Goal: Task Accomplishment & Management: Complete application form

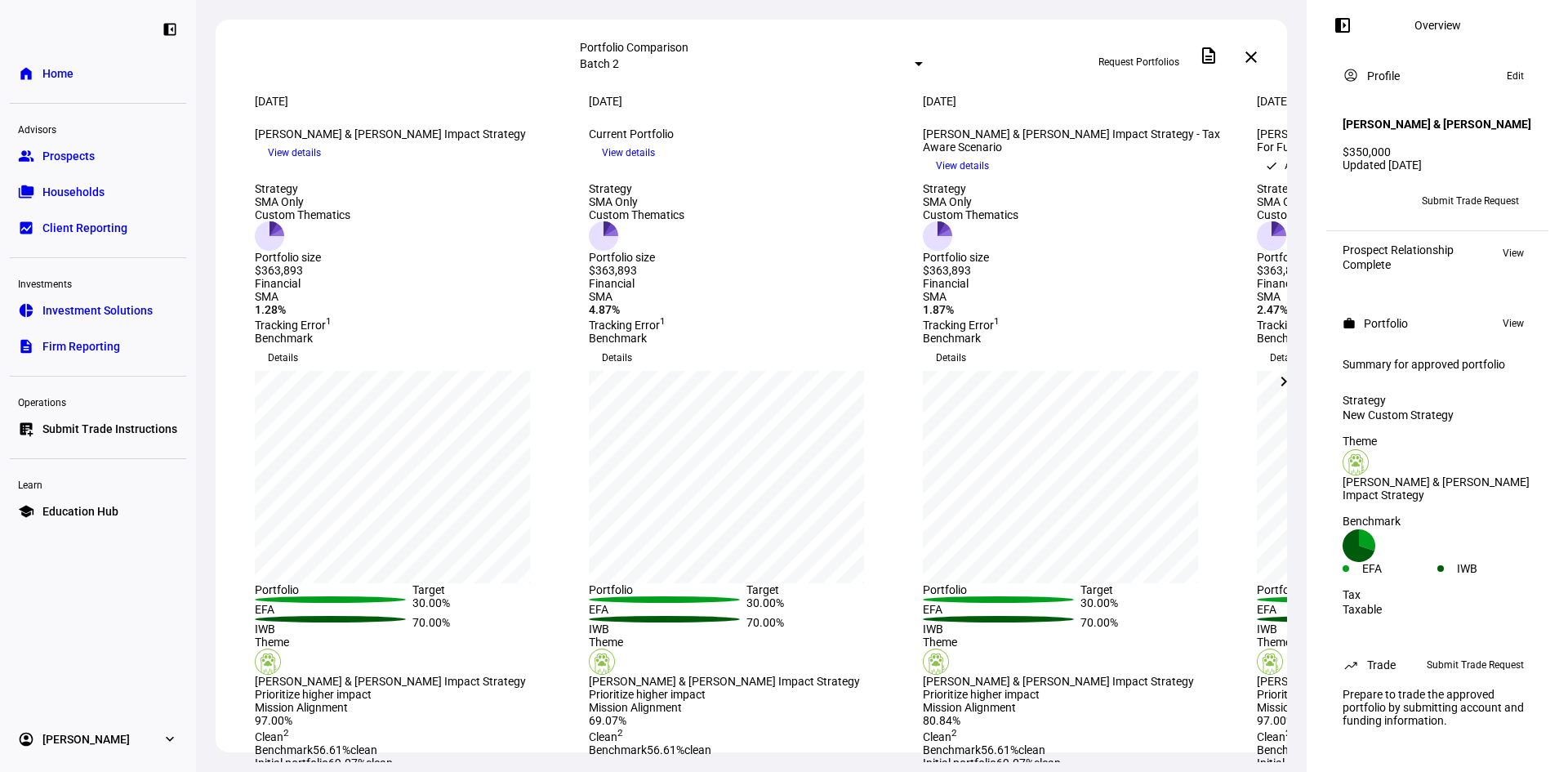
click at [1293, 382] on span at bounding box center [1284, 382] width 39 height 39
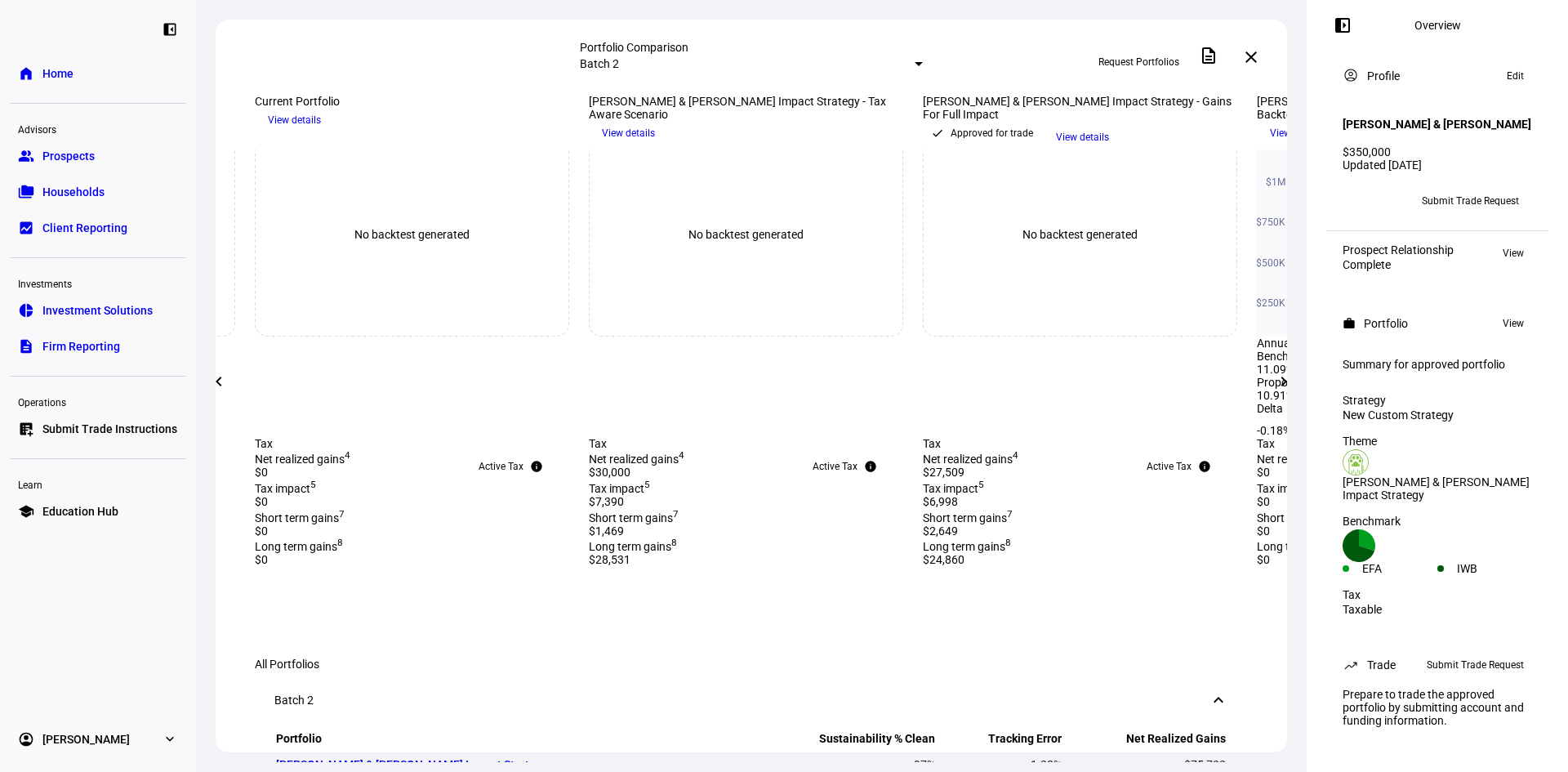
scroll to position [245, 0]
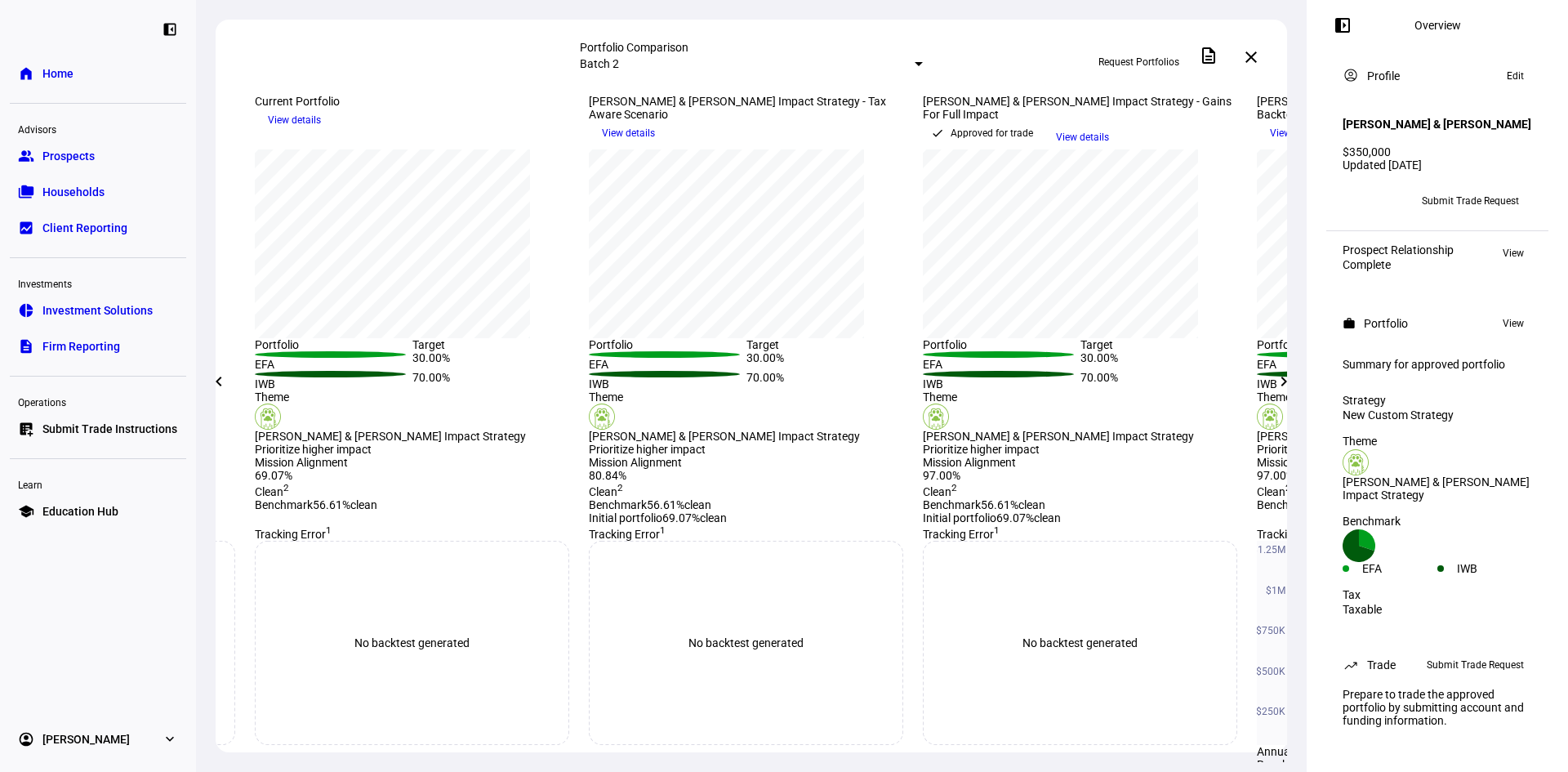
click at [1462, 214] on span "Submit Trade Request" at bounding box center [1470, 201] width 97 height 26
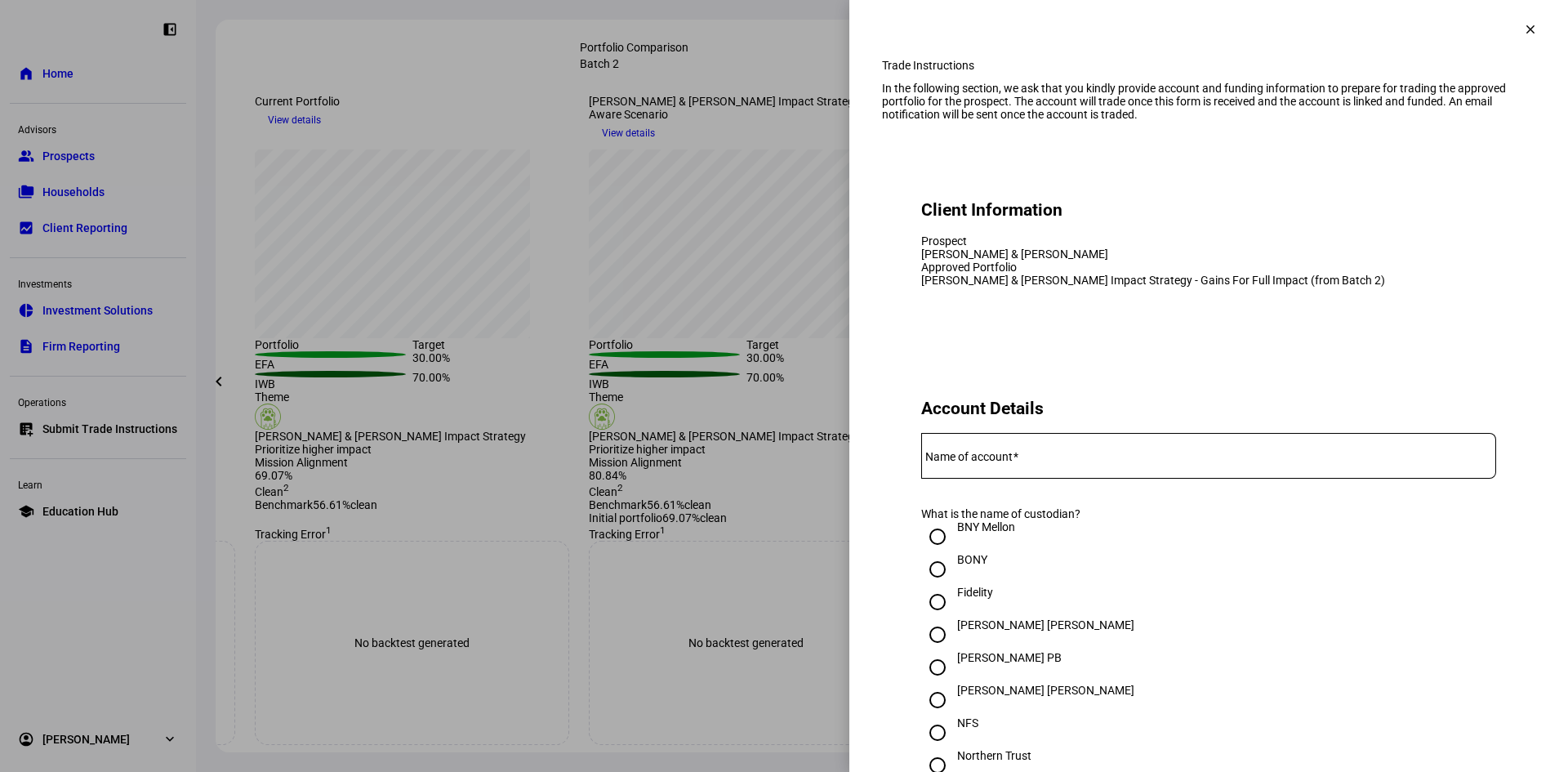
click at [1021, 459] on input "Name of account" at bounding box center [1208, 452] width 575 height 13
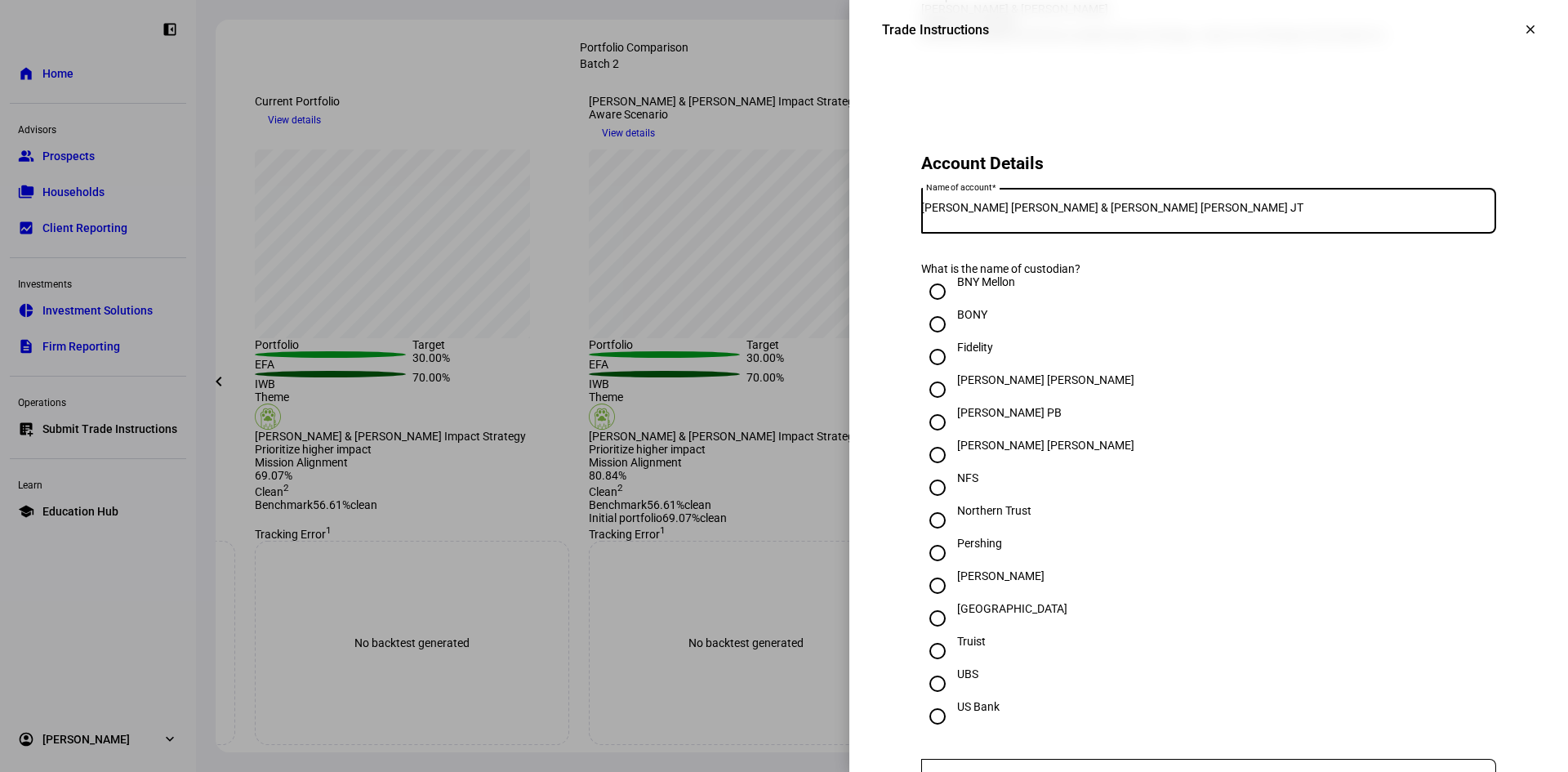
type input "[PERSON_NAME] [PERSON_NAME] & [PERSON_NAME] [PERSON_NAME] JT"
click at [932, 602] on input "[PERSON_NAME]" at bounding box center [938, 586] width 33 height 33
radio input "true"
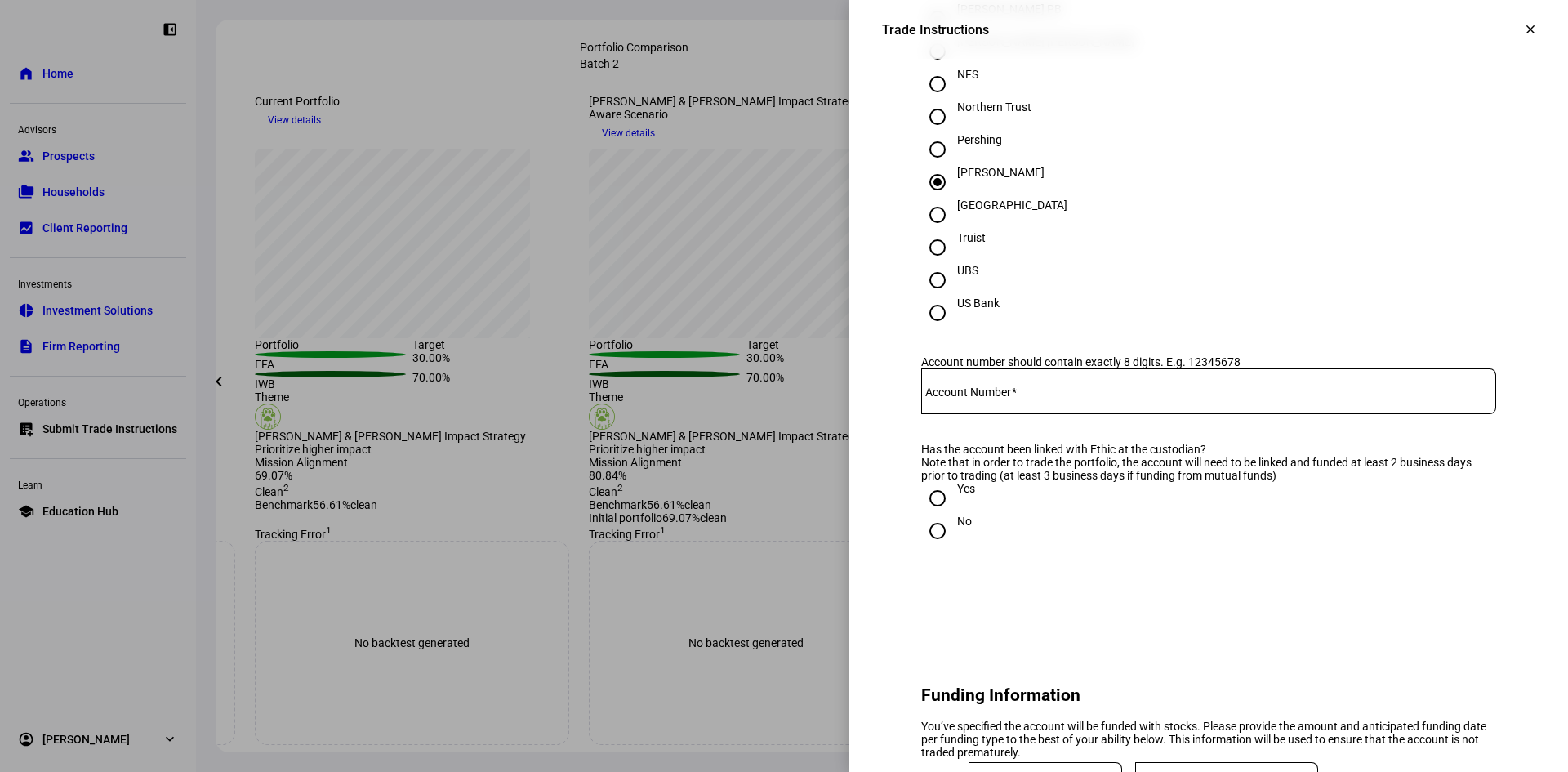
scroll to position [653, 0]
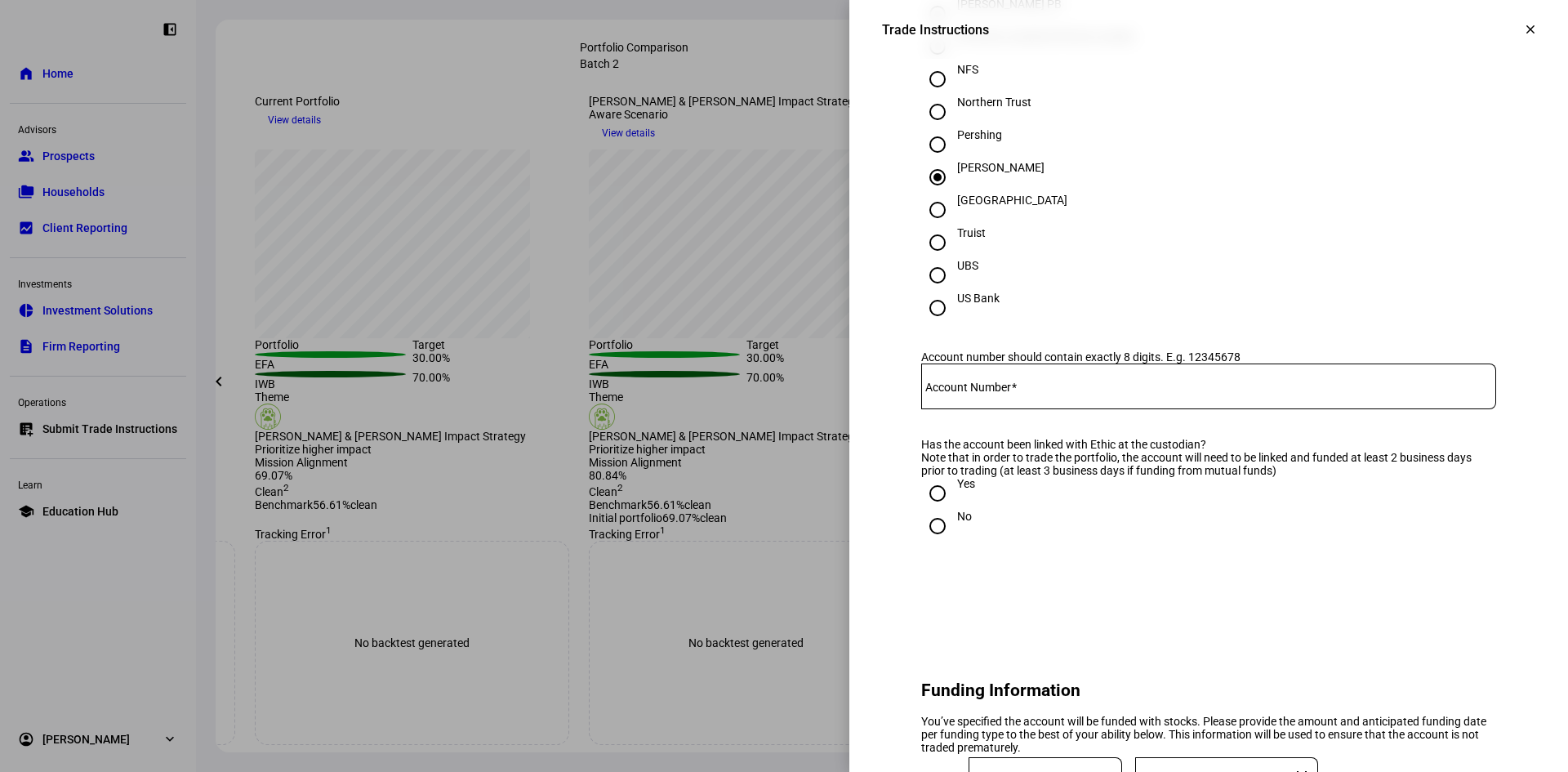
click at [999, 409] on div at bounding box center [1208, 386] width 575 height 46
paste input "2422-3987"
click at [954, 389] on input "2422-3987" at bounding box center [1208, 383] width 575 height 13
type input "24223987"
click at [1039, 477] on eth-form-card "Account Details Name of account Ishita Deepak Mehta & Devin Robert Toth JT What…" at bounding box center [1208, 150] width 653 height 916
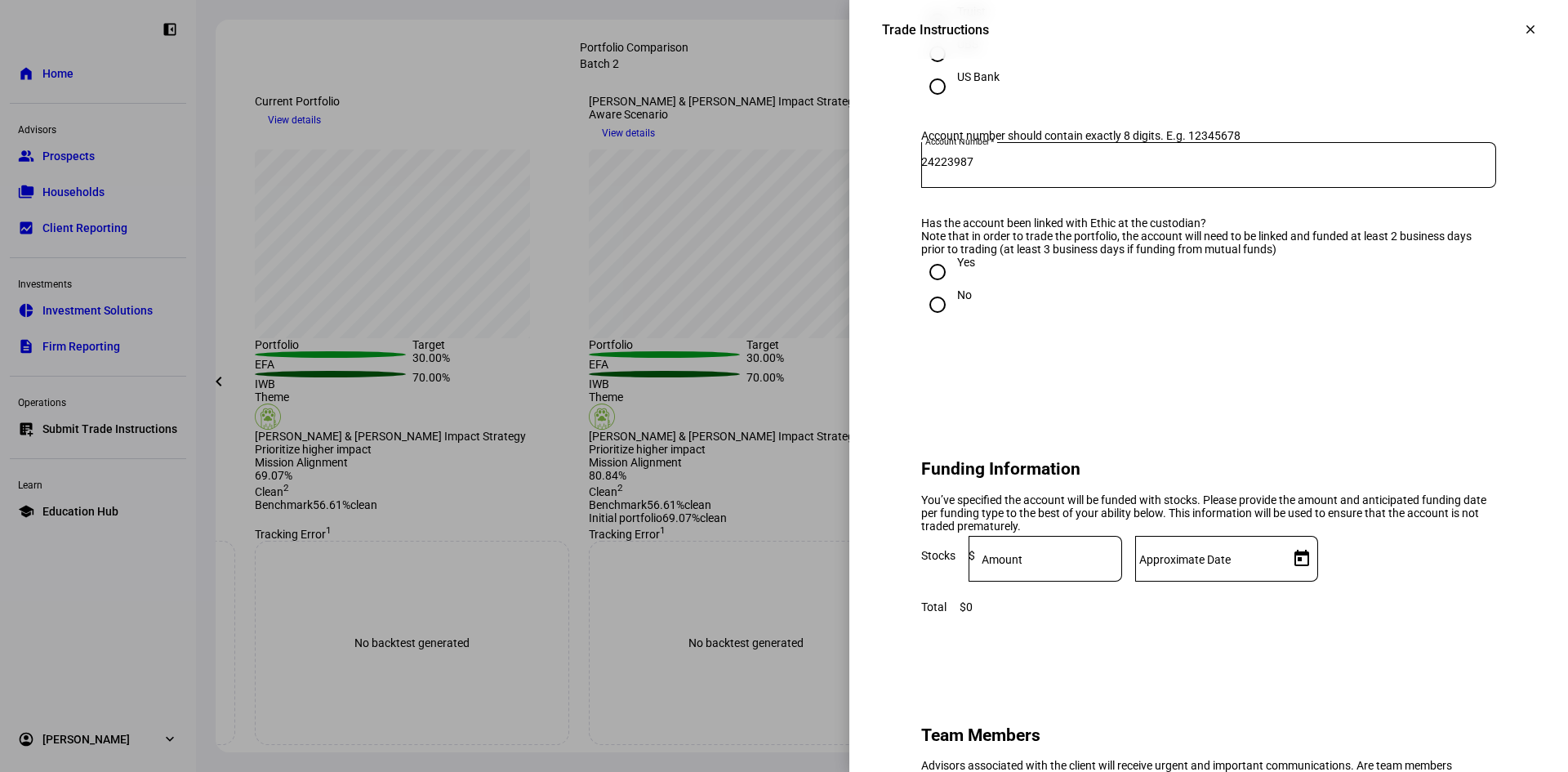
scroll to position [899, 0]
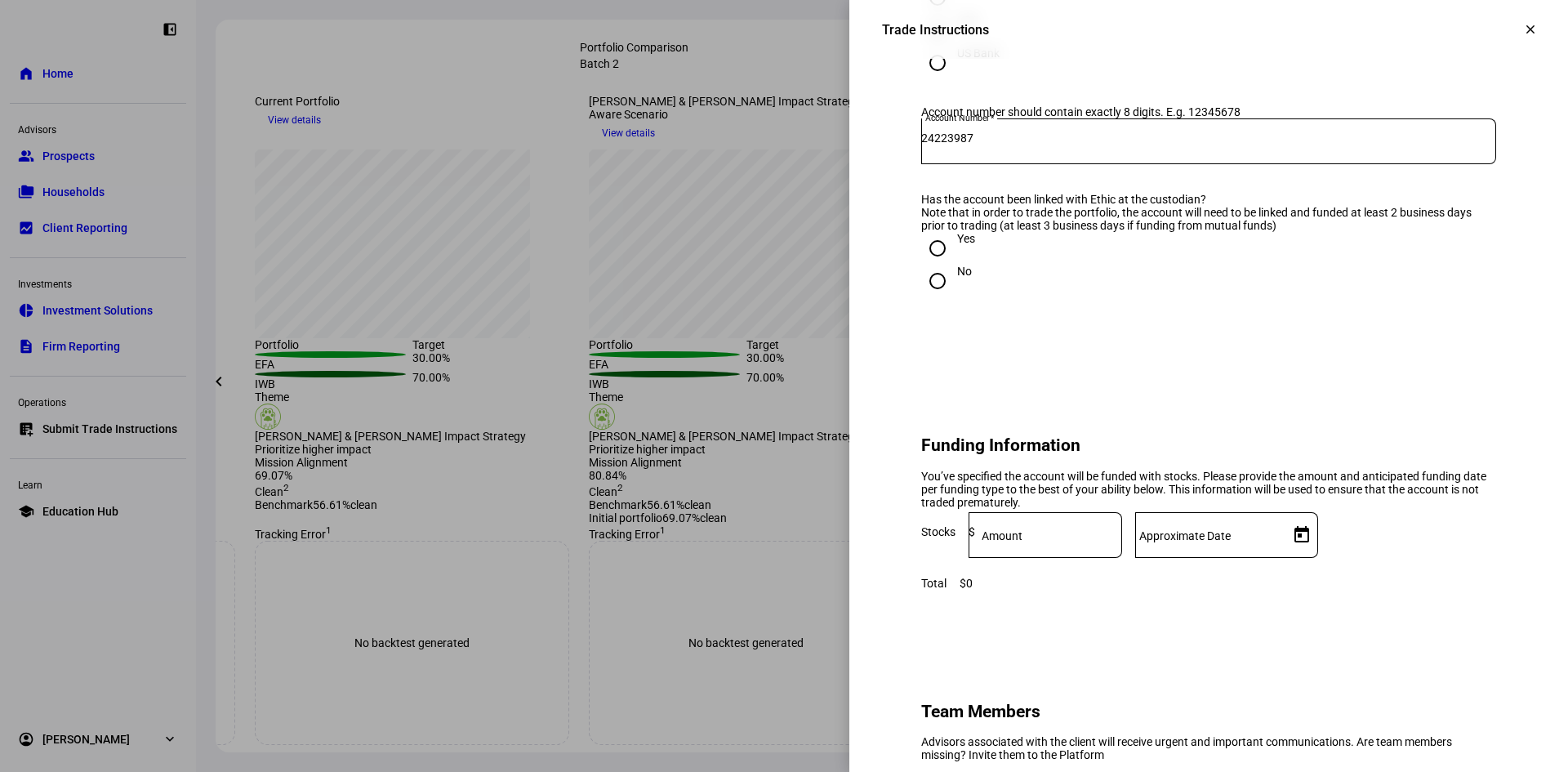
click at [1113, 558] on div at bounding box center [1048, 535] width 147 height 46
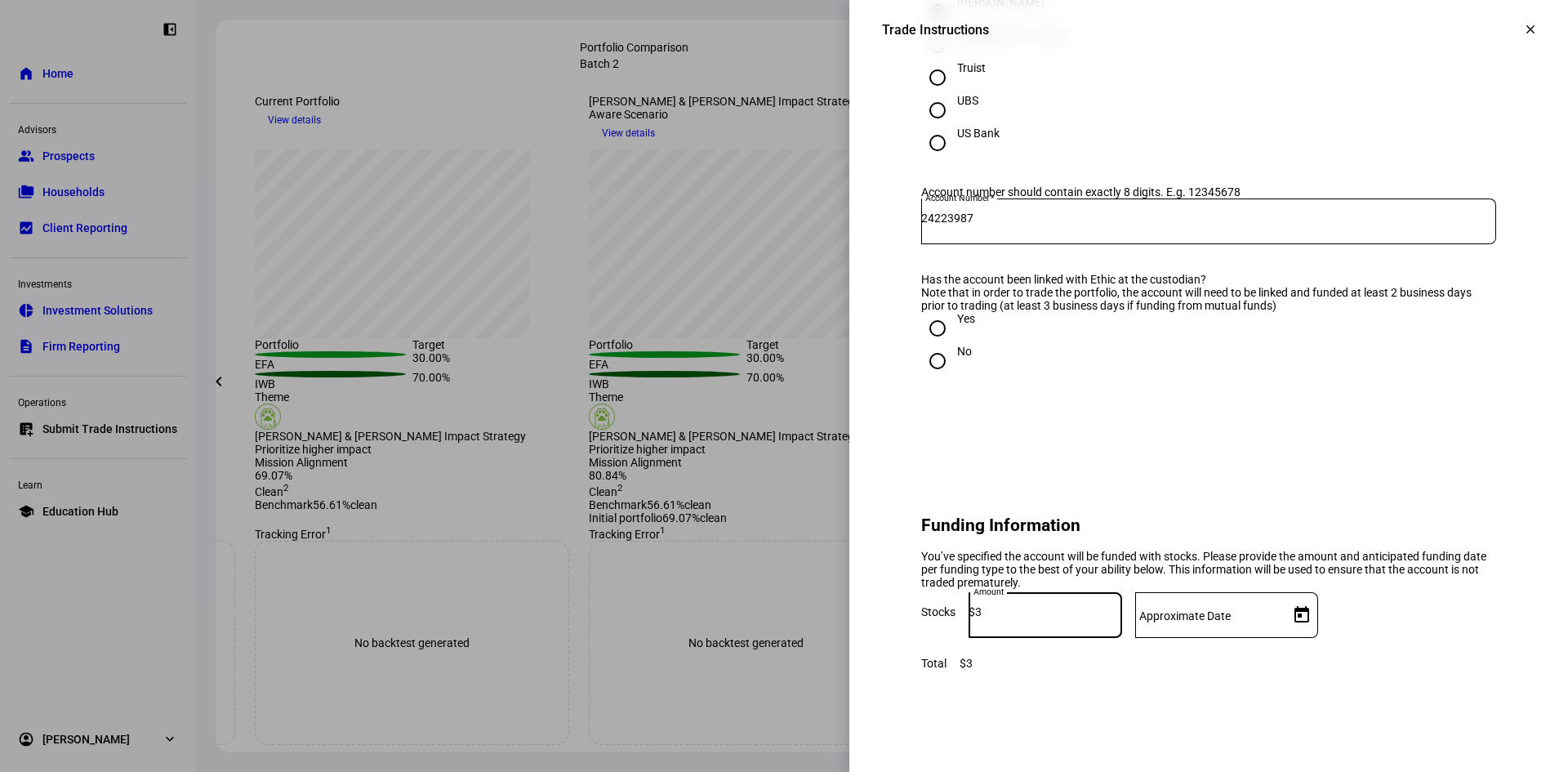
scroll to position [817, 0]
click at [1122, 620] on input "3" at bounding box center [1048, 613] width 147 height 13
type input "340,000"
click at [1230, 624] on mat-label "Approximate Date" at bounding box center [1185, 617] width 91 height 13
click at [1282, 620] on input "Approximate Date" at bounding box center [1208, 613] width 147 height 13
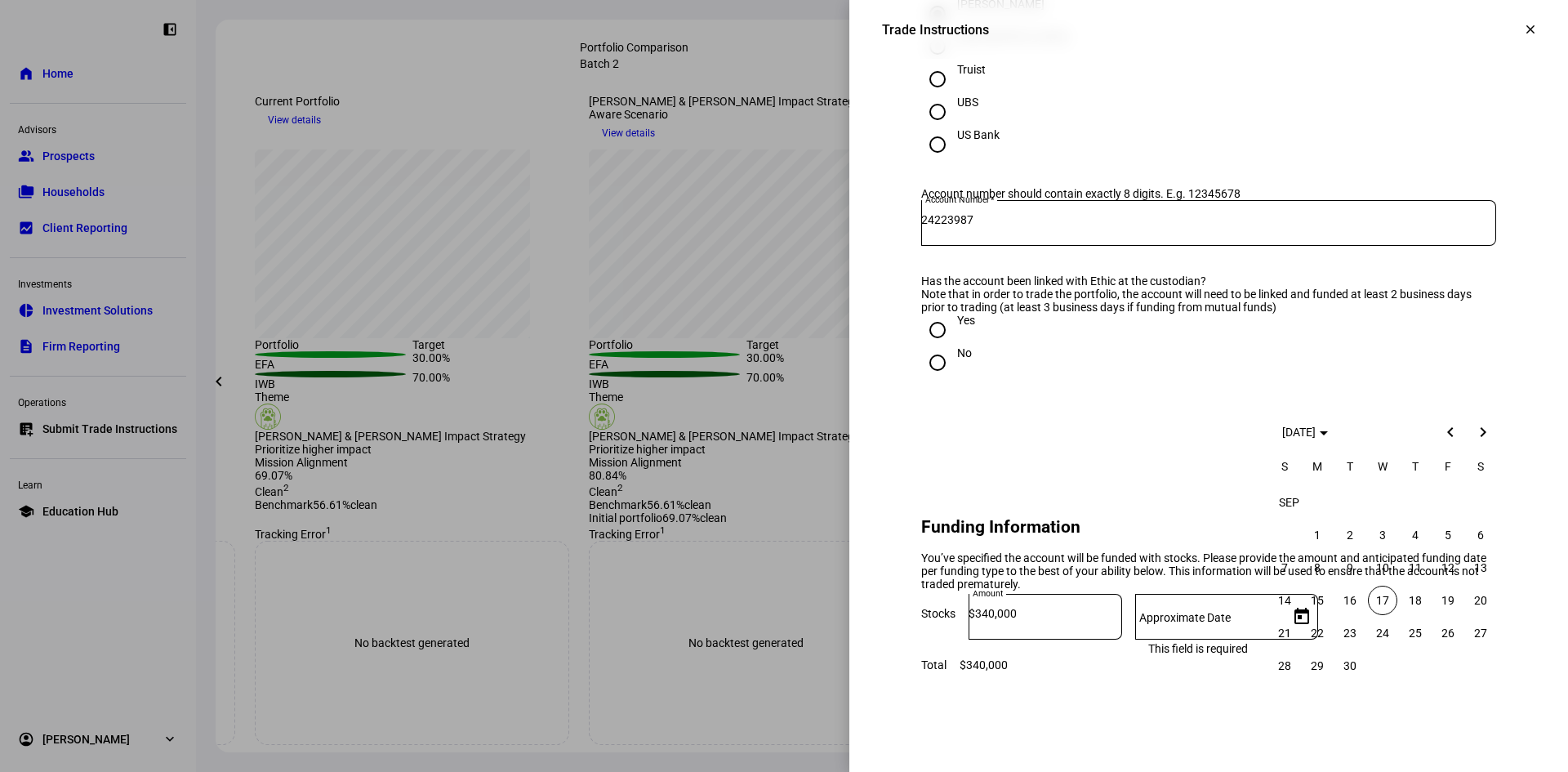
click at [1441, 597] on span "19" at bounding box center [1448, 600] width 30 height 30
type input "9/19/2025"
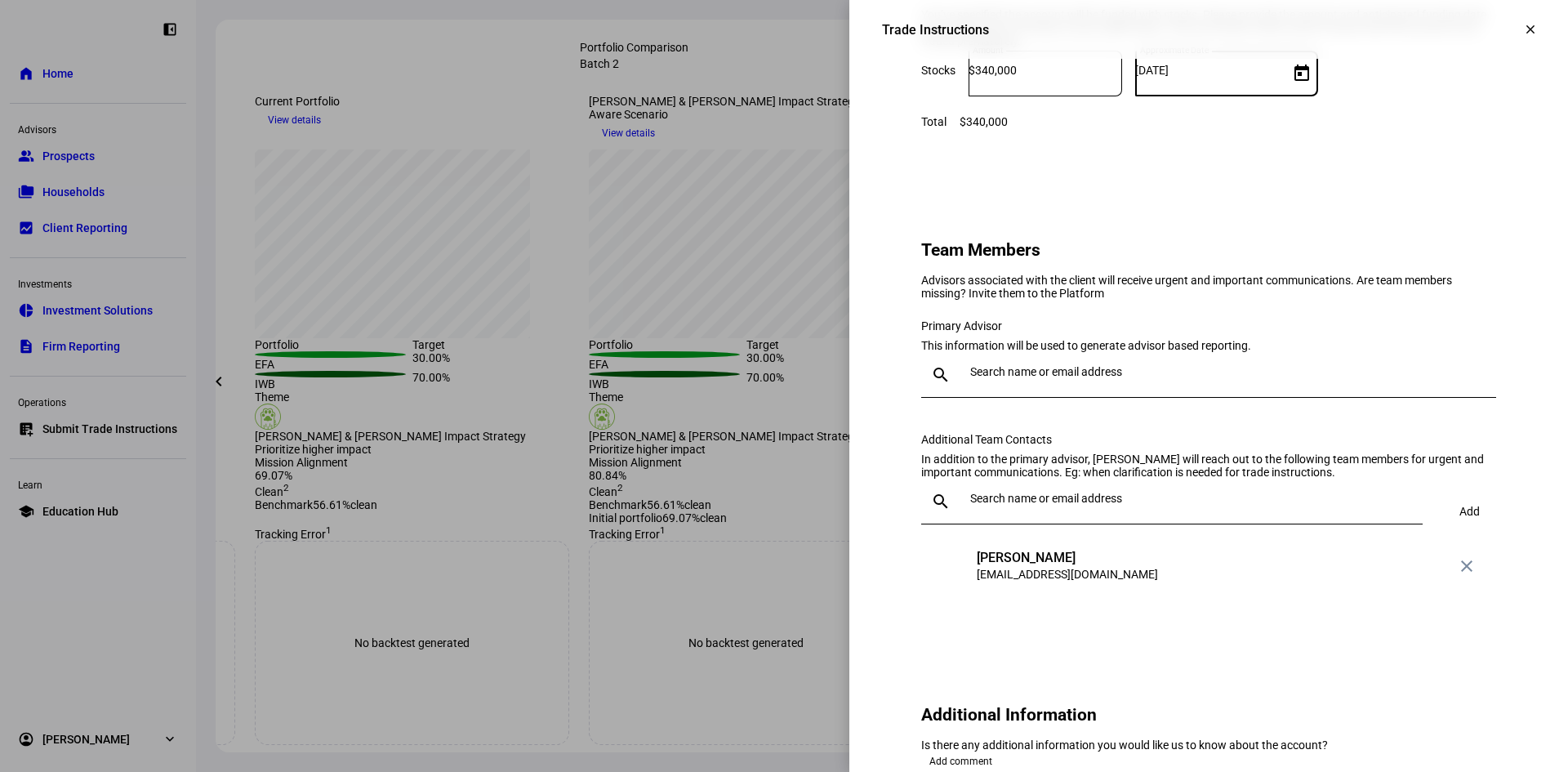
scroll to position [1389, 0]
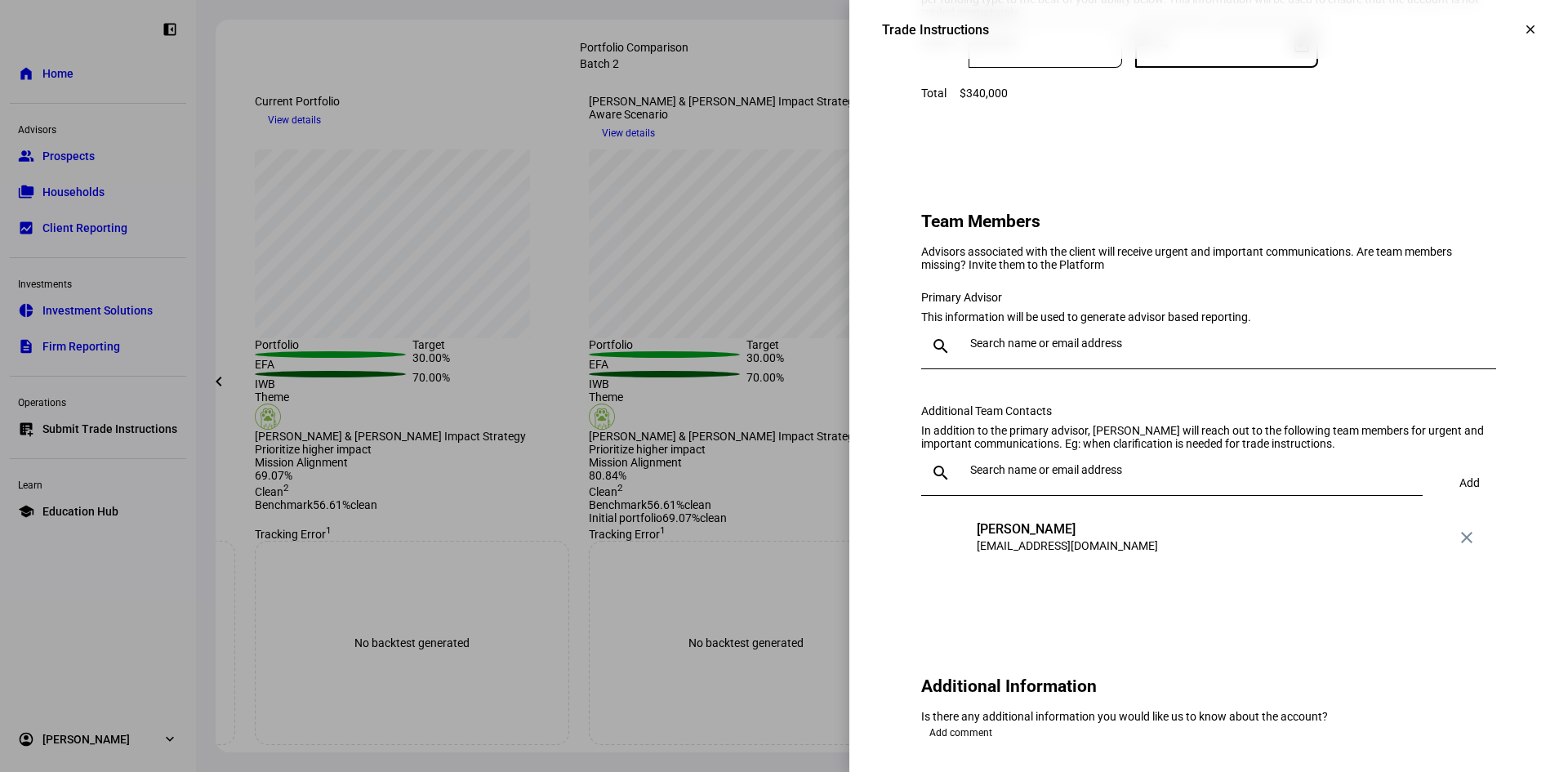
click at [1039, 350] on input "text" at bounding box center [1230, 343] width 520 height 13
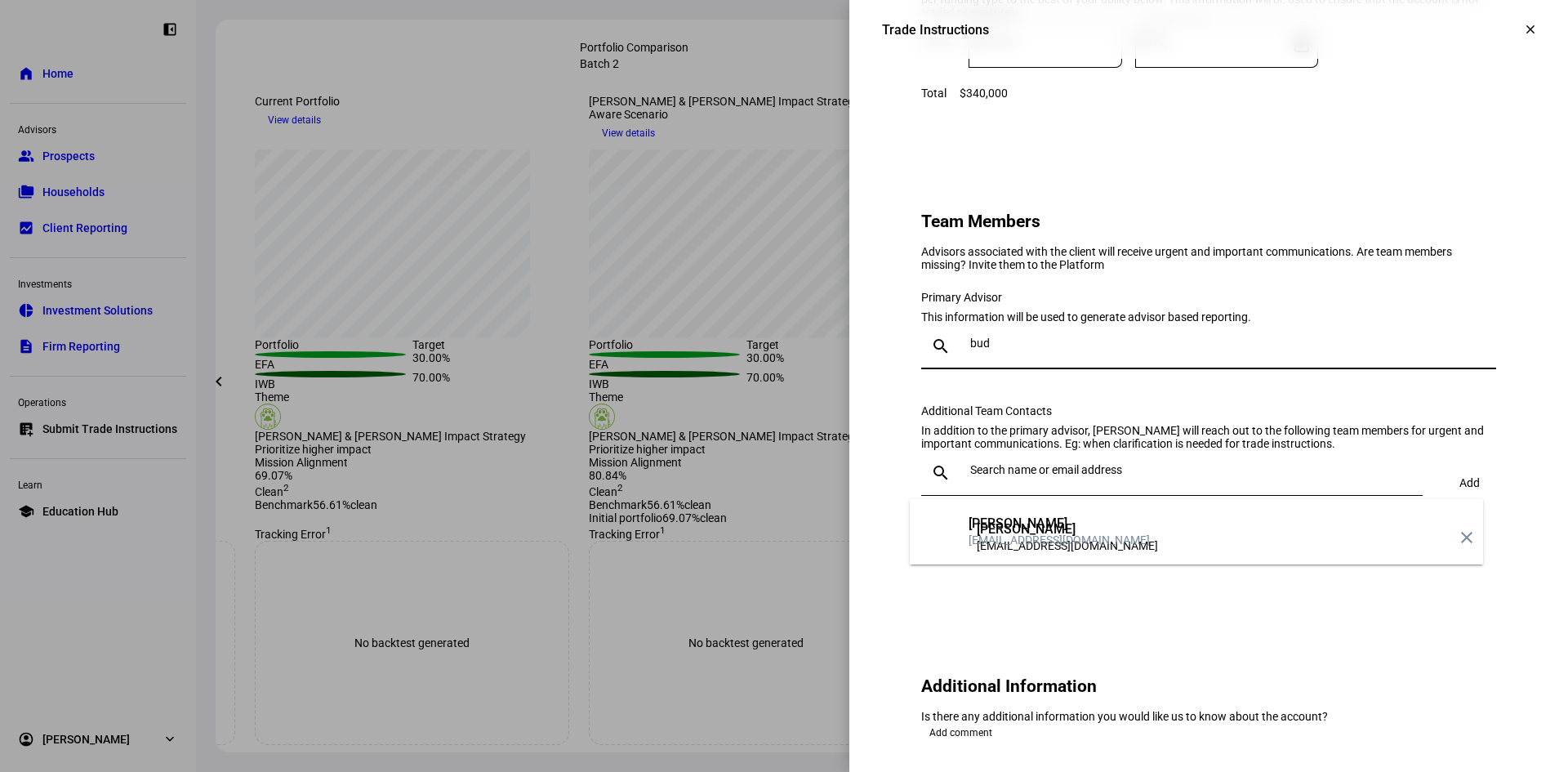
type input "bud"
click at [1051, 532] on div "bsturmak@perigonwealth.com" at bounding box center [1059, 539] width 181 height 16
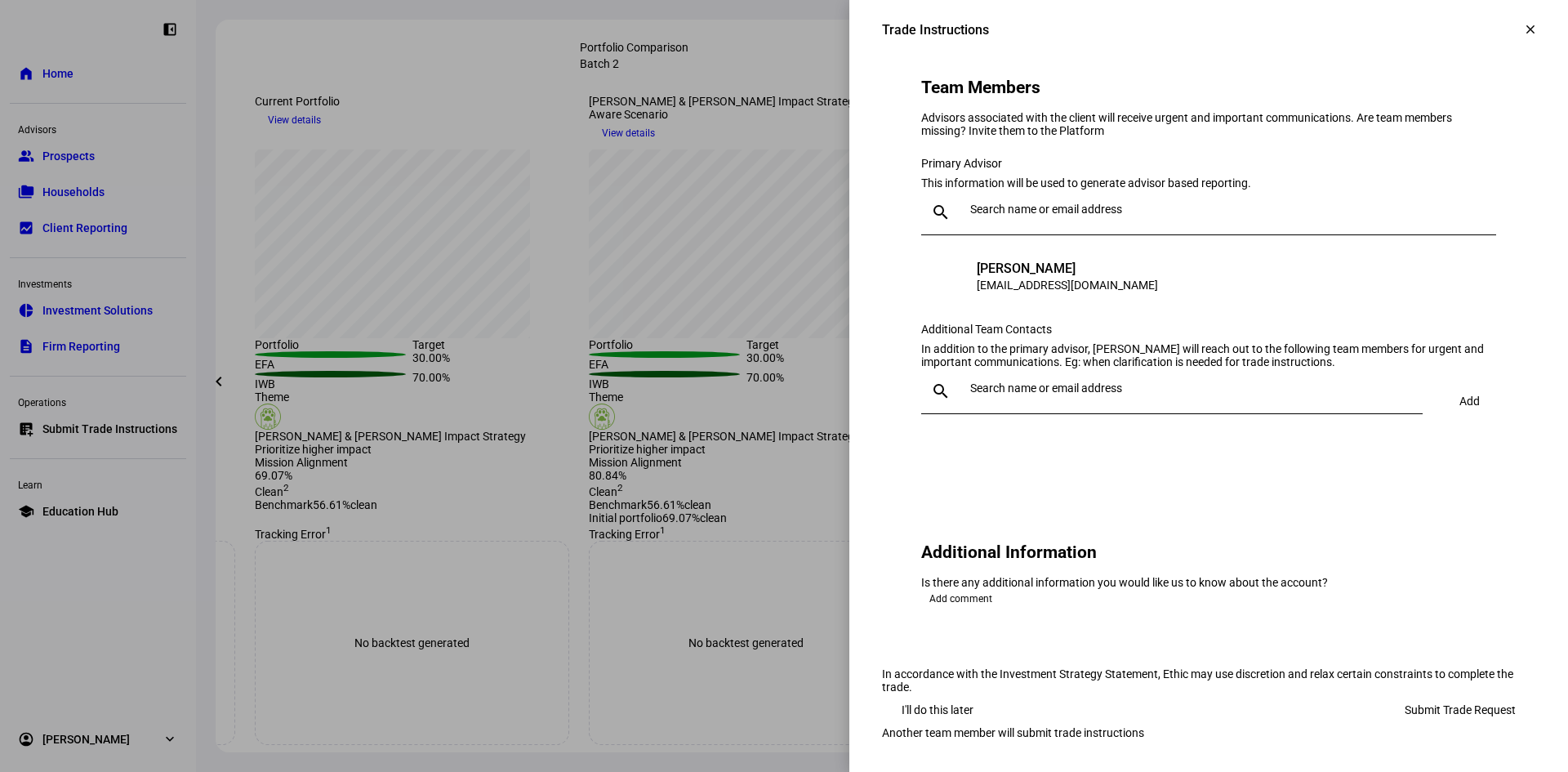
scroll to position [1552, 0]
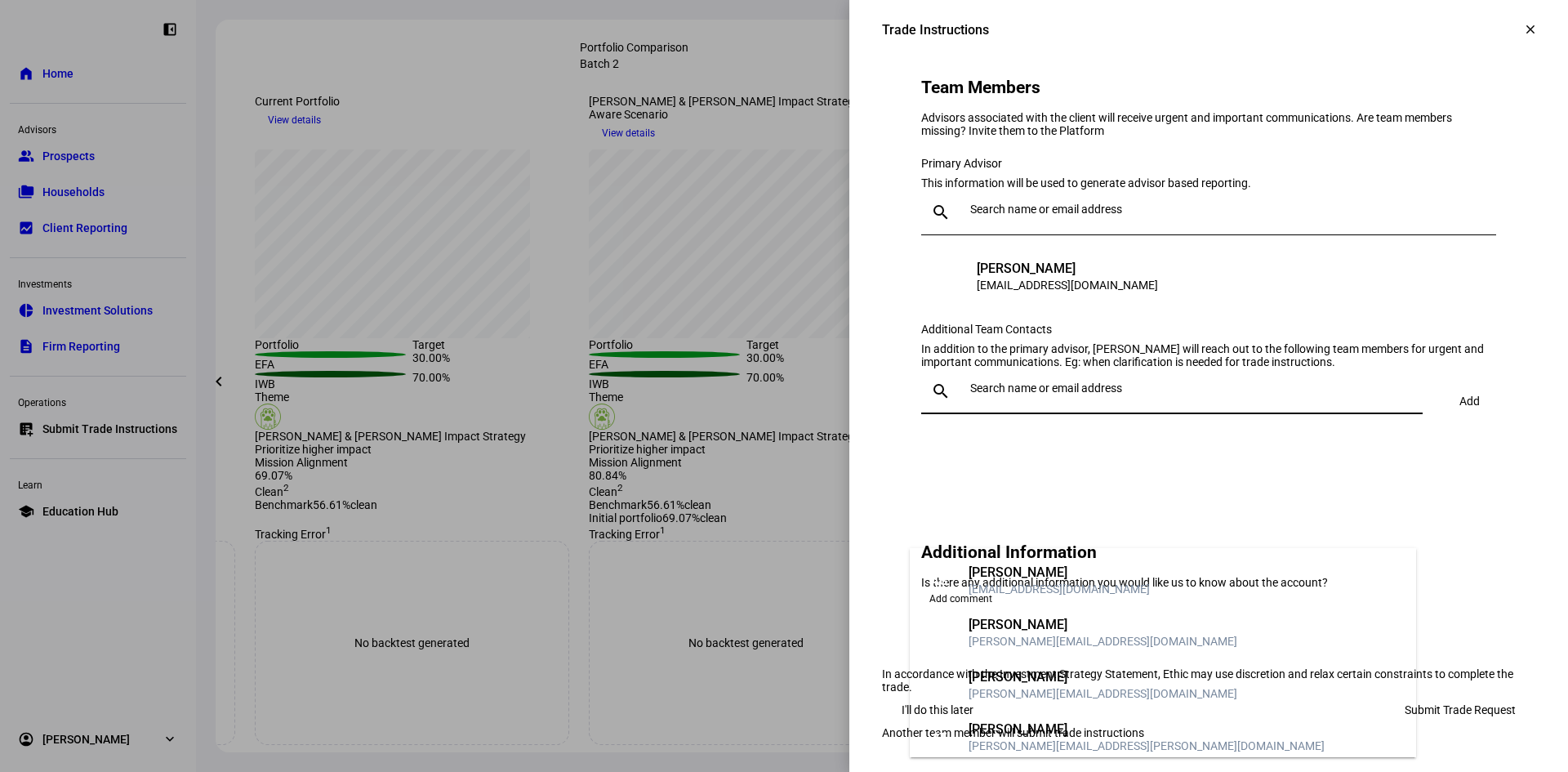
click at [1015, 394] on input "text" at bounding box center [1192, 388] width 446 height 13
type input "tr"
click at [1021, 686] on div "trana@perigonwealth.com" at bounding box center [1103, 693] width 268 height 16
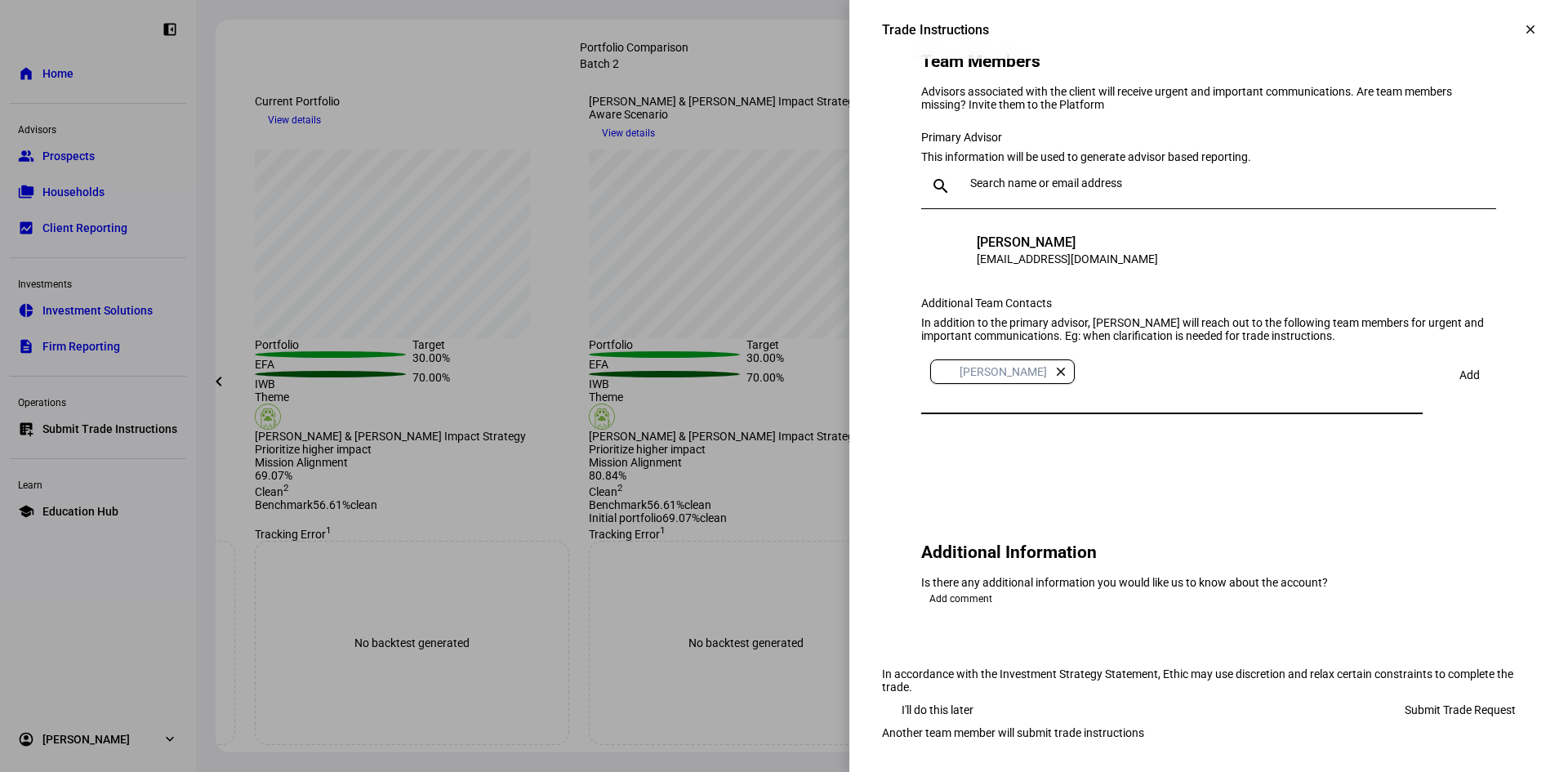
scroll to position [1794, 0]
click at [1418, 693] on span "Submit Trade Request" at bounding box center [1460, 709] width 111 height 33
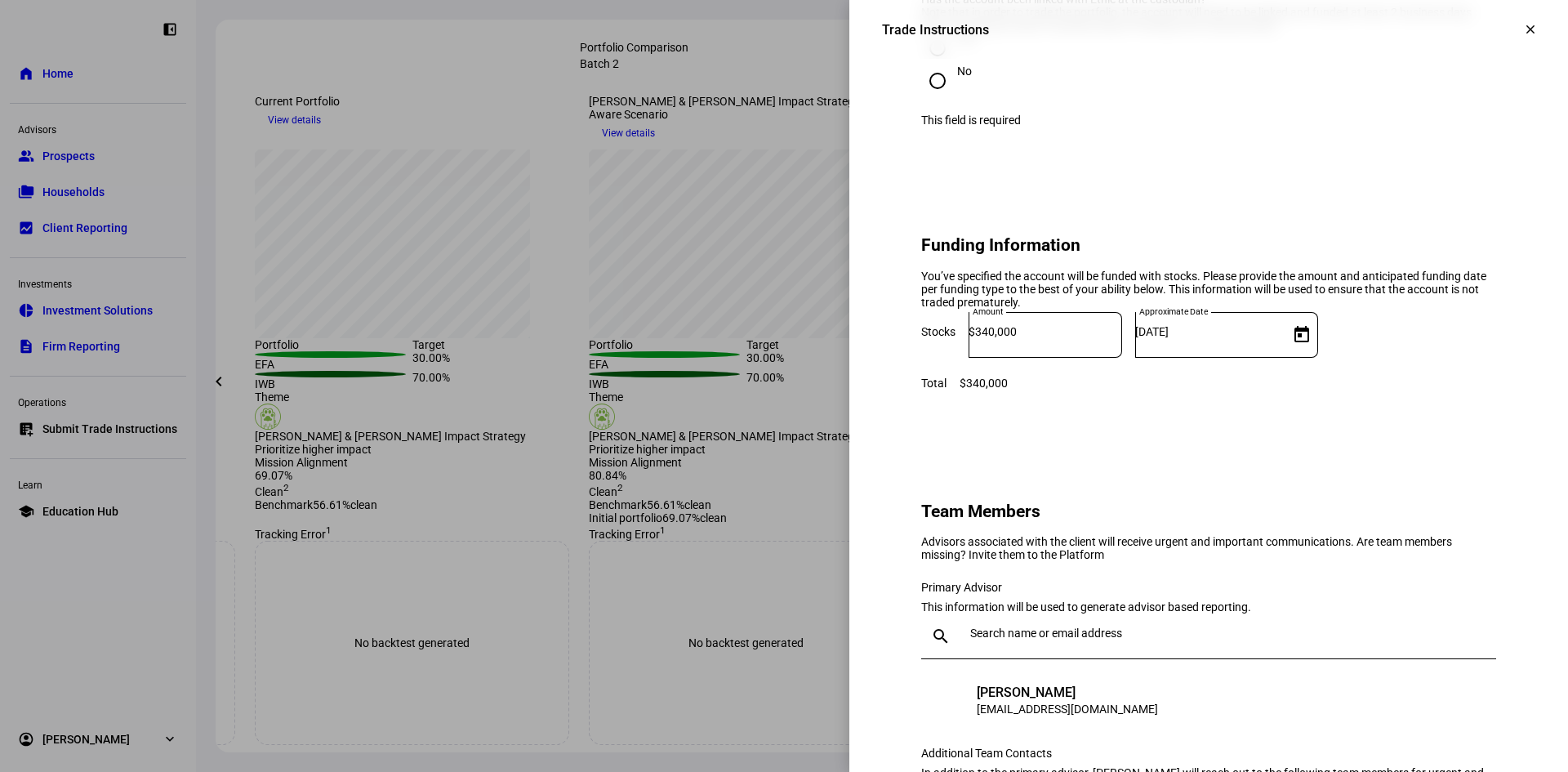
scroll to position [1059, 0]
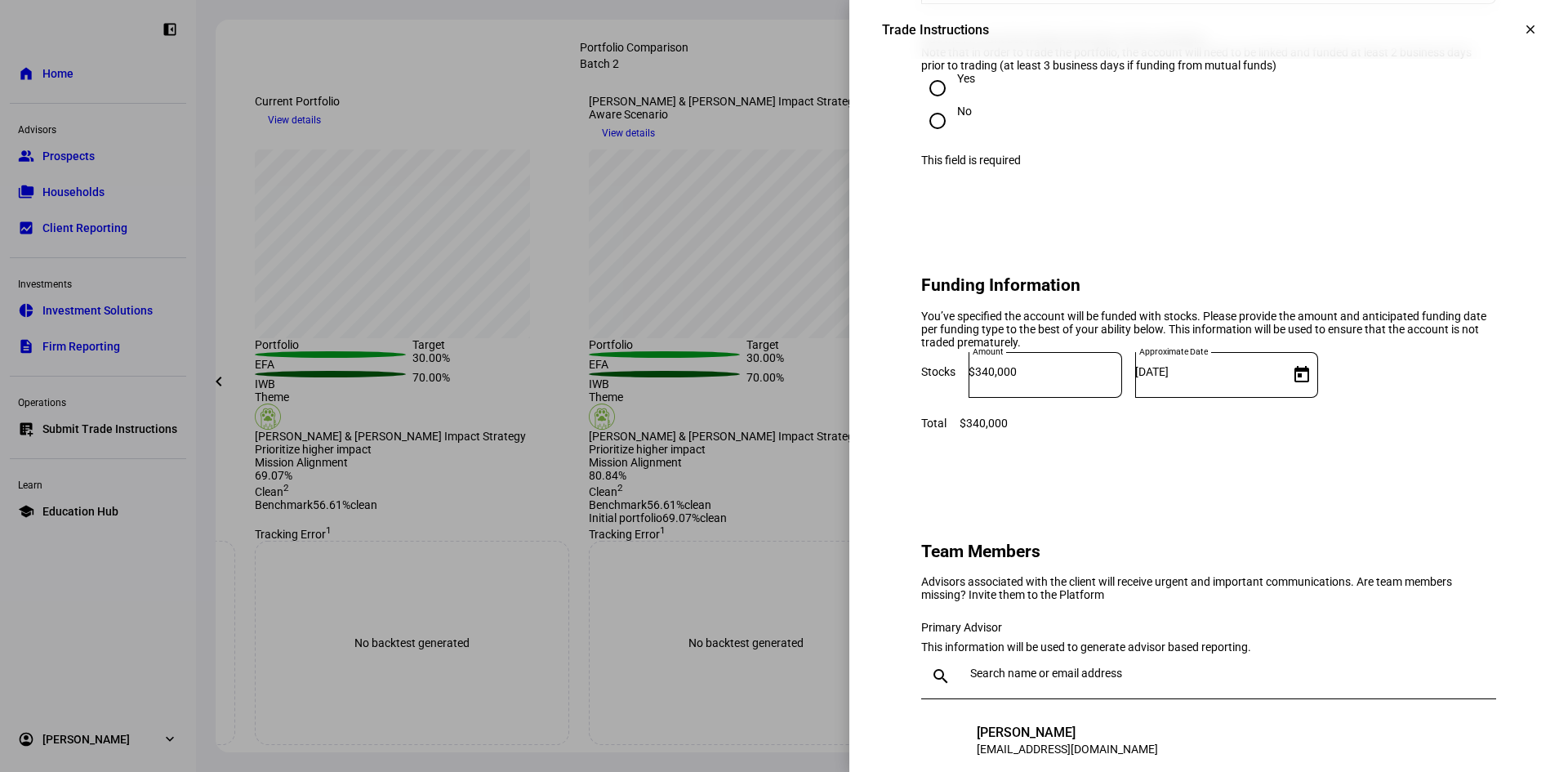
click at [922, 105] on input "Yes" at bounding box center [938, 88] width 33 height 33
radio input "true"
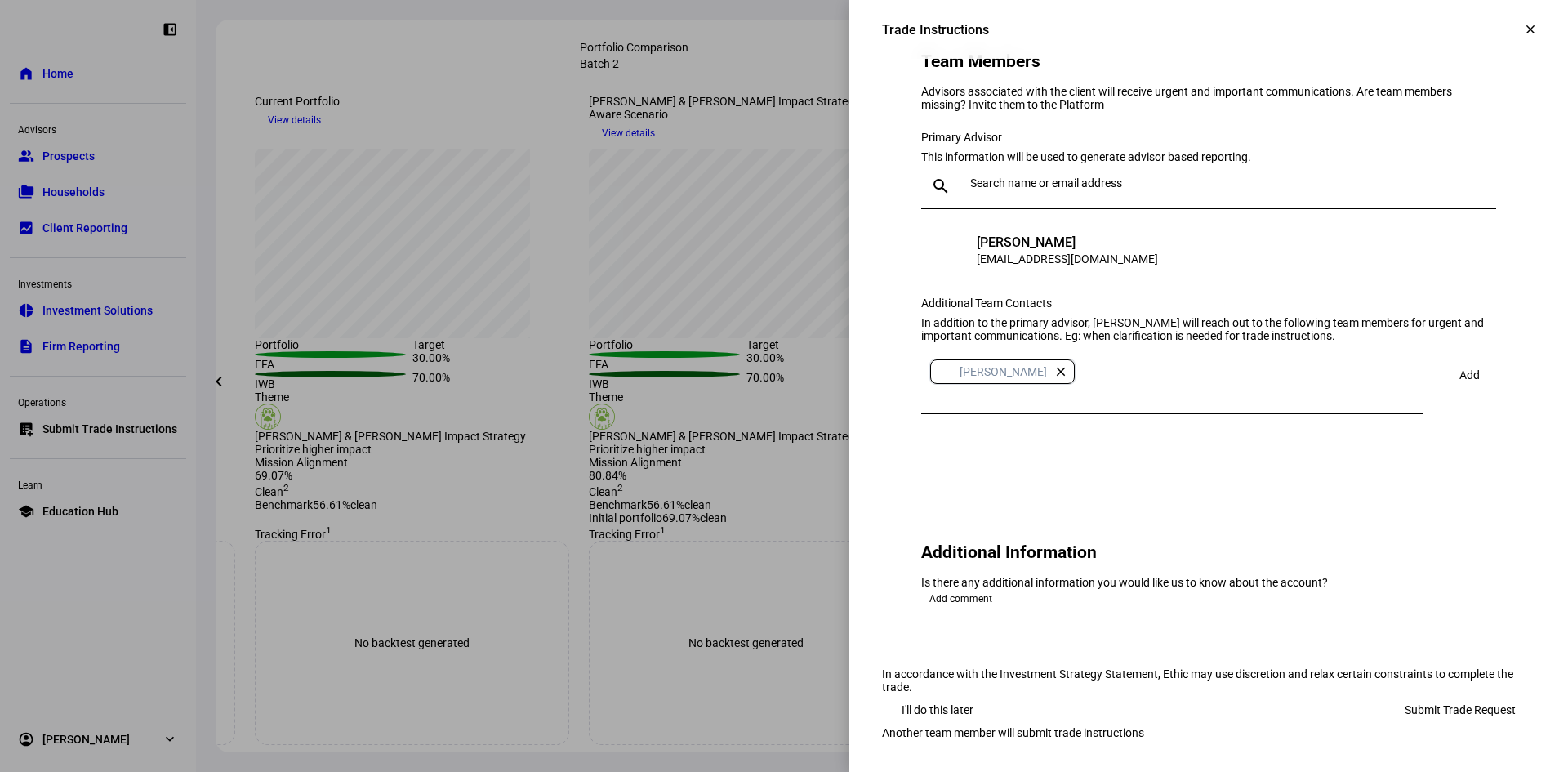
scroll to position [1794, 0]
click at [1406, 693] on span "Submit Trade Request" at bounding box center [1460, 709] width 111 height 33
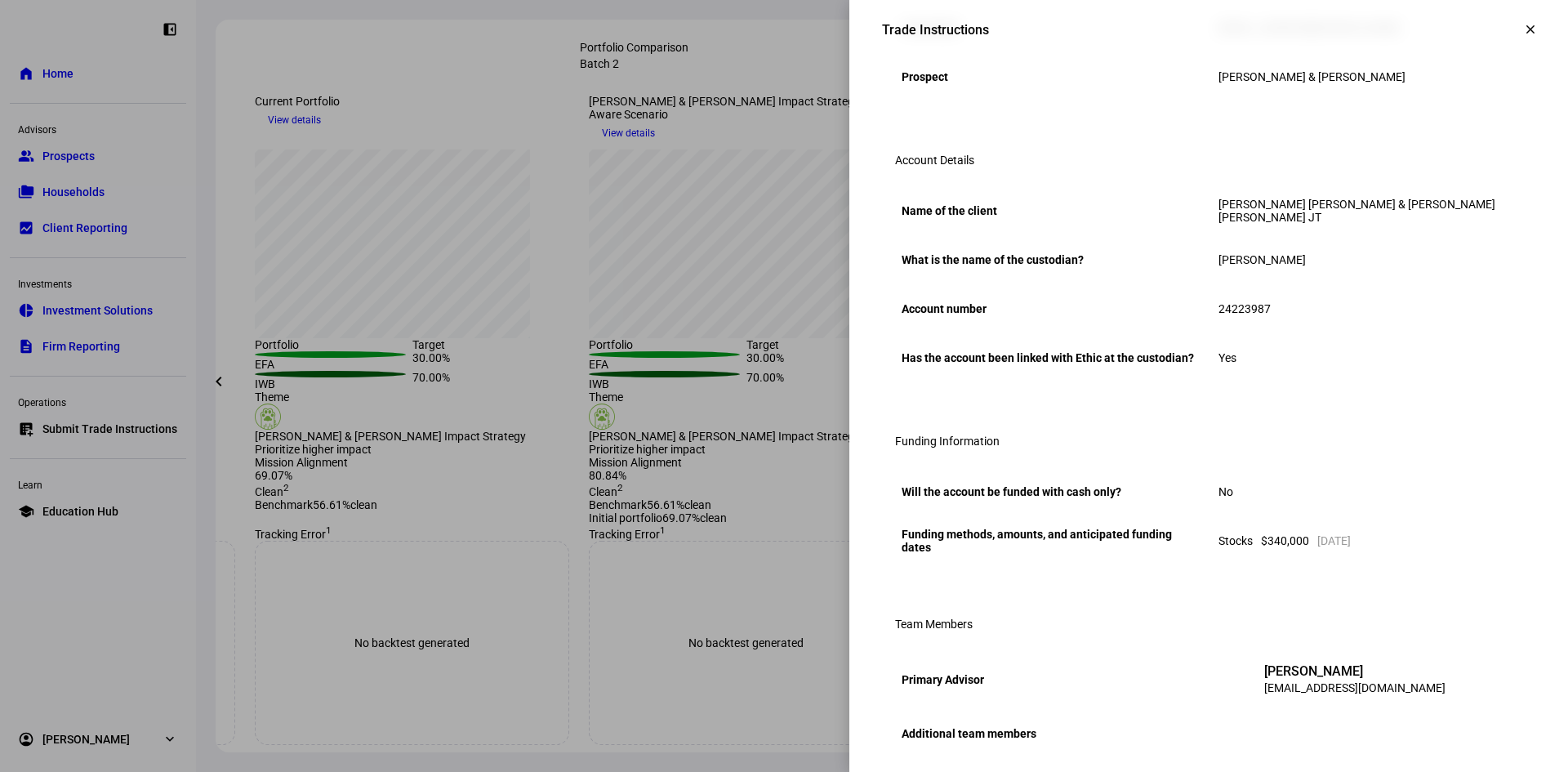
scroll to position [503, 0]
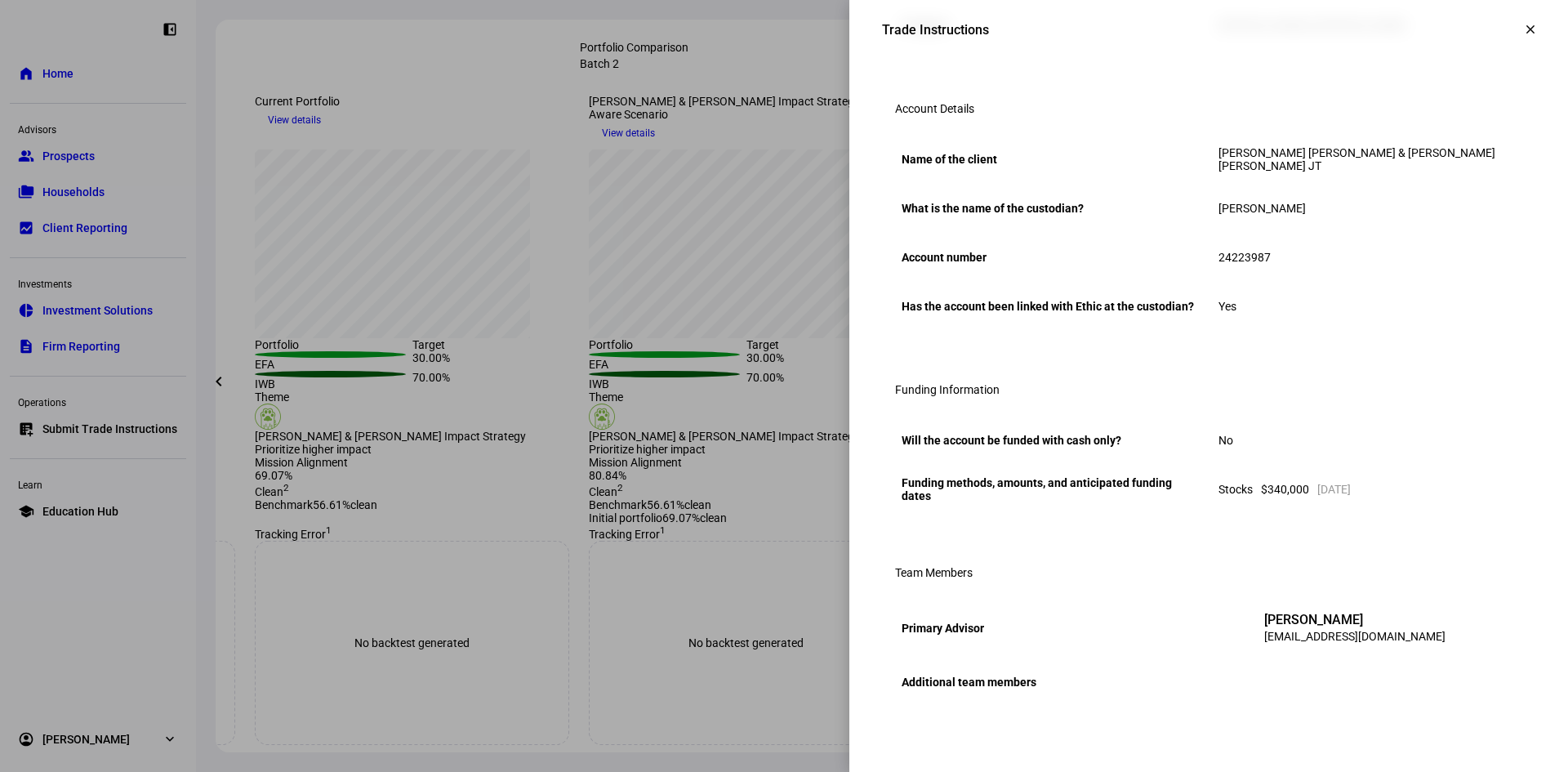
click at [392, 57] on div at bounding box center [784, 386] width 1568 height 772
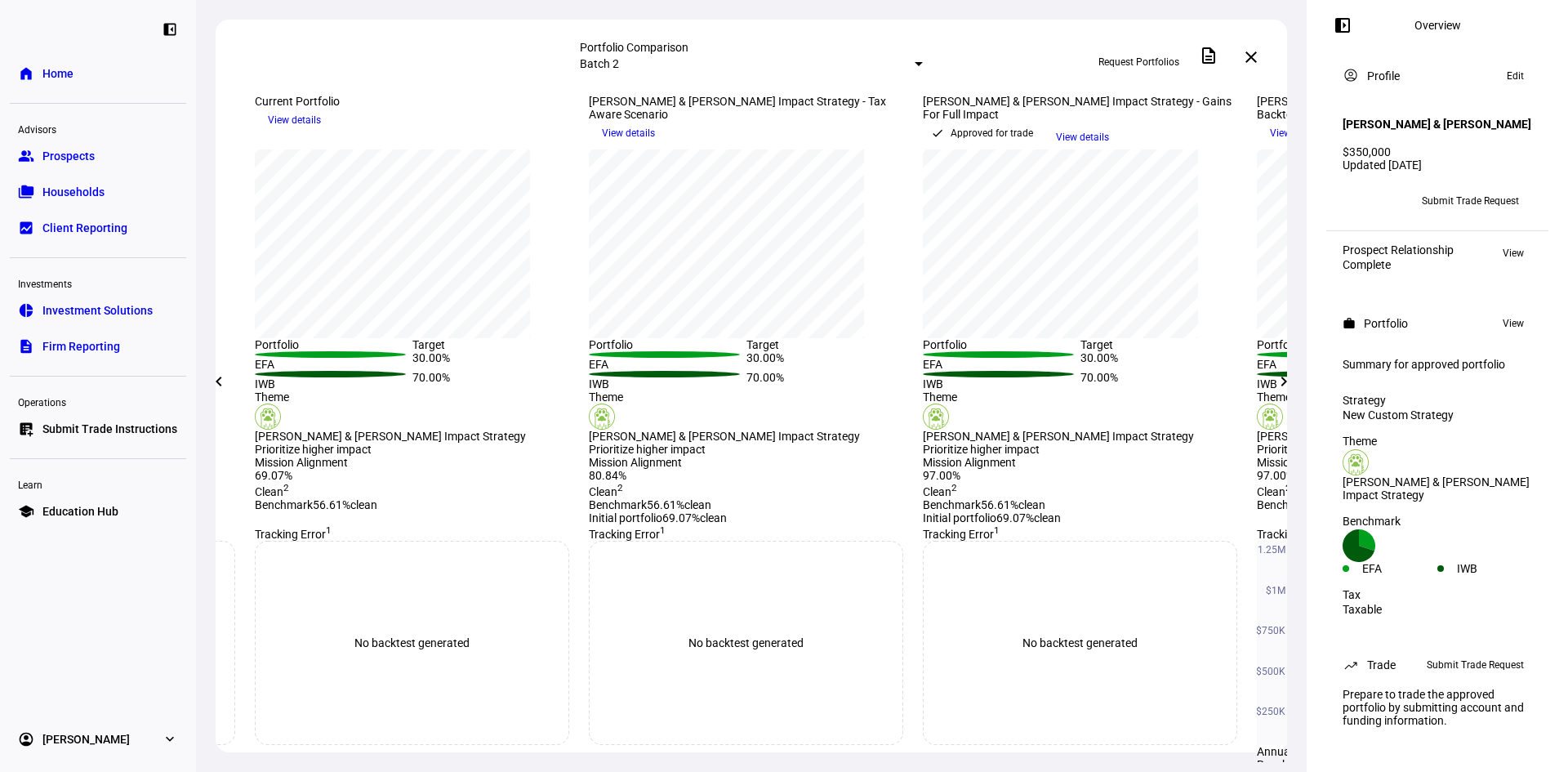
click at [52, 66] on span "Home" at bounding box center [58, 73] width 31 height 16
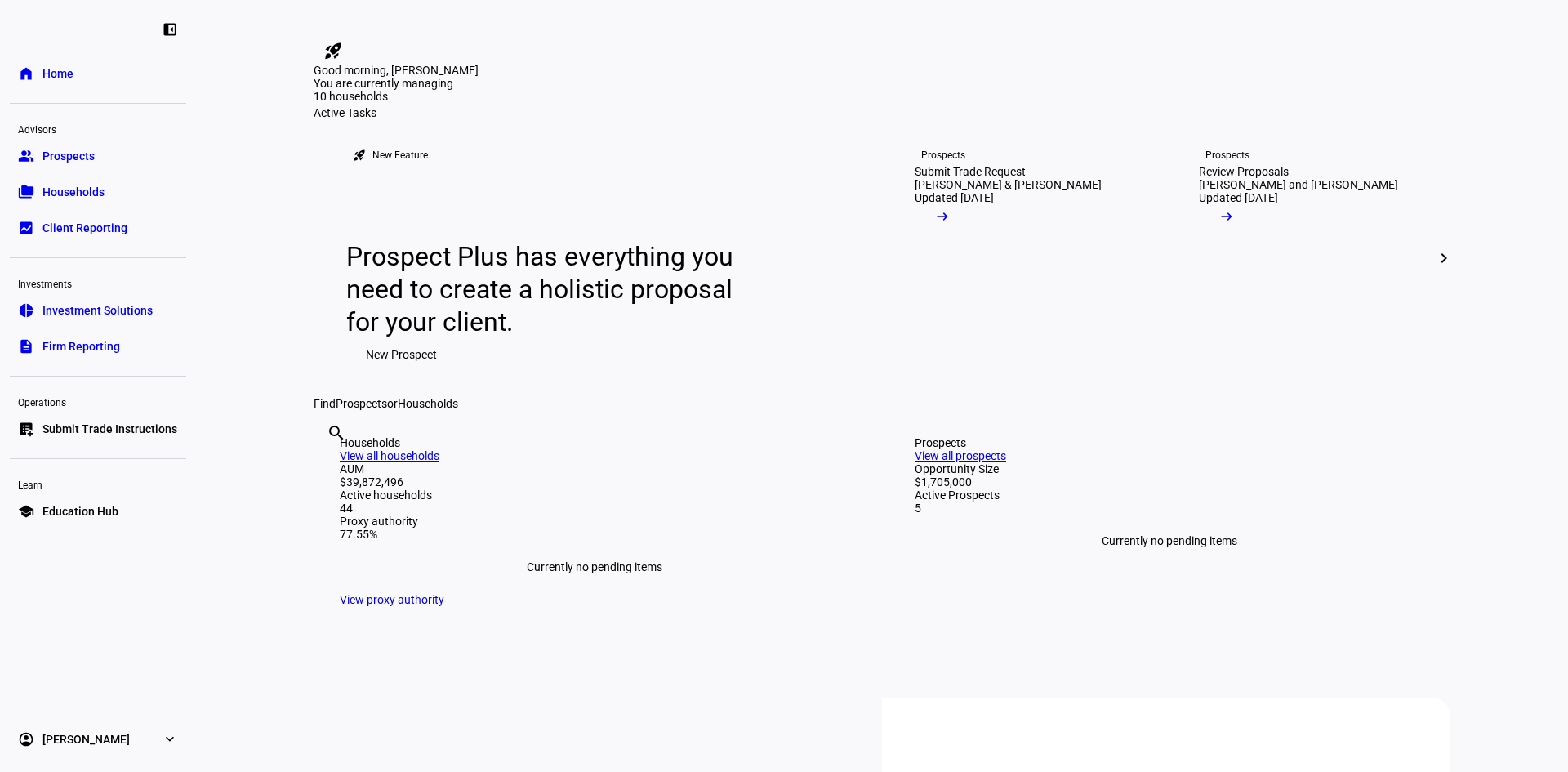
click at [80, 432] on span "Submit Trade Instructions" at bounding box center [109, 428] width 135 height 16
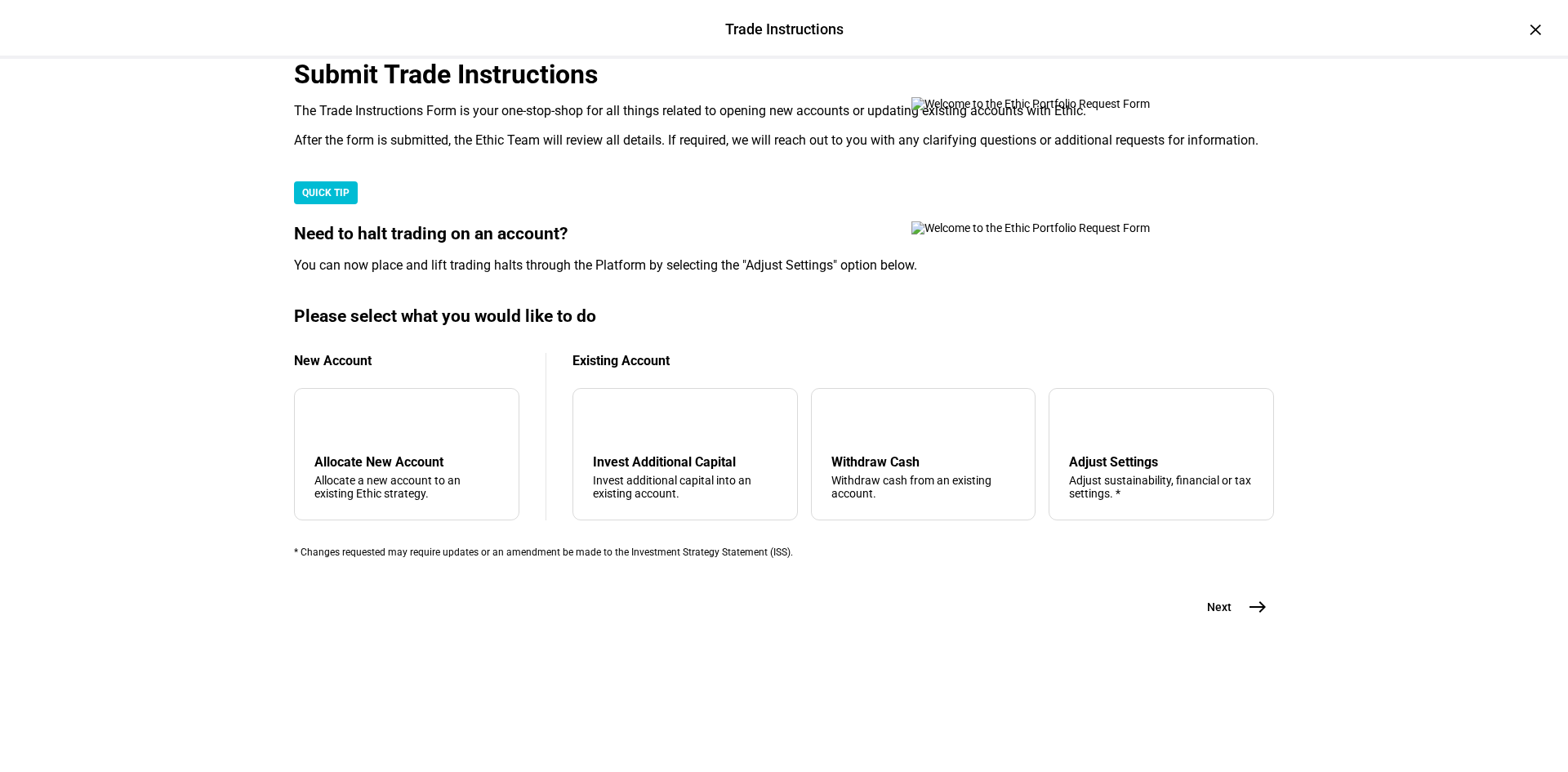
scroll to position [163, 0]
click at [431, 521] on div "add Allocate New Account Allocate a new account to an existing Ethic strategy." at bounding box center [406, 454] width 225 height 132
click at [1252, 617] on mat-icon "east" at bounding box center [1257, 606] width 19 height 19
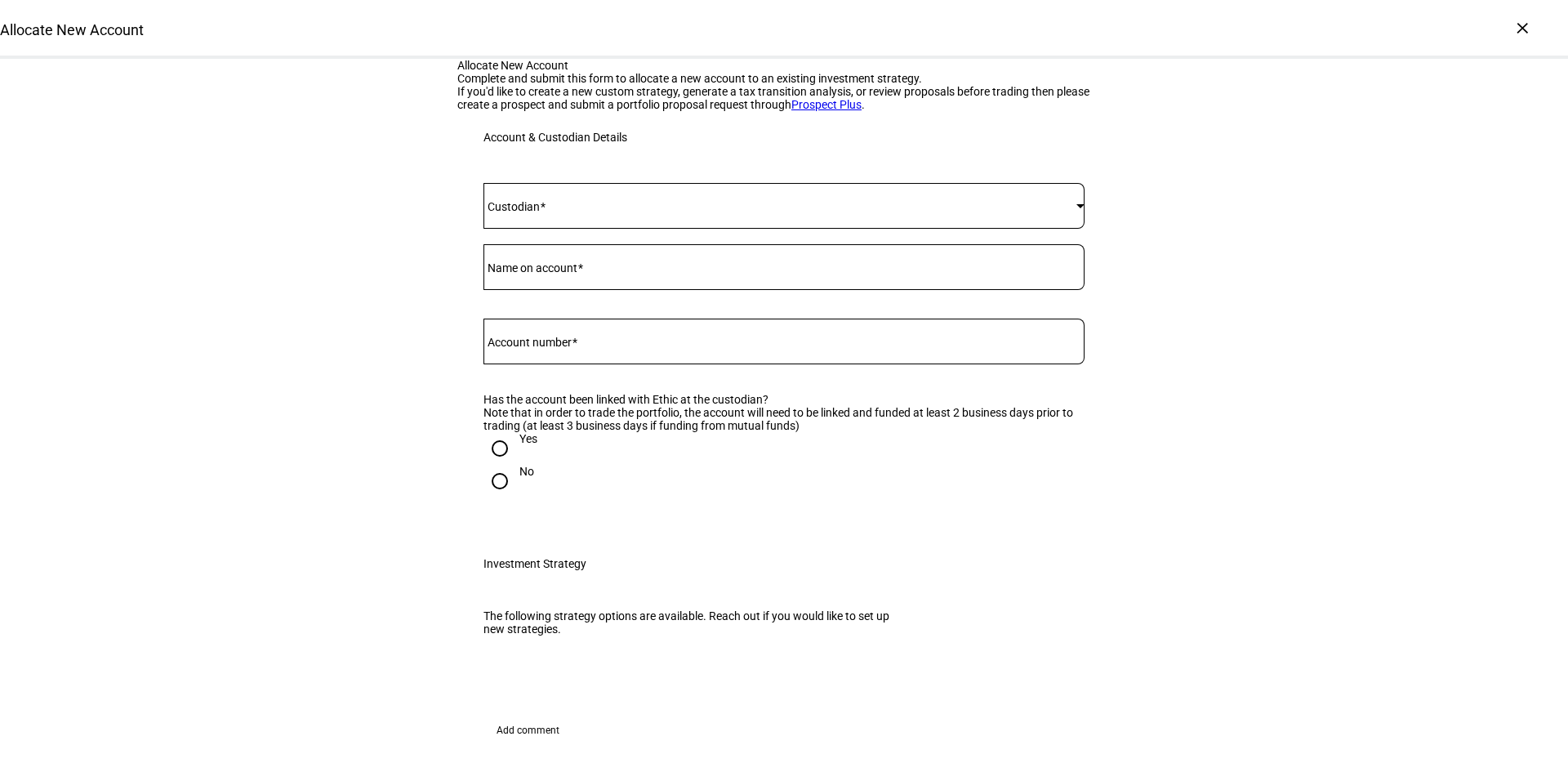
click at [556, 212] on span at bounding box center [779, 205] width 593 height 13
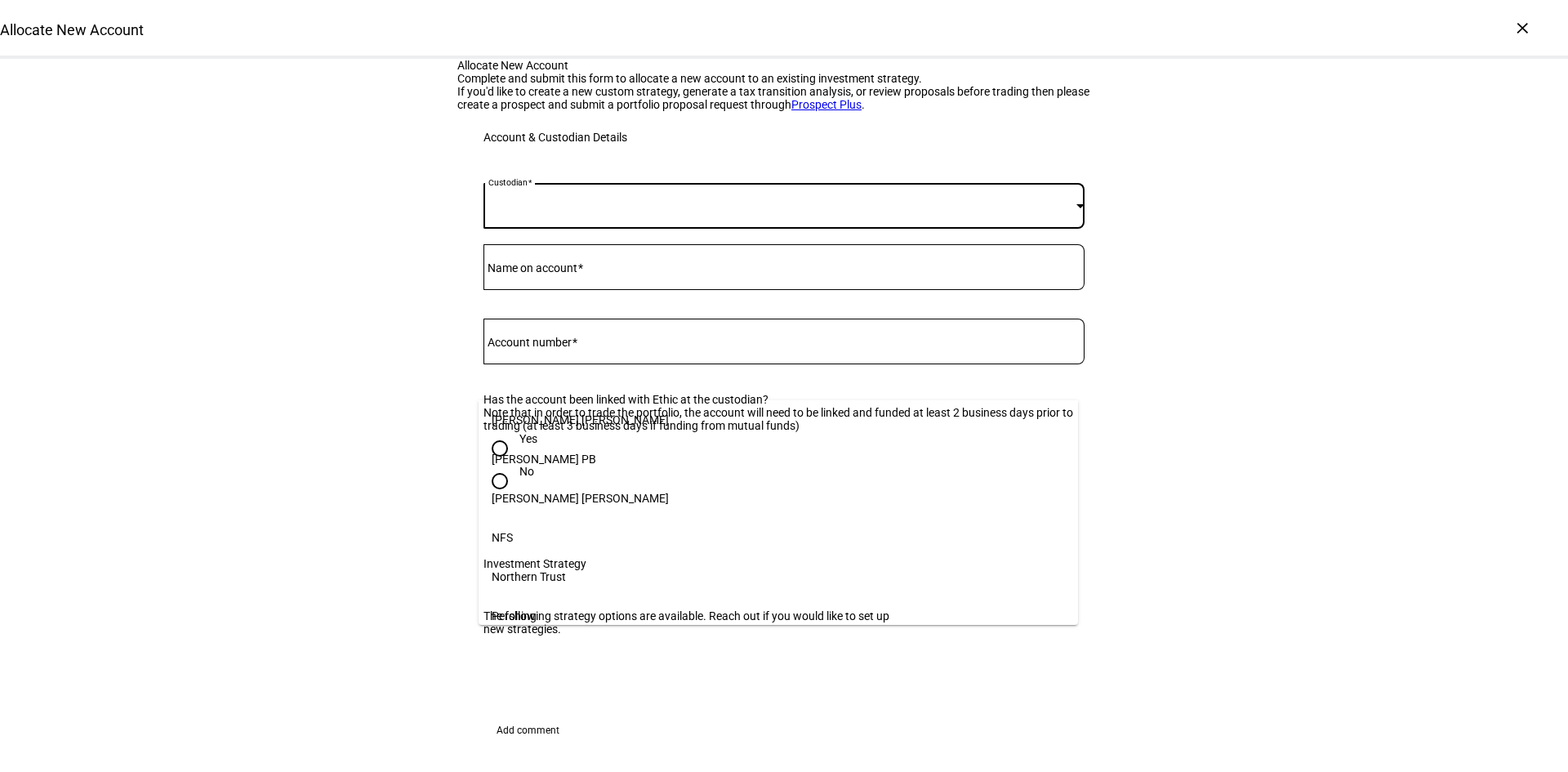
scroll to position [163, 0]
click at [542, 609] on mat-option "Schwab" at bounding box center [778, 615] width 599 height 39
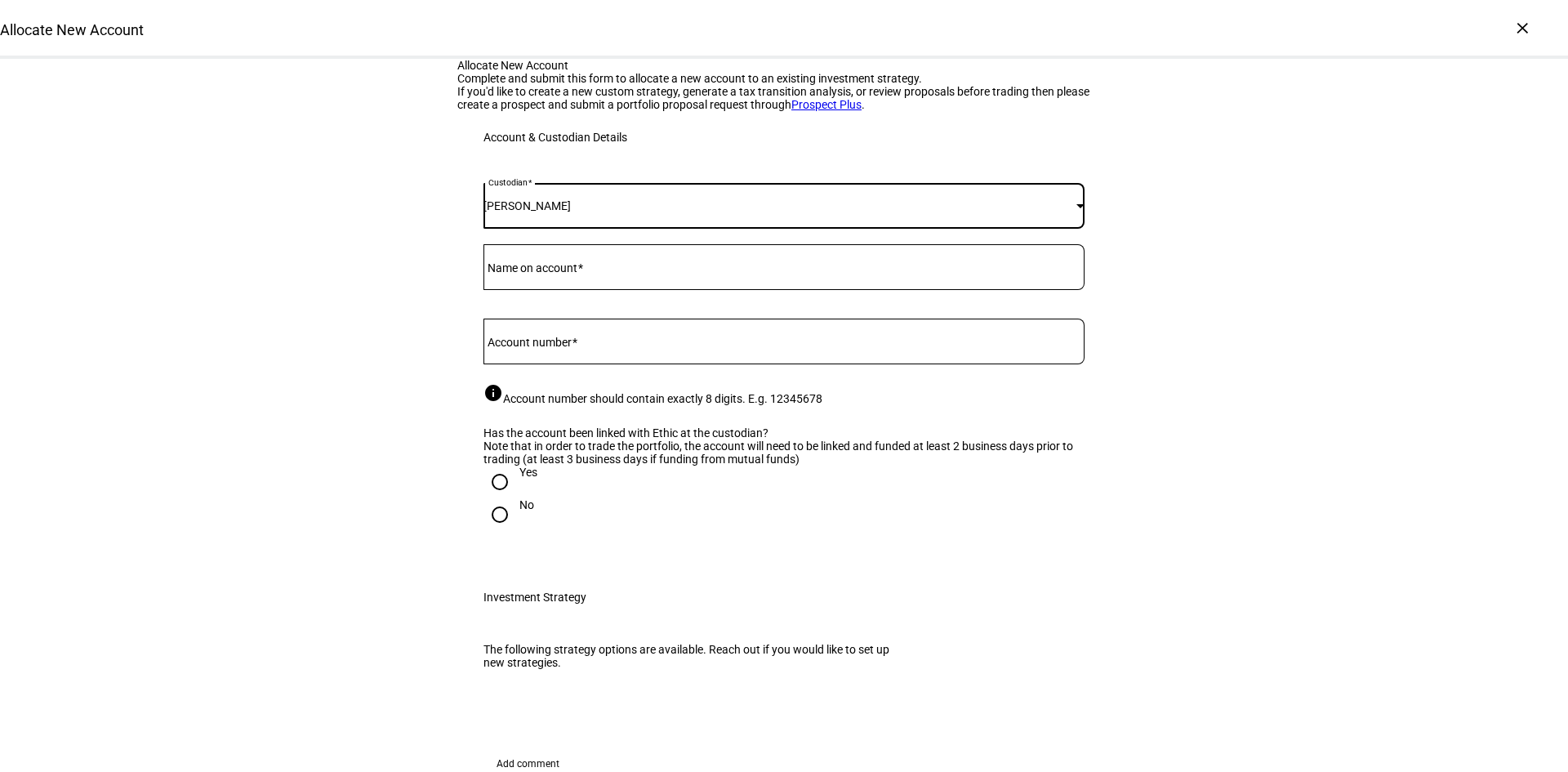
click at [562, 274] on mat-label "Name on account" at bounding box center [532, 267] width 90 height 13
click at [562, 270] on input "Name on account" at bounding box center [784, 263] width 601 height 13
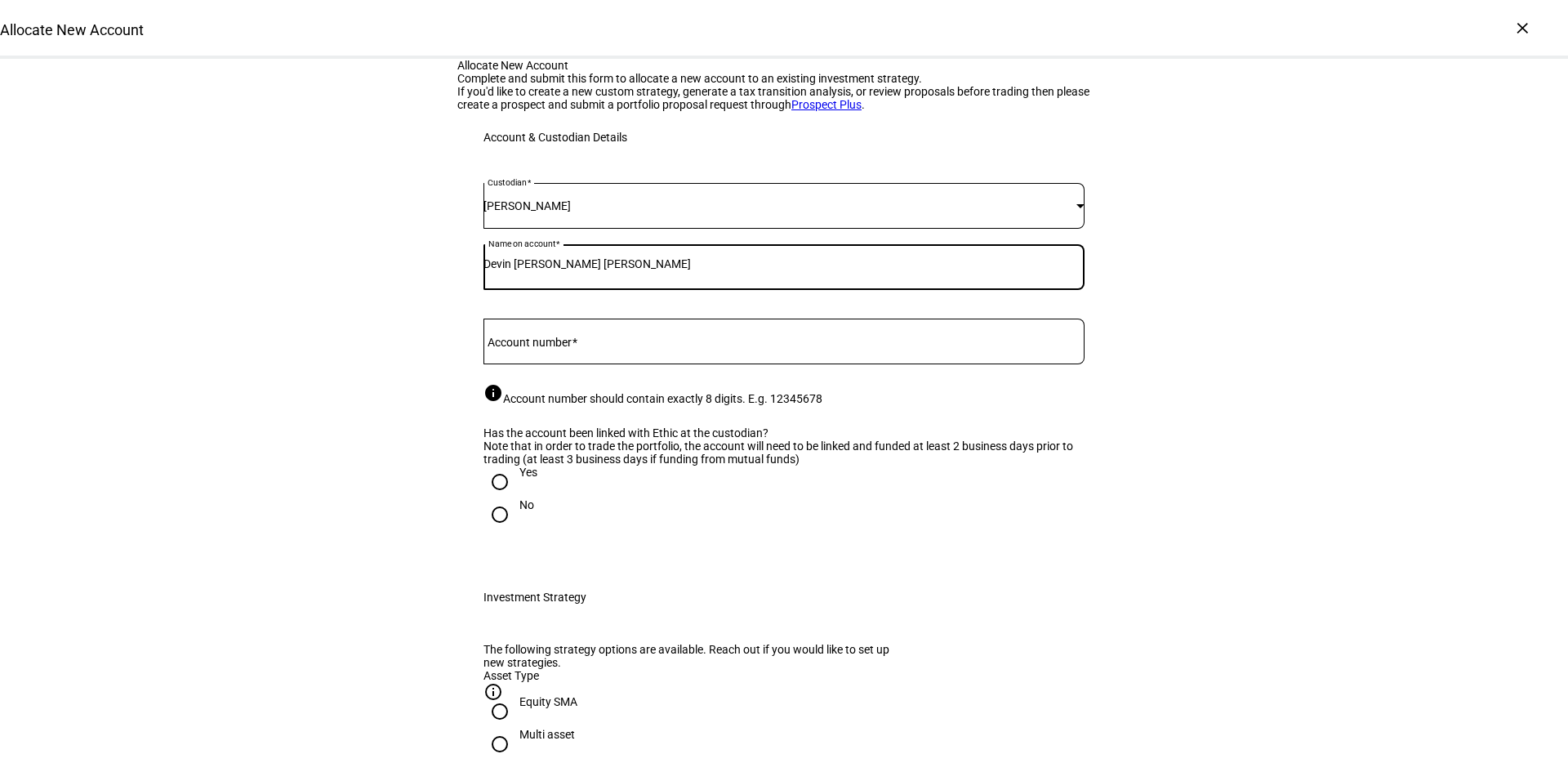
type input "Devin Robert Toth IRA"
click at [547, 349] on mat-label "Account number" at bounding box center [529, 342] width 84 height 13
click at [547, 345] on input "Account number" at bounding box center [784, 338] width 601 height 13
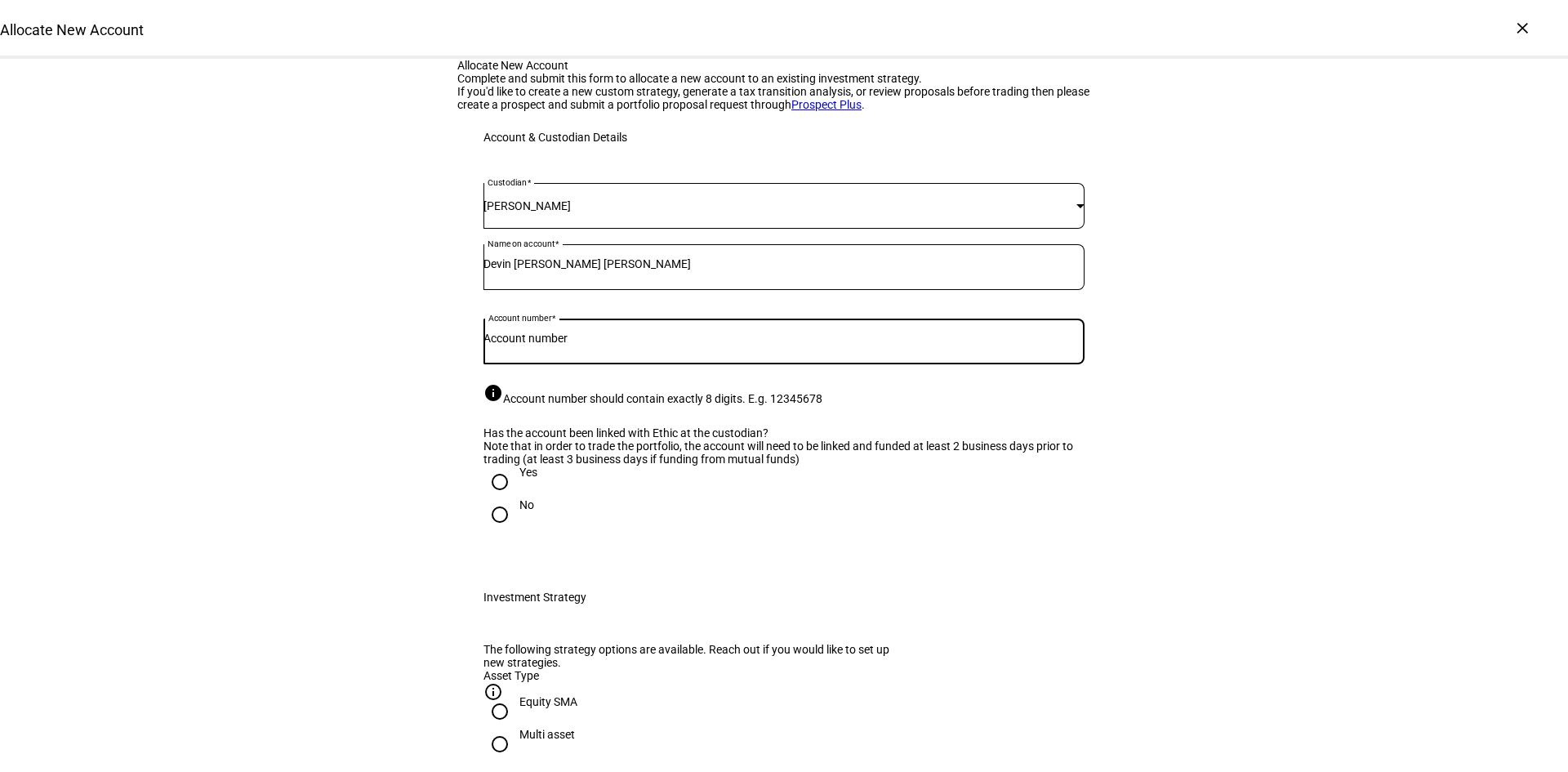
paste input "3750-2058"
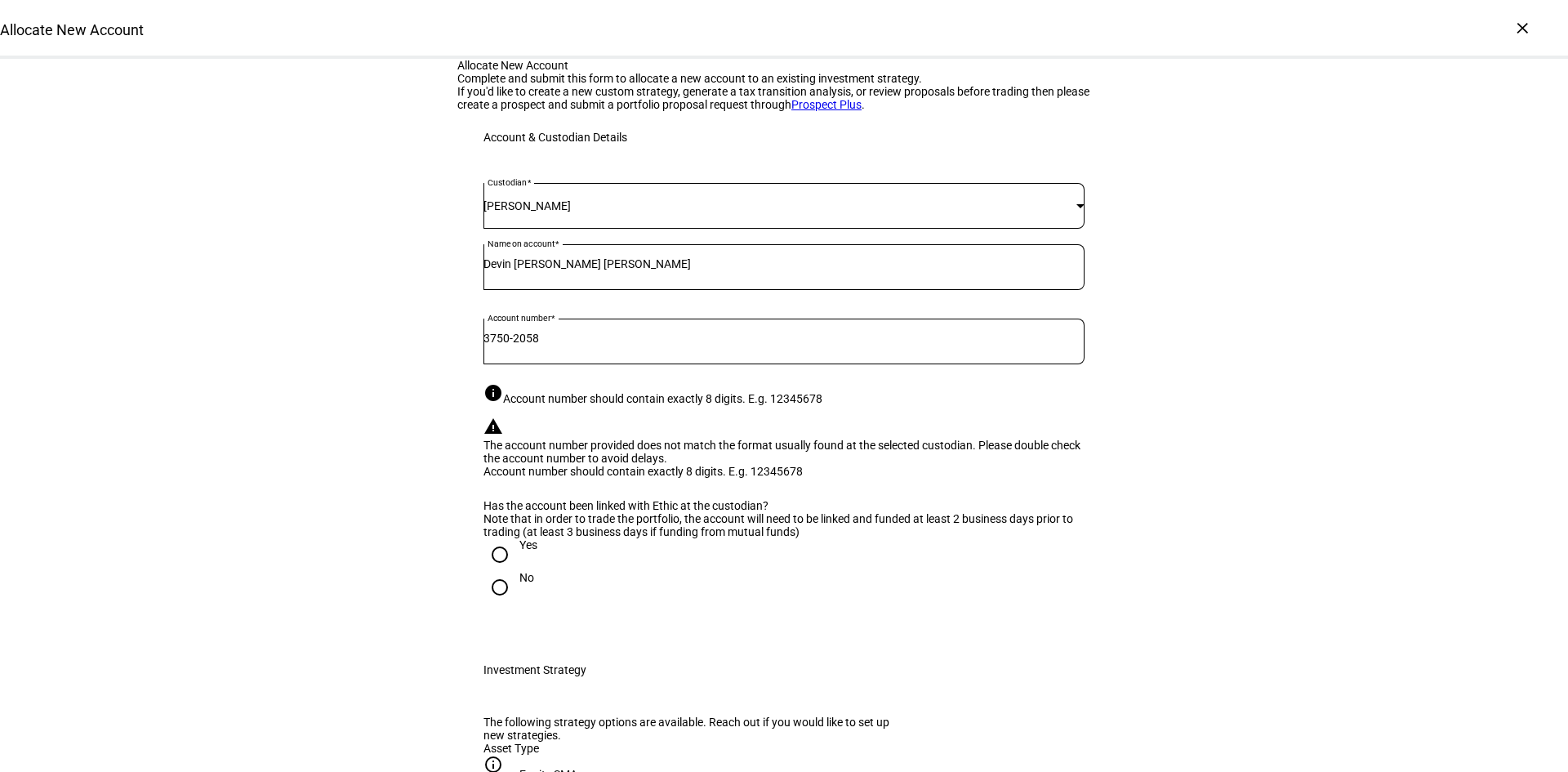
click at [524, 364] on div "3750-2058" at bounding box center [784, 341] width 601 height 46
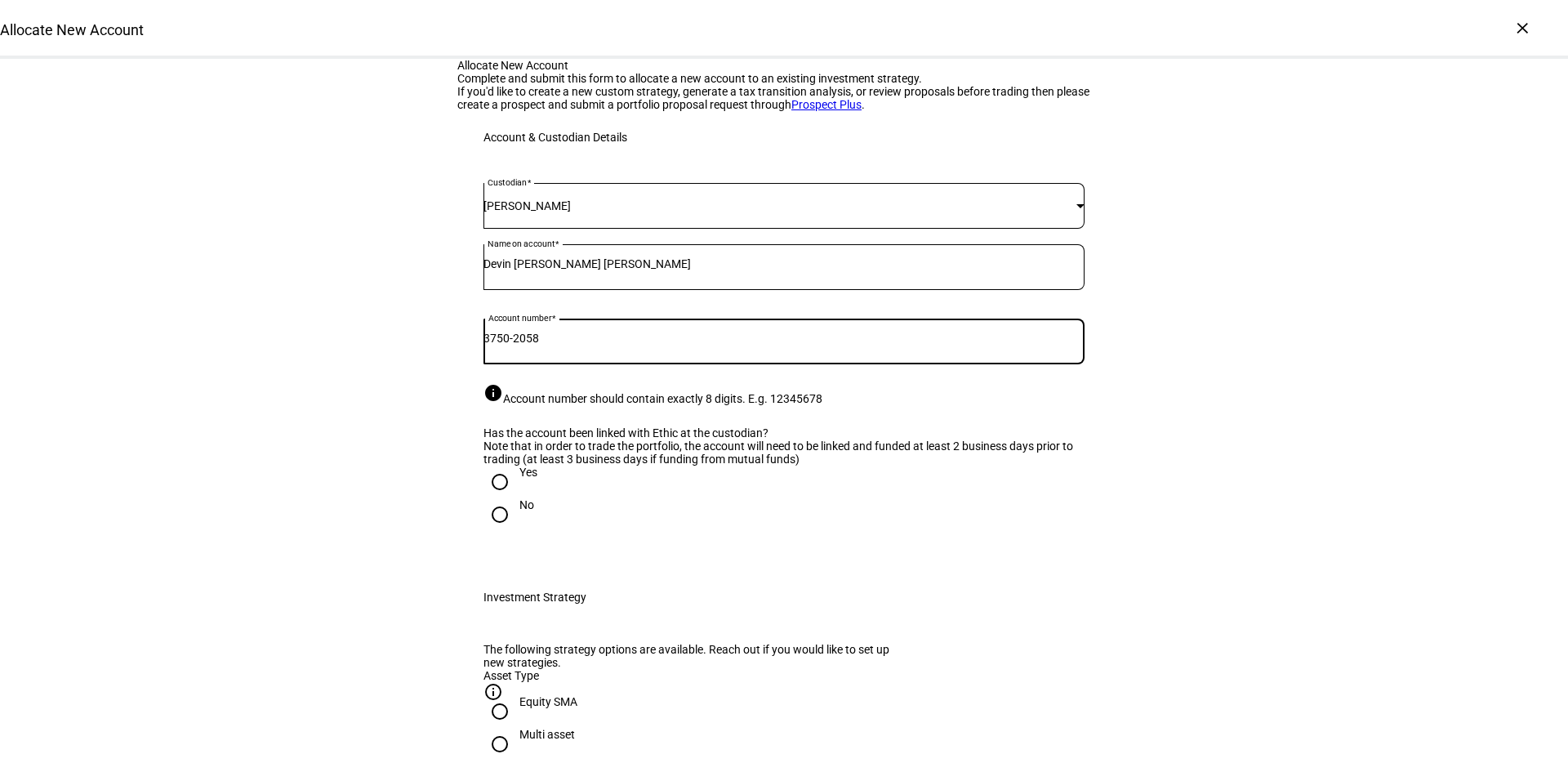
click at [522, 345] on input "3750-2058" at bounding box center [784, 338] width 601 height 13
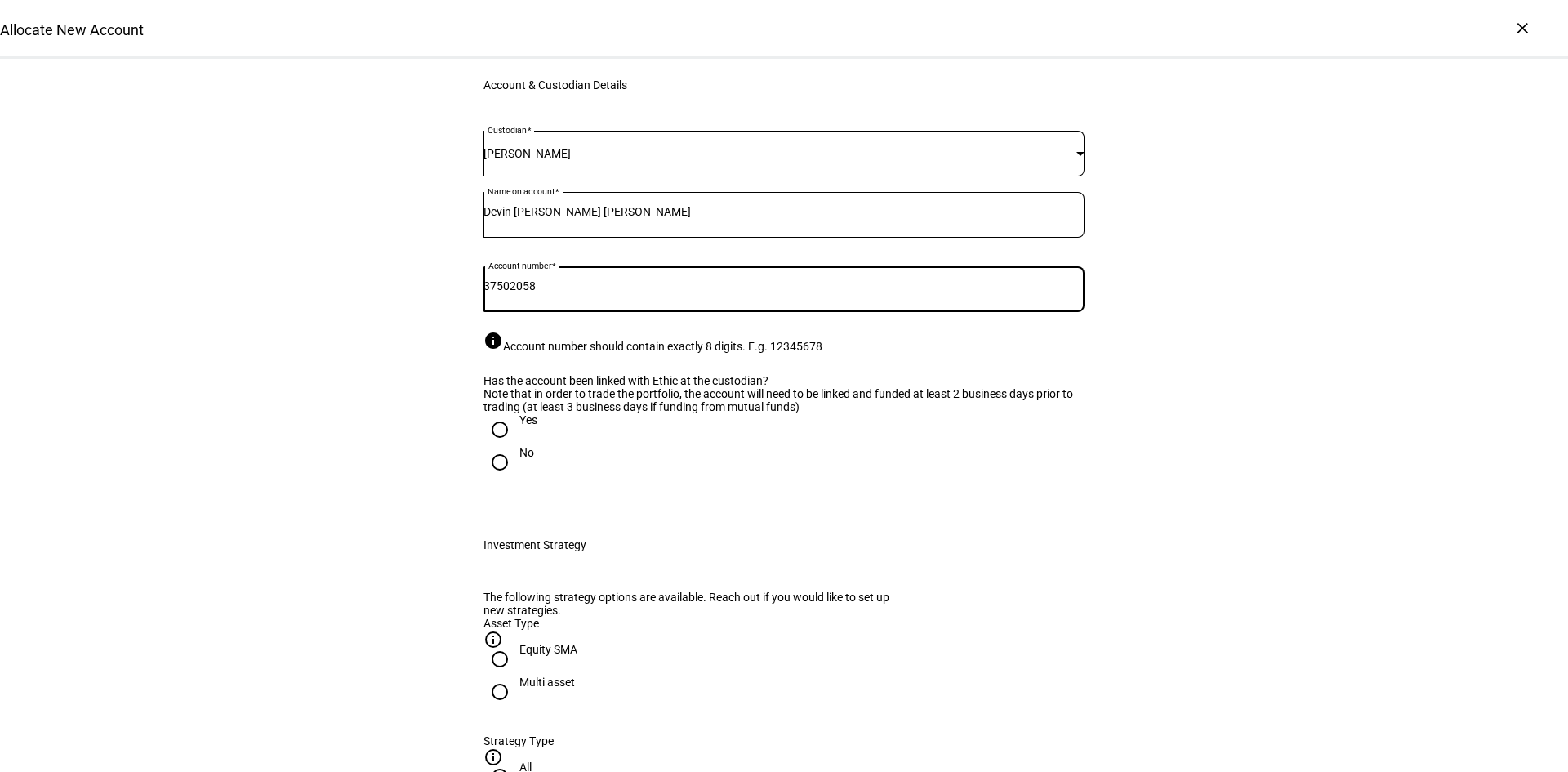
scroll to position [82, 0]
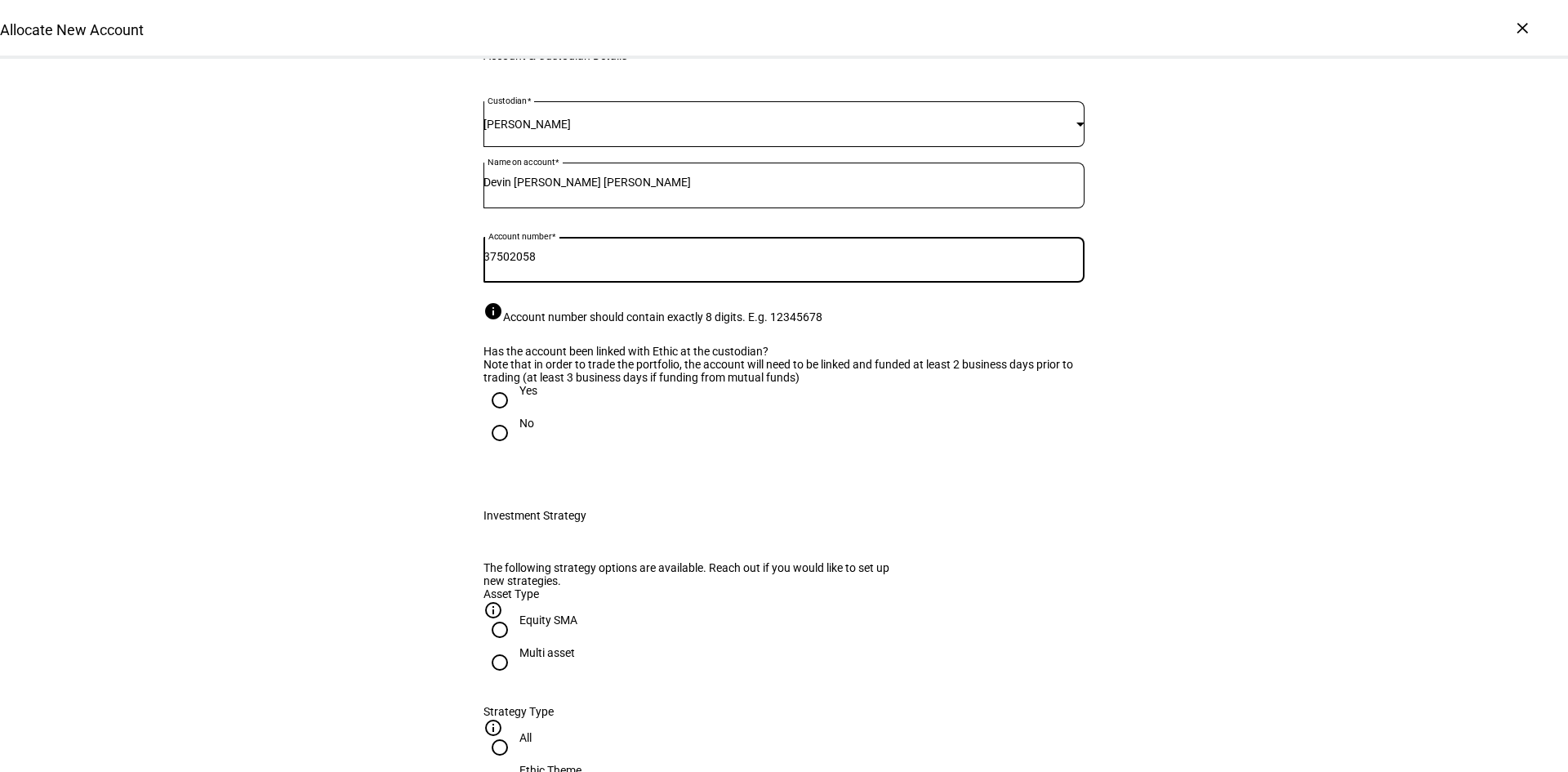
type input "37502058"
click at [497, 416] on input "Yes" at bounding box center [499, 400] width 33 height 33
radio input "true"
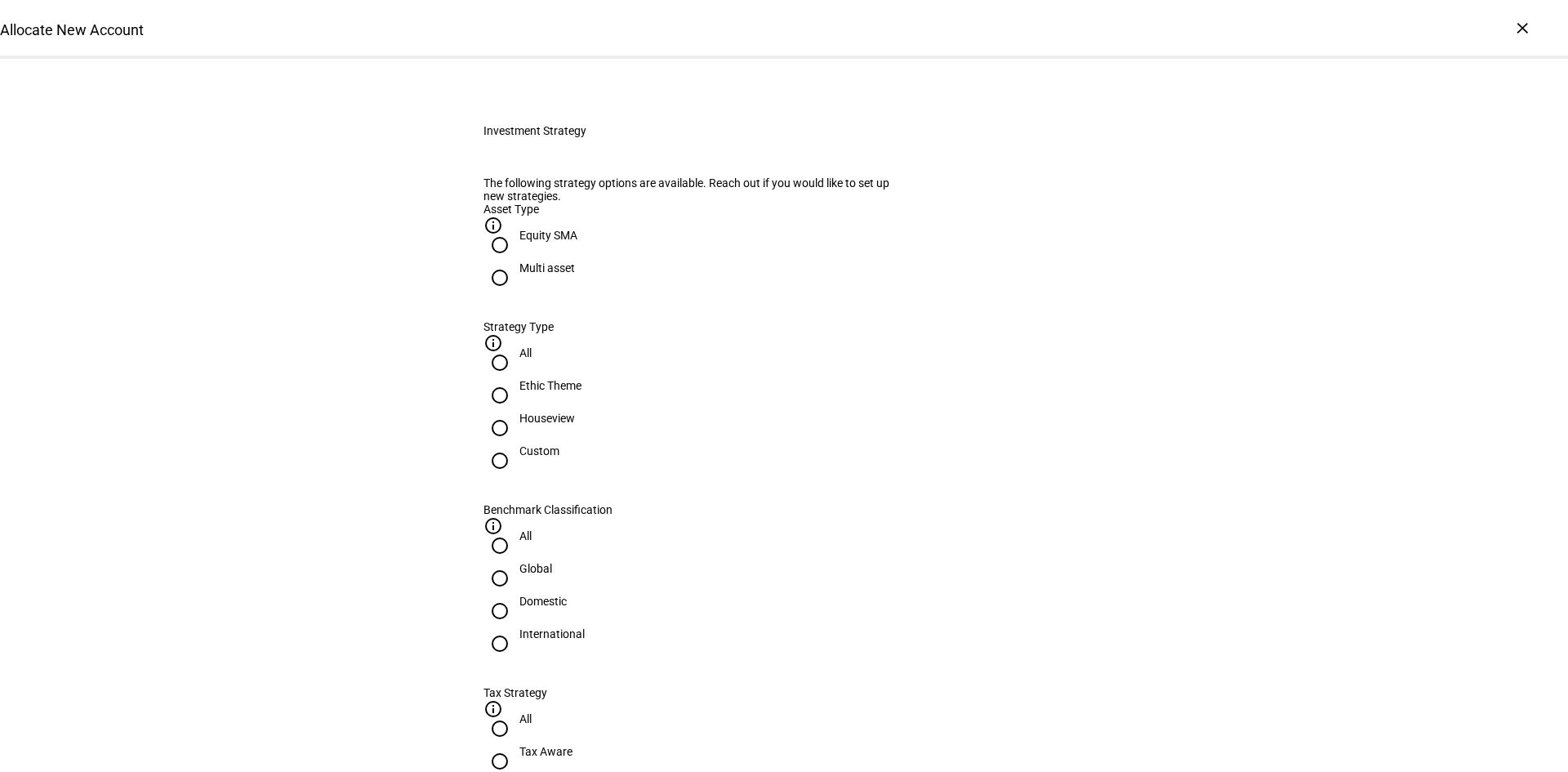
scroll to position [490, 0]
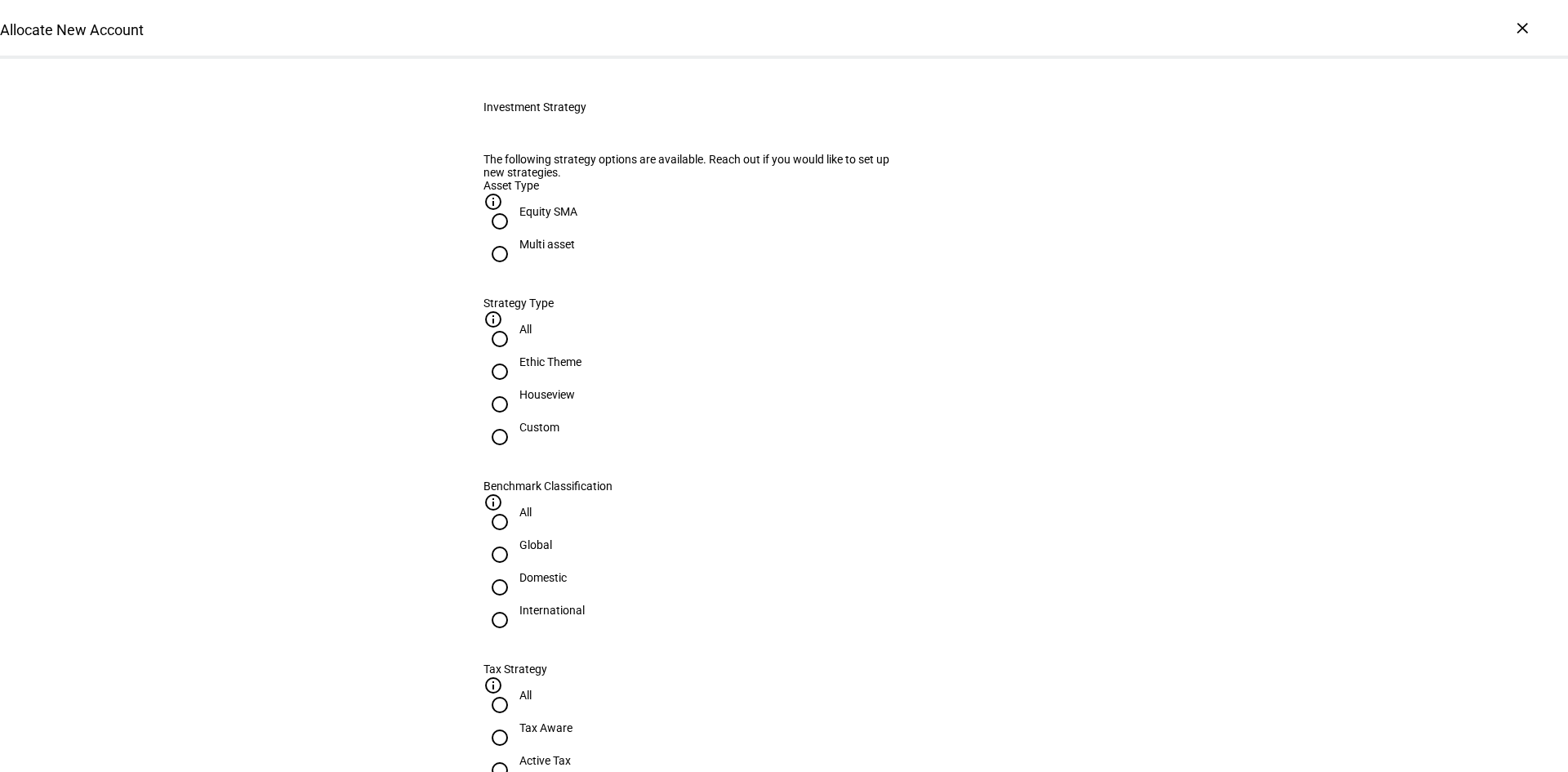
click at [516, 454] on input "Custom" at bounding box center [499, 437] width 33 height 33
radio input "true"
click at [516, 538] on input "Global" at bounding box center [499, 554] width 33 height 33
radio input "true"
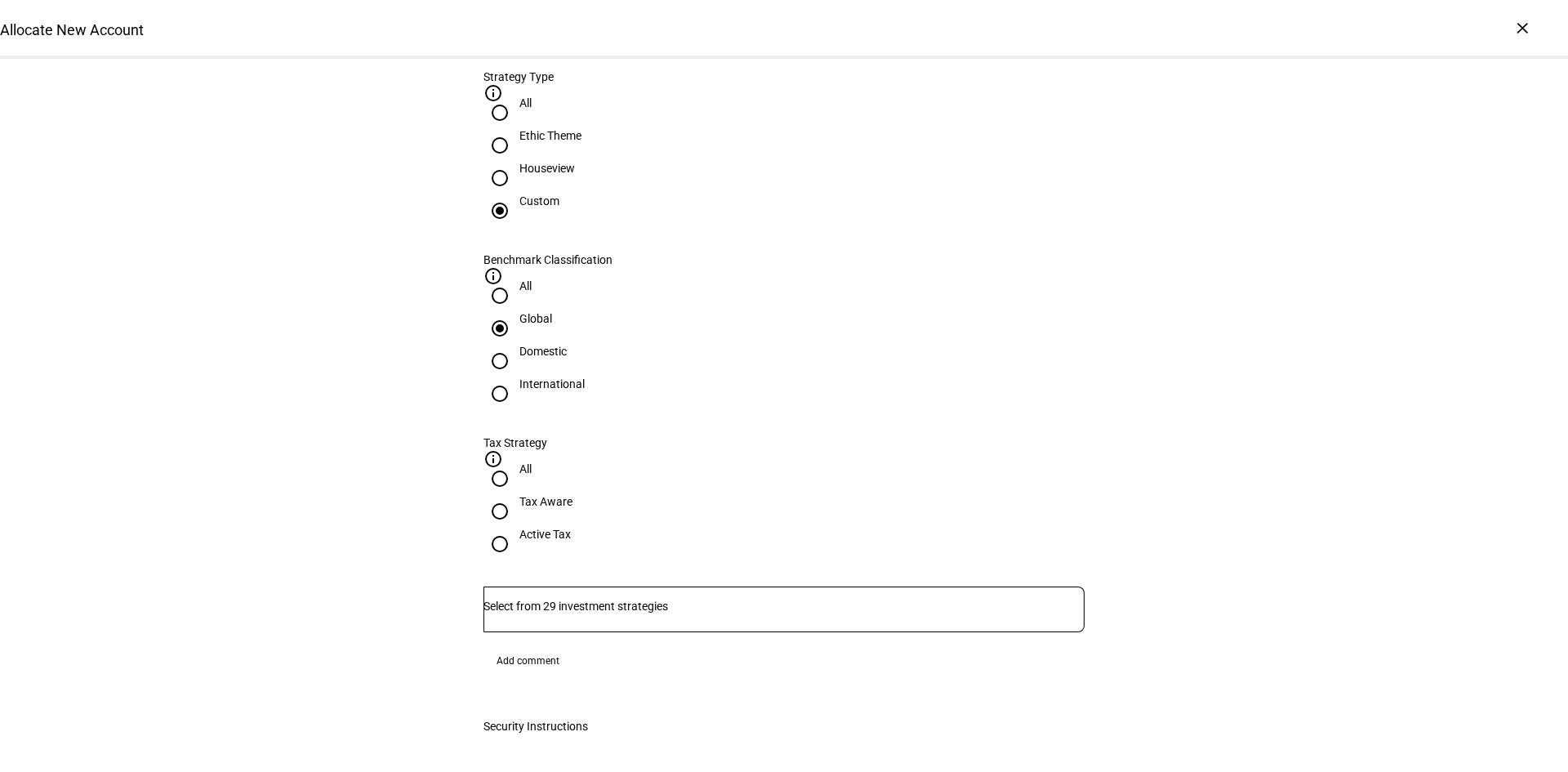
scroll to position [736, 0]
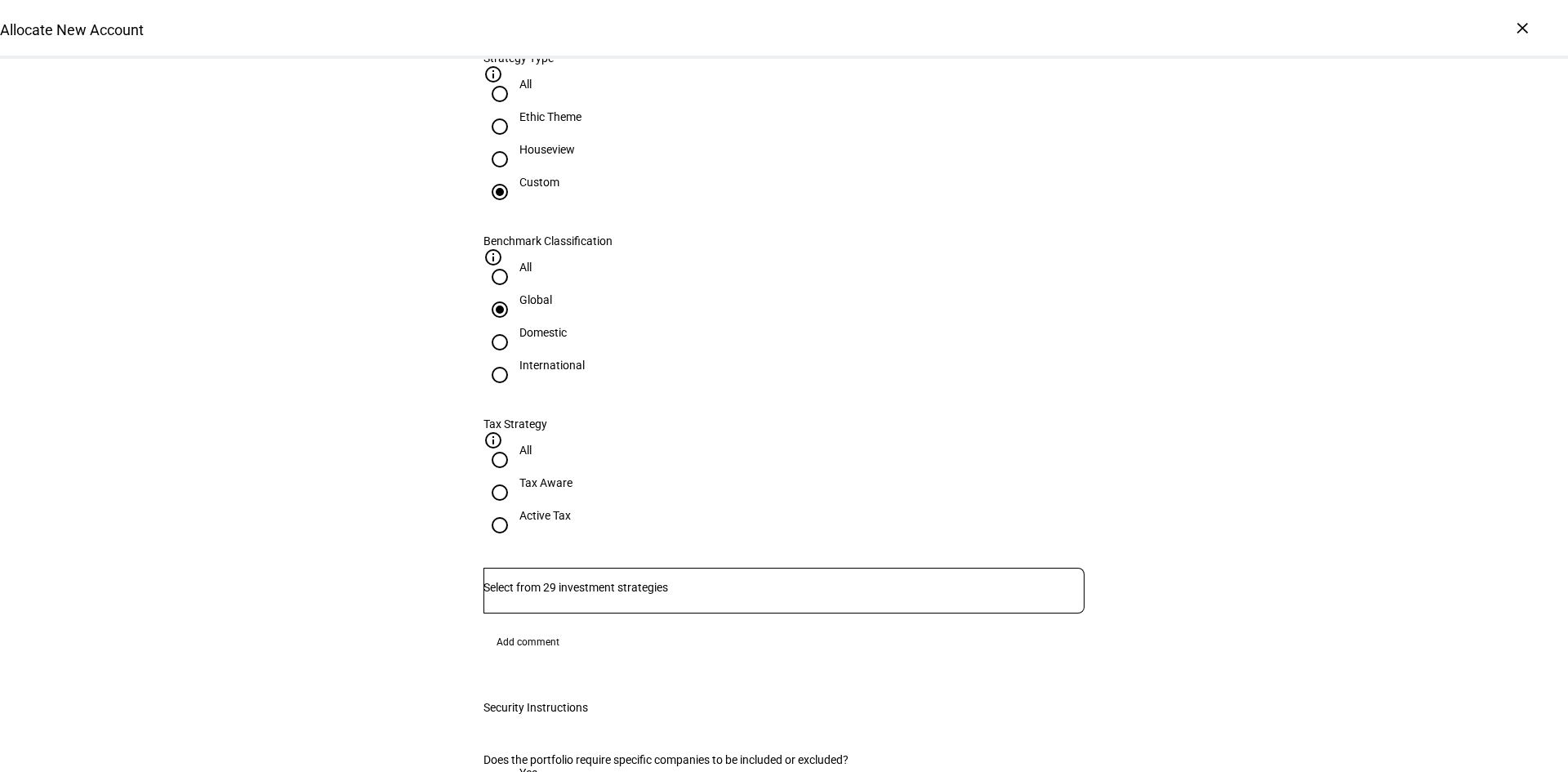
click at [544, 629] on span "Add comment" at bounding box center [528, 642] width 63 height 26
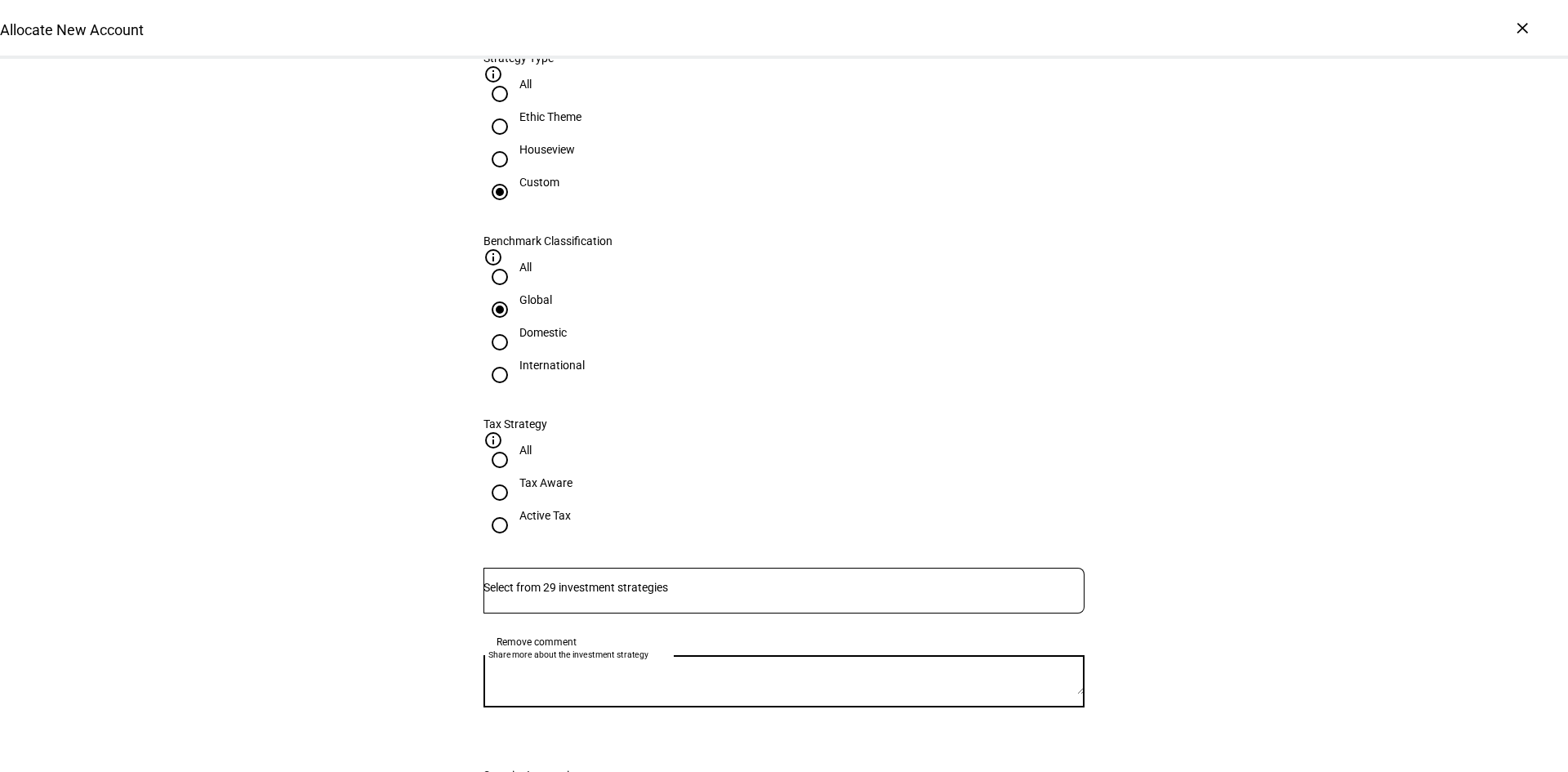
click at [560, 668] on textarea "Share more about the investment strategy" at bounding box center [784, 681] width 601 height 26
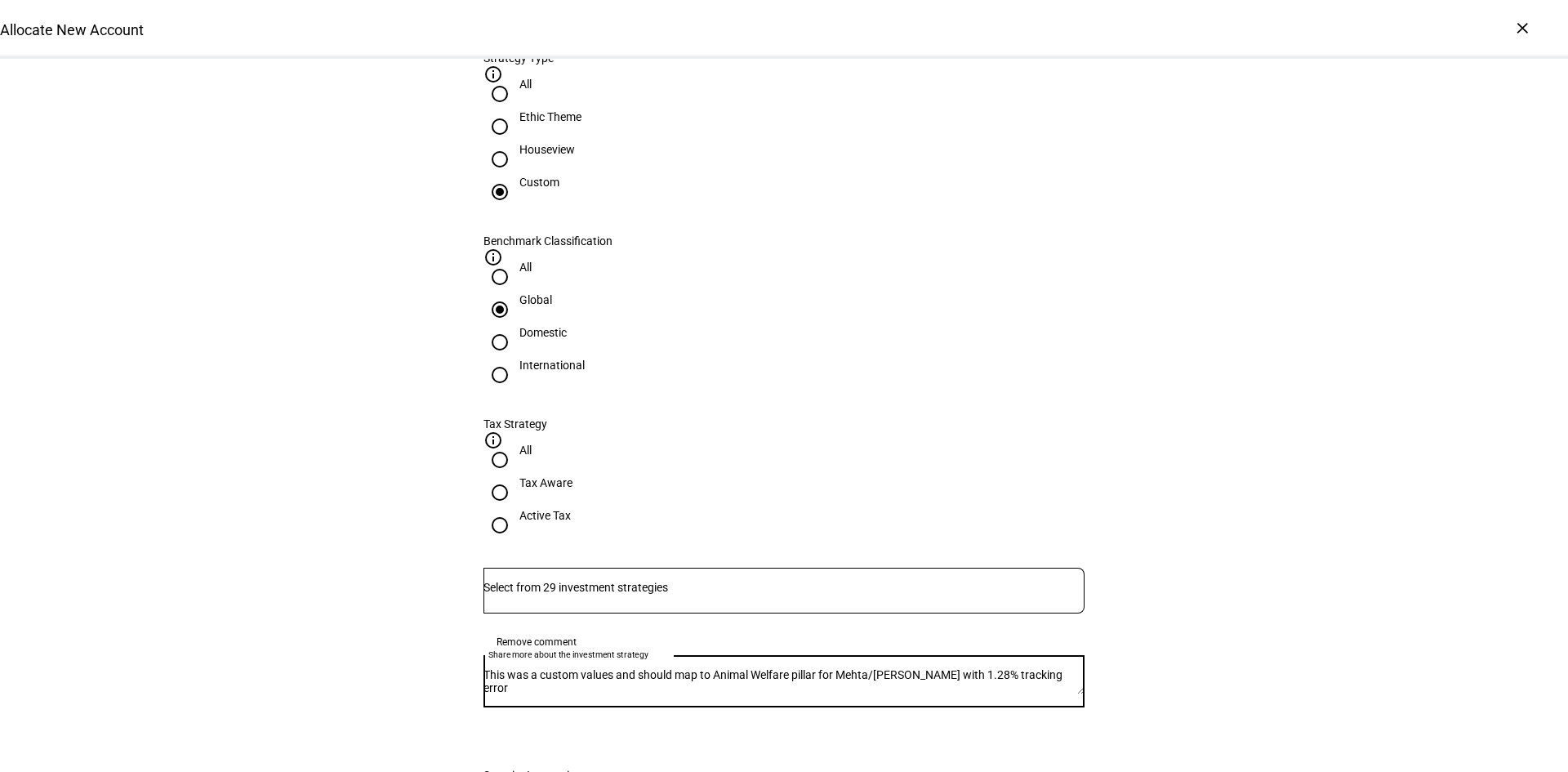
click at [972, 668] on textarea "This was a custom values and should map to Animal Welfare pillar for Mehta/Toth…" at bounding box center [784, 681] width 601 height 26
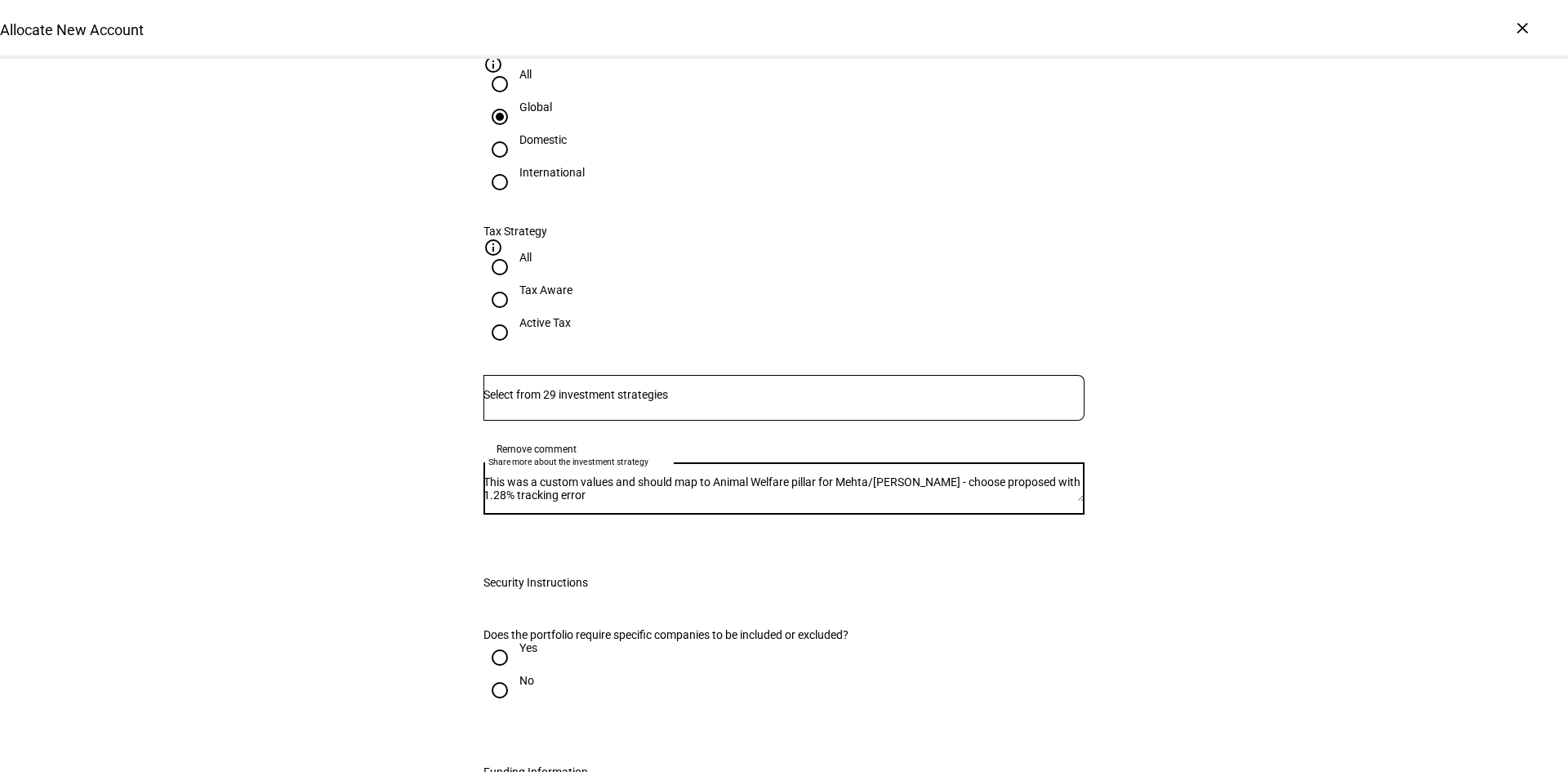
scroll to position [980, 0]
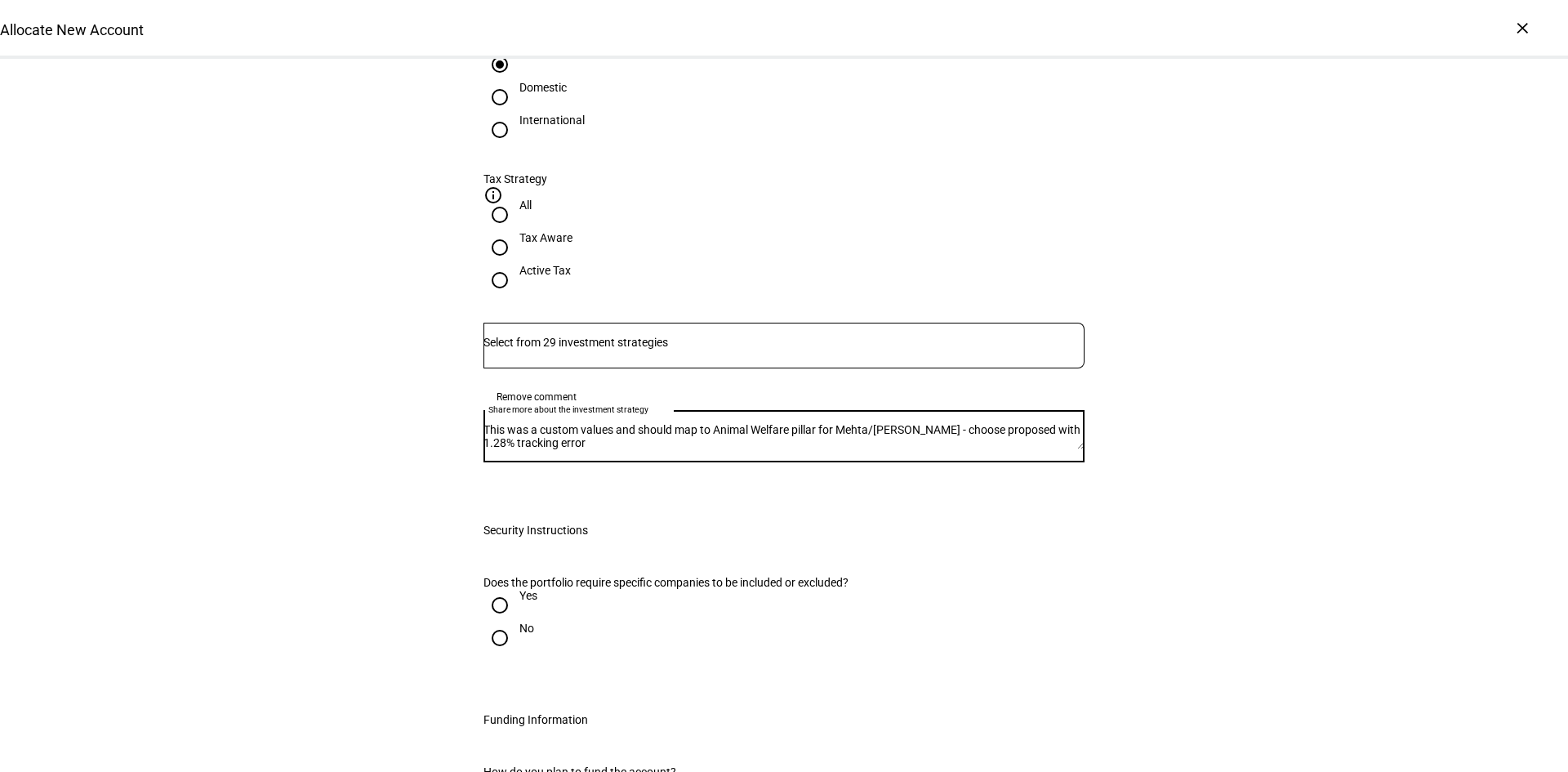
type textarea "This was a custom values and should map to Animal Welfare pillar for Mehta/Toth…"
click at [494, 589] on input "Yes" at bounding box center [499, 605] width 33 height 33
radio input "true"
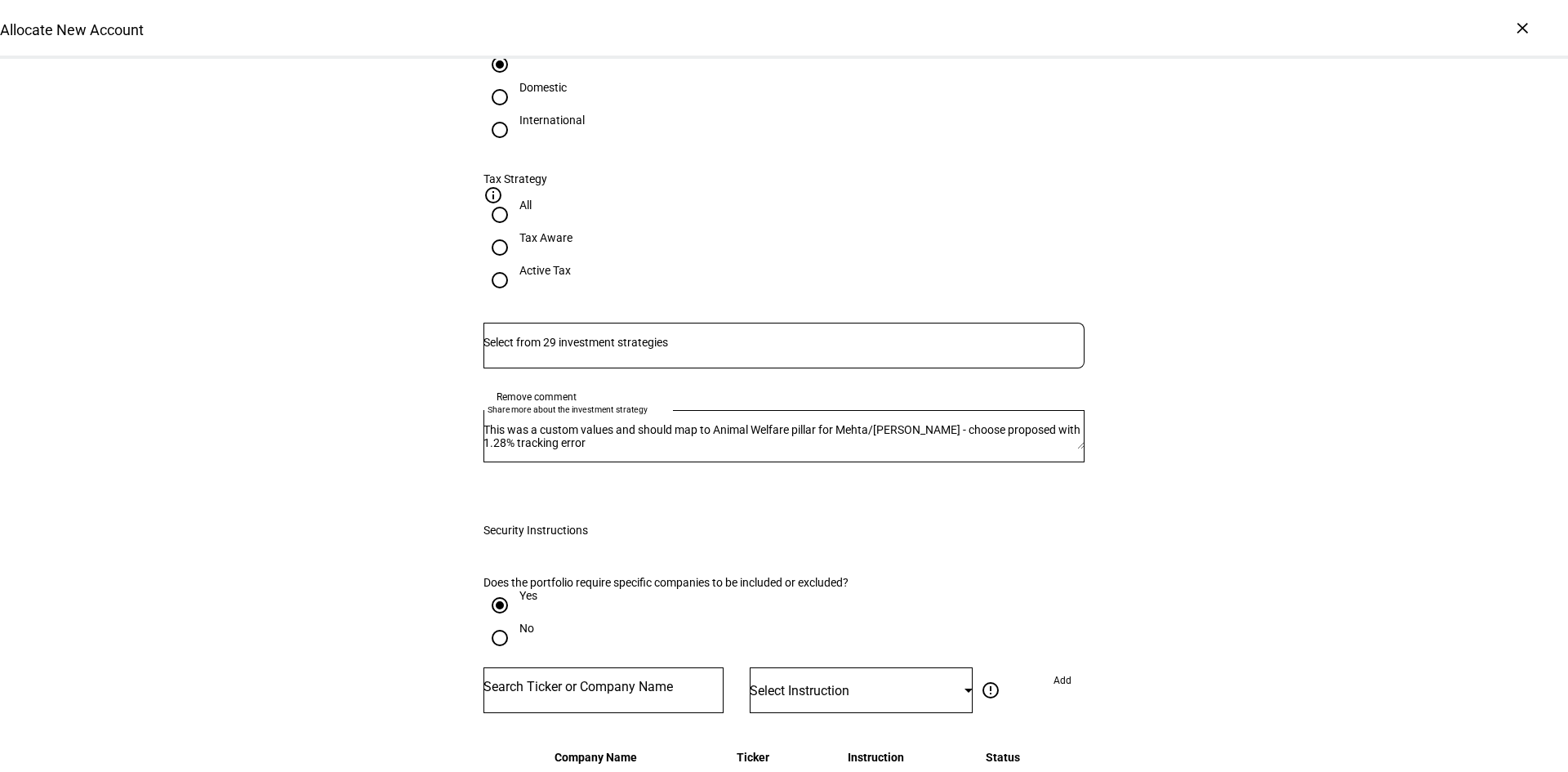
click at [555, 681] on input "Number" at bounding box center [603, 687] width 240 height 13
type input "TSLA"
click at [580, 598] on mat-option "TESLA INC TSLA" at bounding box center [599, 615] width 240 height 46
click at [797, 683] on span "Select Instruction" at bounding box center [800, 691] width 100 height 15
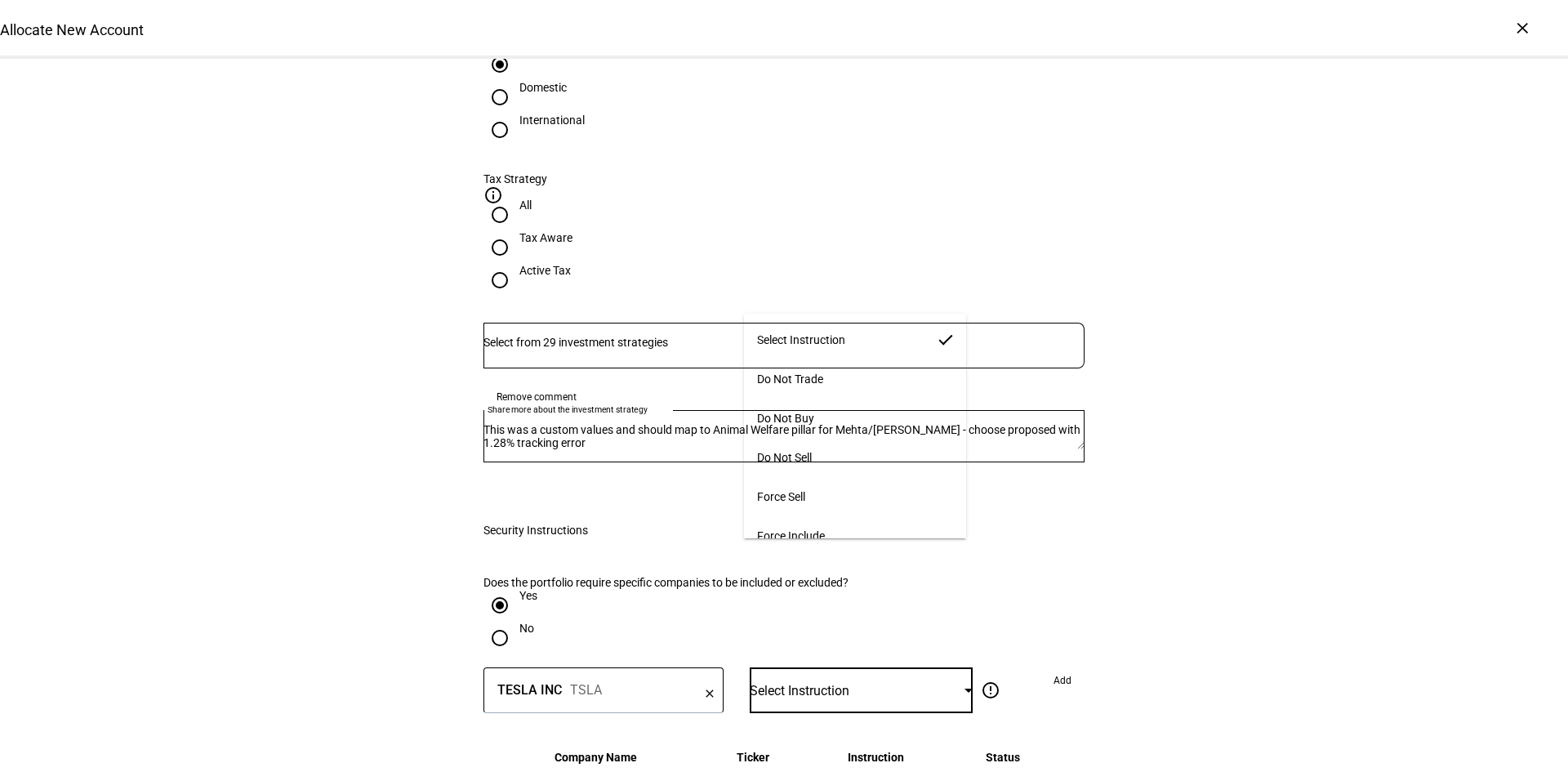
scroll to position [11, 0]
click at [844, 405] on mat-option "Do Not Buy" at bounding box center [855, 407] width 222 height 39
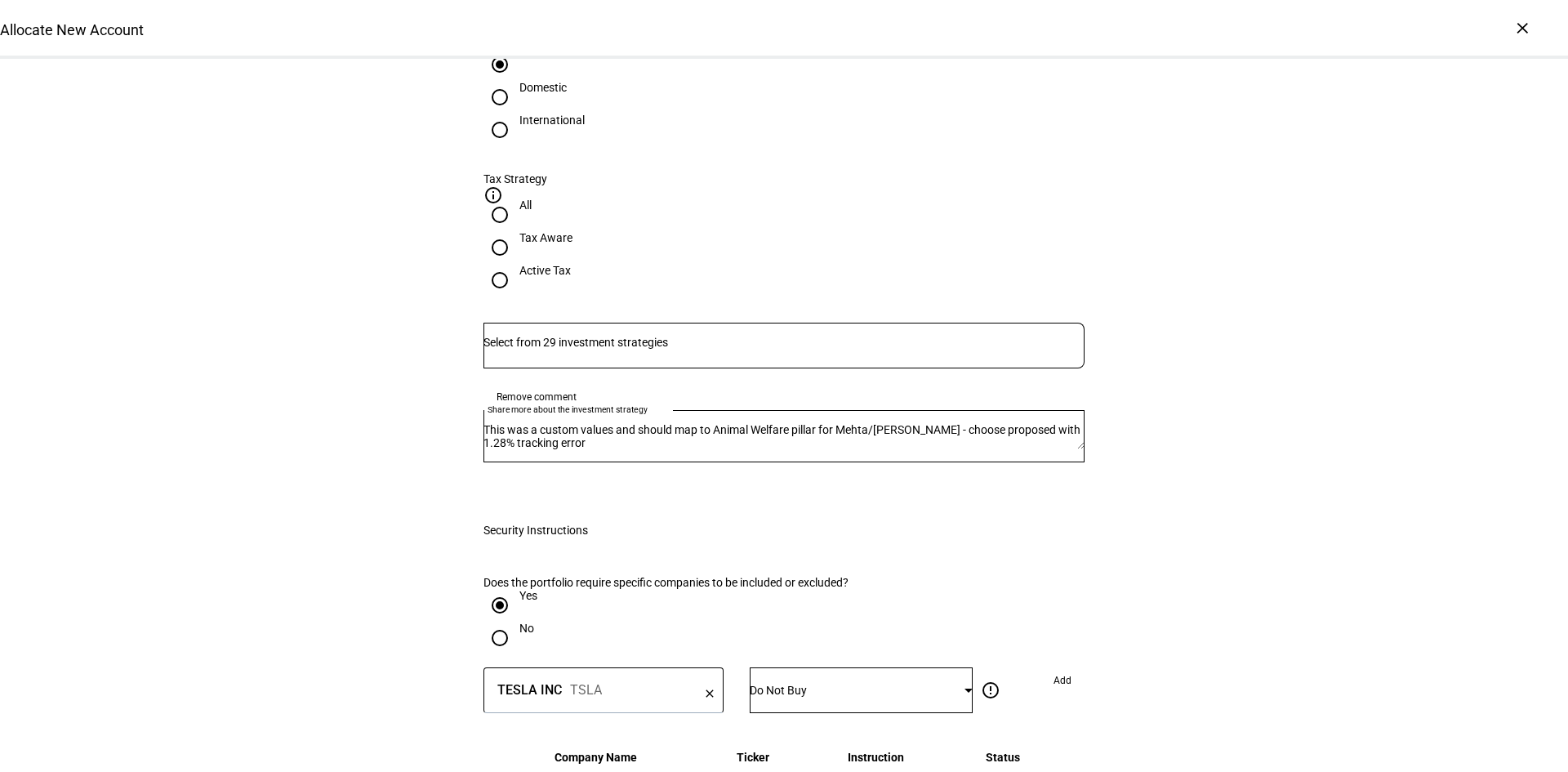
click at [1041, 667] on span at bounding box center [1062, 680] width 44 height 26
click at [598, 681] on input "Number" at bounding box center [603, 687] width 240 height 13
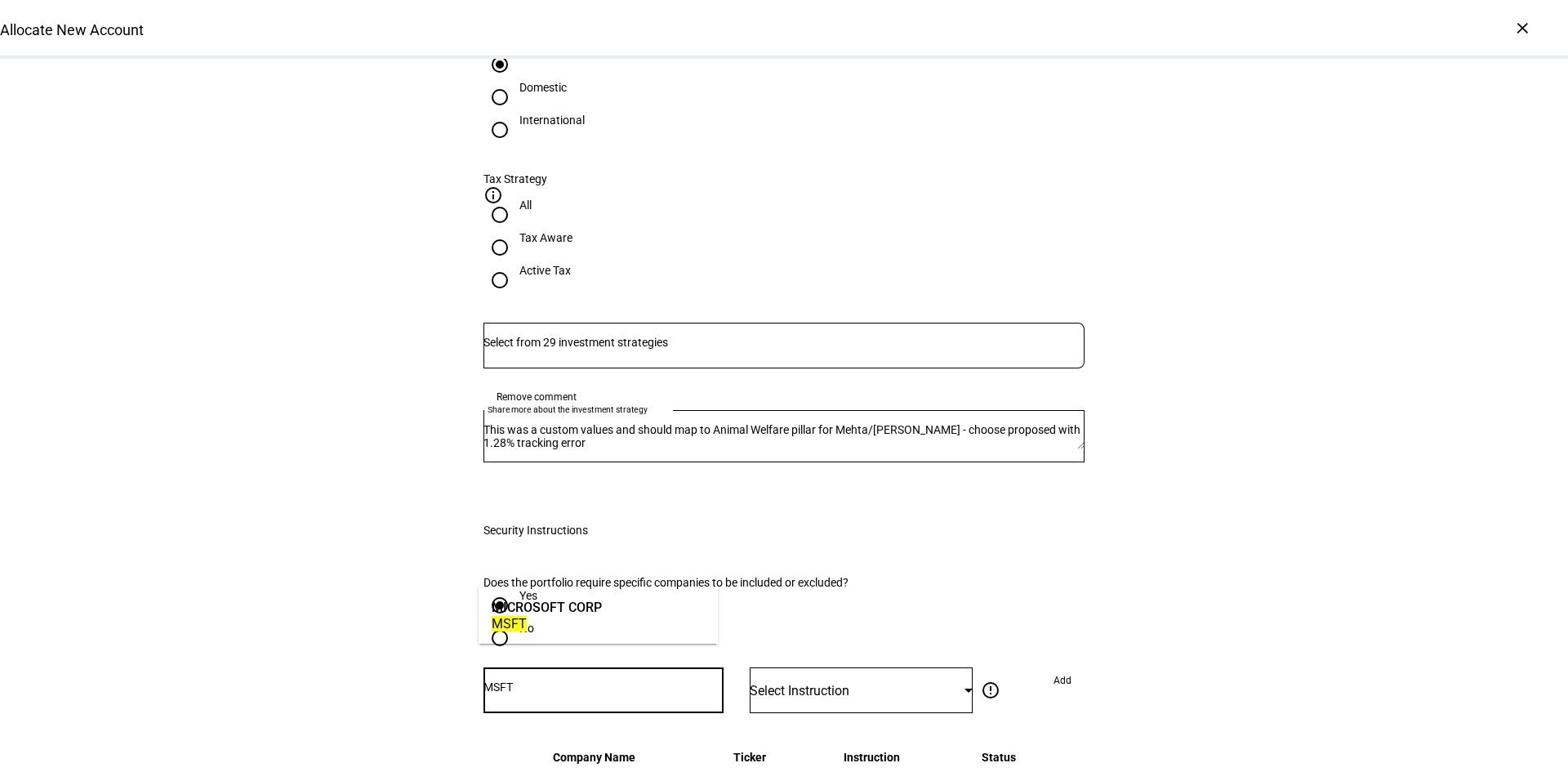
type input "MSFT"
click at [598, 612] on div "MICROSOFT CORP" at bounding box center [547, 607] width 110 height 19
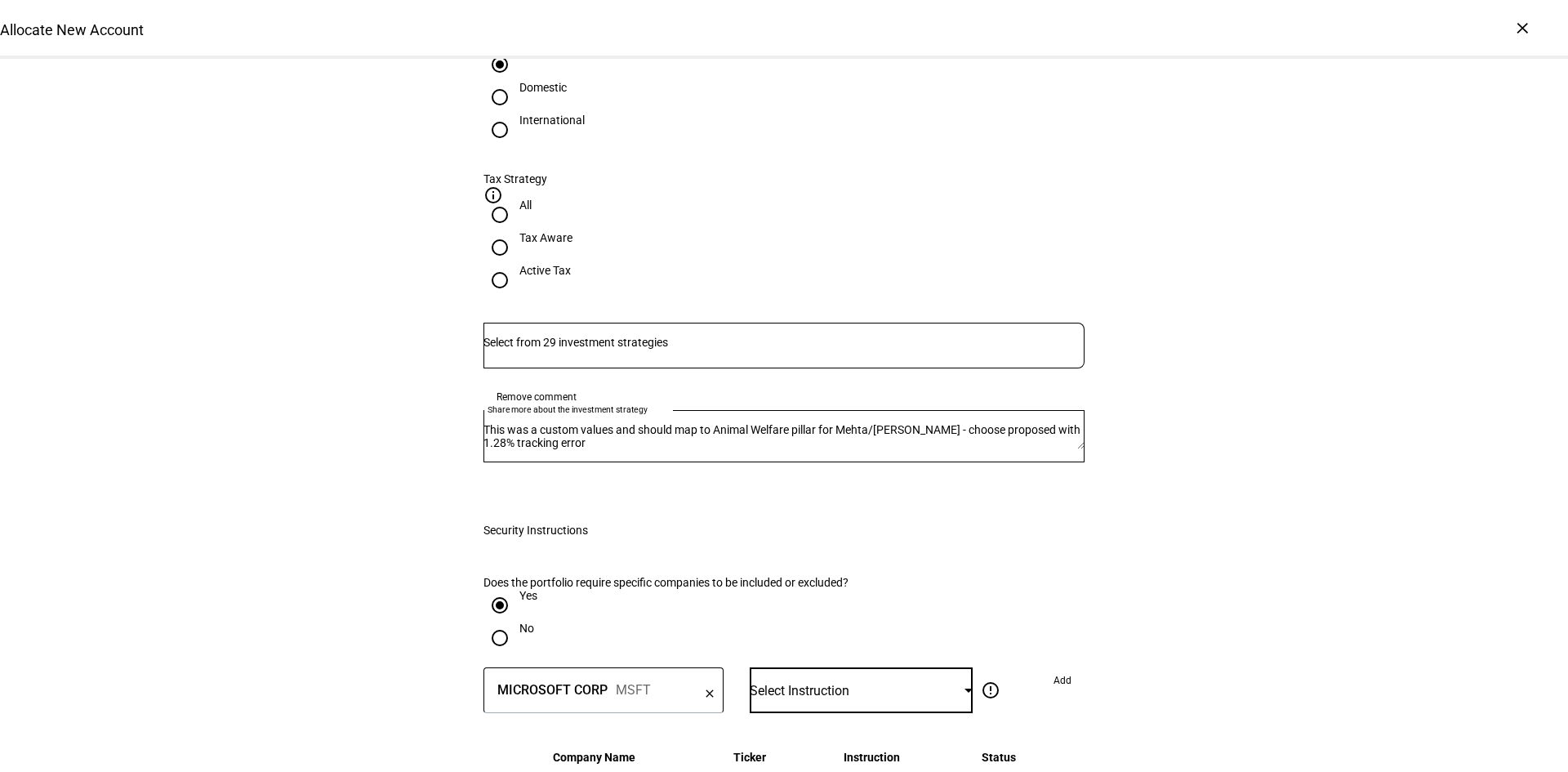
click at [778, 683] on span "Select Instruction" at bounding box center [800, 691] width 100 height 15
click at [784, 529] on span "Force Include" at bounding box center [791, 535] width 68 height 13
click at [1054, 667] on span "Add" at bounding box center [1062, 680] width 18 height 26
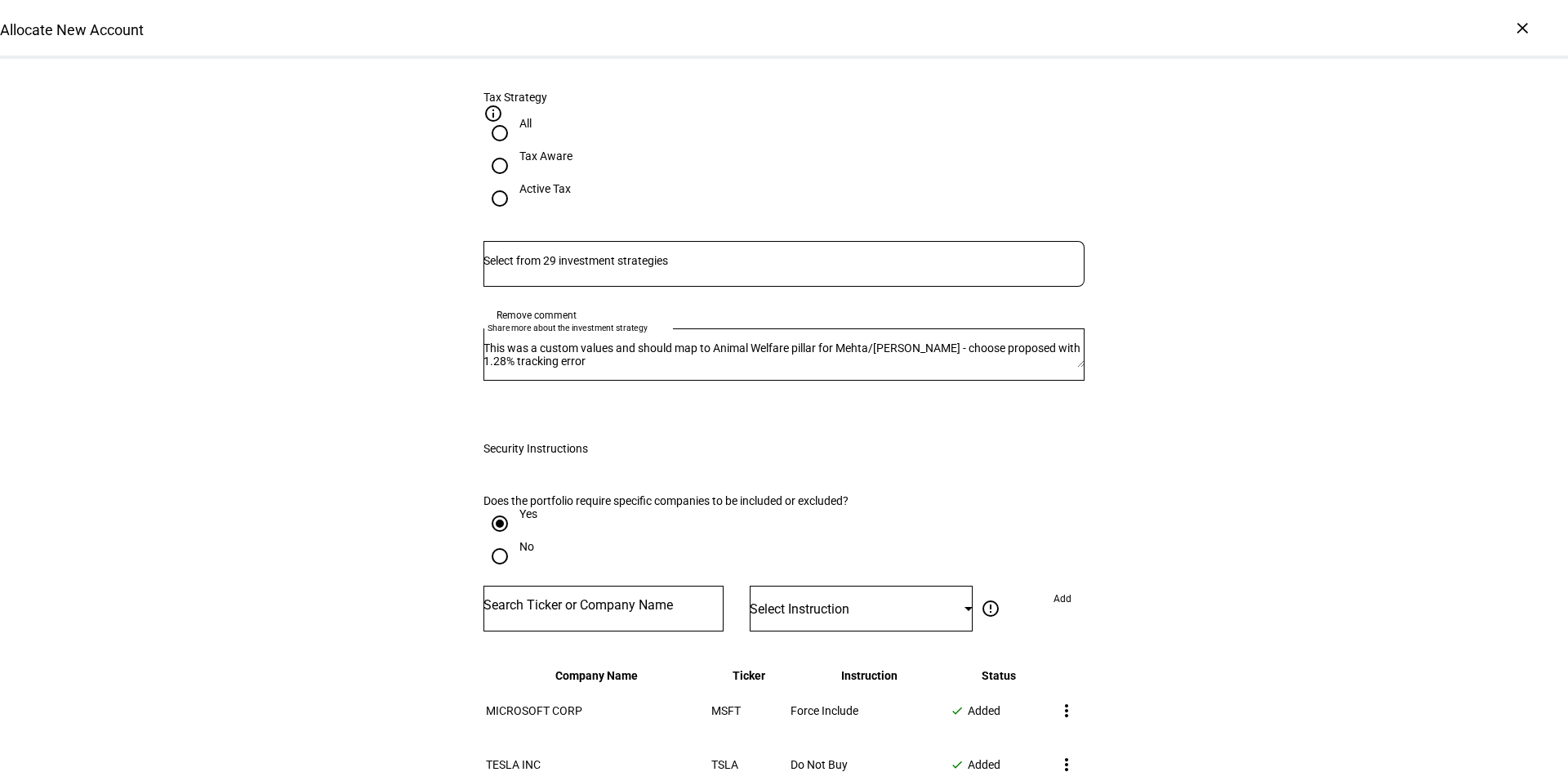
click at [575, 598] on input "Number" at bounding box center [603, 604] width 240 height 13
type input "GSK"
click at [533, 581] on div "GSK" at bounding box center [515, 587] width 48 height 15
click at [850, 601] on span "Select Instruction" at bounding box center [800, 609] width 100 height 15
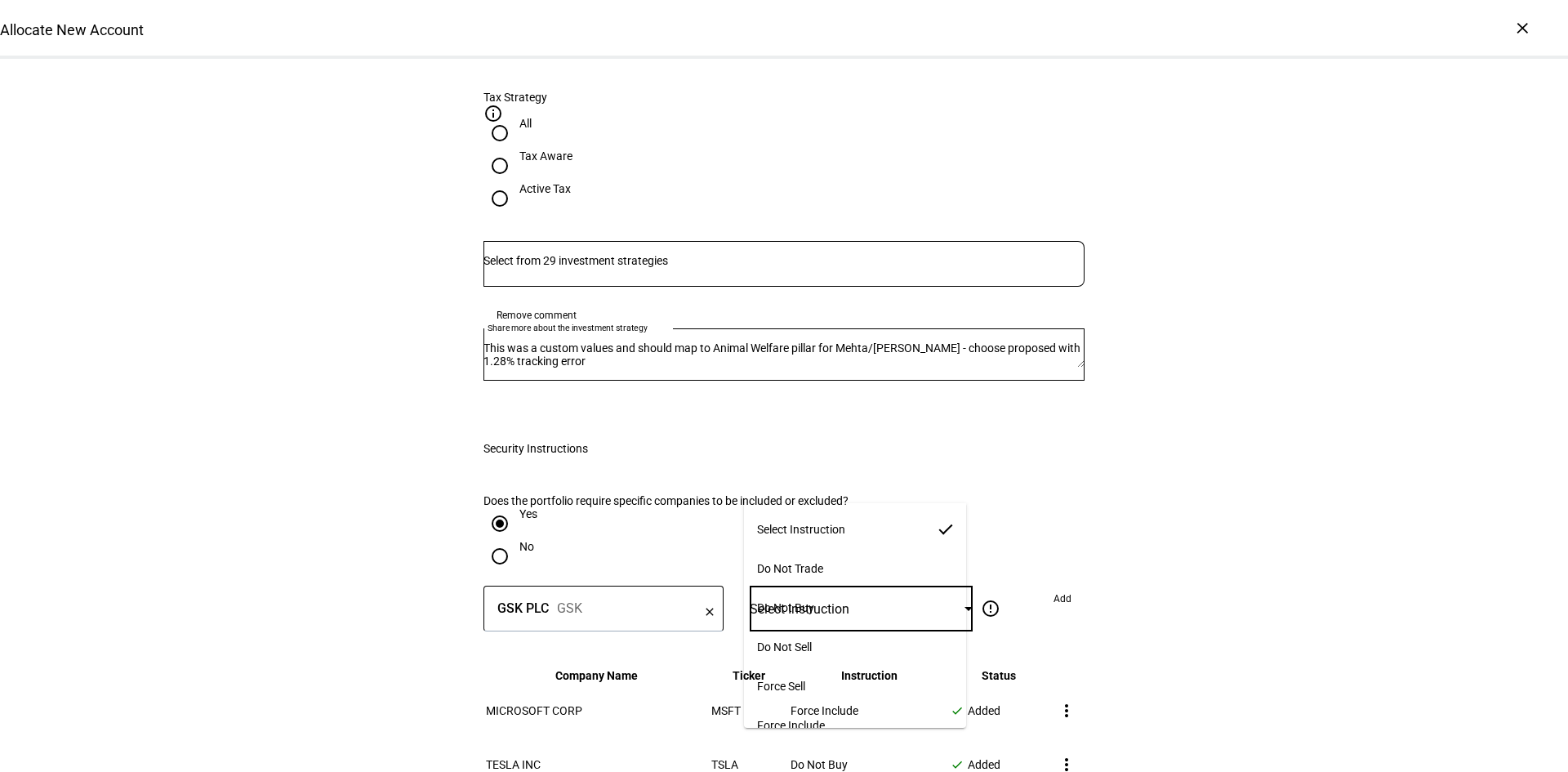
click at [823, 562] on span "Do Not Trade" at bounding box center [790, 568] width 66 height 13
click at [1061, 586] on span "Add" at bounding box center [1062, 598] width 18 height 26
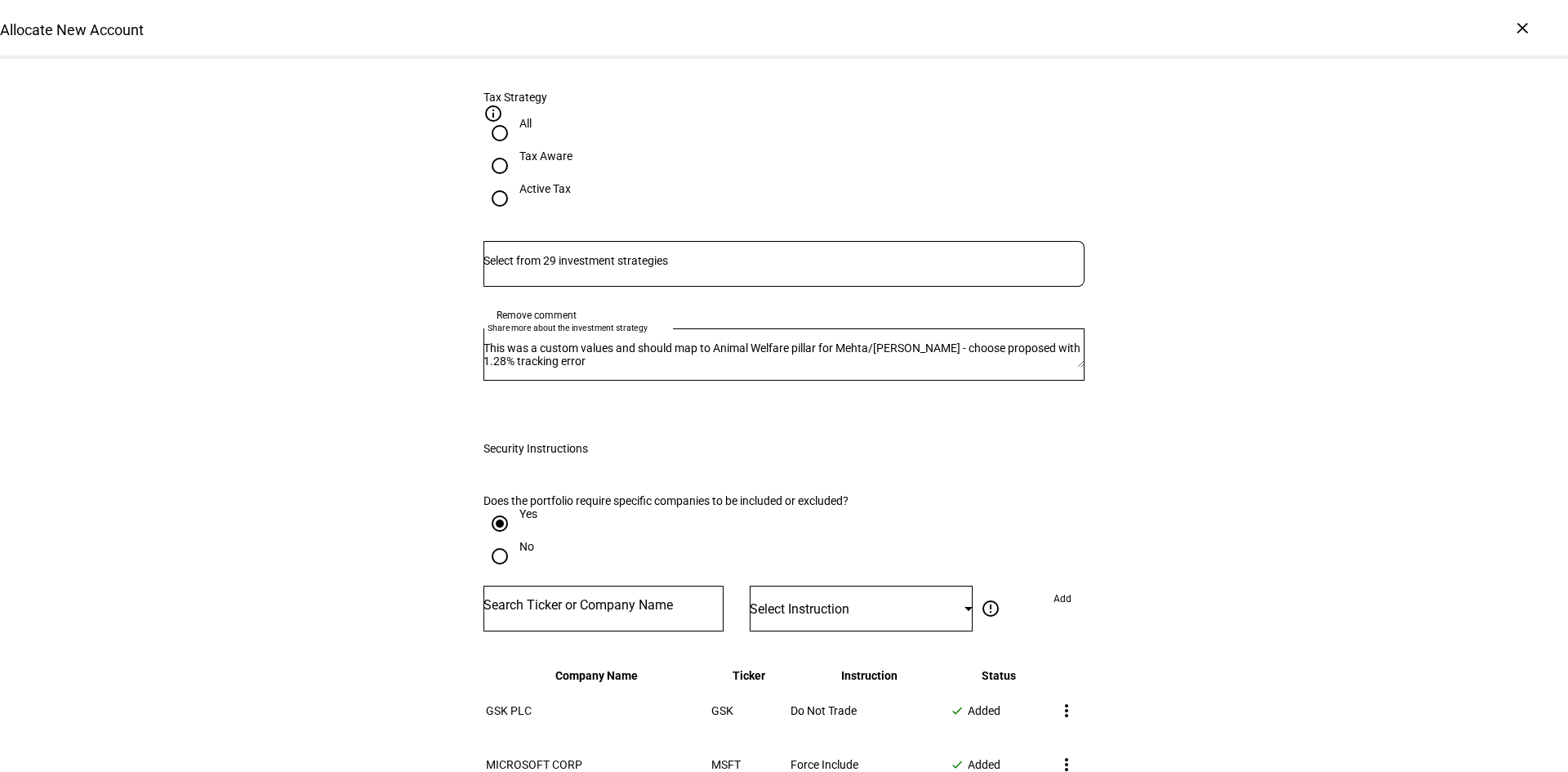
scroll to position [1144, 0]
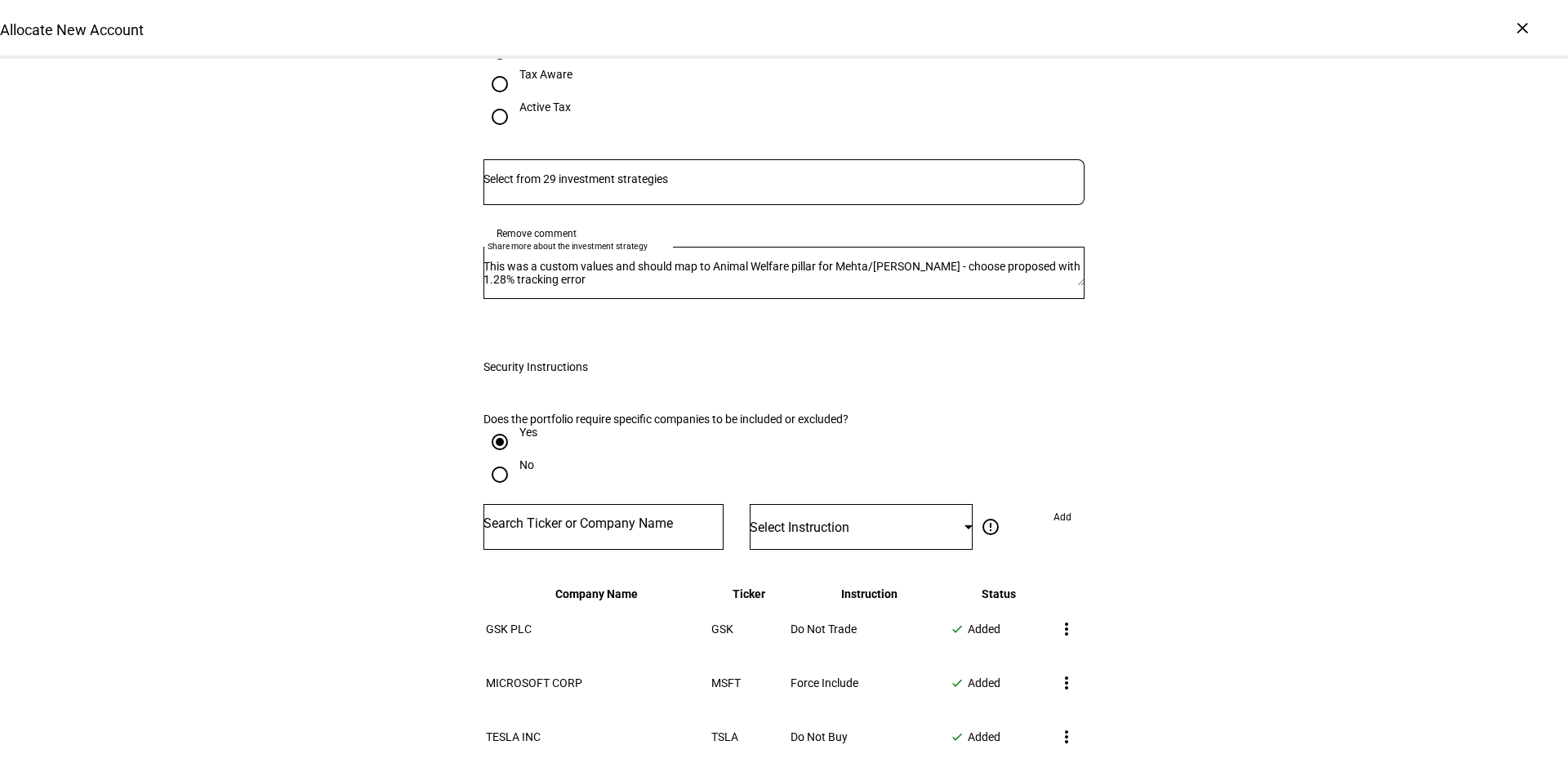
click at [586, 587] on th "Company Name" at bounding box center [597, 593] width 223 height 14
click at [565, 517] on input "Number" at bounding box center [603, 523] width 240 height 13
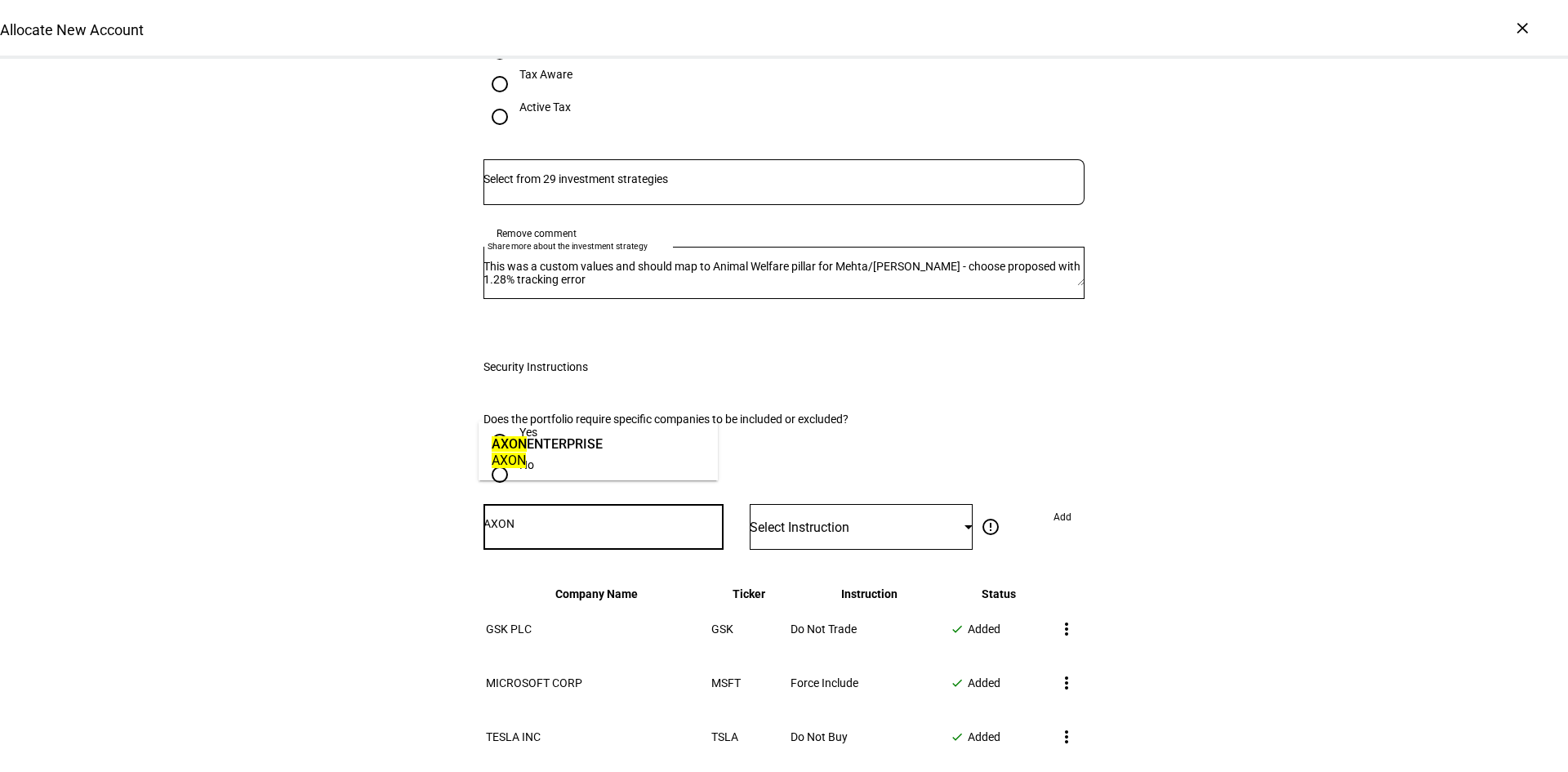
type input "AXON"
click at [560, 438] on div "AXON ENTERPRISE" at bounding box center [547, 444] width 111 height 19
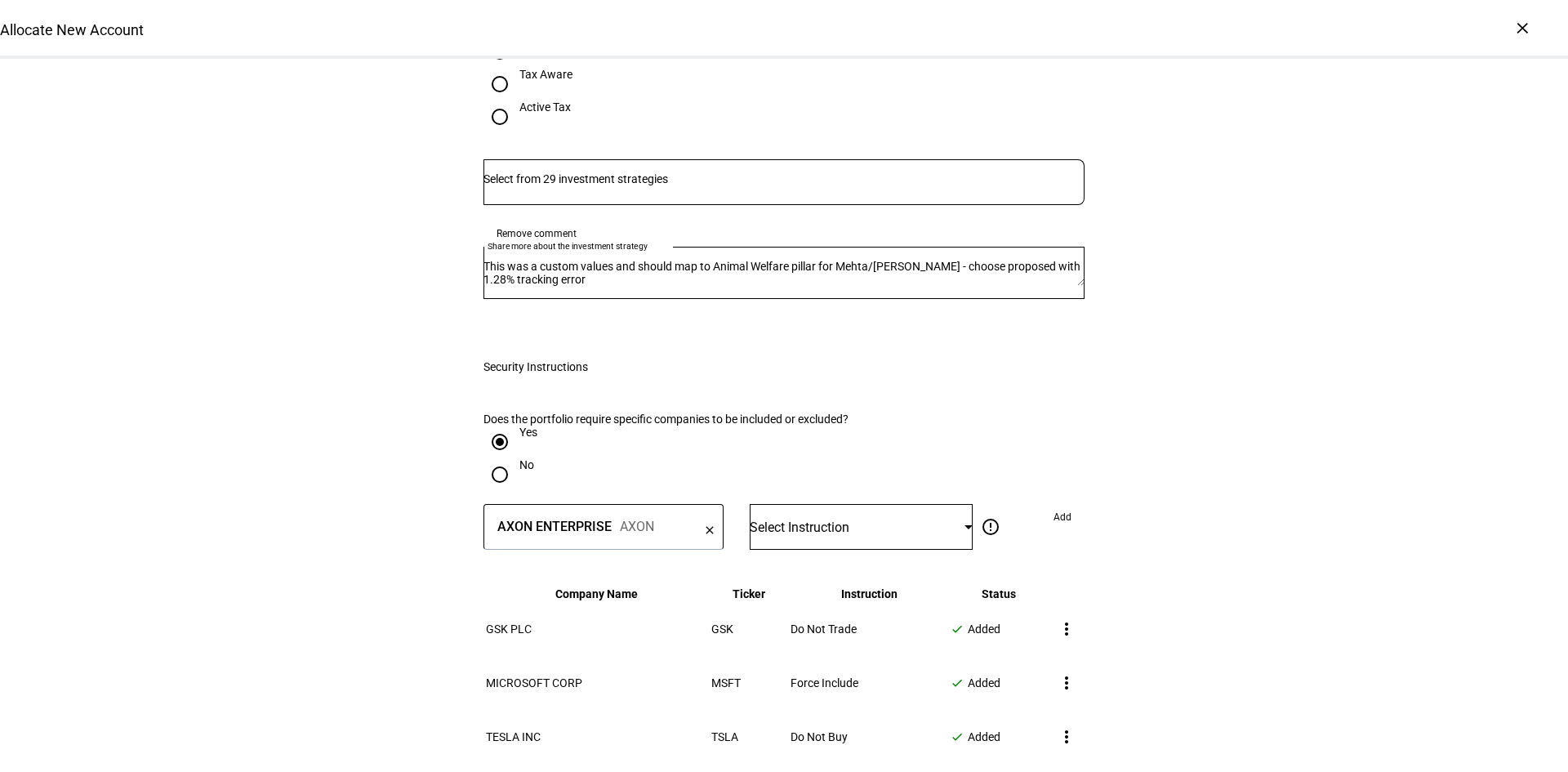
click at [837, 520] on div "Select Instruction" at bounding box center [857, 527] width 215 height 15
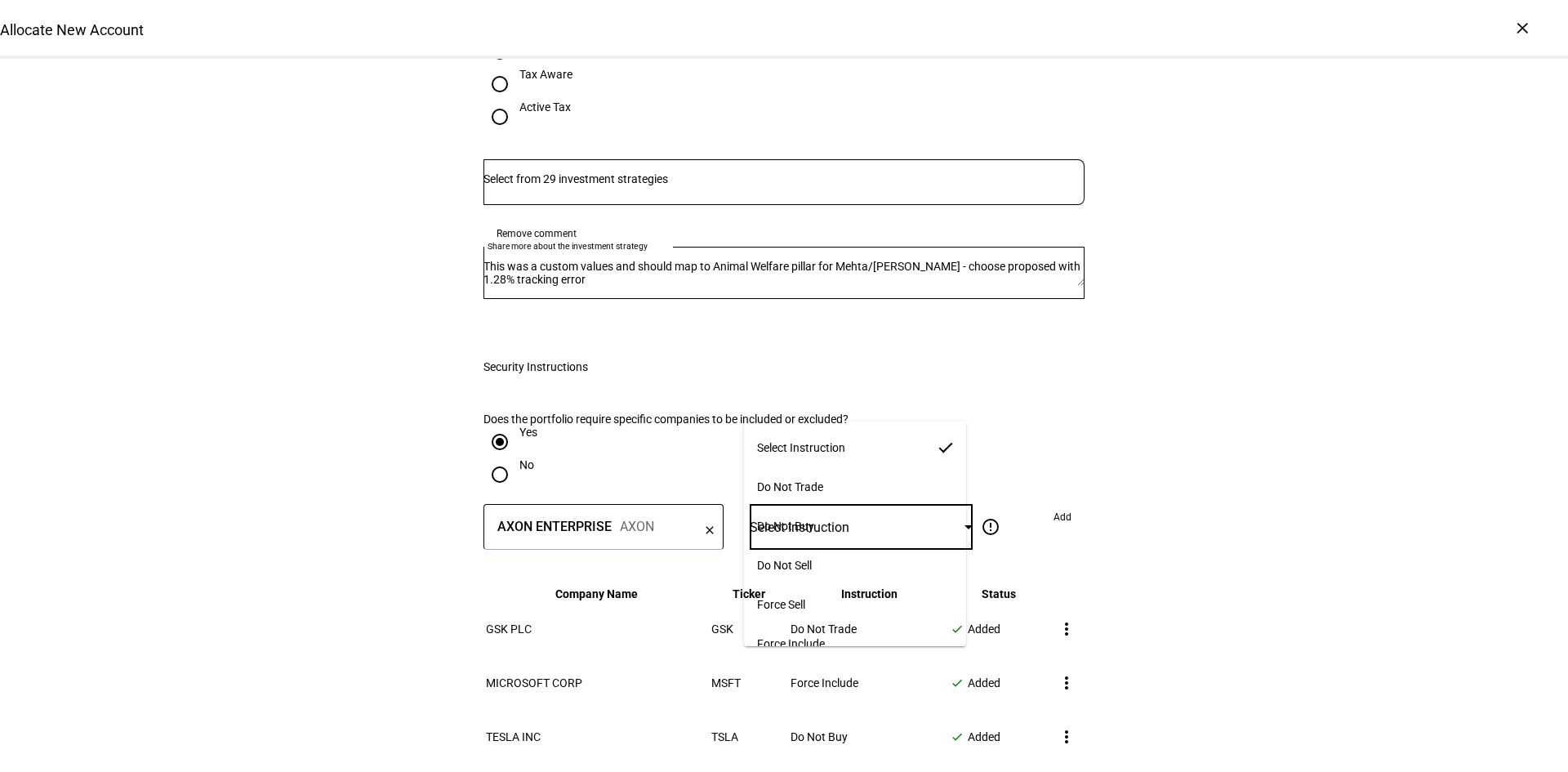
click at [823, 481] on span "Do Not Trade" at bounding box center [790, 486] width 66 height 13
click at [1061, 504] on span "Add" at bounding box center [1062, 516] width 18 height 26
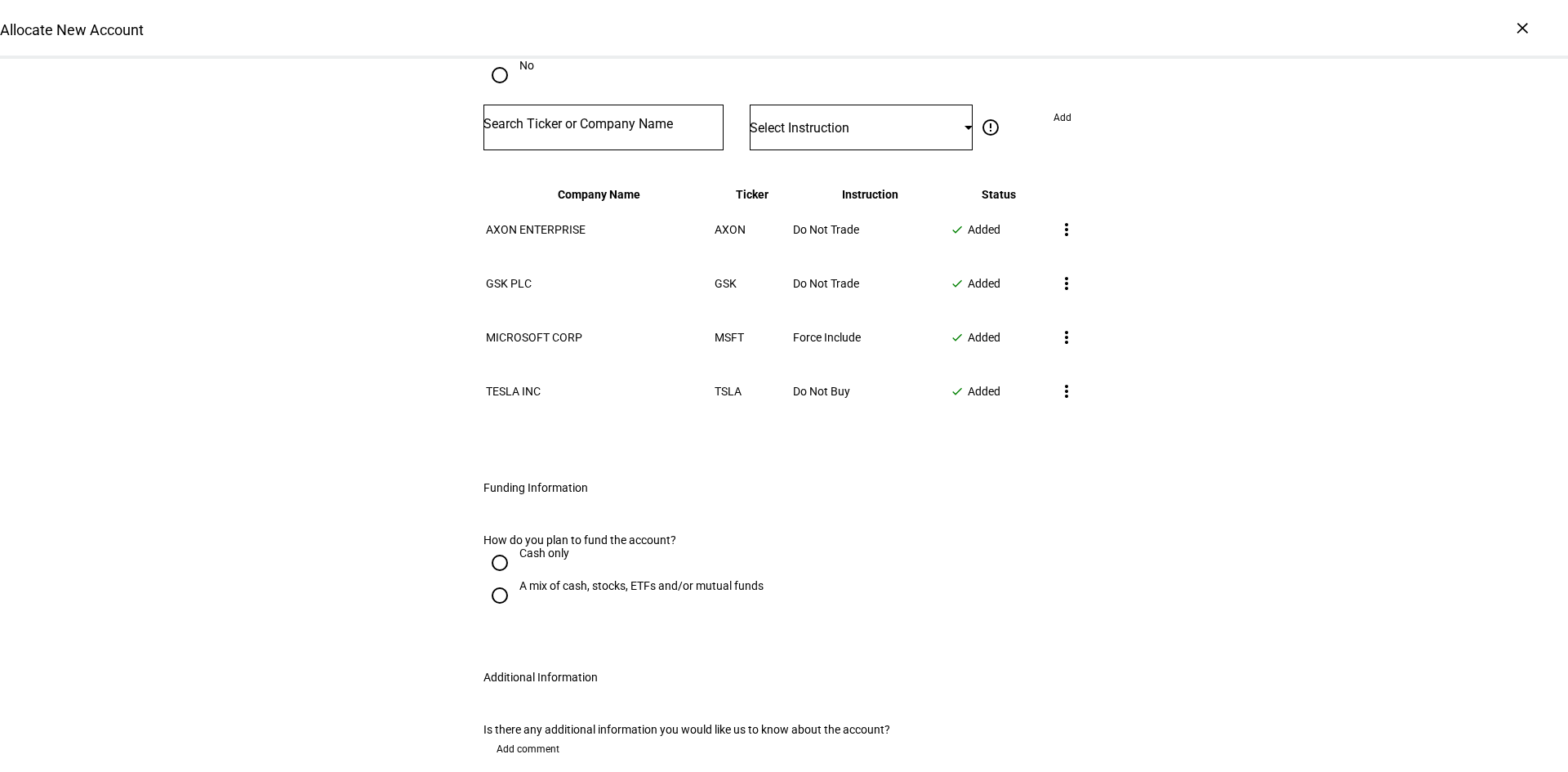
scroll to position [1552, 0]
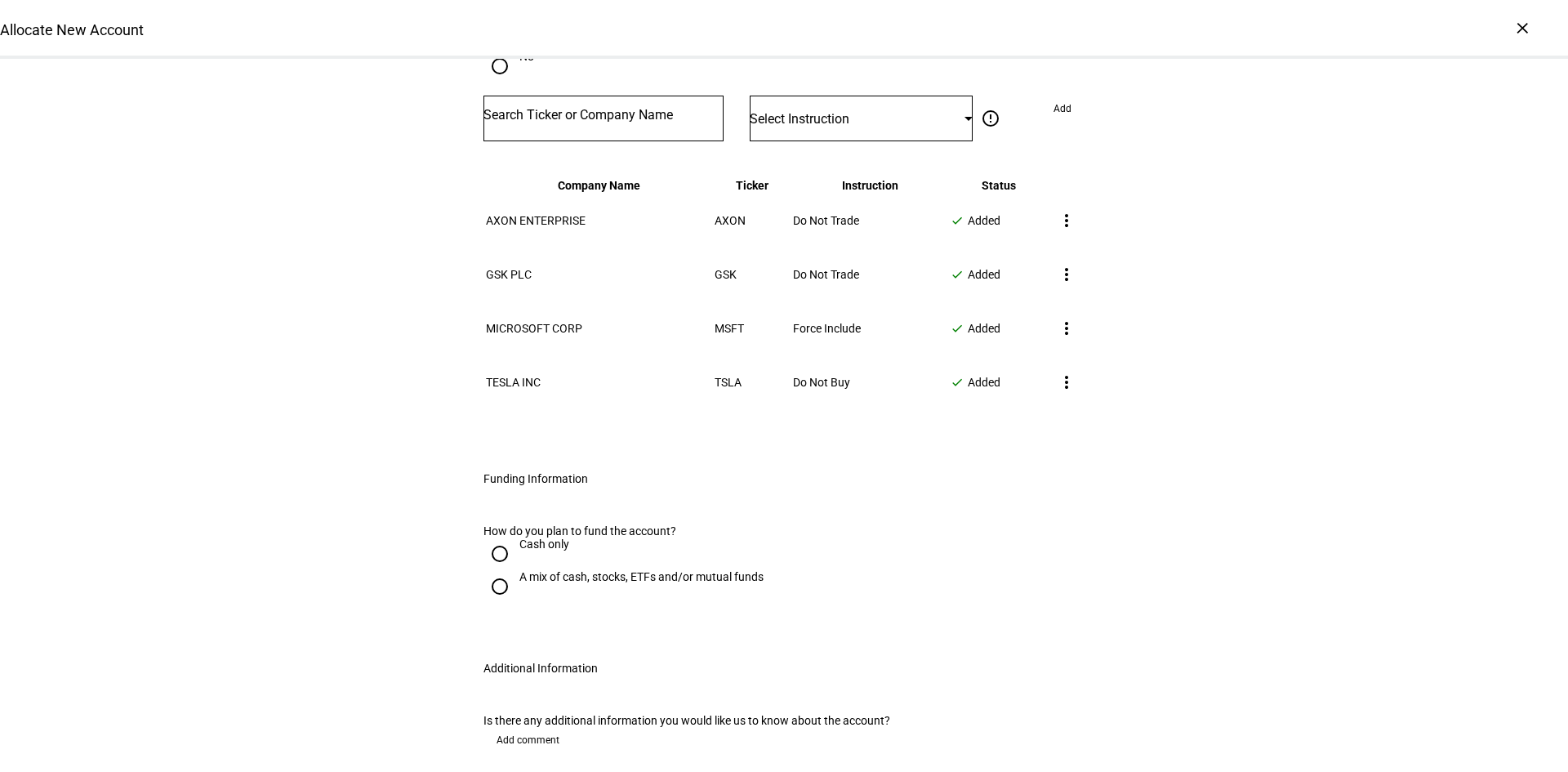
click at [495, 571] on input "A mix of cash, stocks, ETFs and/or mutual funds" at bounding box center [499, 587] width 33 height 33
radio input "true"
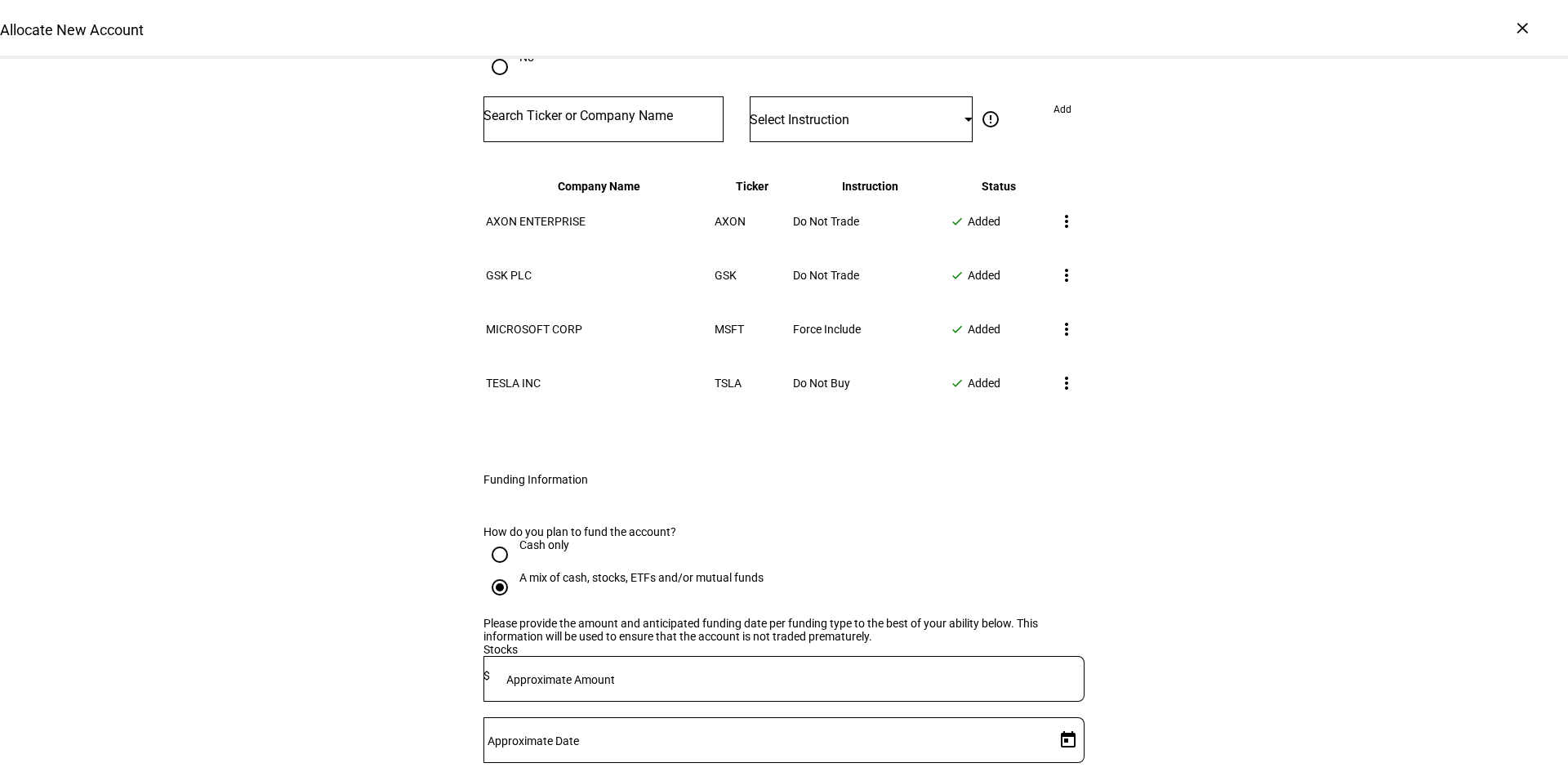
click at [615, 673] on mat-label "Approximate Amount" at bounding box center [560, 679] width 108 height 13
click at [740, 656] on div at bounding box center [787, 679] width 595 height 46
type input "227,000"
click at [579, 735] on mat-label "Approximate Date" at bounding box center [533, 741] width 91 height 13
click at [908, 731] on input "Approximate Date" at bounding box center [766, 736] width 565 height 13
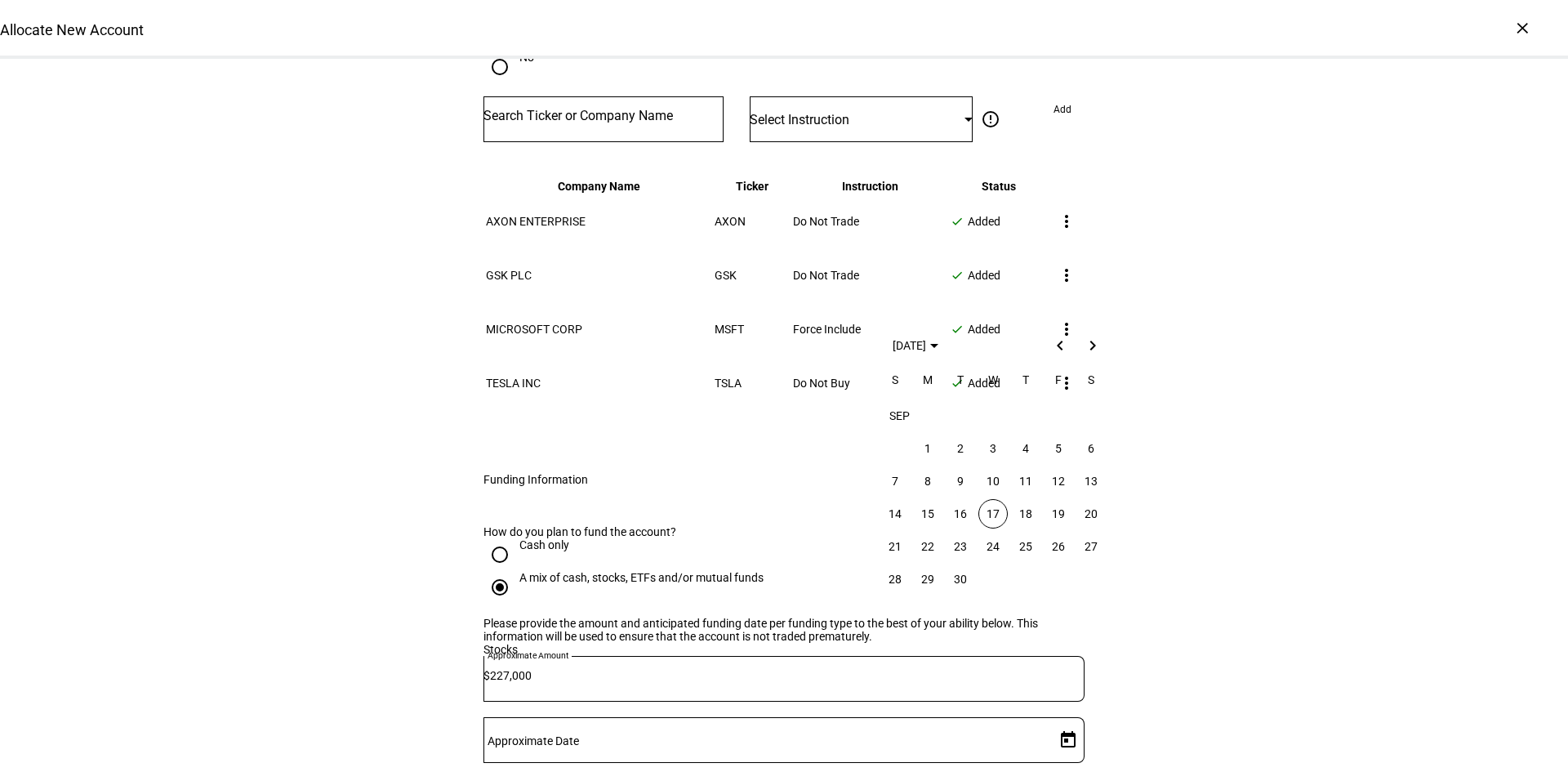
click at [1054, 511] on span "19" at bounding box center [1058, 514] width 30 height 30
type input "9/19/2025"
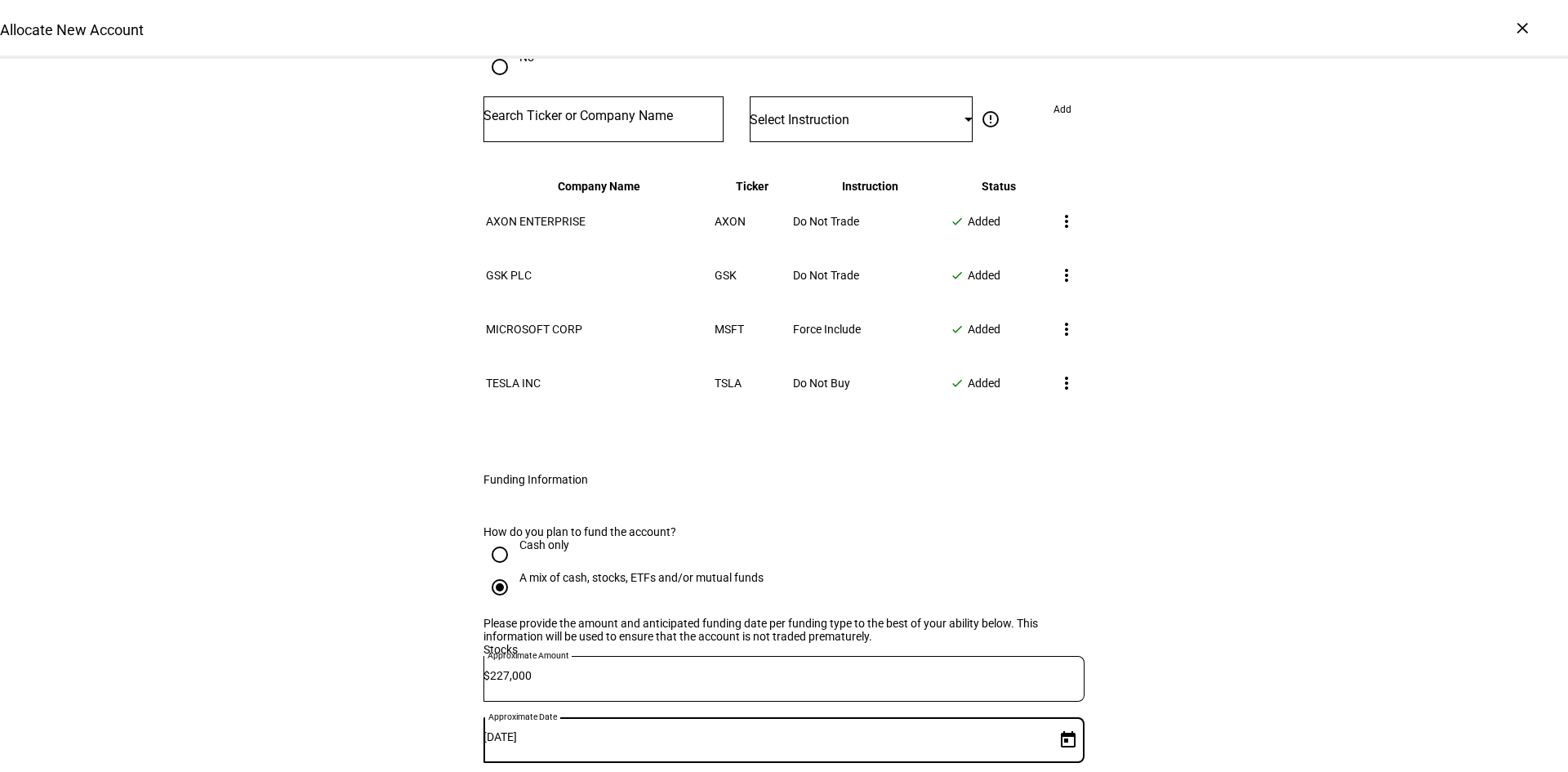
scroll to position [1633, 0]
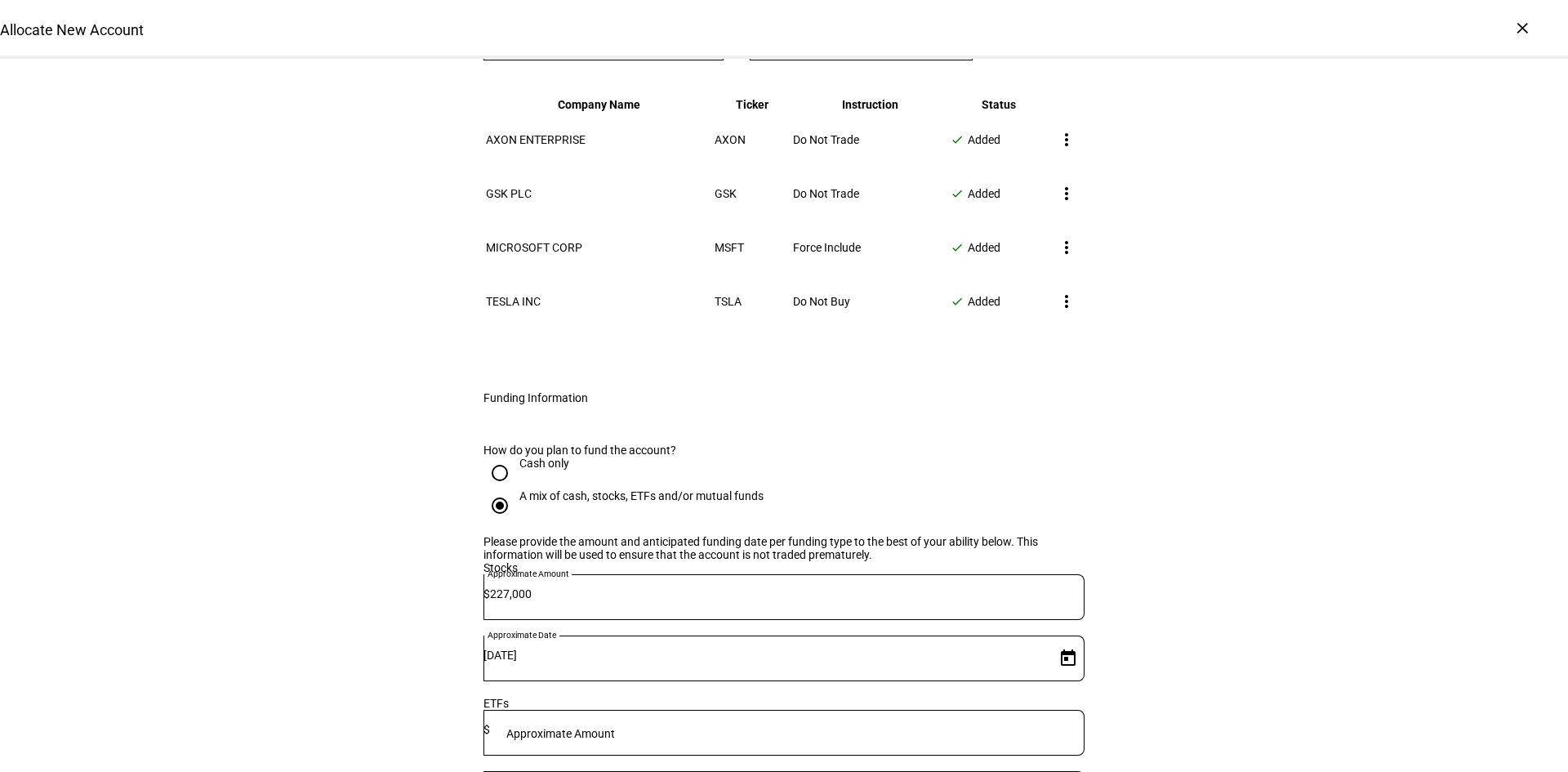
type input "1,893"
click at [1057, 601] on span "19" at bounding box center [1058, 609] width 30 height 30
type input "9/19/2025"
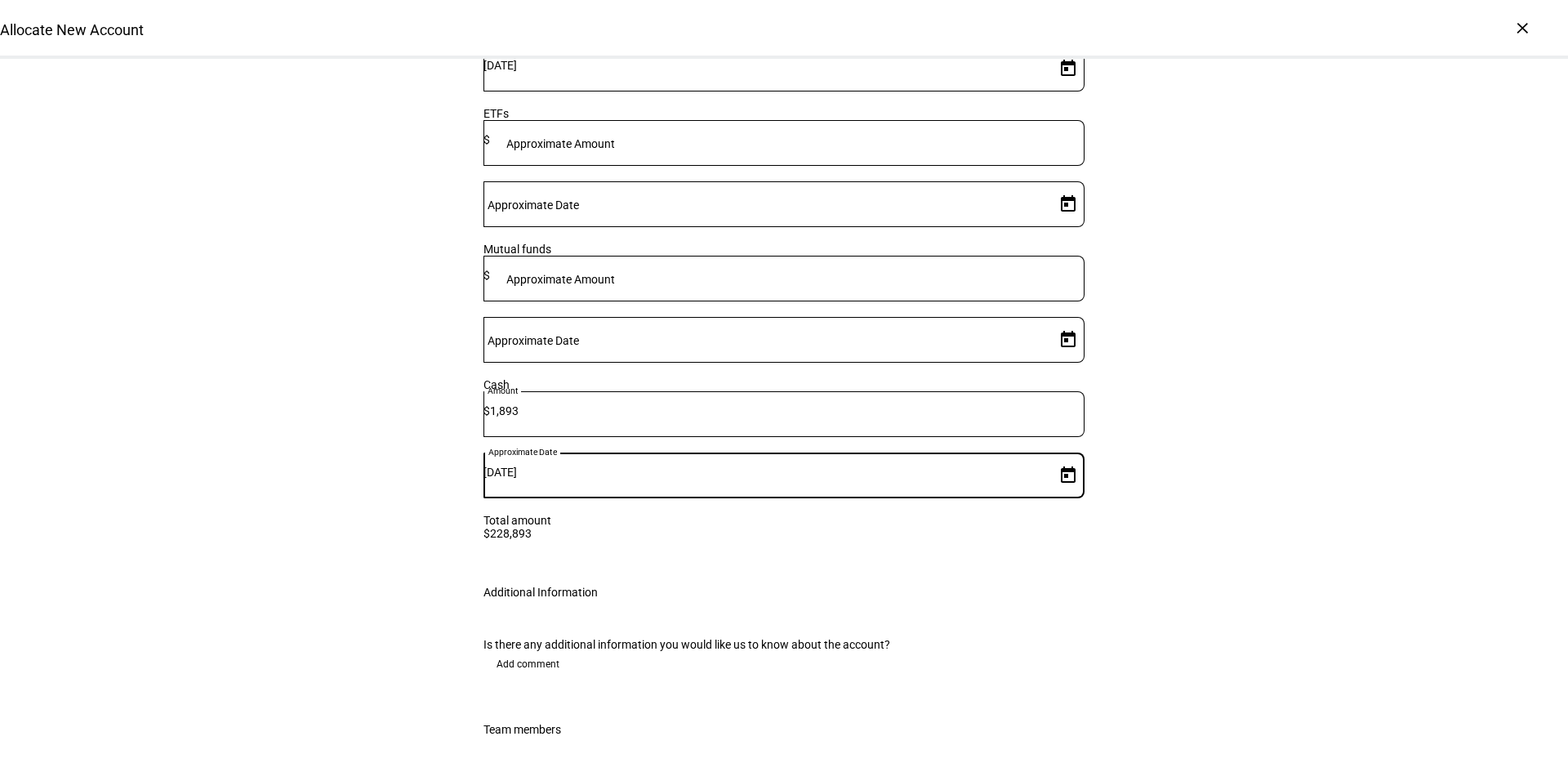
scroll to position [2286, 0]
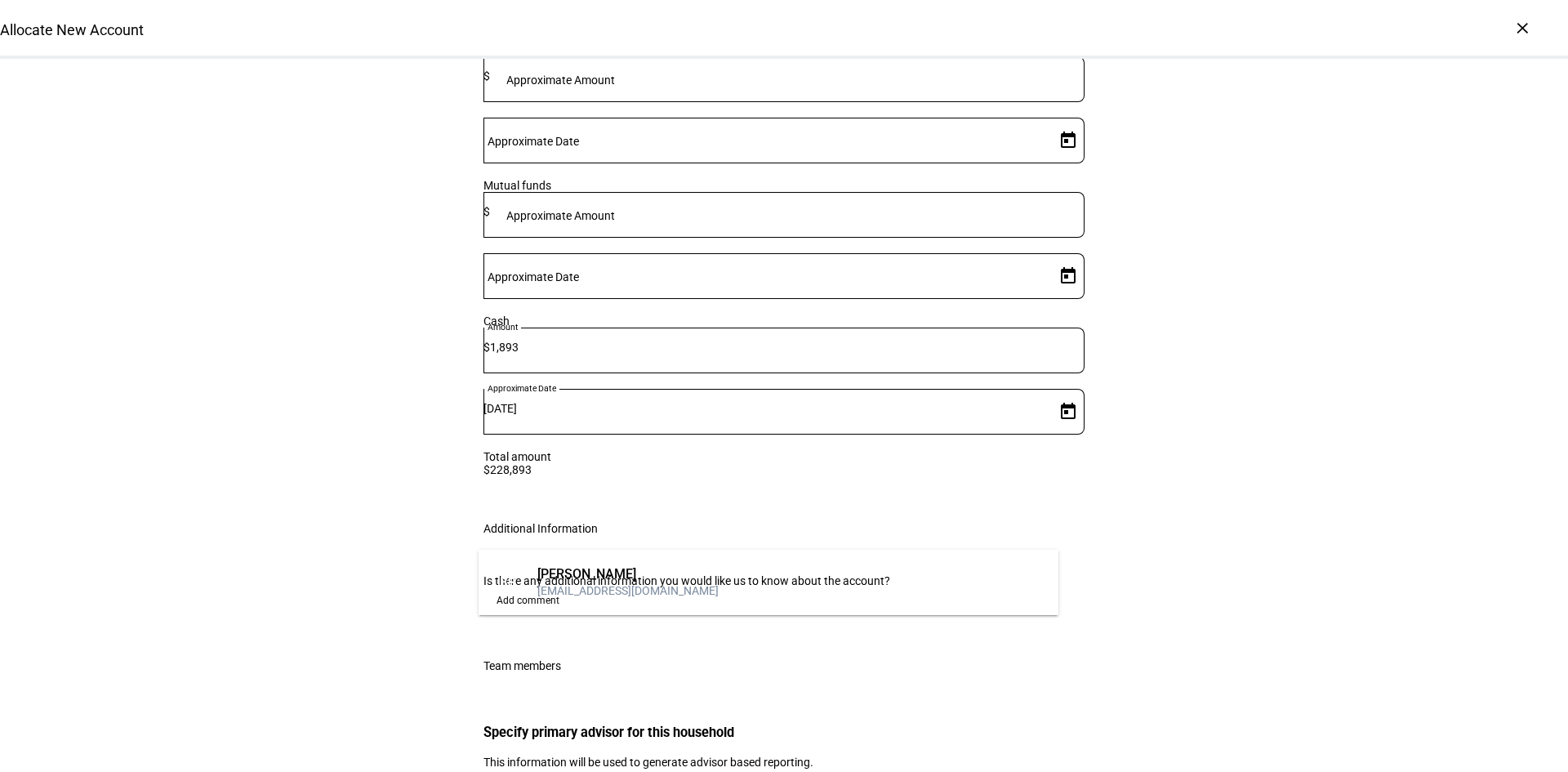
type input "bud"
click at [584, 581] on div "[PERSON_NAME]" at bounding box center [628, 574] width 181 height 16
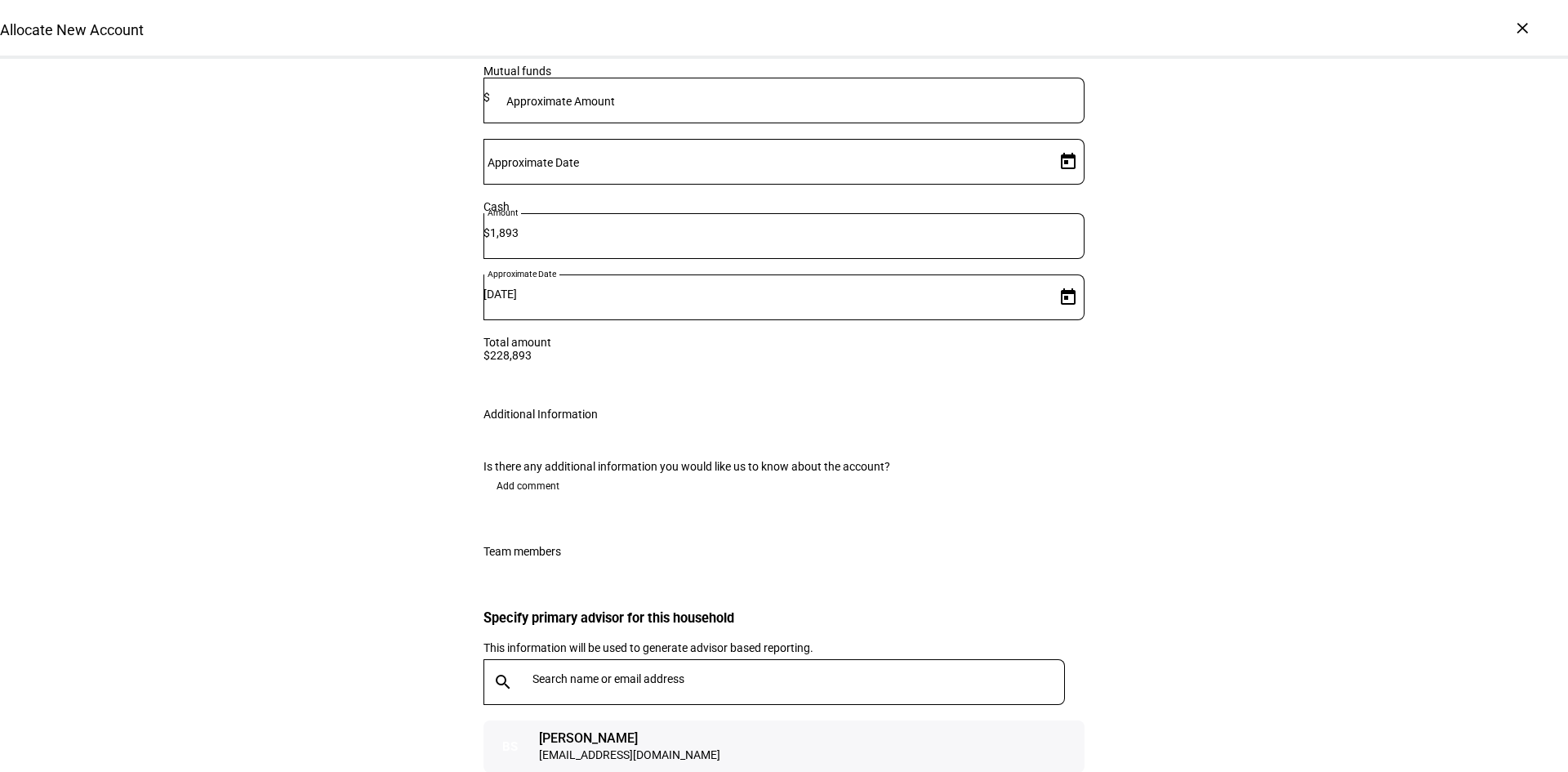
scroll to position [2438, 0]
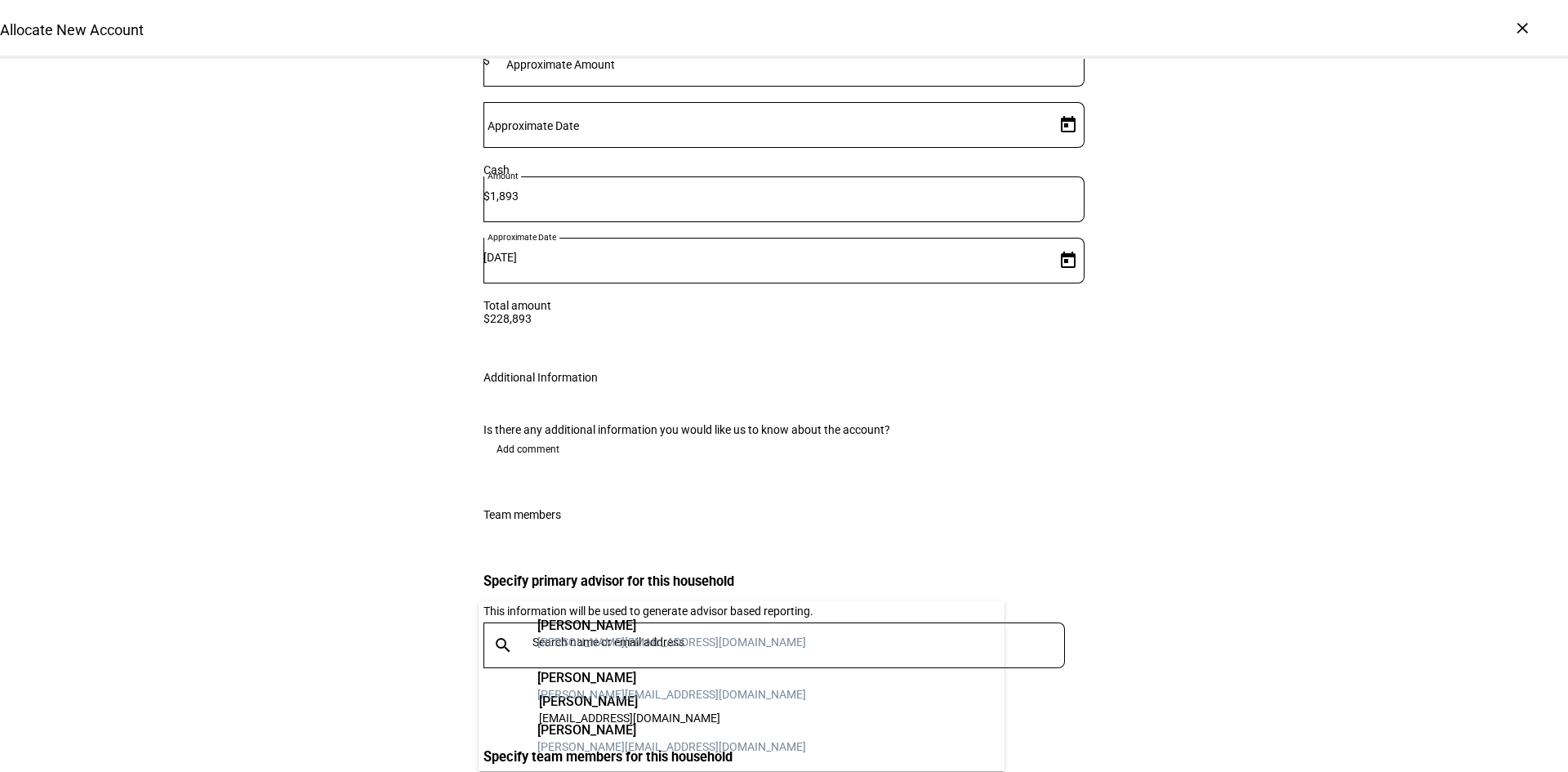
type input "tr"
click at [607, 729] on div "Tina Rana" at bounding box center [671, 730] width 268 height 16
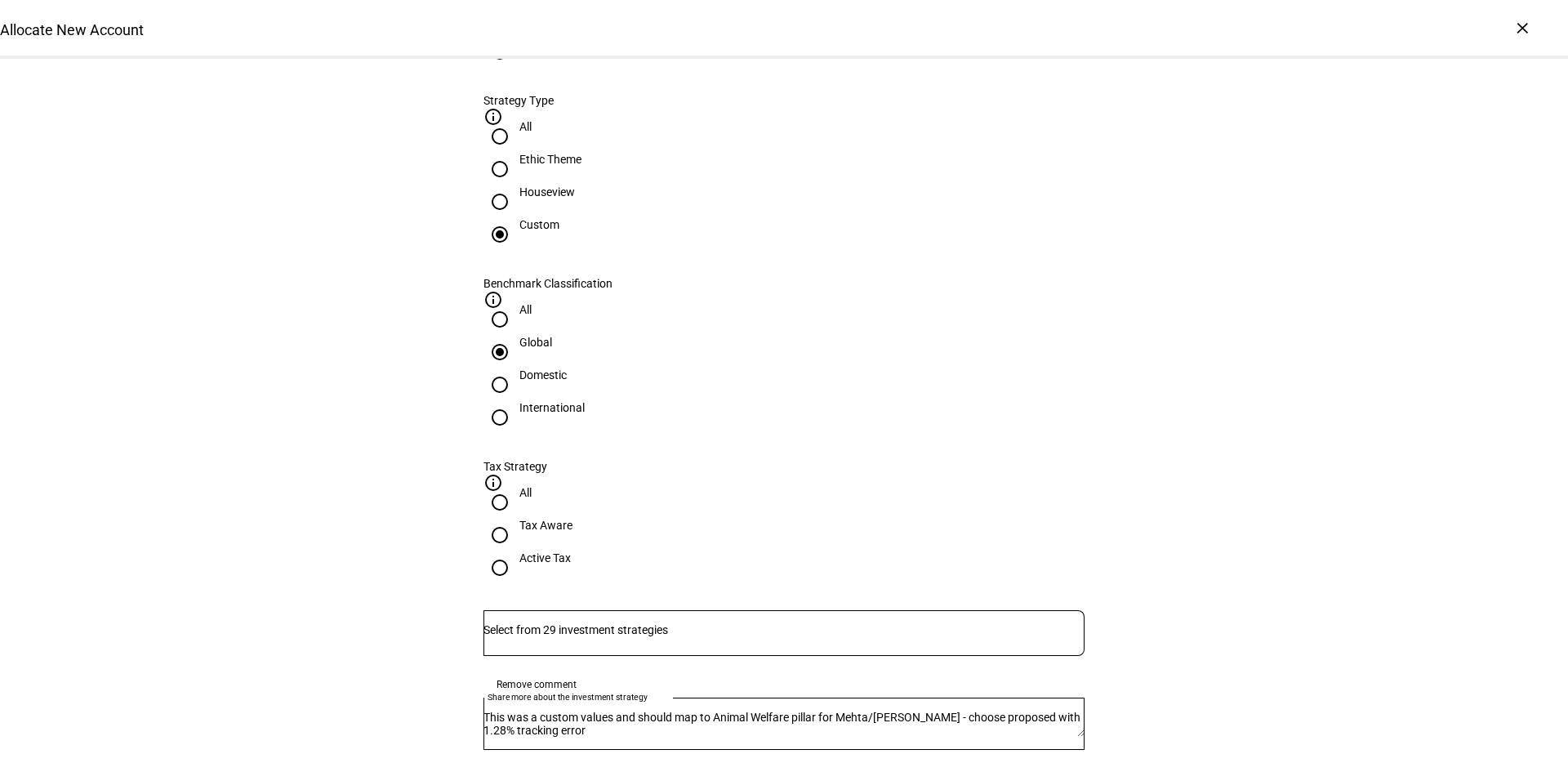
scroll to position [611, 0]
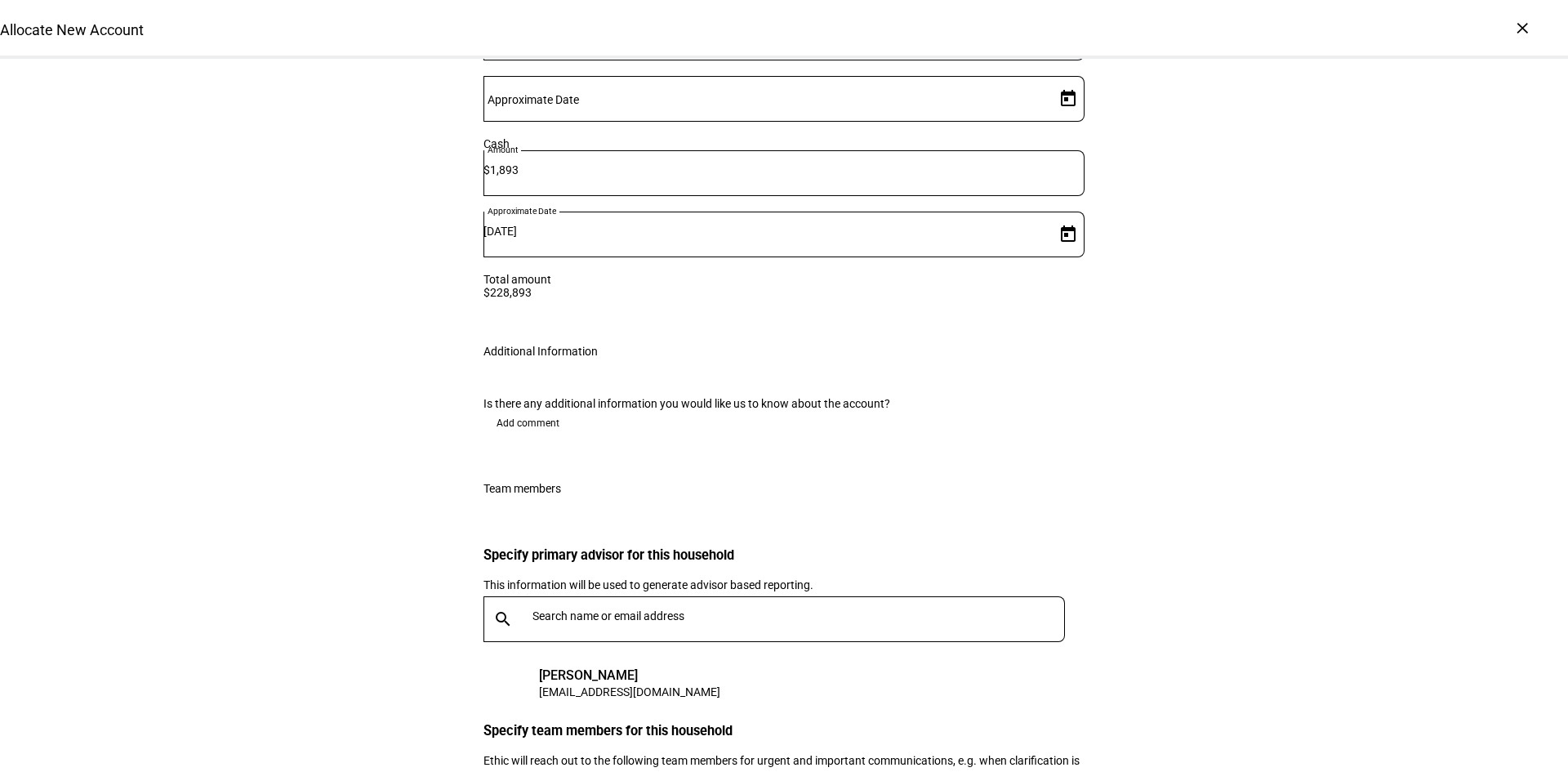
scroll to position [2490, 0]
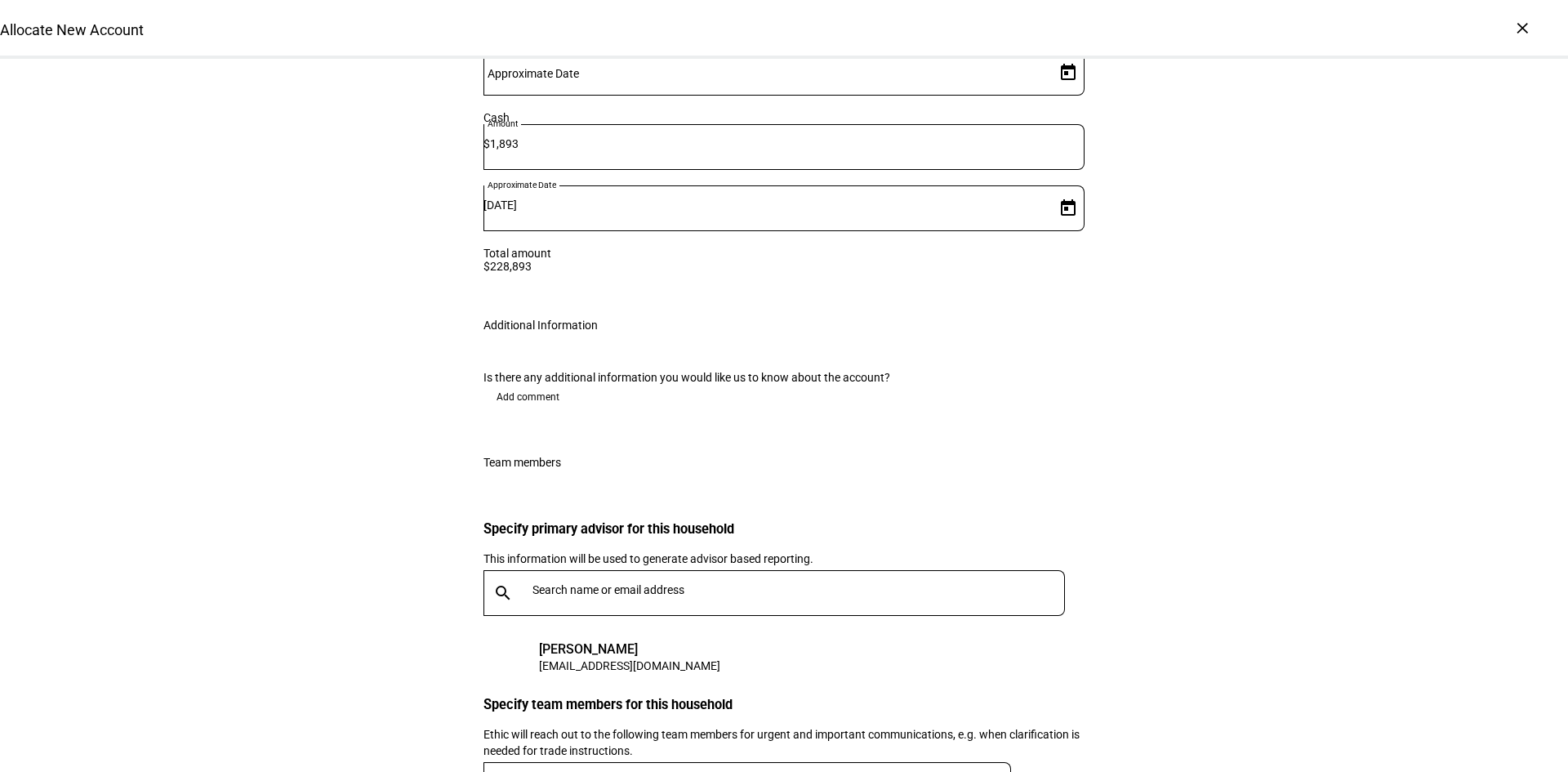
type textarea "This was a custom values and should map to Animal Welfare pillar for Mehta/Toth…"
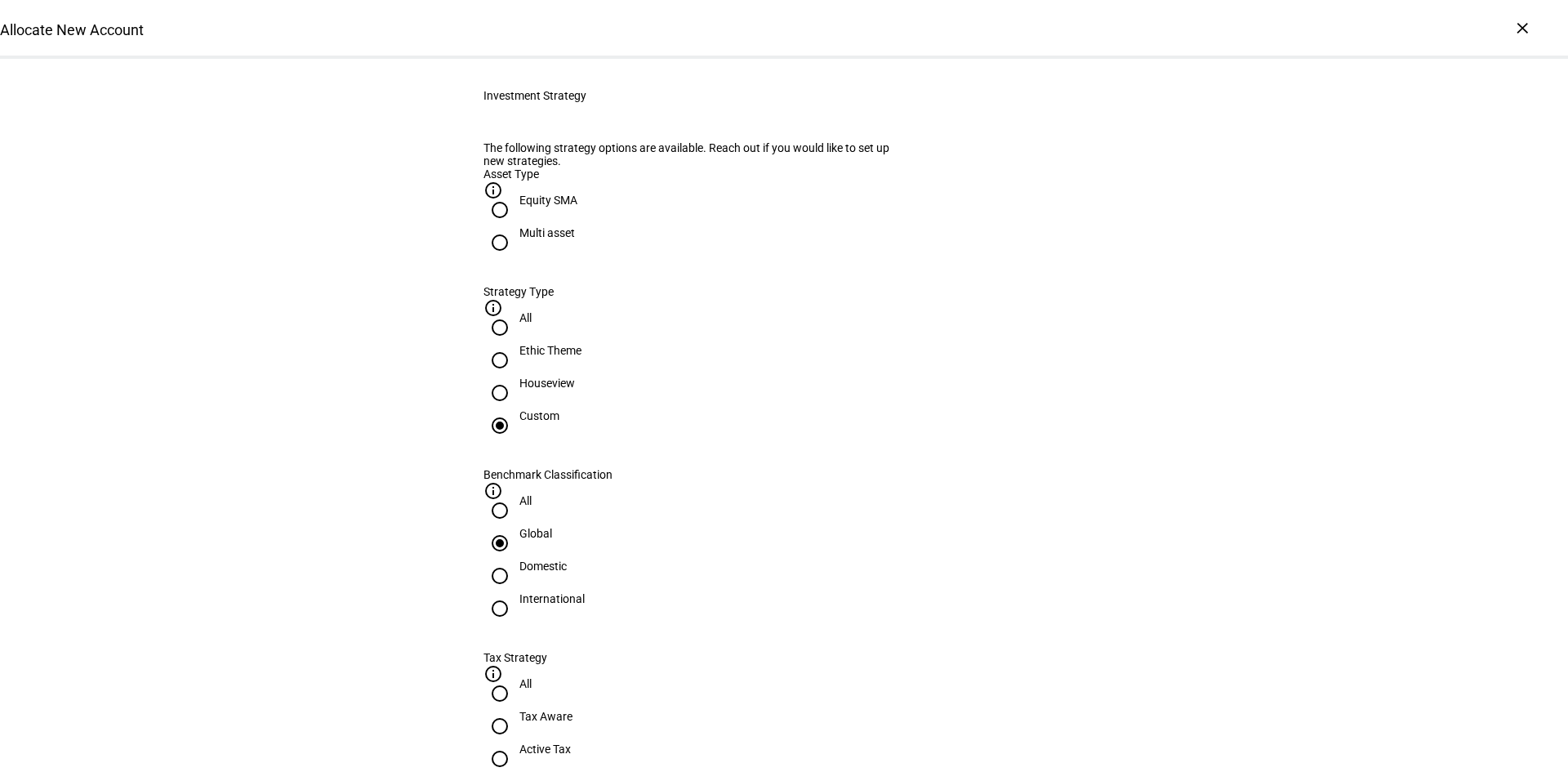
scroll to position [611, 0]
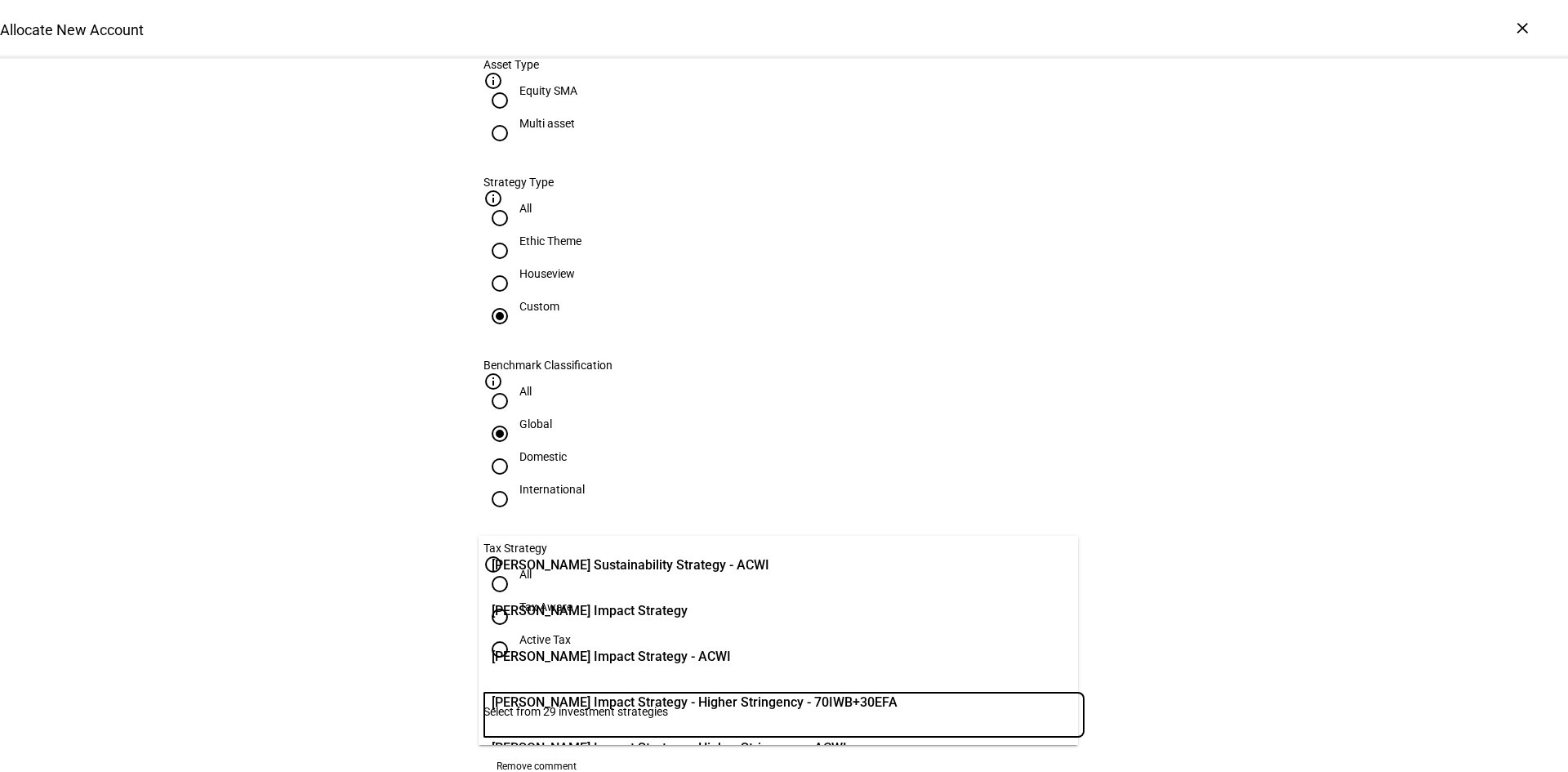
click at [715, 705] on input "Number" at bounding box center [784, 711] width 601 height 13
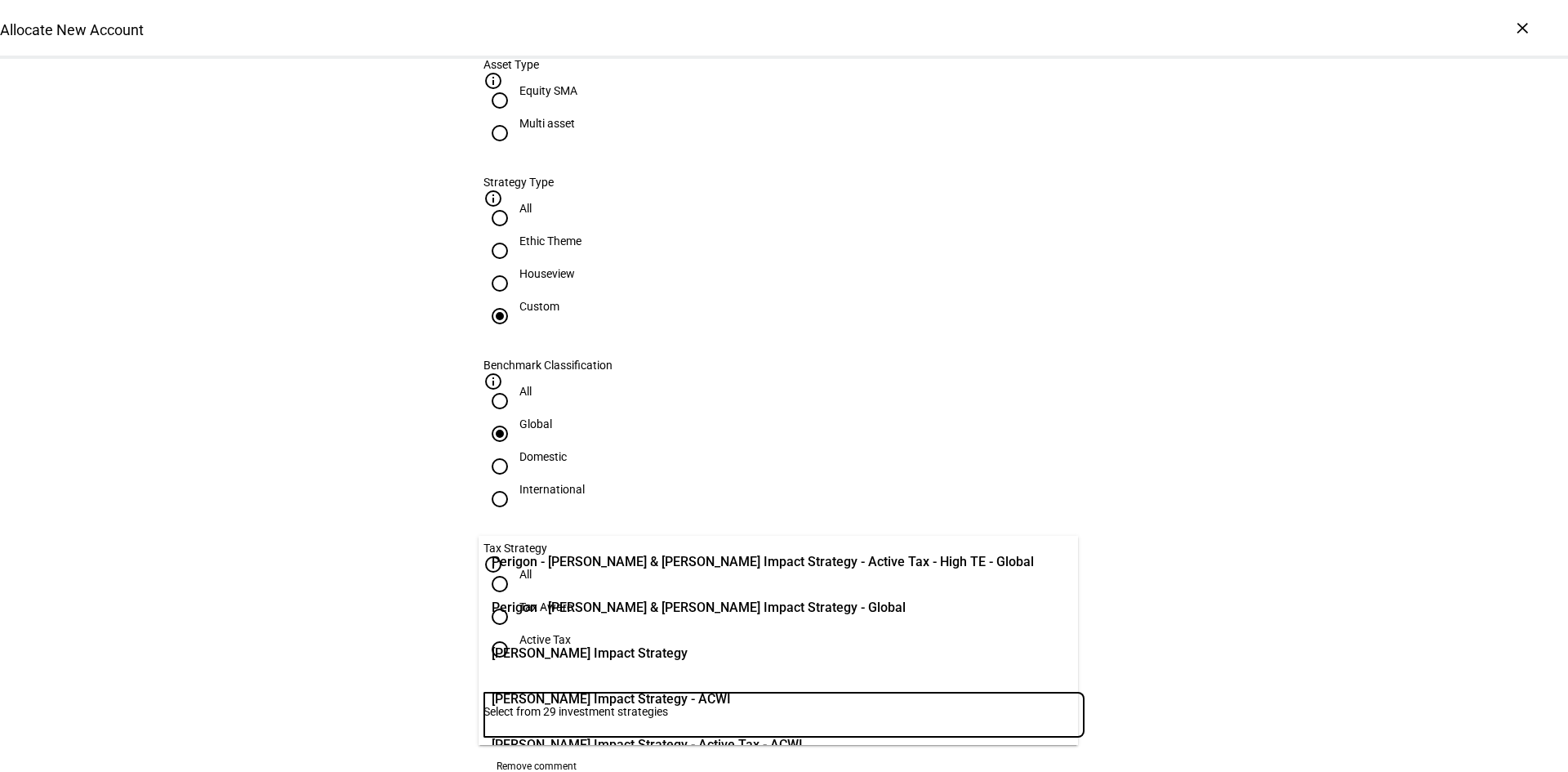
scroll to position [885, 0]
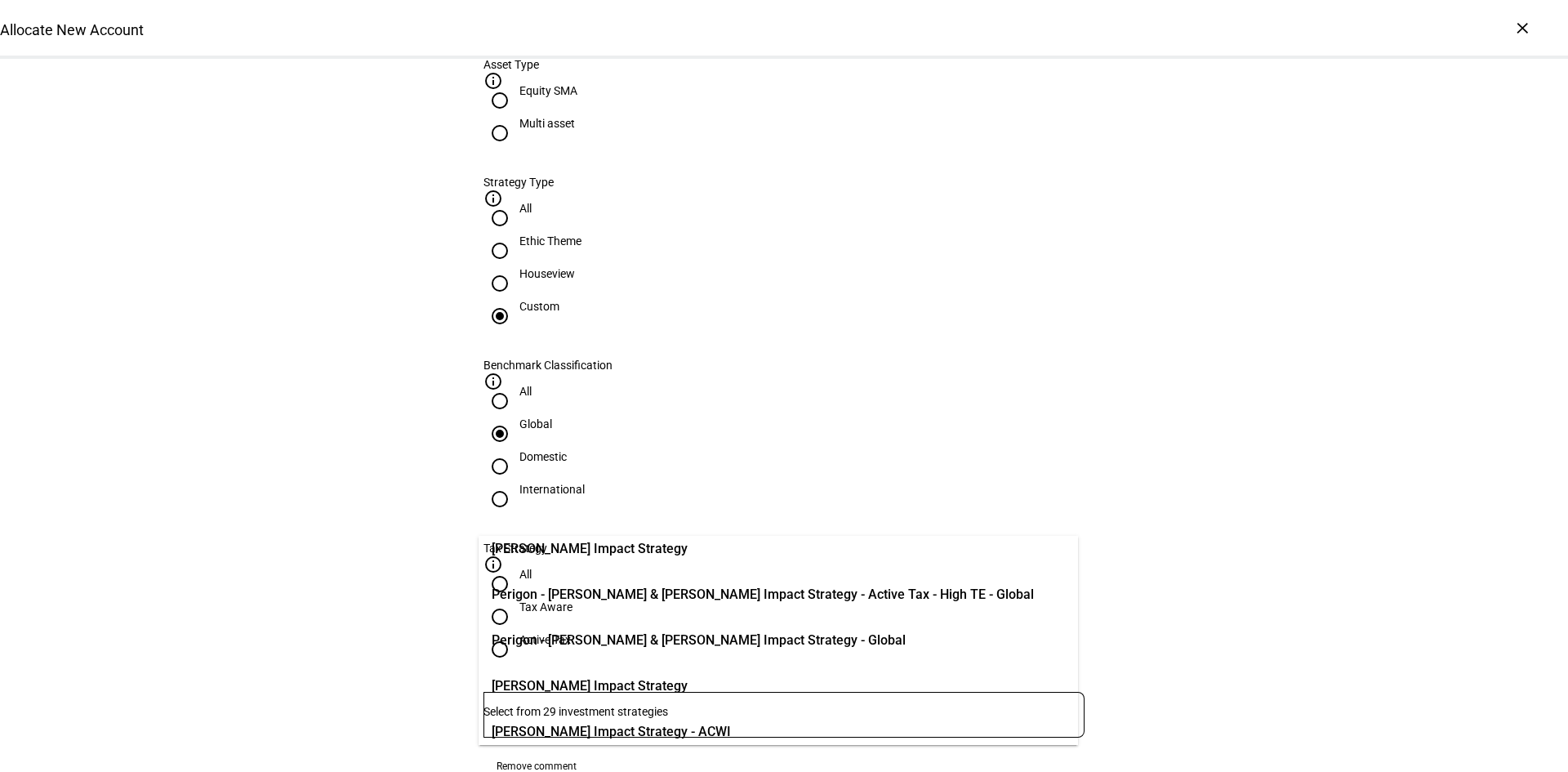
click at [792, 642] on span "Perigon - Ishita Mehta & Devin Toth Impact Strategy - Global" at bounding box center [698, 640] width 414 height 19
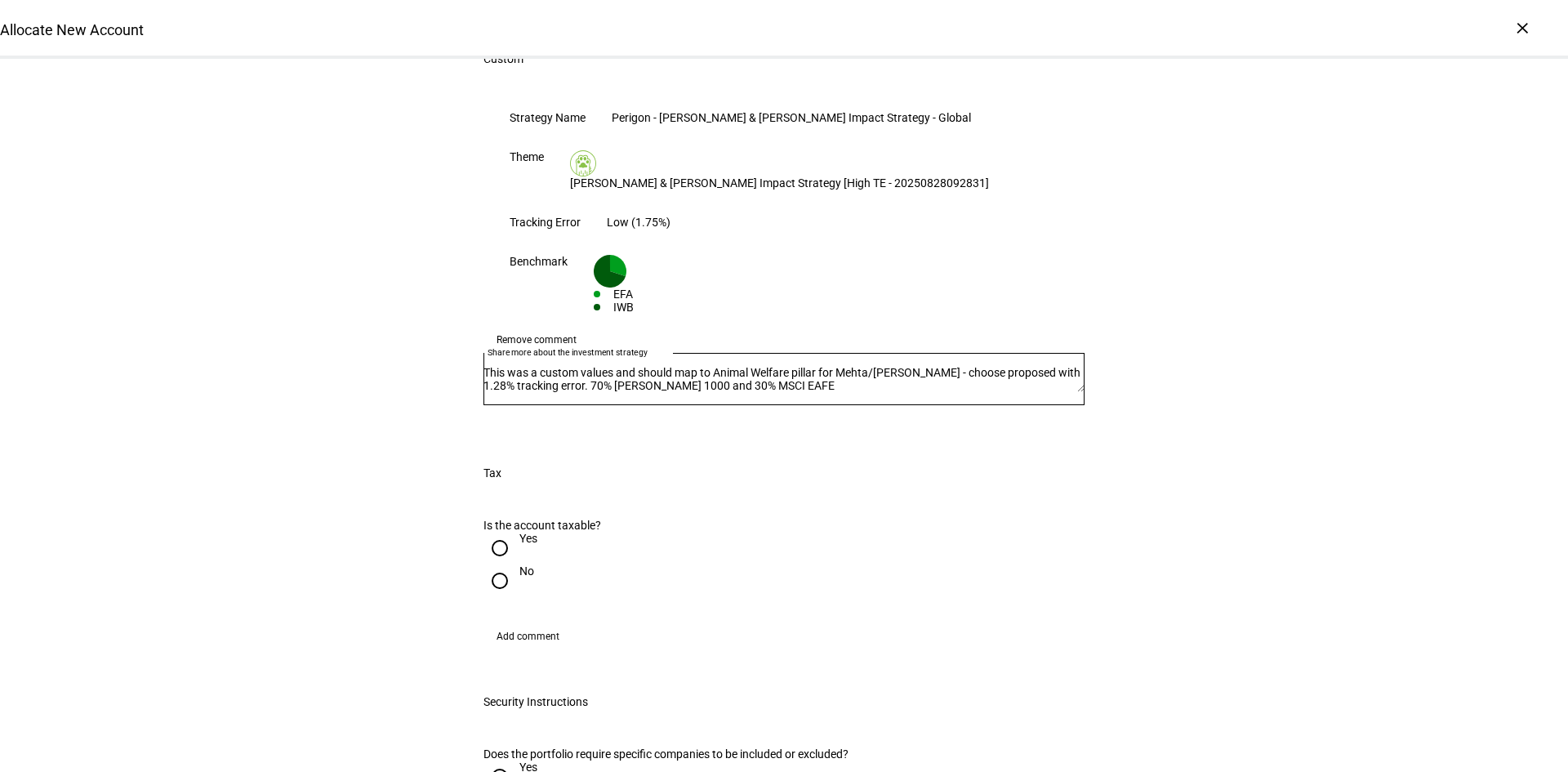
scroll to position [1346, 0]
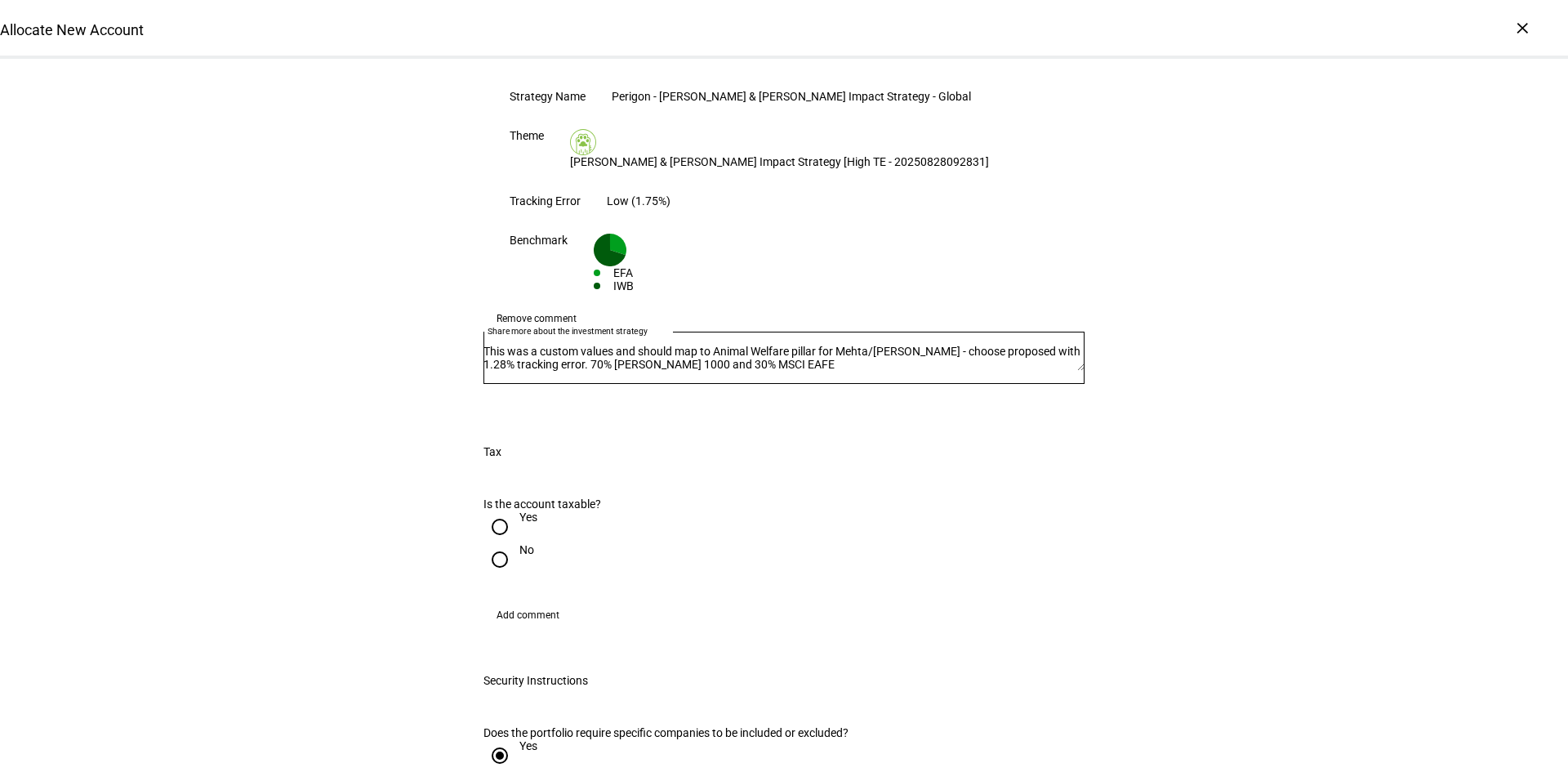
click at [492, 543] on input "No" at bounding box center [499, 560] width 33 height 33
radio input "true"
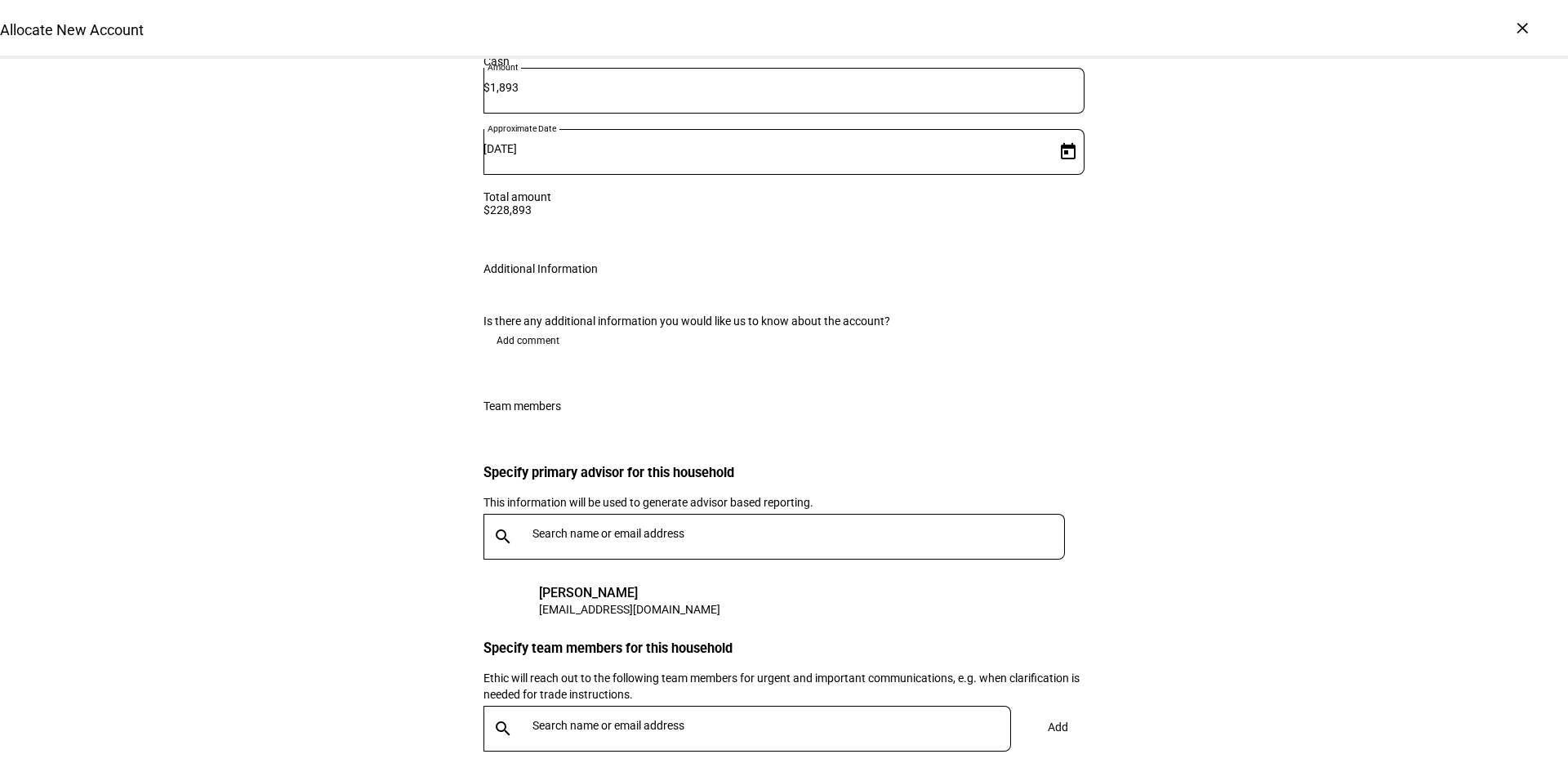
scroll to position [3063, 0]
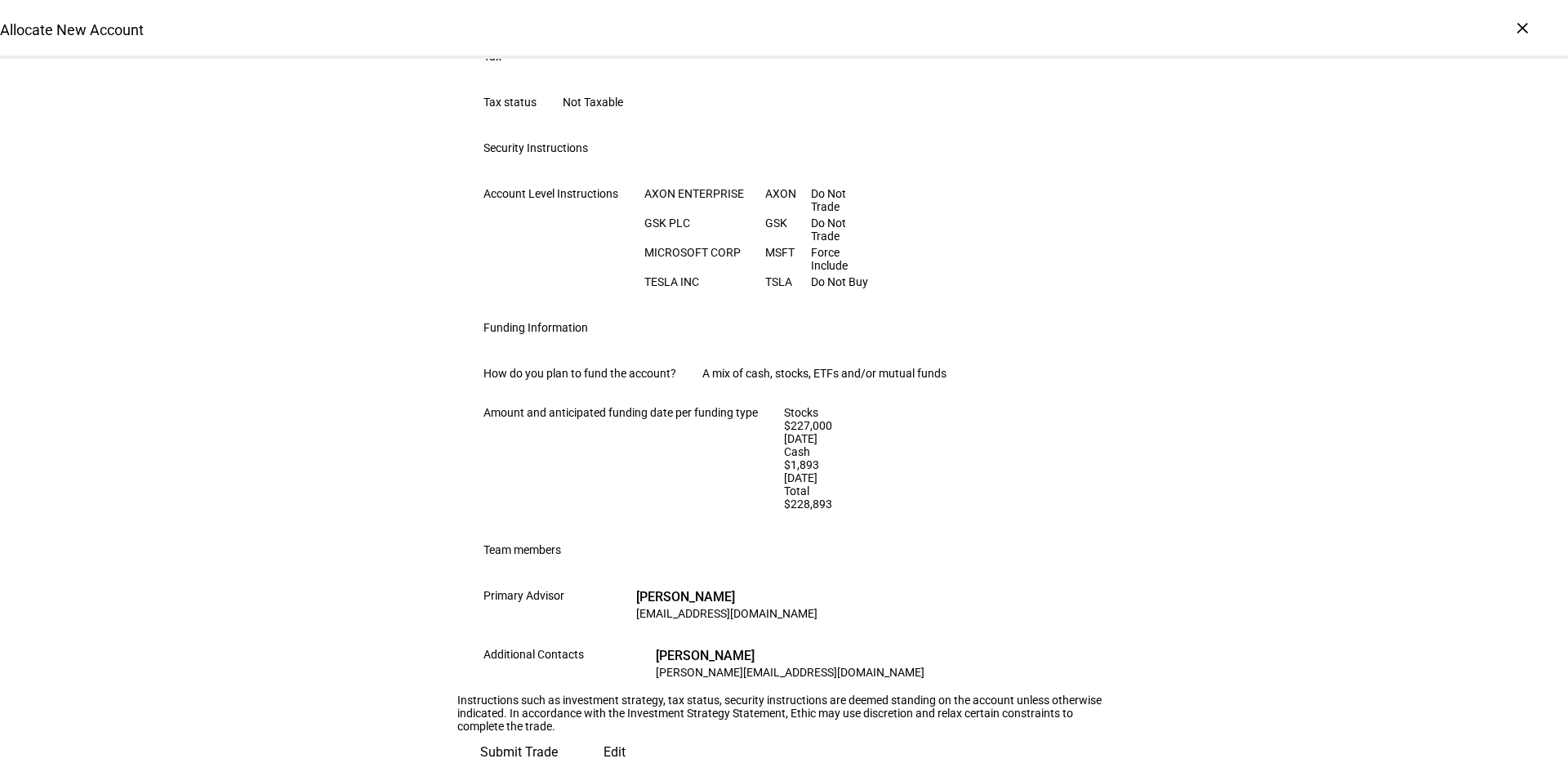
scroll to position [1004, 0]
click at [558, 733] on span "Submit Trade" at bounding box center [519, 753] width 78 height 39
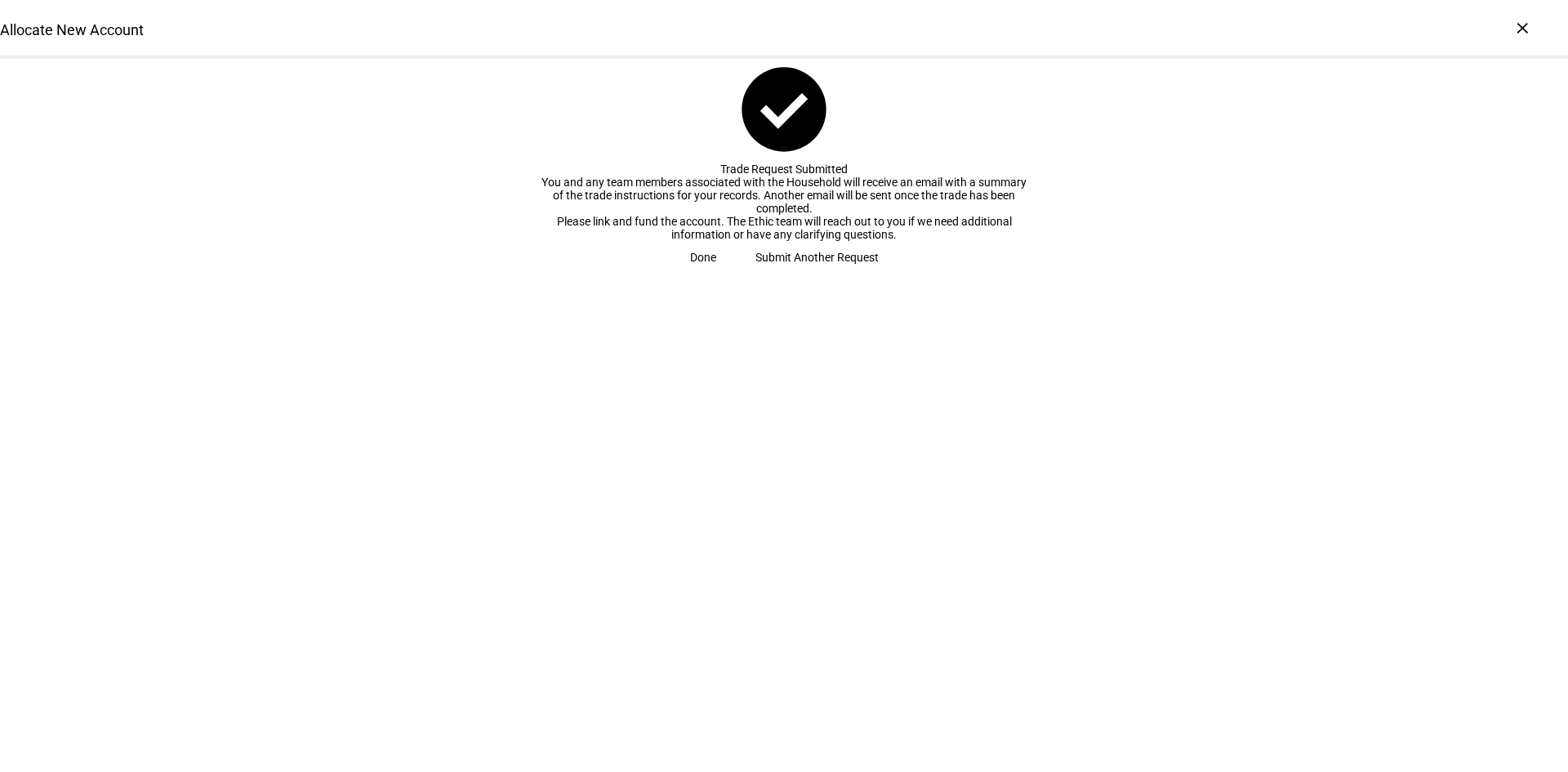
click at [716, 273] on span "Done" at bounding box center [702, 257] width 26 height 33
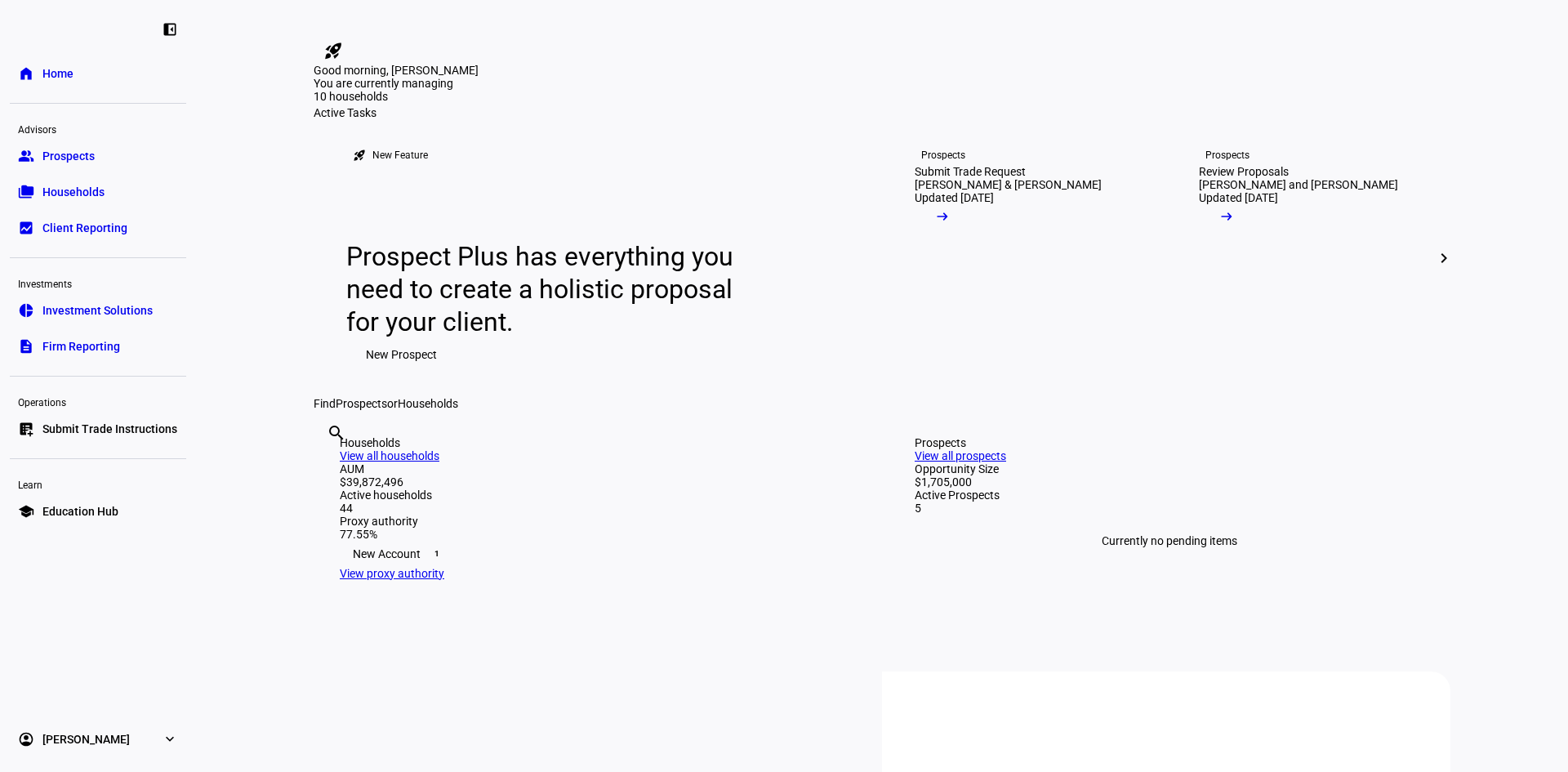
click at [149, 433] on span "Submit Trade Instructions" at bounding box center [109, 428] width 135 height 16
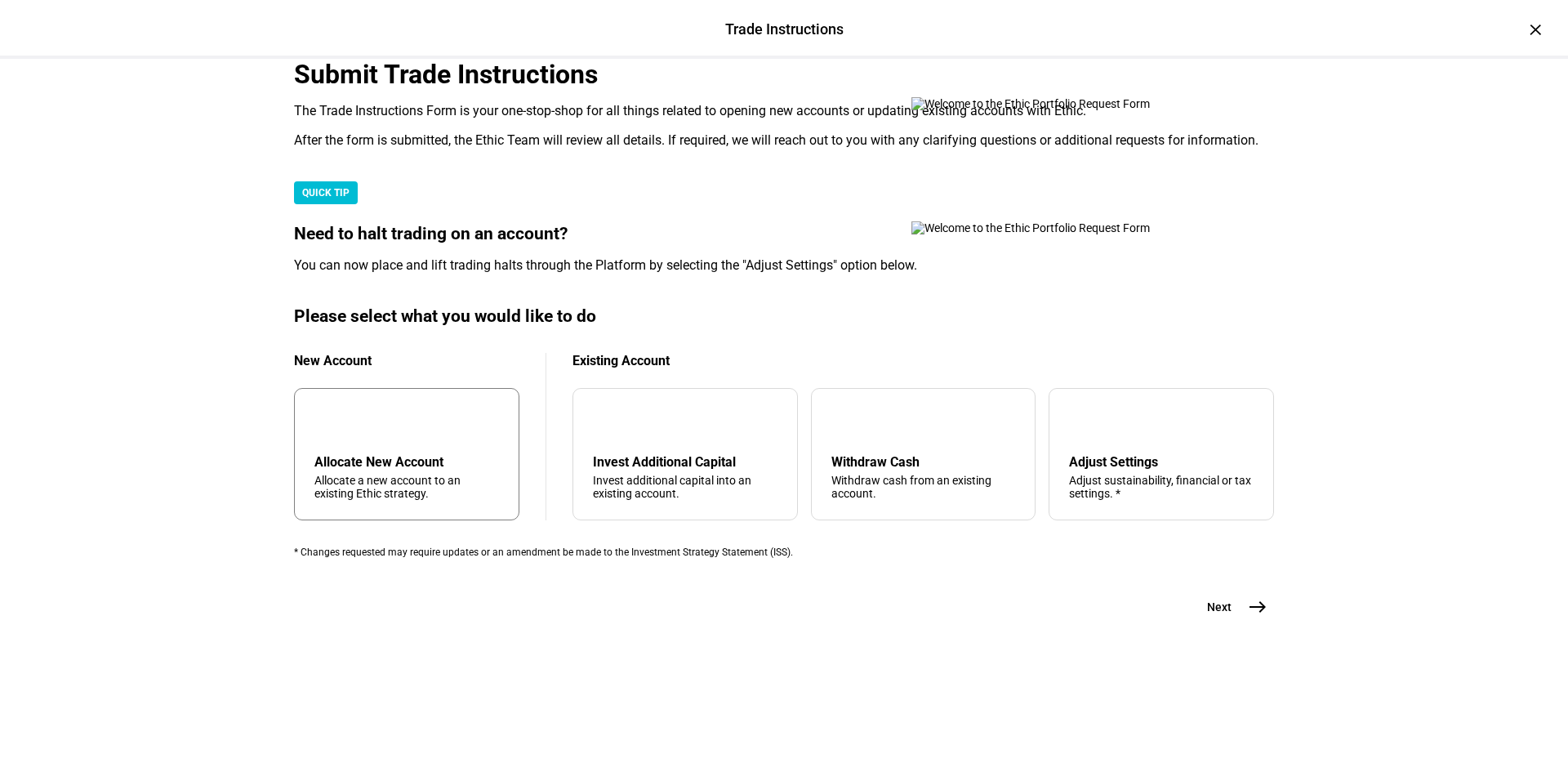
scroll to position [327, 0]
click at [427, 486] on div "add Allocate New Account Allocate a new account to an existing Ethic strategy." at bounding box center [406, 454] width 225 height 132
click at [1248, 617] on mat-icon "east" at bounding box center [1257, 606] width 19 height 19
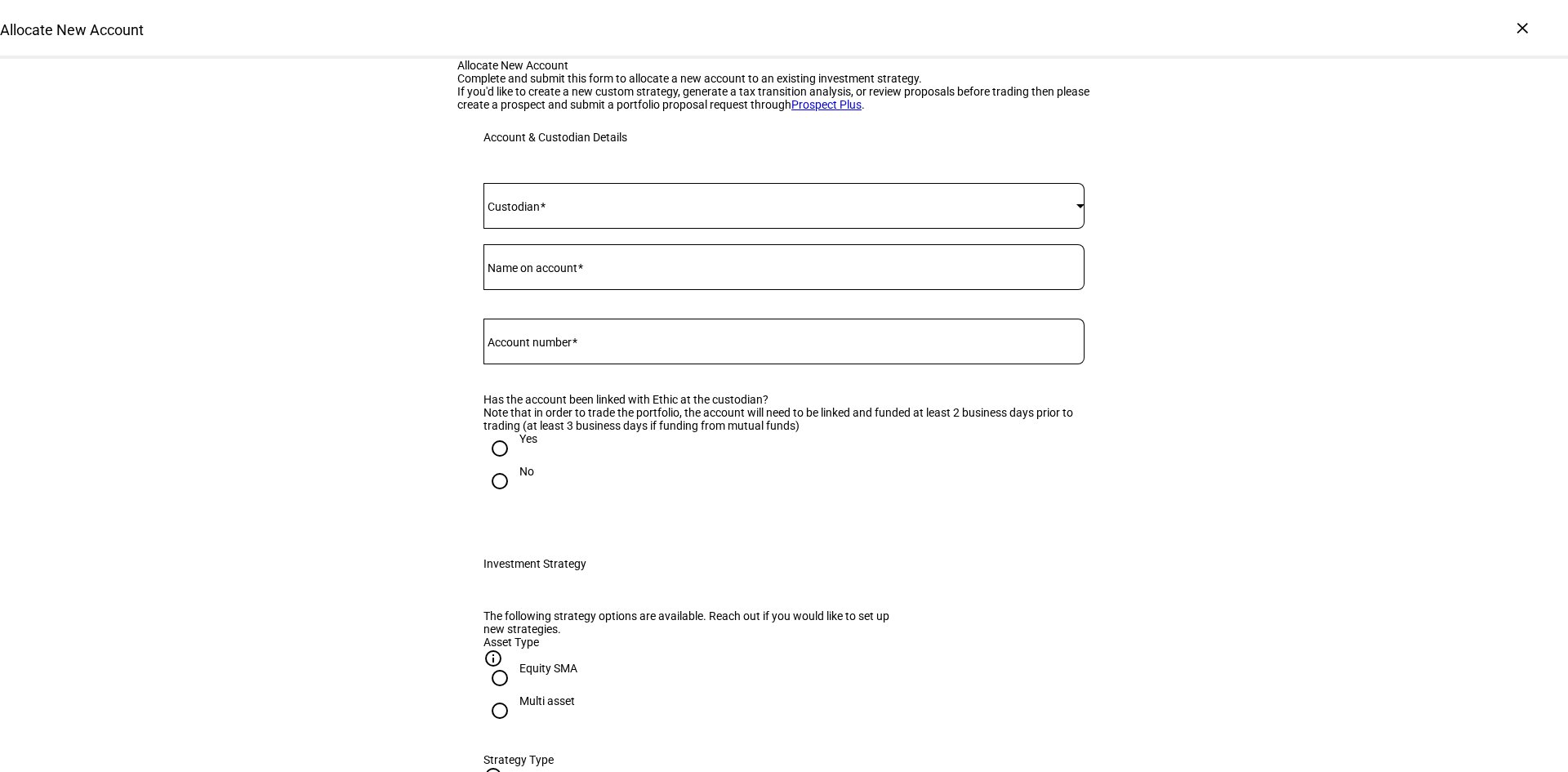
click at [544, 213] on span at bounding box center [542, 206] width 6 height 13
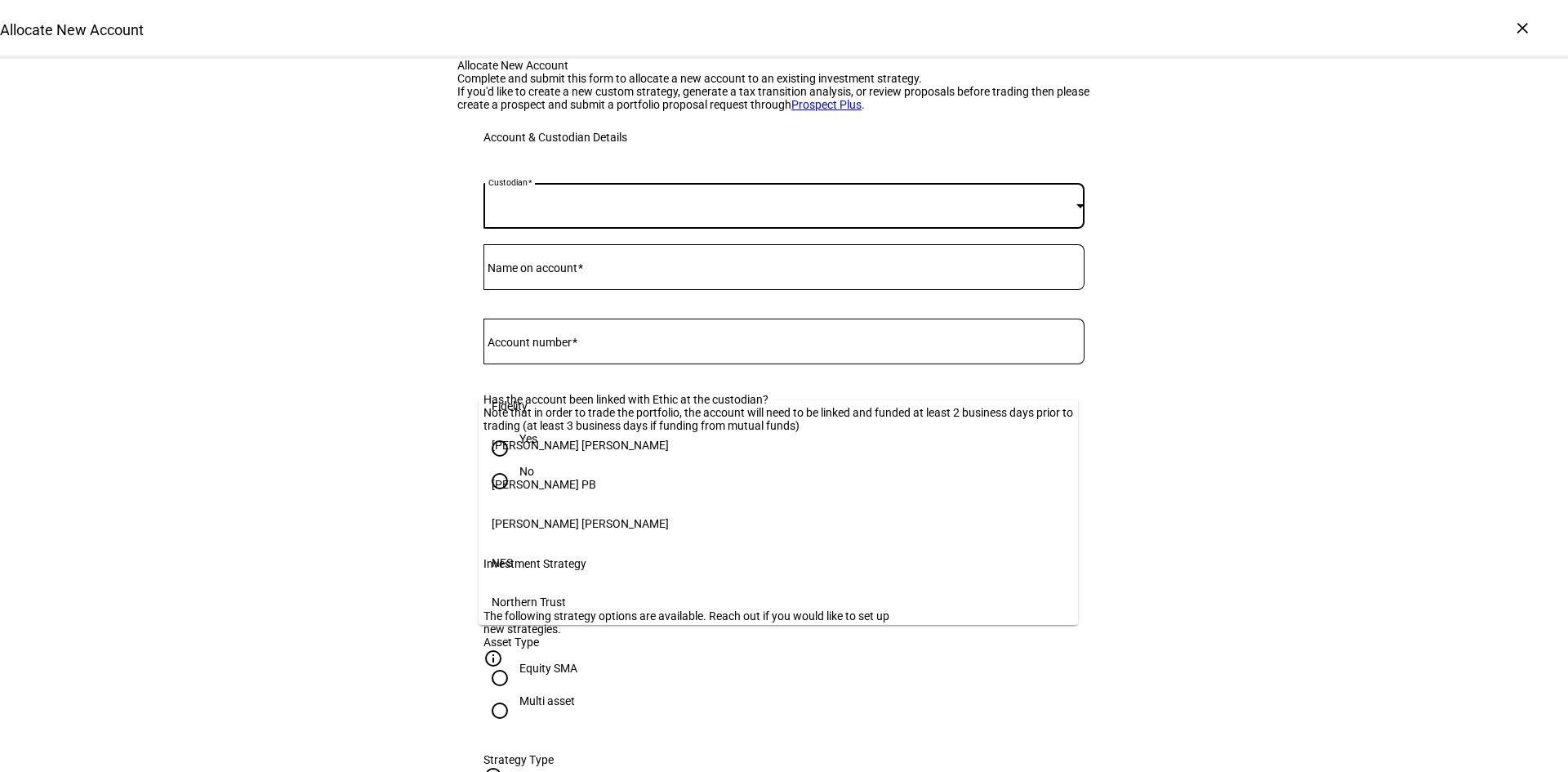
scroll to position [245, 0]
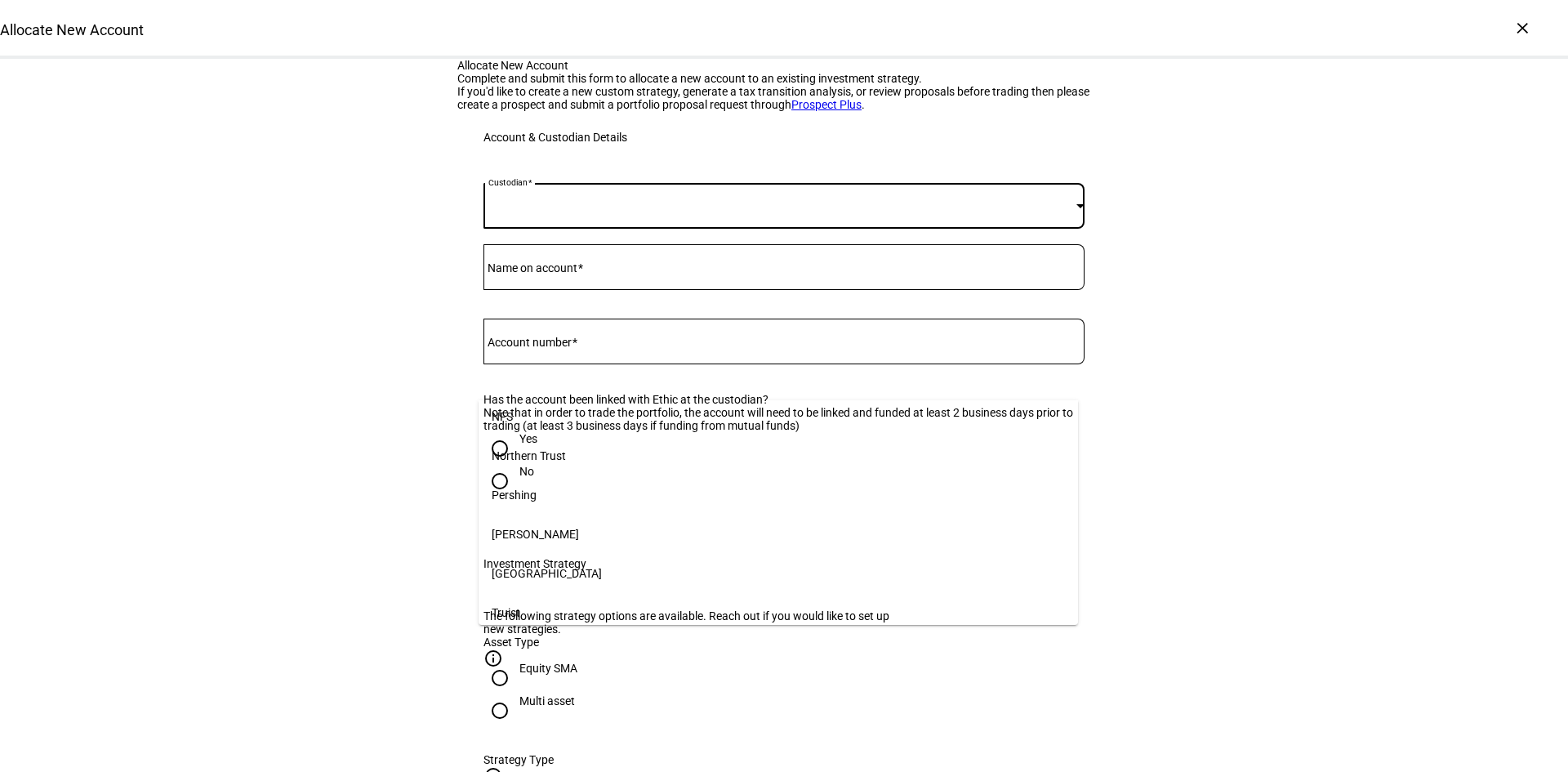
click at [561, 532] on mat-option "Schwab" at bounding box center [778, 534] width 599 height 39
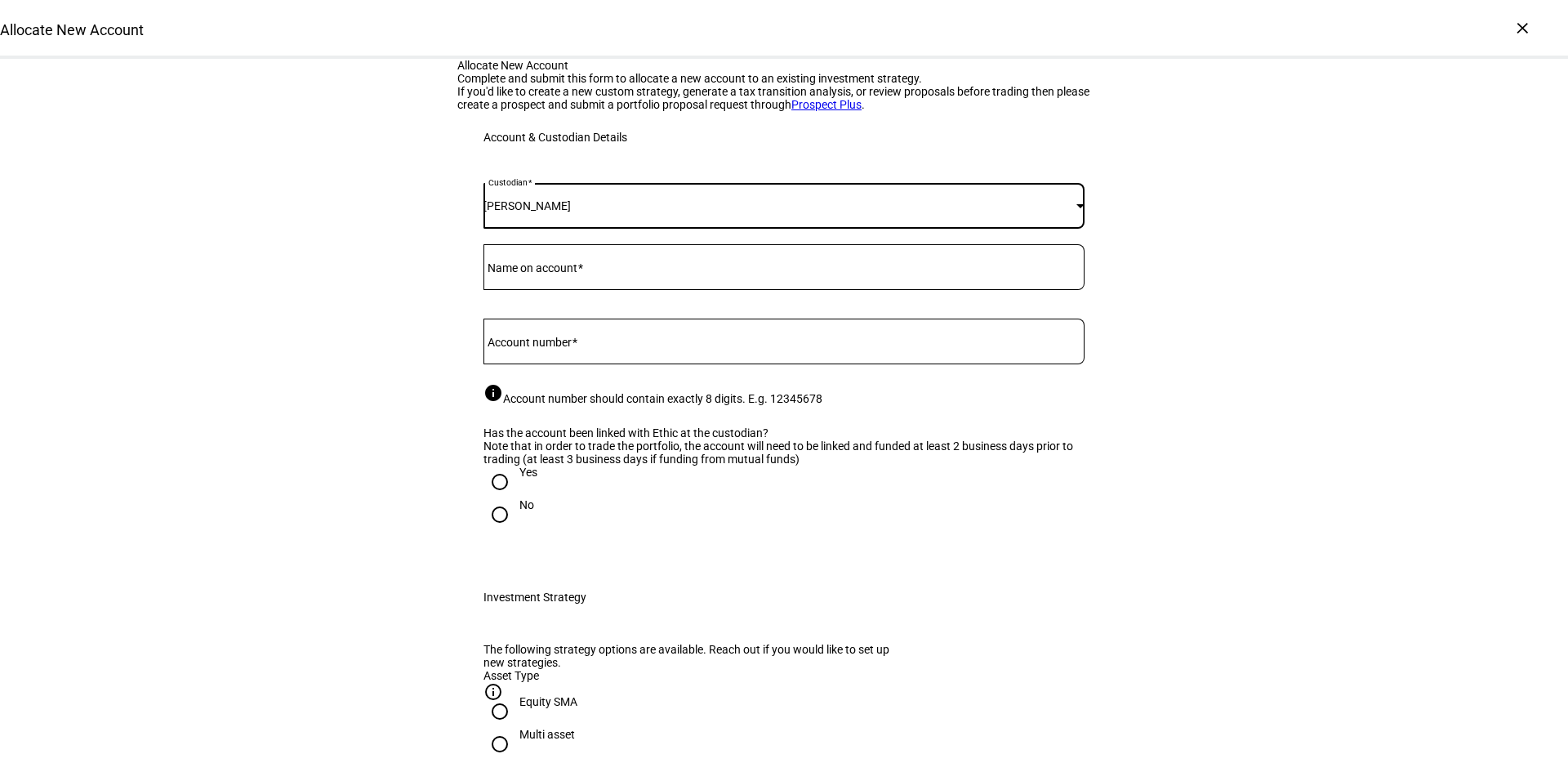
click at [577, 270] on input "Name on account" at bounding box center [784, 263] width 601 height 13
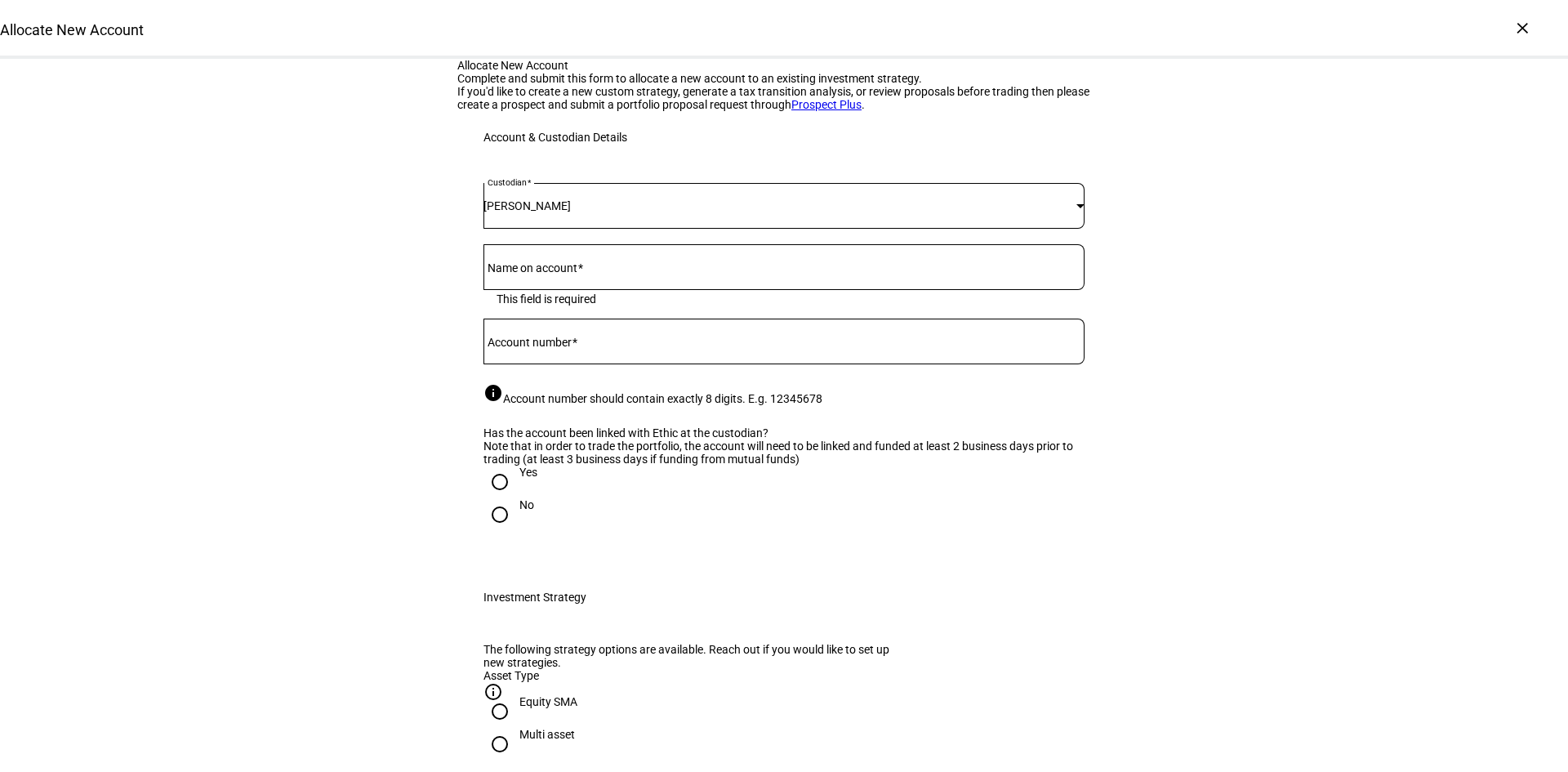
click at [526, 274] on mat-label "Name on account" at bounding box center [532, 267] width 90 height 13
click at [526, 270] on input "Name on account" at bounding box center [784, 263] width 601 height 13
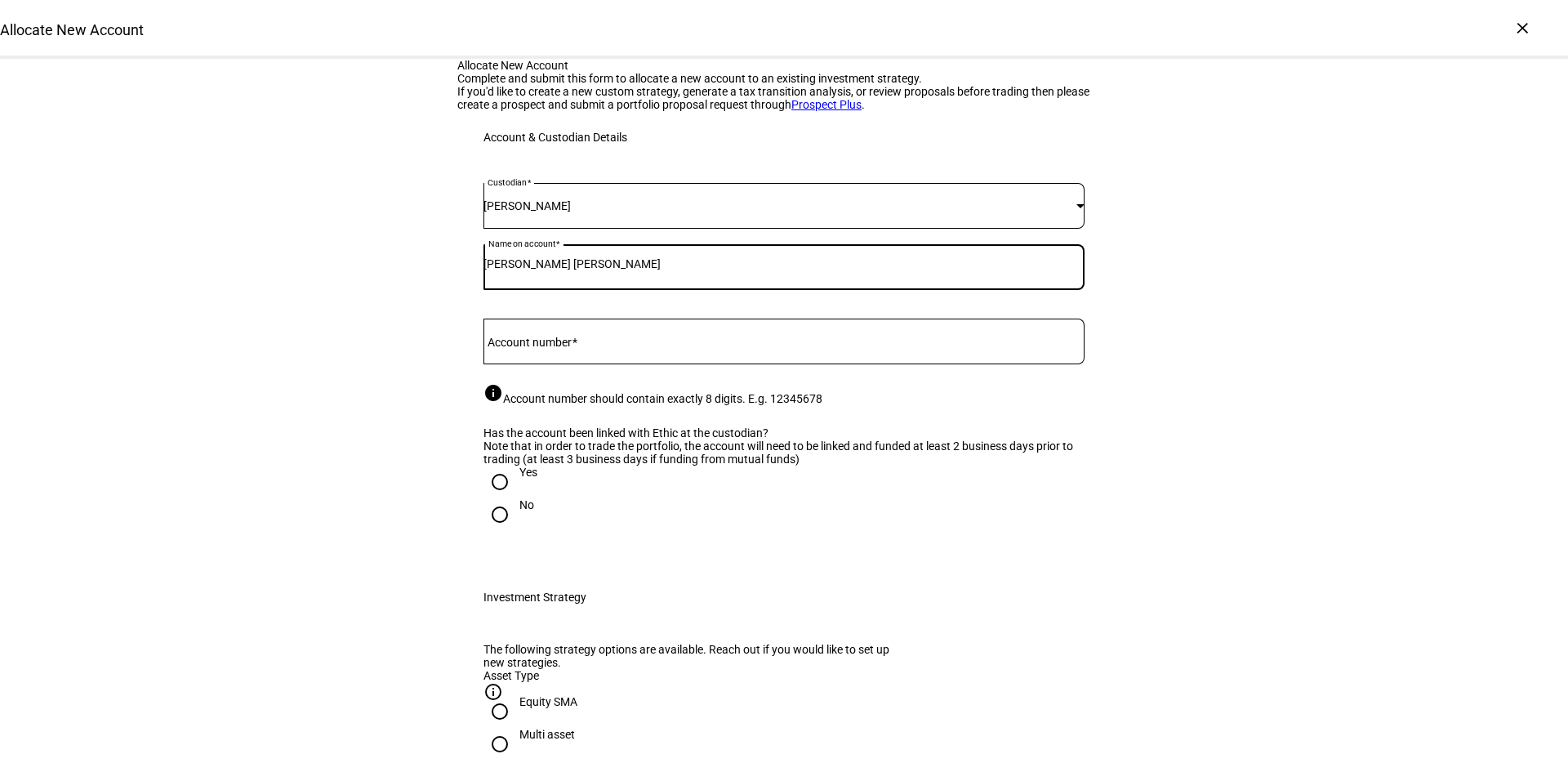
type input "Ishita Deepak Mehta"
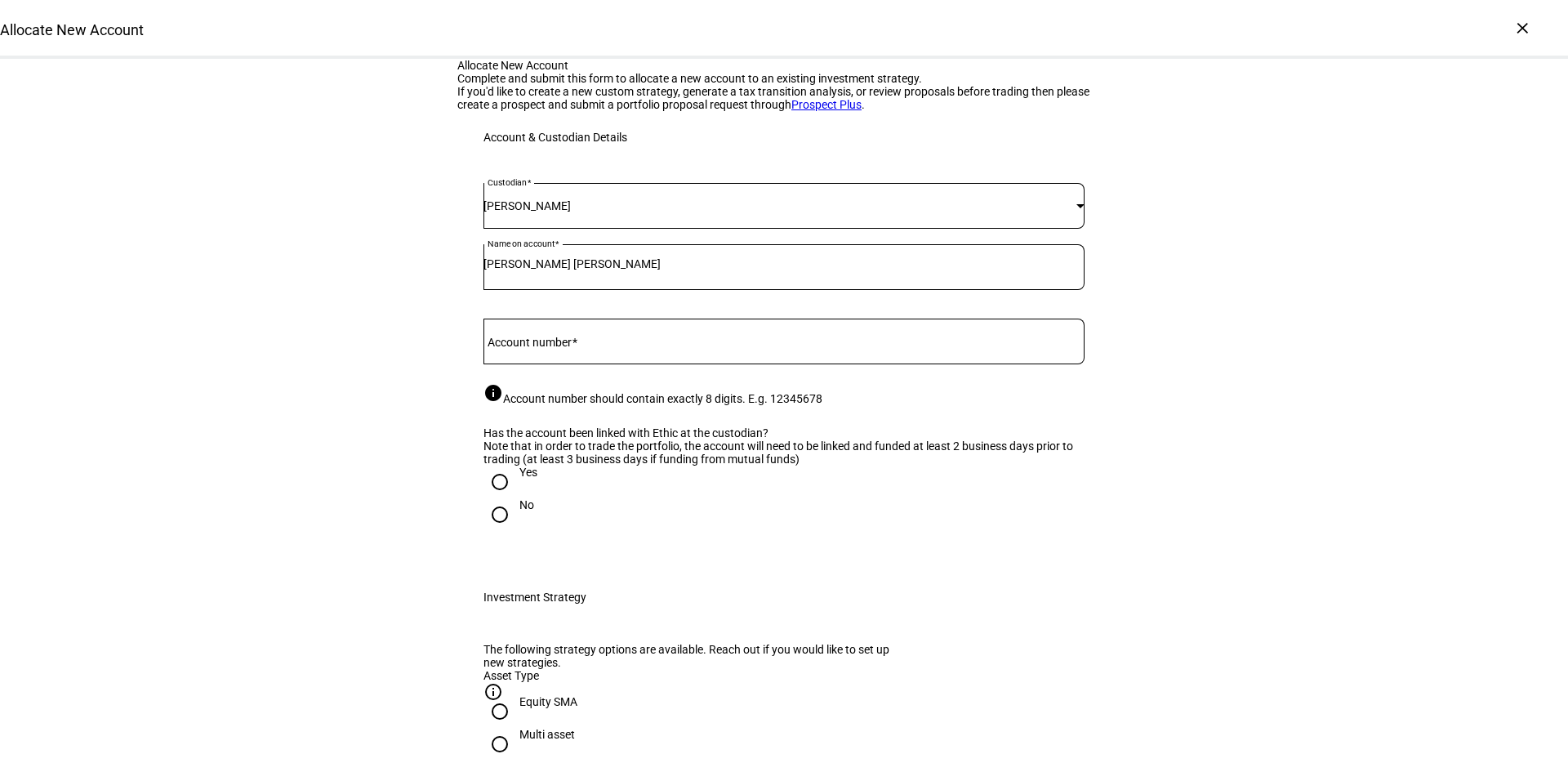
click at [533, 349] on mat-label "Account number" at bounding box center [529, 342] width 84 height 13
click at [533, 345] on input "Account number" at bounding box center [784, 338] width 601 height 13
paste input "5551-9477"
click at [522, 345] on input "5551-9477" at bounding box center [784, 338] width 601 height 13
type input "55519477"
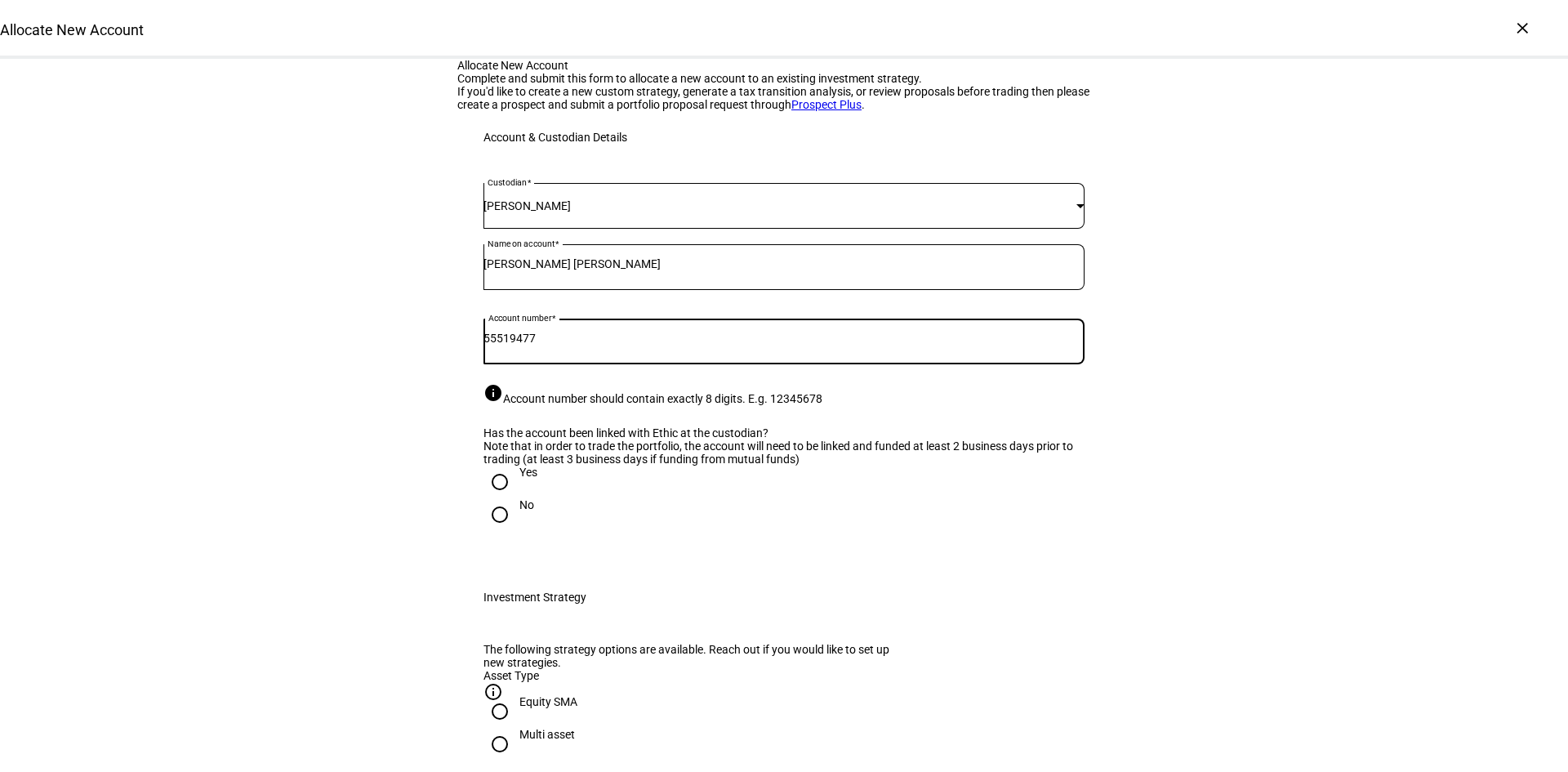
click at [676, 270] on input "Ishita Deepak Mehta" at bounding box center [784, 263] width 601 height 13
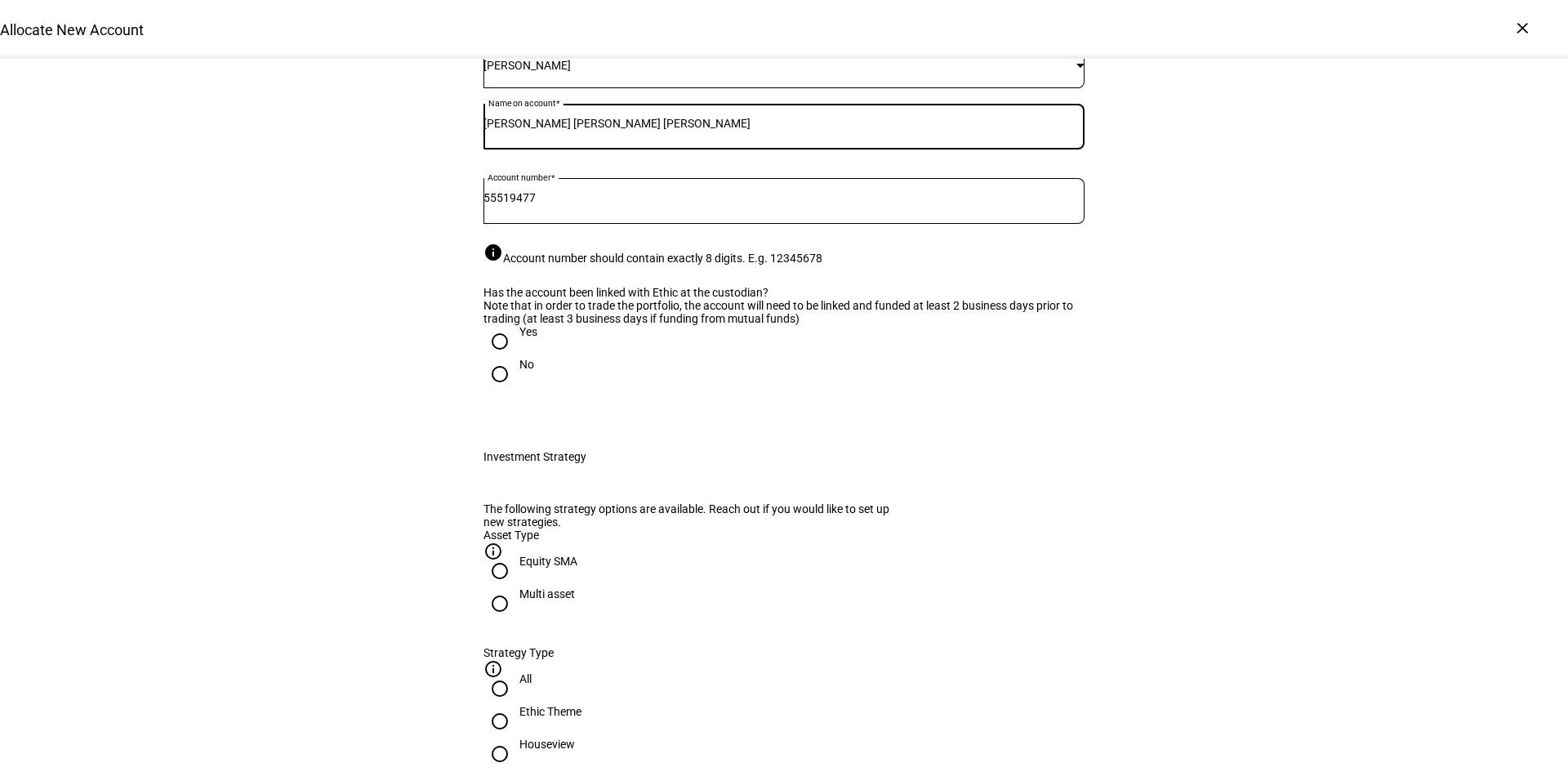
scroll to position [163, 0]
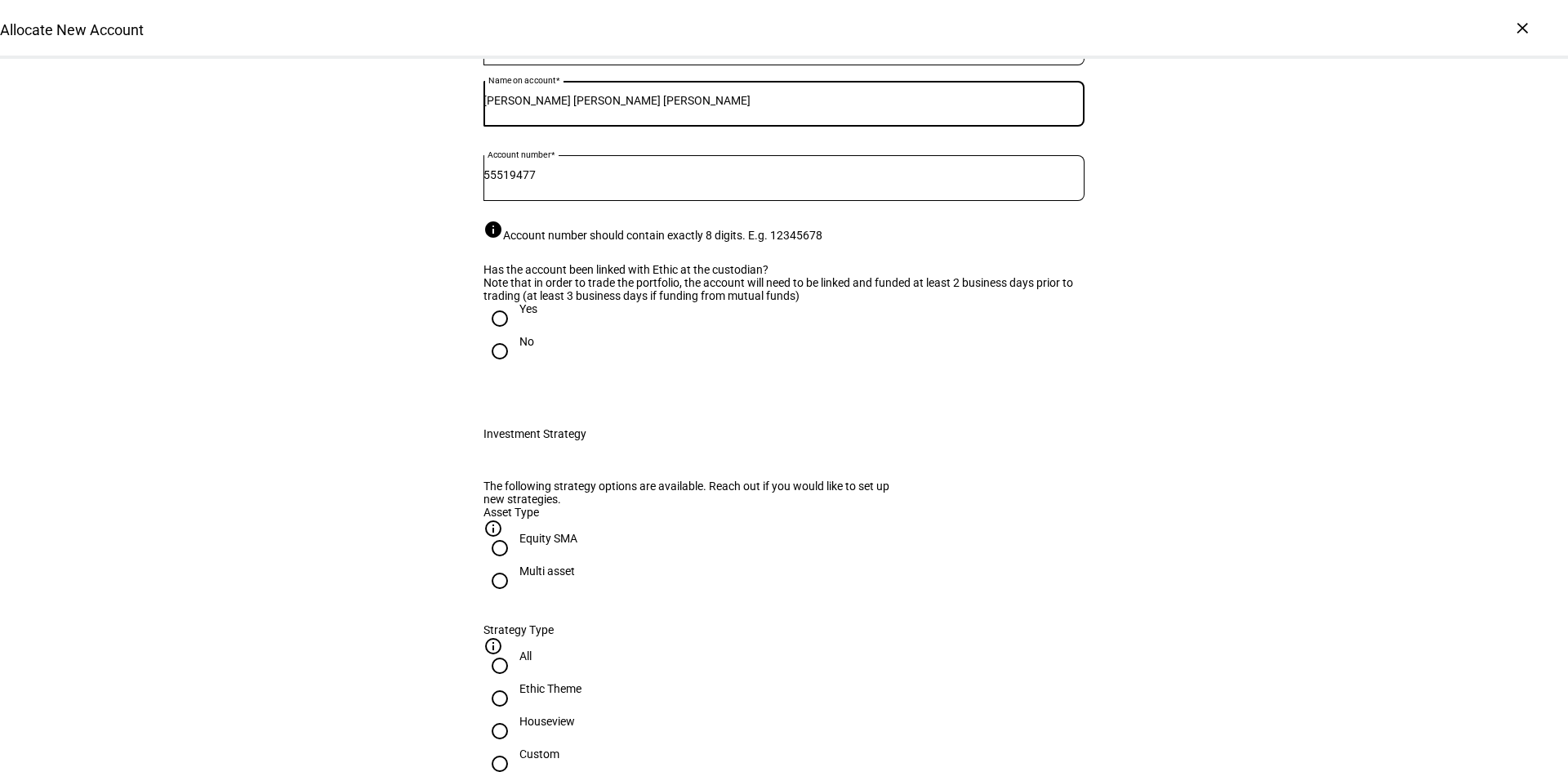
type input "Ishita Deepak Mehta IRA"
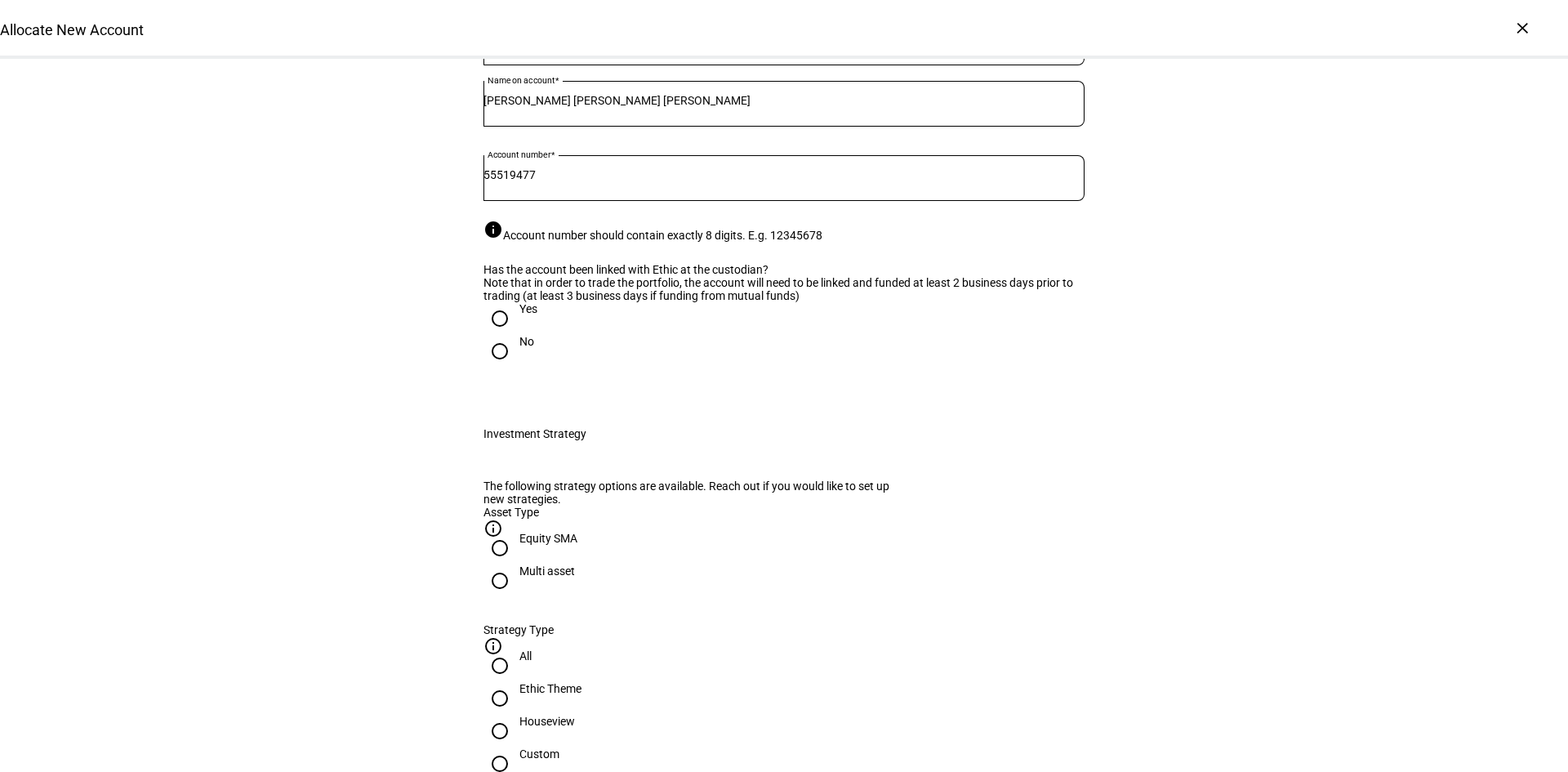
click at [494, 335] on input "Yes" at bounding box center [499, 318] width 33 height 33
radio input "true"
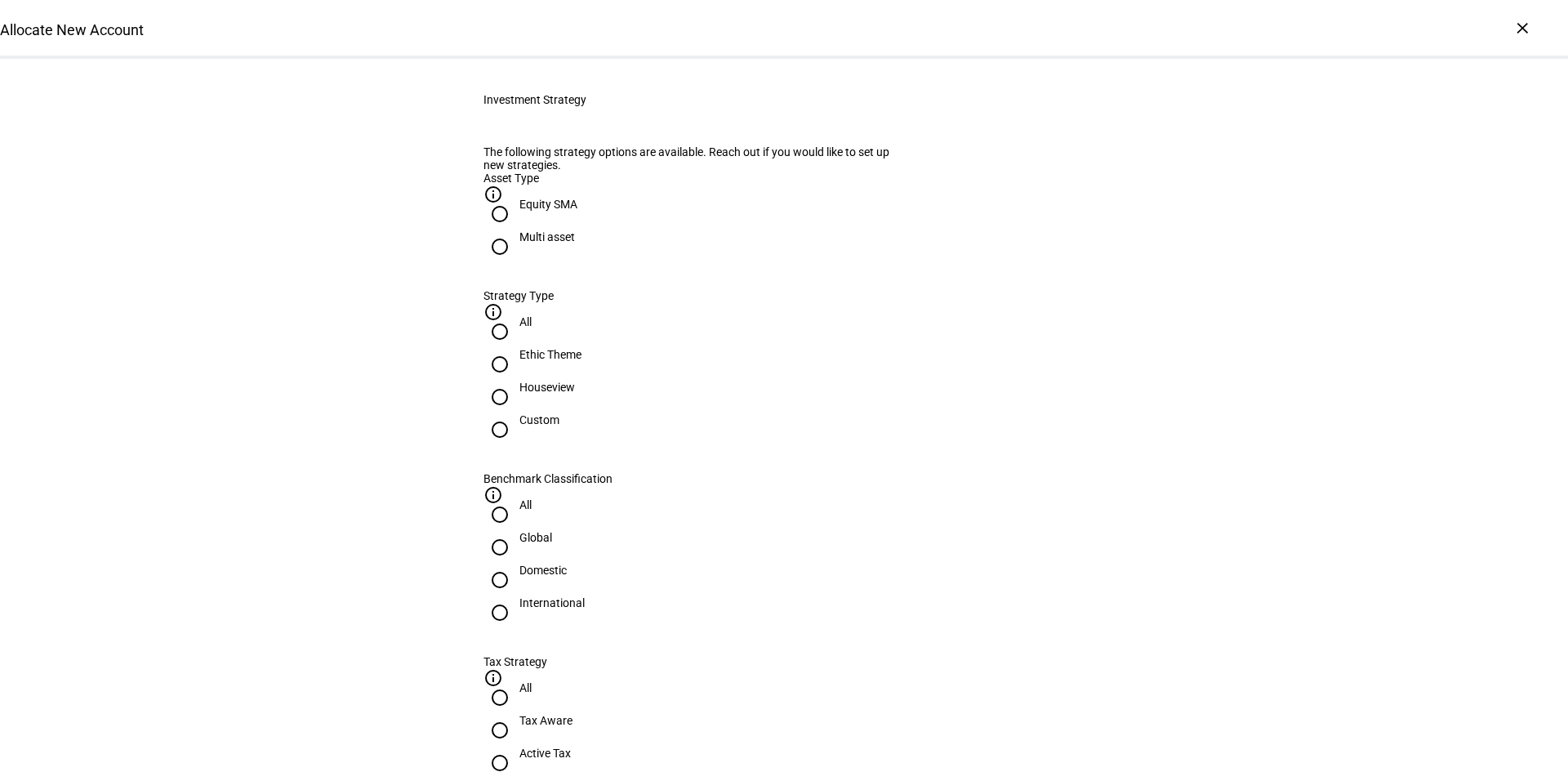
scroll to position [653, 0]
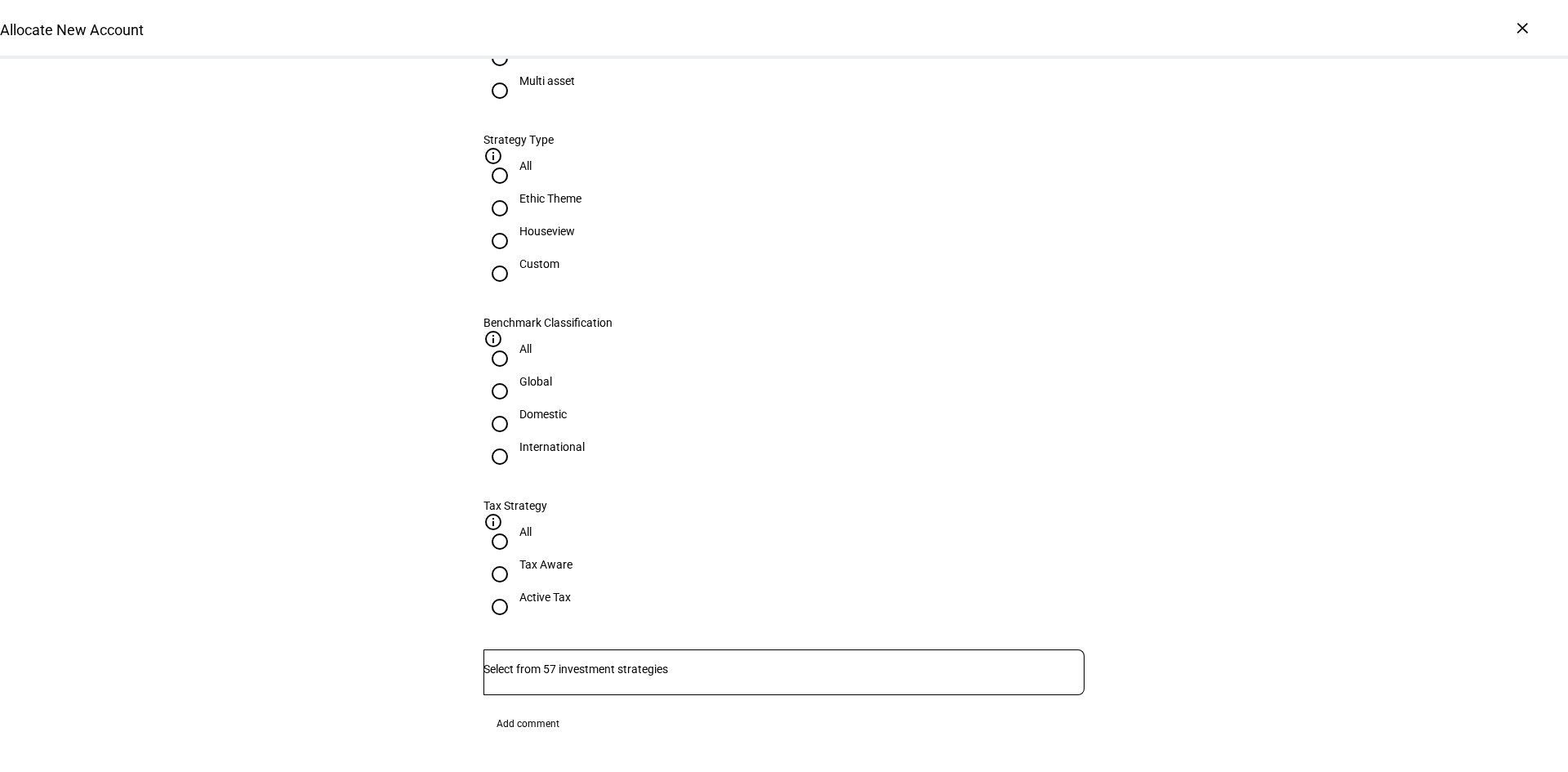
click at [516, 290] on input "Custom" at bounding box center [499, 273] width 33 height 33
radio input "true"
click at [516, 375] on input "Global" at bounding box center [499, 391] width 33 height 33
radio input "true"
click at [536, 663] on input "Number" at bounding box center [784, 669] width 601 height 13
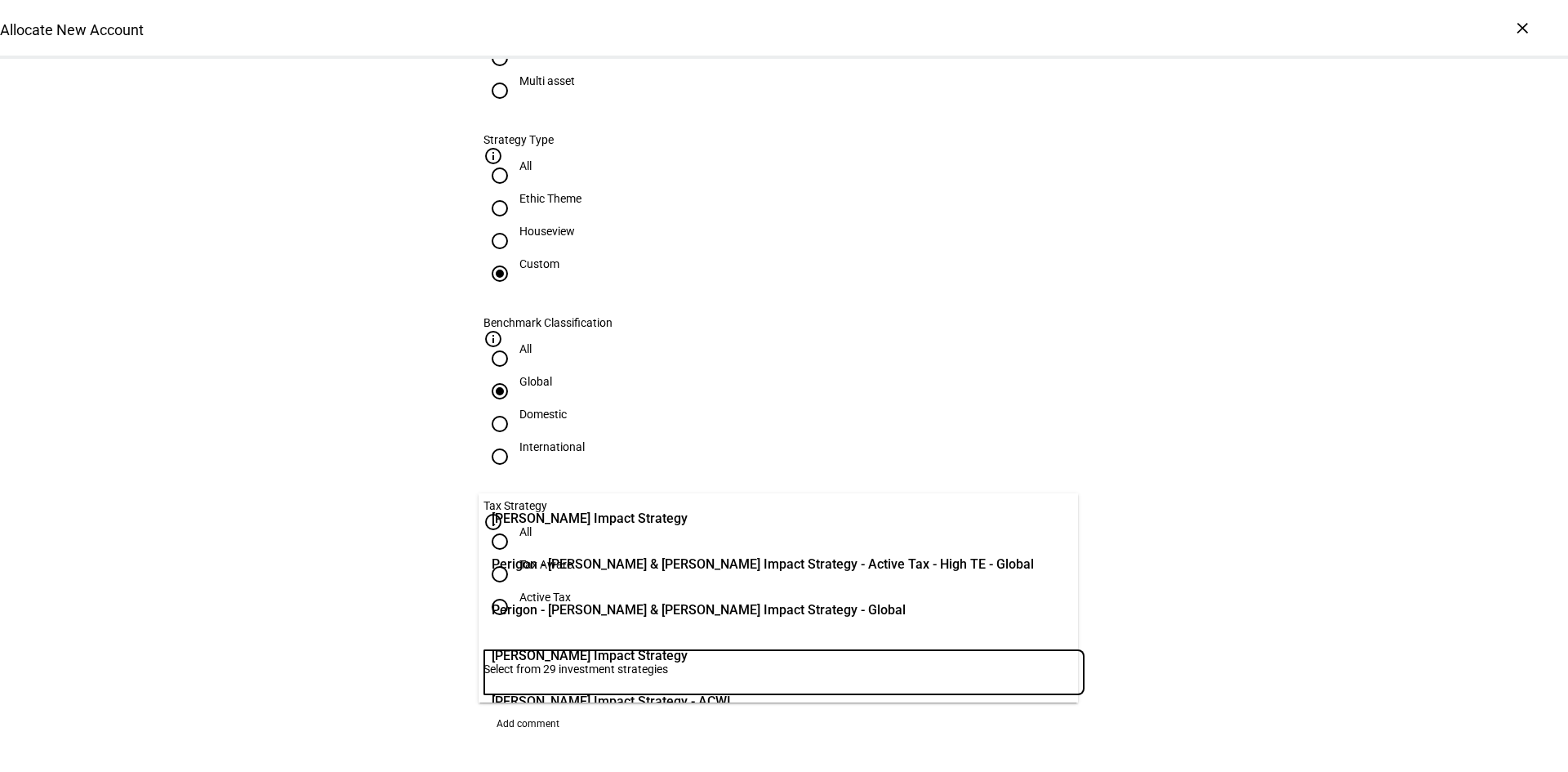
scroll to position [899, 0]
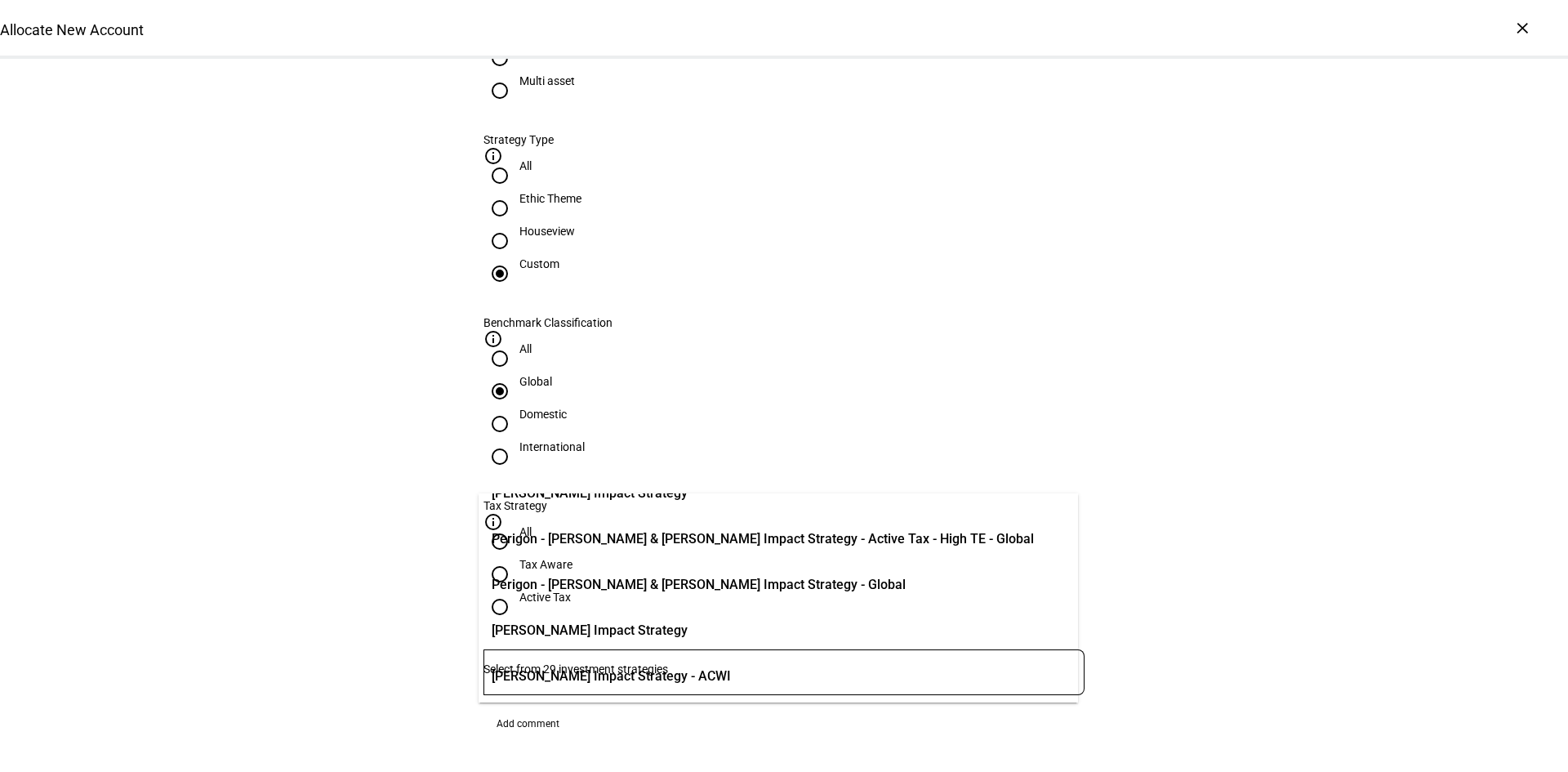
click at [637, 596] on span "Perigon - Ishita Mehta & Devin Toth Impact Strategy - Global" at bounding box center [698, 585] width 414 height 35
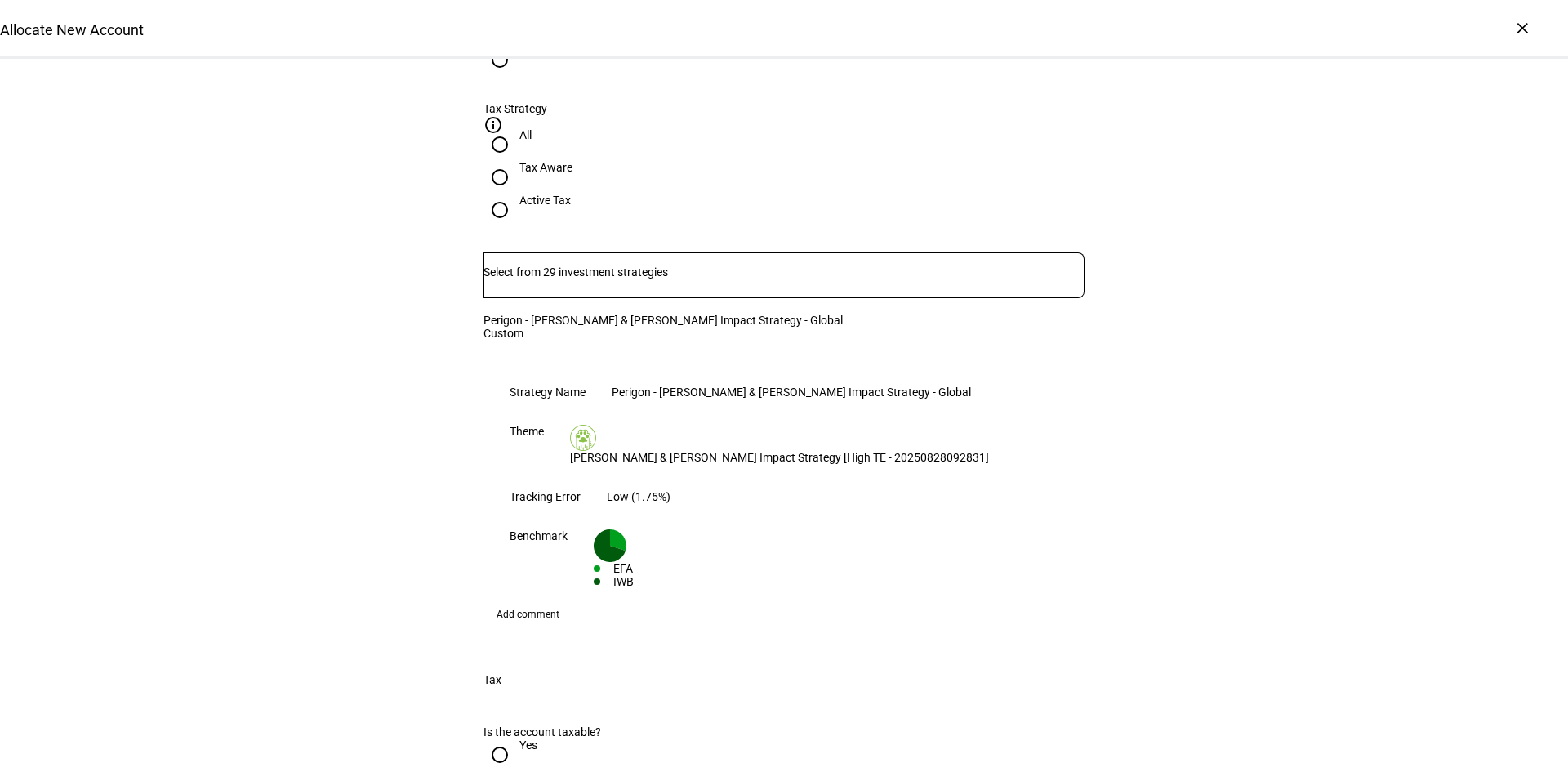
scroll to position [1144, 0]
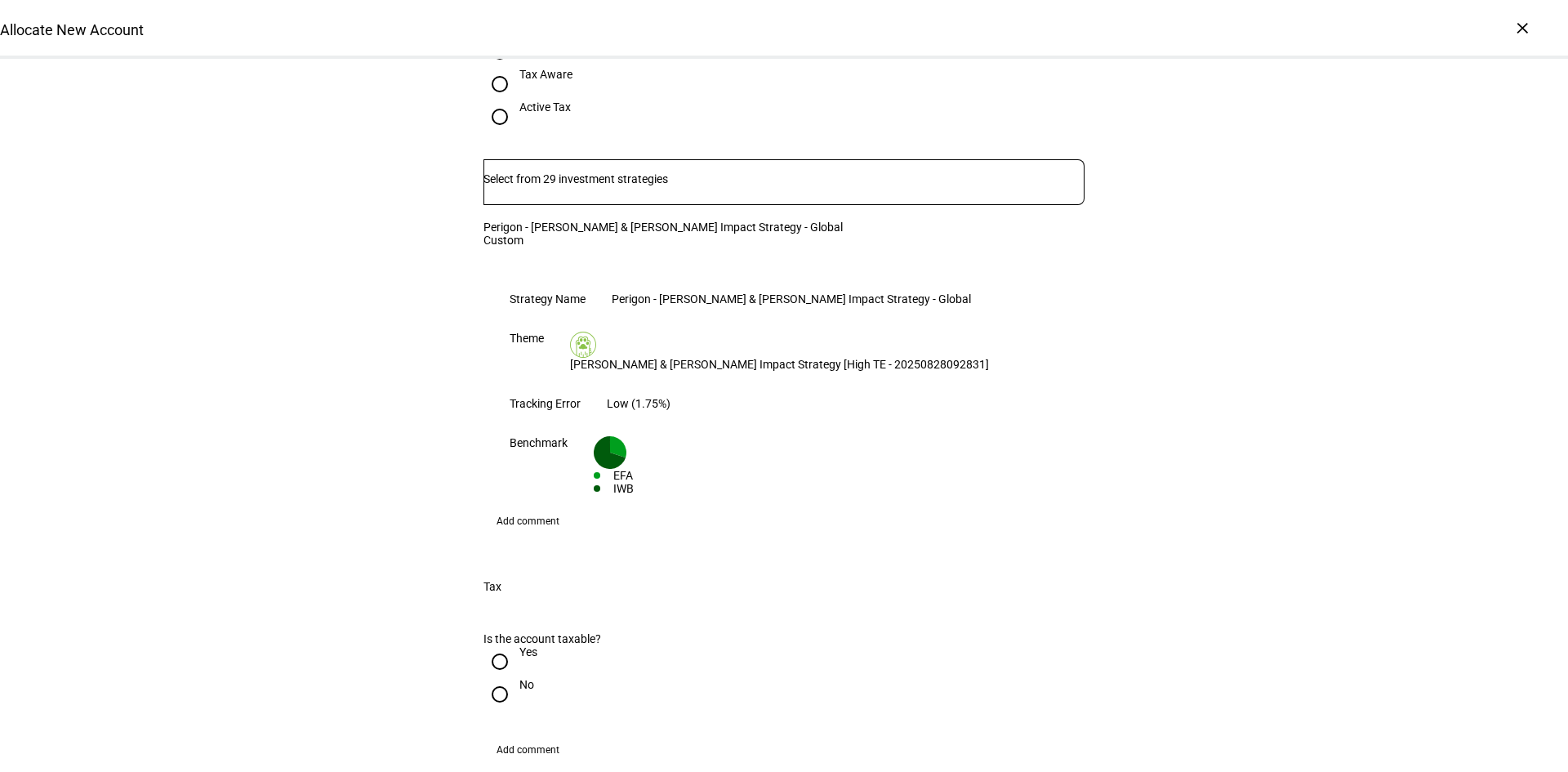
click at [491, 678] on input "No" at bounding box center [499, 694] width 33 height 33
radio input "true"
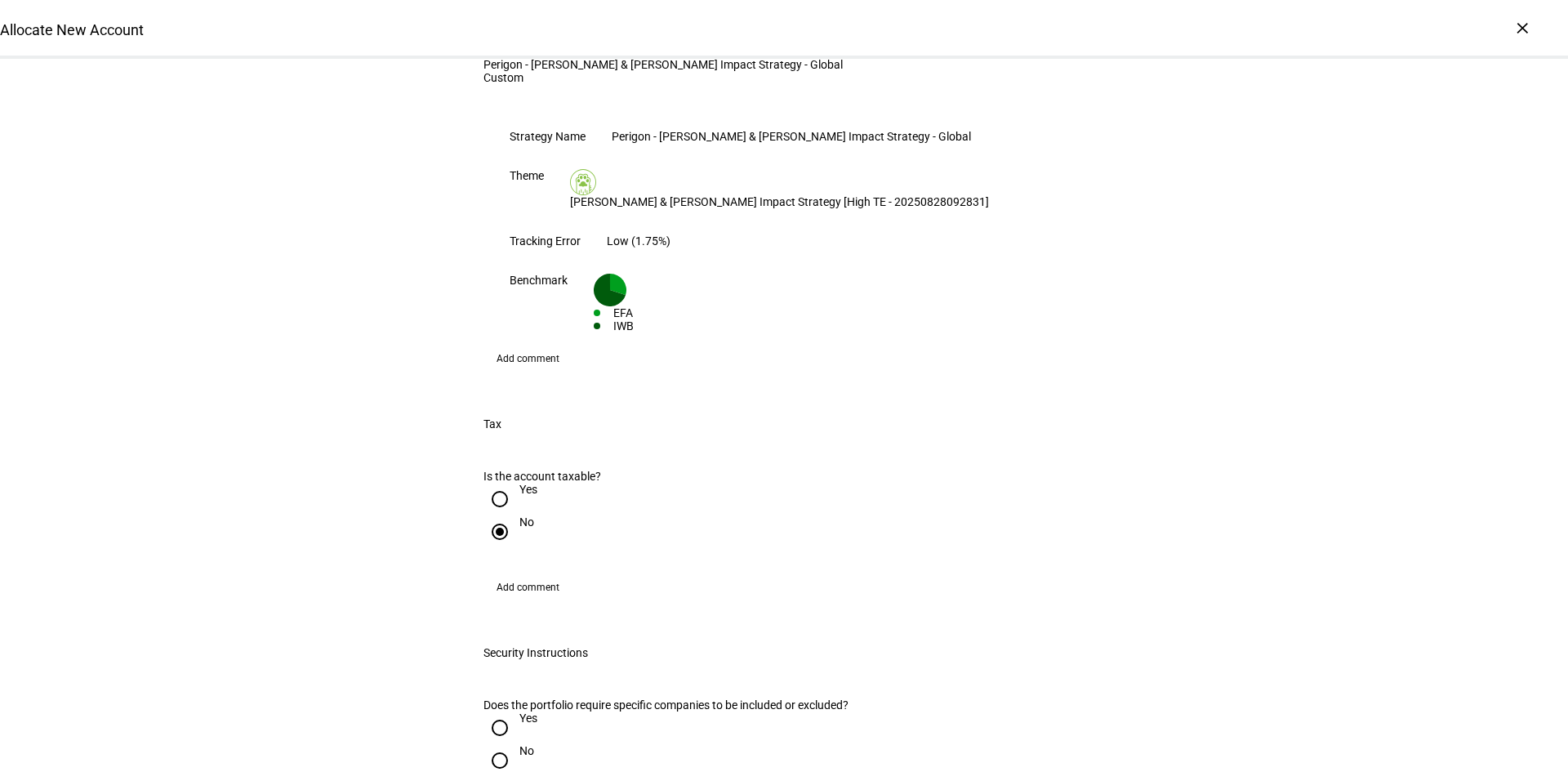
scroll to position [1307, 0]
click at [492, 711] on input "Yes" at bounding box center [499, 727] width 33 height 33
radio input "true"
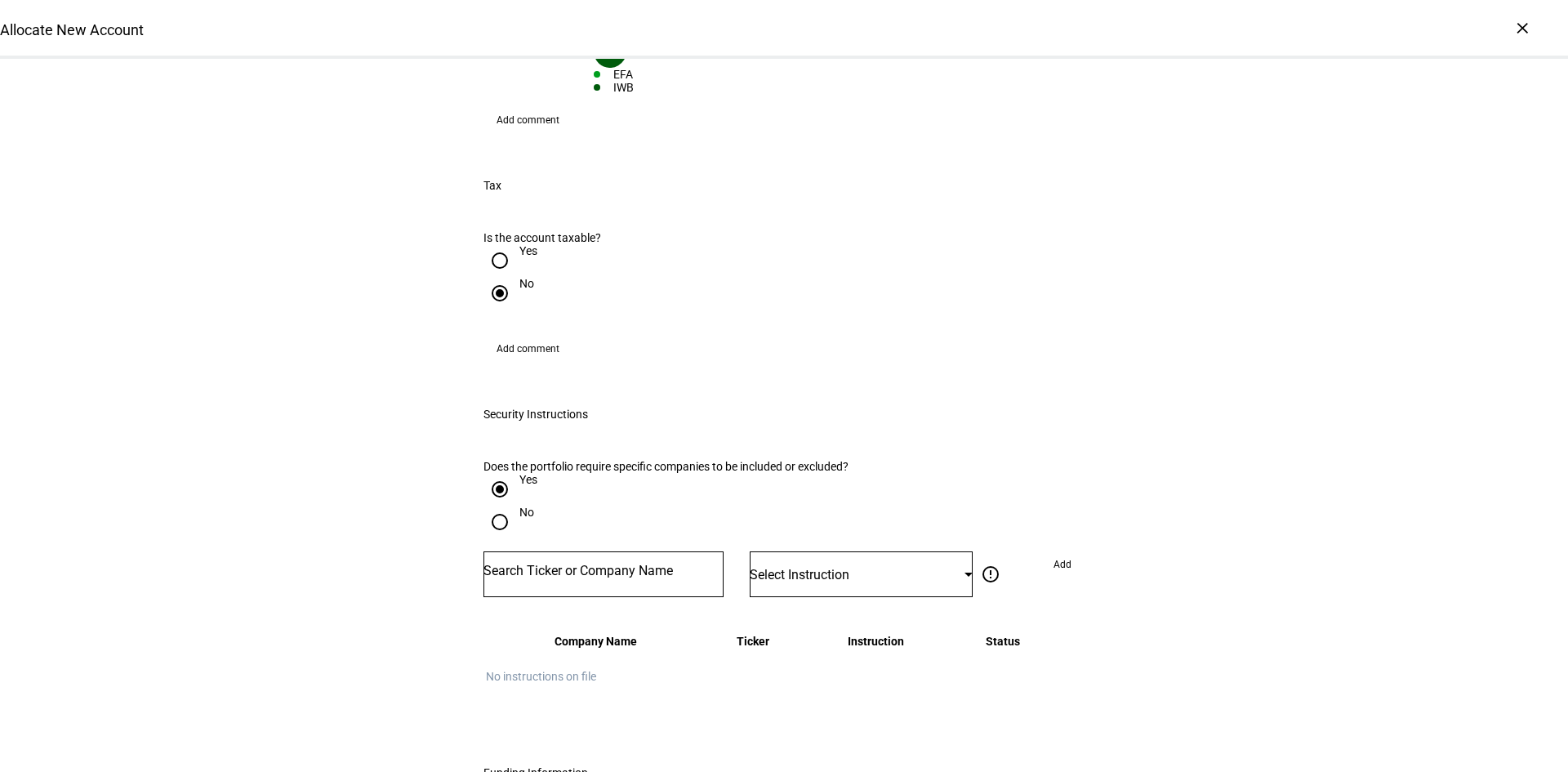
scroll to position [1552, 0]
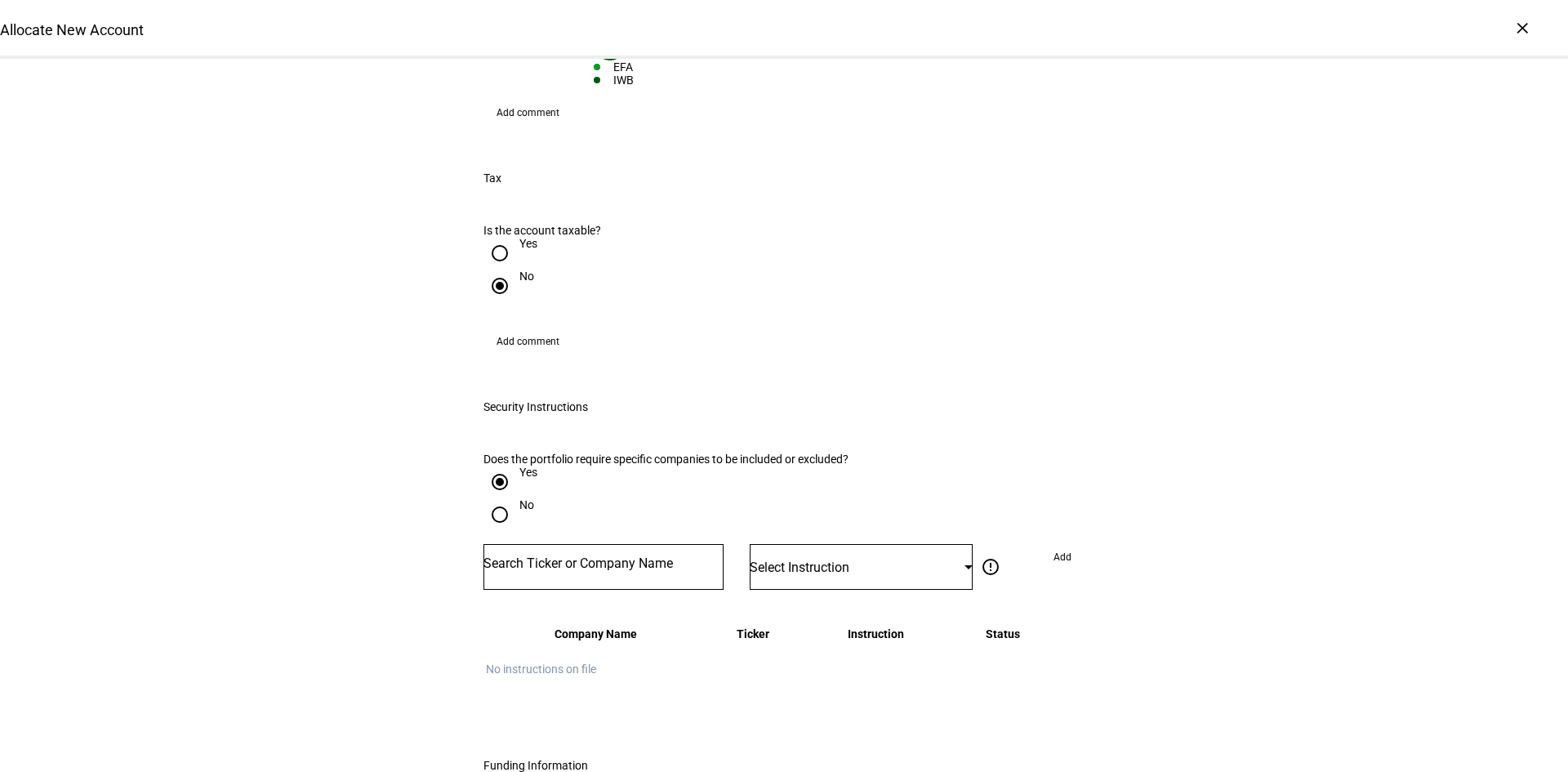
click at [586, 557] on input "Number" at bounding box center [603, 563] width 240 height 13
type input "TSLA"
click at [569, 543] on mat-option "TESLA INC TSLA" at bounding box center [599, 534] width 240 height 46
click at [805, 544] on div "Select Instruction" at bounding box center [861, 567] width 223 height 46
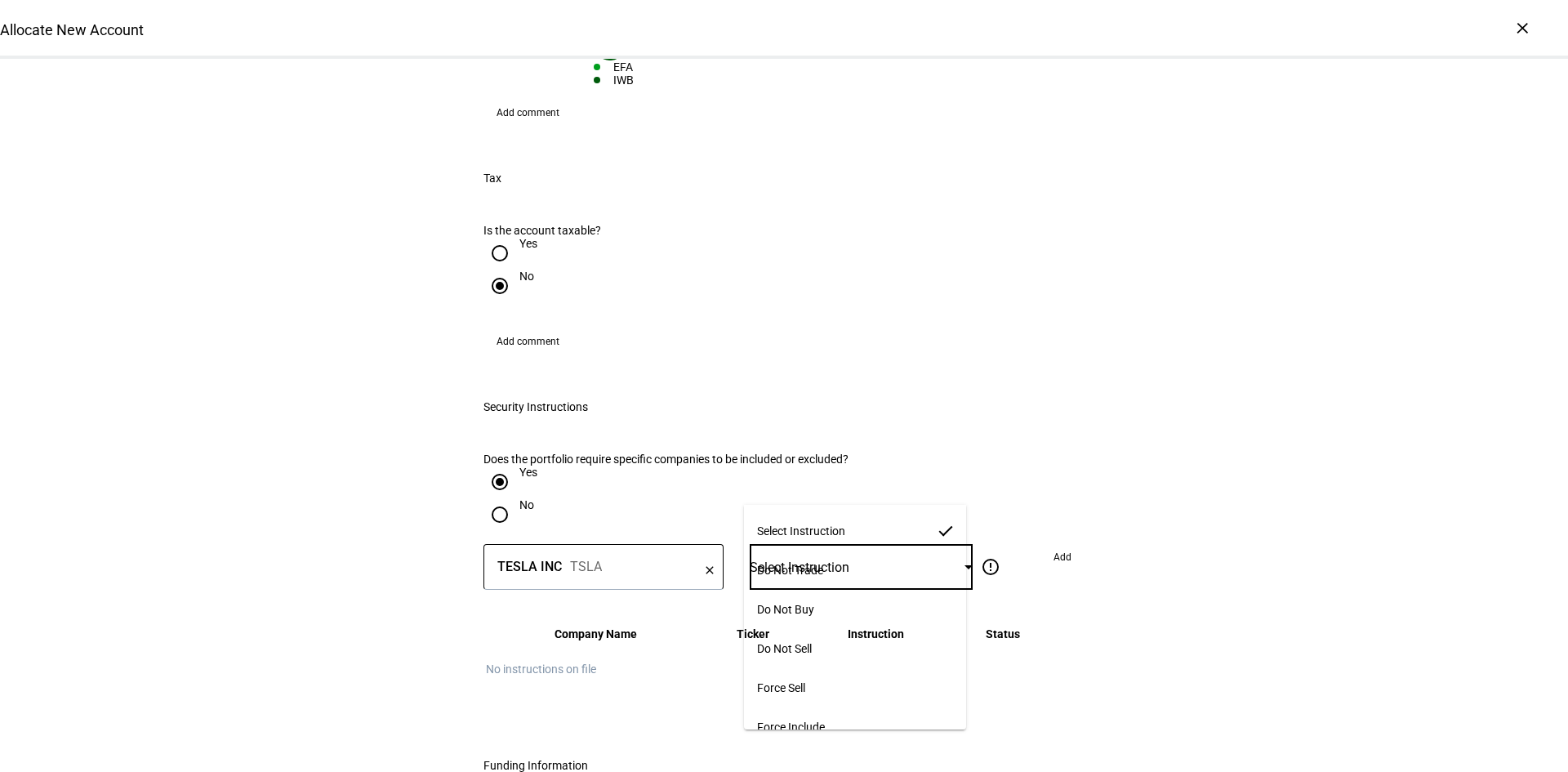
click at [806, 564] on span "Do Not Trade" at bounding box center [790, 570] width 66 height 13
click at [965, 565] on div at bounding box center [969, 567] width 8 height 4
click at [894, 601] on mat-option "Do Not Buy" at bounding box center [855, 609] width 222 height 39
click at [1063, 544] on span "Add" at bounding box center [1062, 557] width 18 height 26
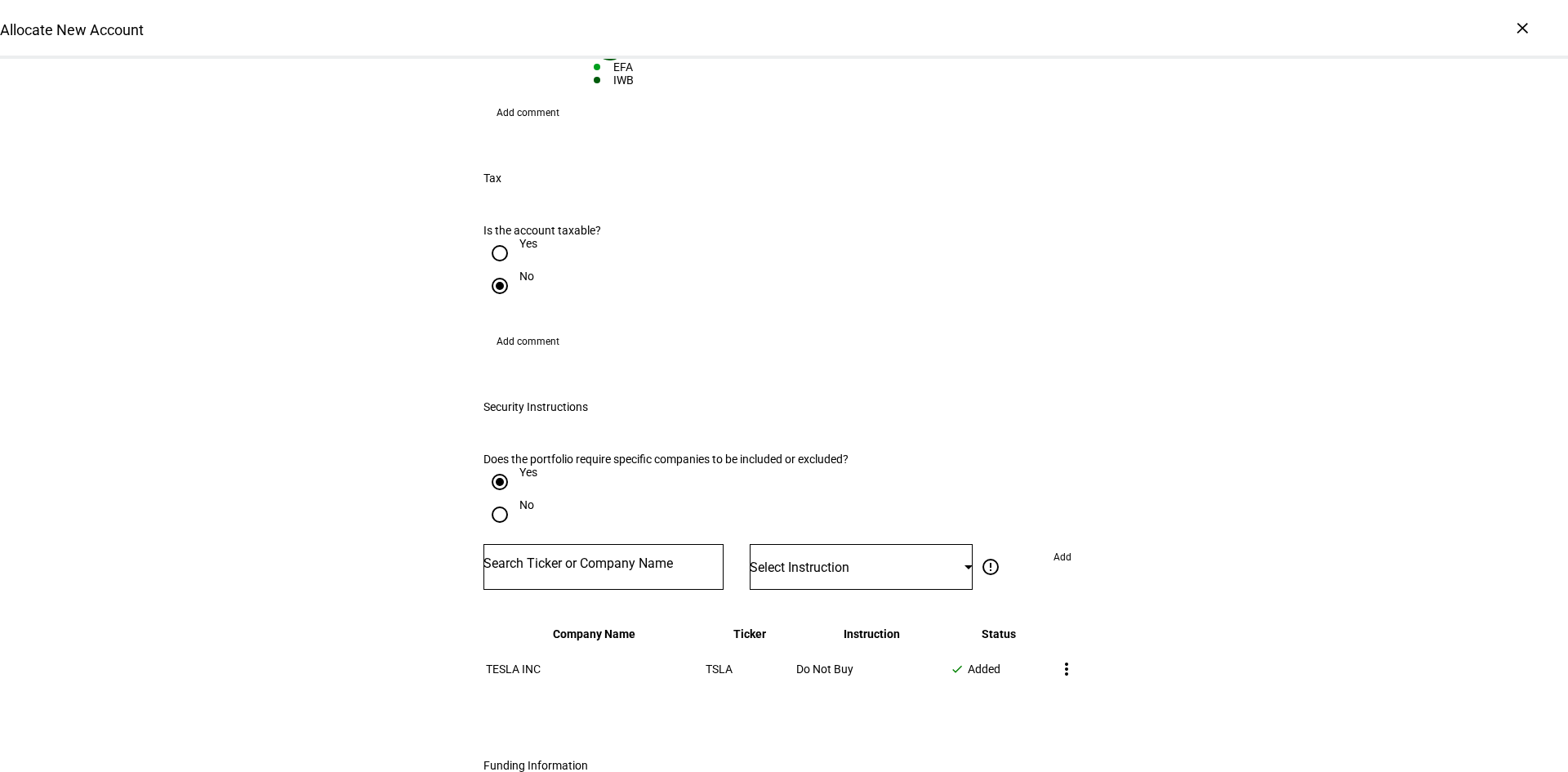
click at [580, 557] on input "Number" at bounding box center [603, 563] width 240 height 13
type input "MSFT"
click at [580, 518] on div "MICROSOFT CORP" at bounding box center [547, 527] width 110 height 19
click at [812, 544] on div "Select Instruction" at bounding box center [861, 567] width 223 height 46
click at [813, 720] on span "Force Include" at bounding box center [791, 726] width 68 height 13
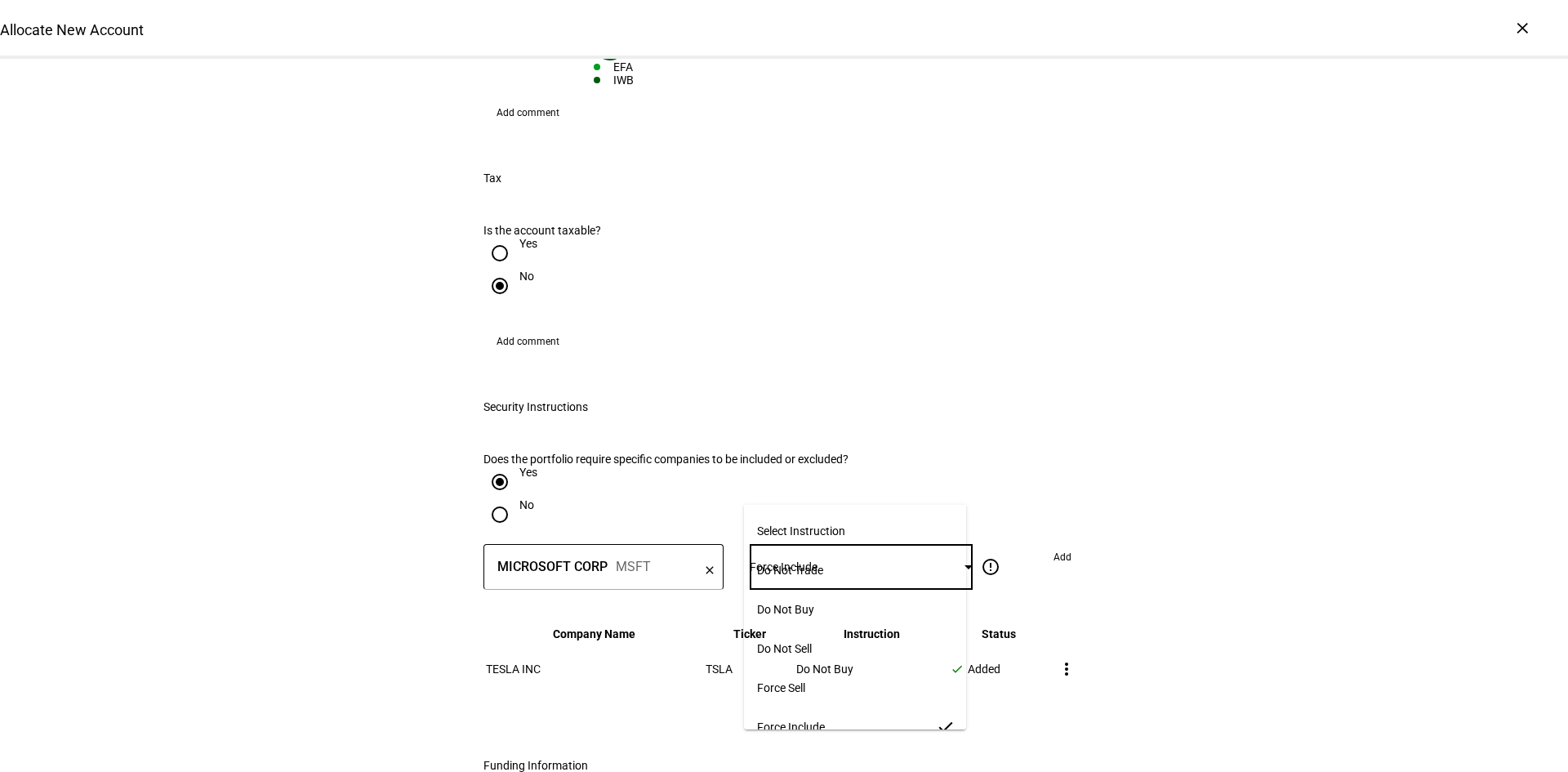
scroll to position [0, 0]
click at [1059, 544] on span "Add" at bounding box center [1062, 557] width 18 height 26
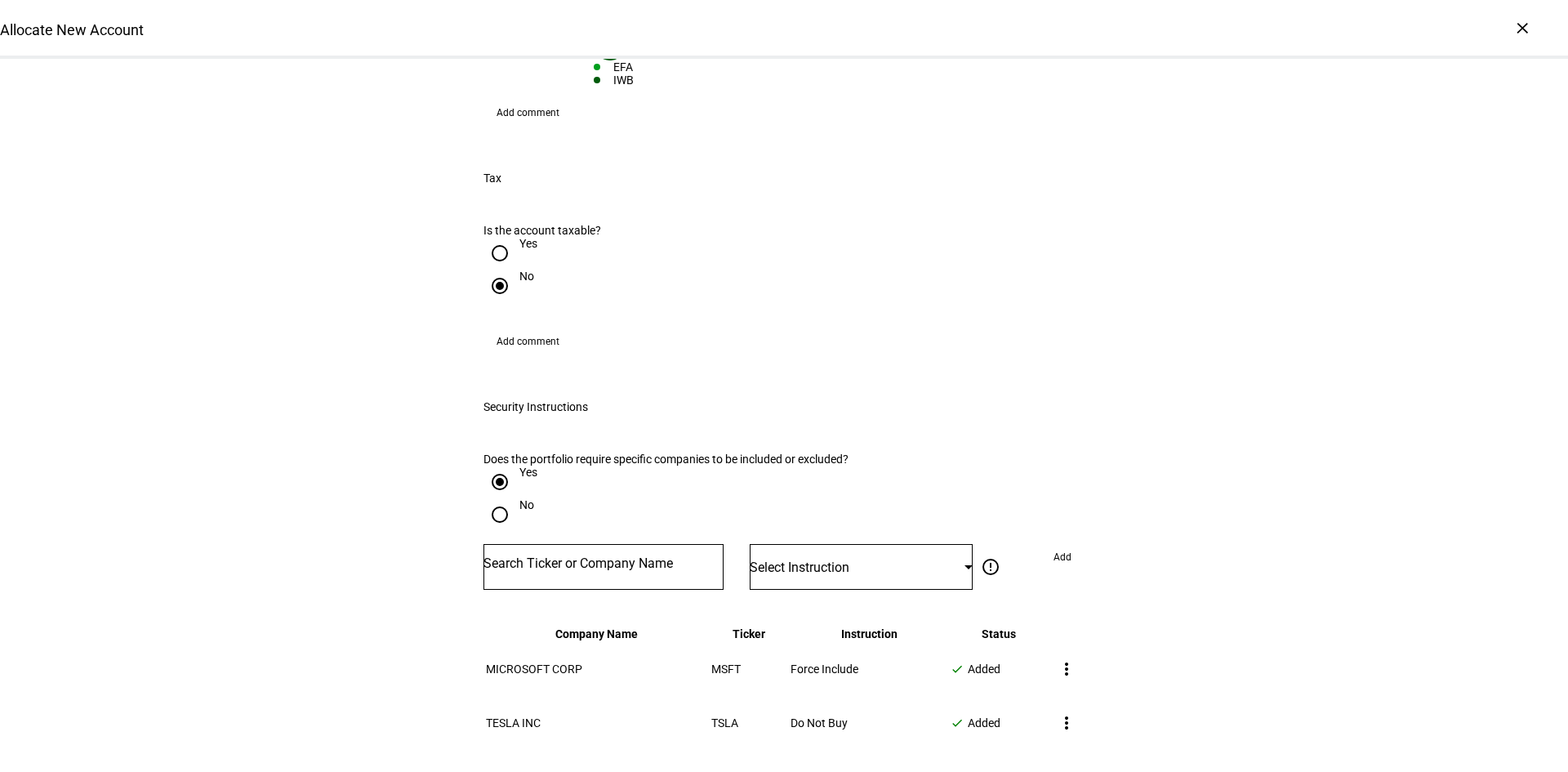
click at [534, 557] on input "Number" at bounding box center [603, 563] width 240 height 13
type input "GSK"
click at [552, 580] on mat-option "GSK PLC GSK" at bounding box center [599, 580] width 240 height 46
click at [845, 560] on span "Select Instruction" at bounding box center [800, 567] width 100 height 15
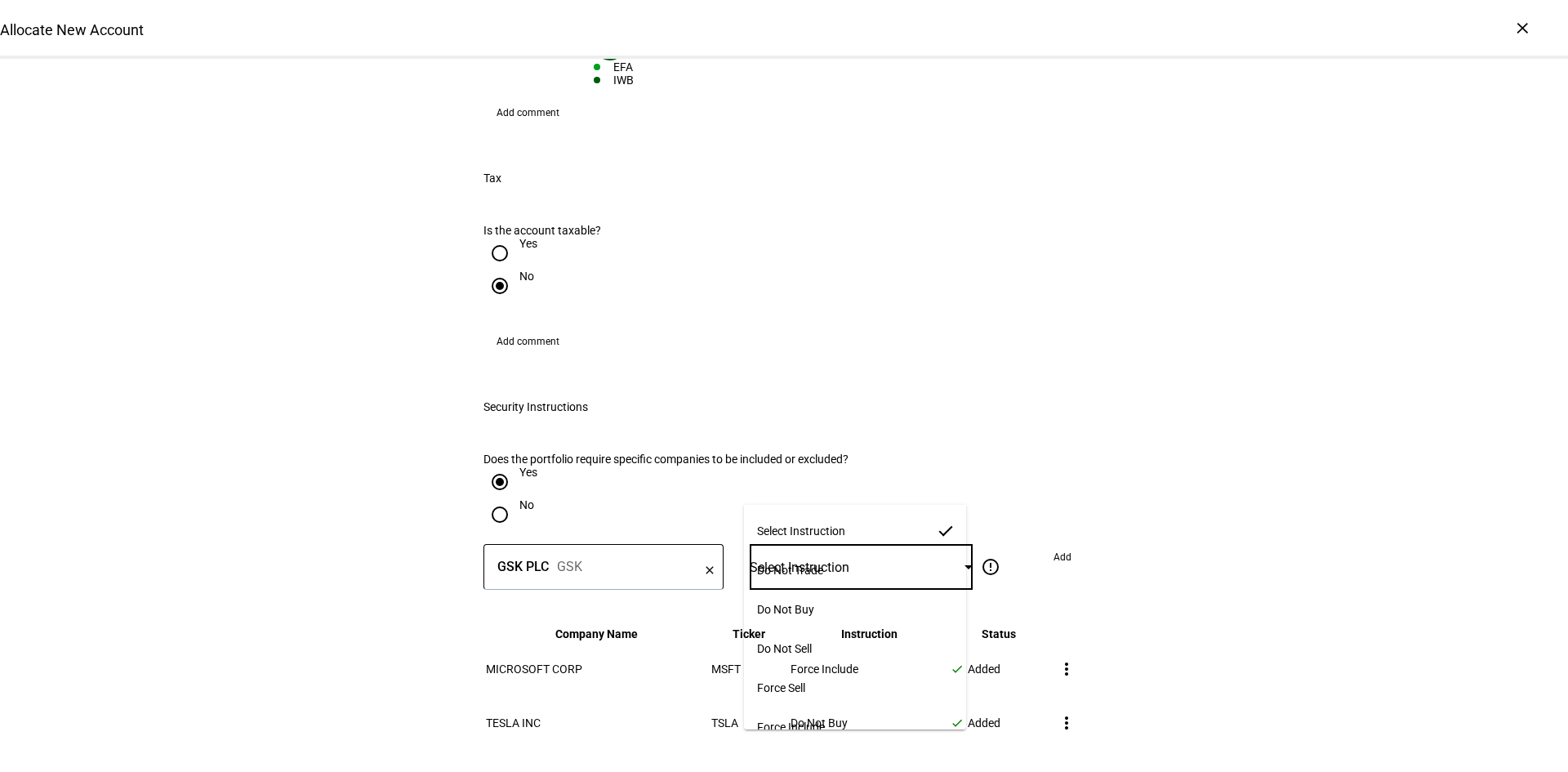
click at [837, 551] on mat-option "Do Not Trade" at bounding box center [855, 570] width 222 height 39
click at [1066, 544] on span at bounding box center [1062, 557] width 44 height 26
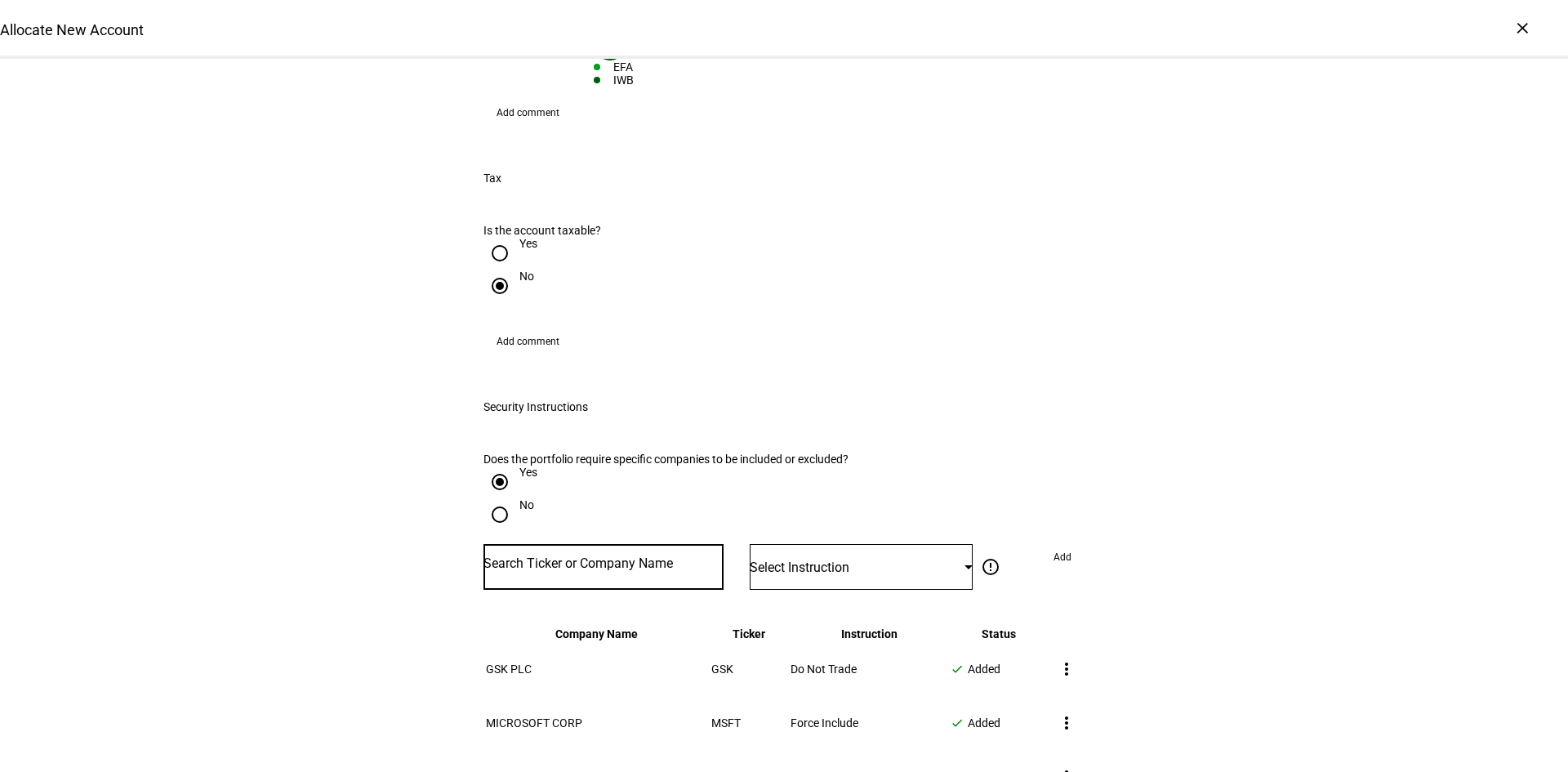
click at [533, 557] on input "Number" at bounding box center [603, 563] width 240 height 13
type input "AXON"
click at [594, 548] on div "AXON" at bounding box center [547, 543] width 111 height 15
click at [808, 560] on span "Select Instruction" at bounding box center [800, 567] width 100 height 15
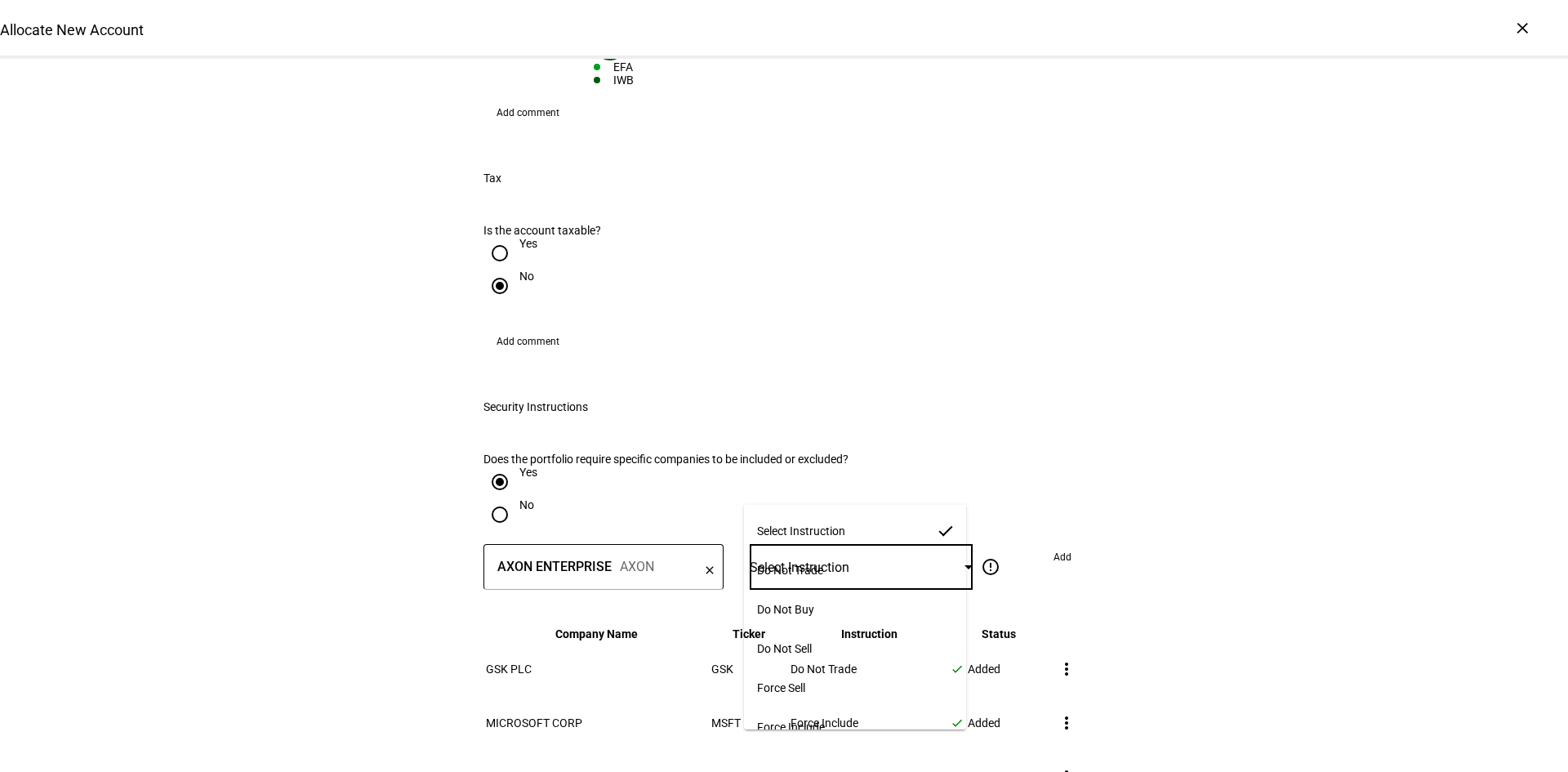
click at [823, 551] on mat-option "Do Not Trade" at bounding box center [855, 570] width 222 height 39
click at [1054, 544] on span "Add" at bounding box center [1062, 557] width 18 height 26
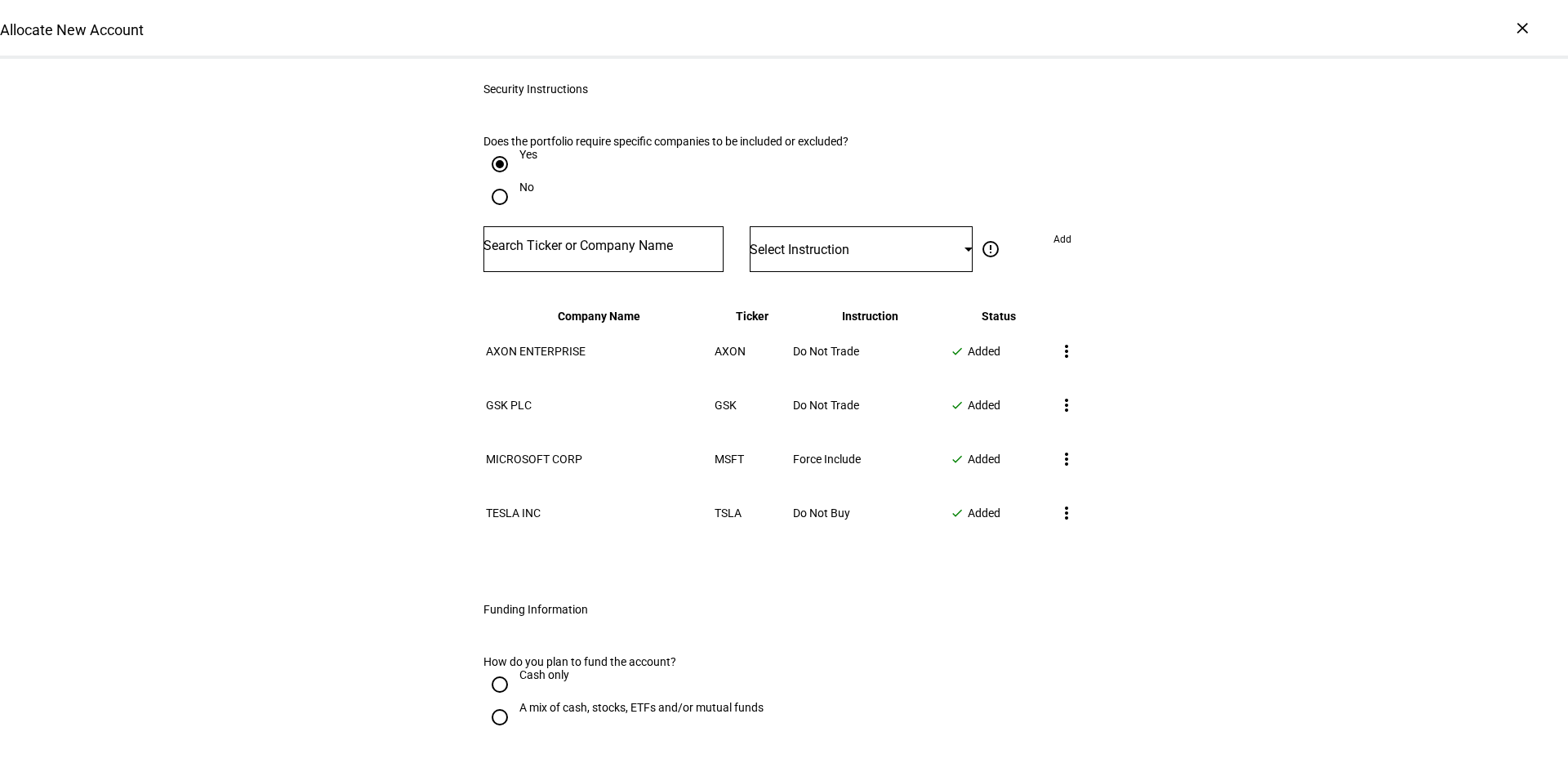
scroll to position [1960, 0]
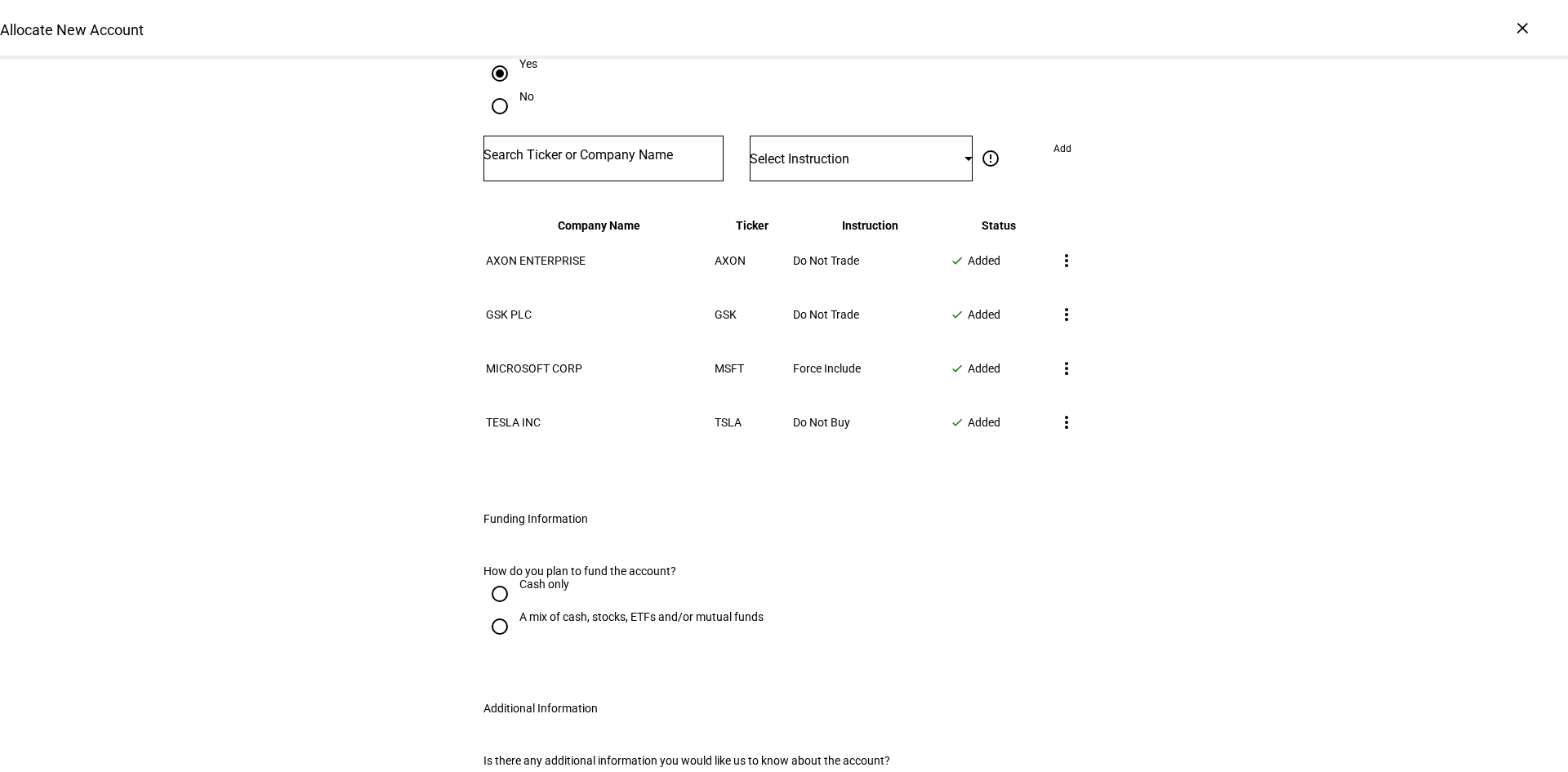
click at [487, 610] on input "A mix of cash, stocks, ETFs and/or mutual funds" at bounding box center [499, 626] width 33 height 33
radio input "true"
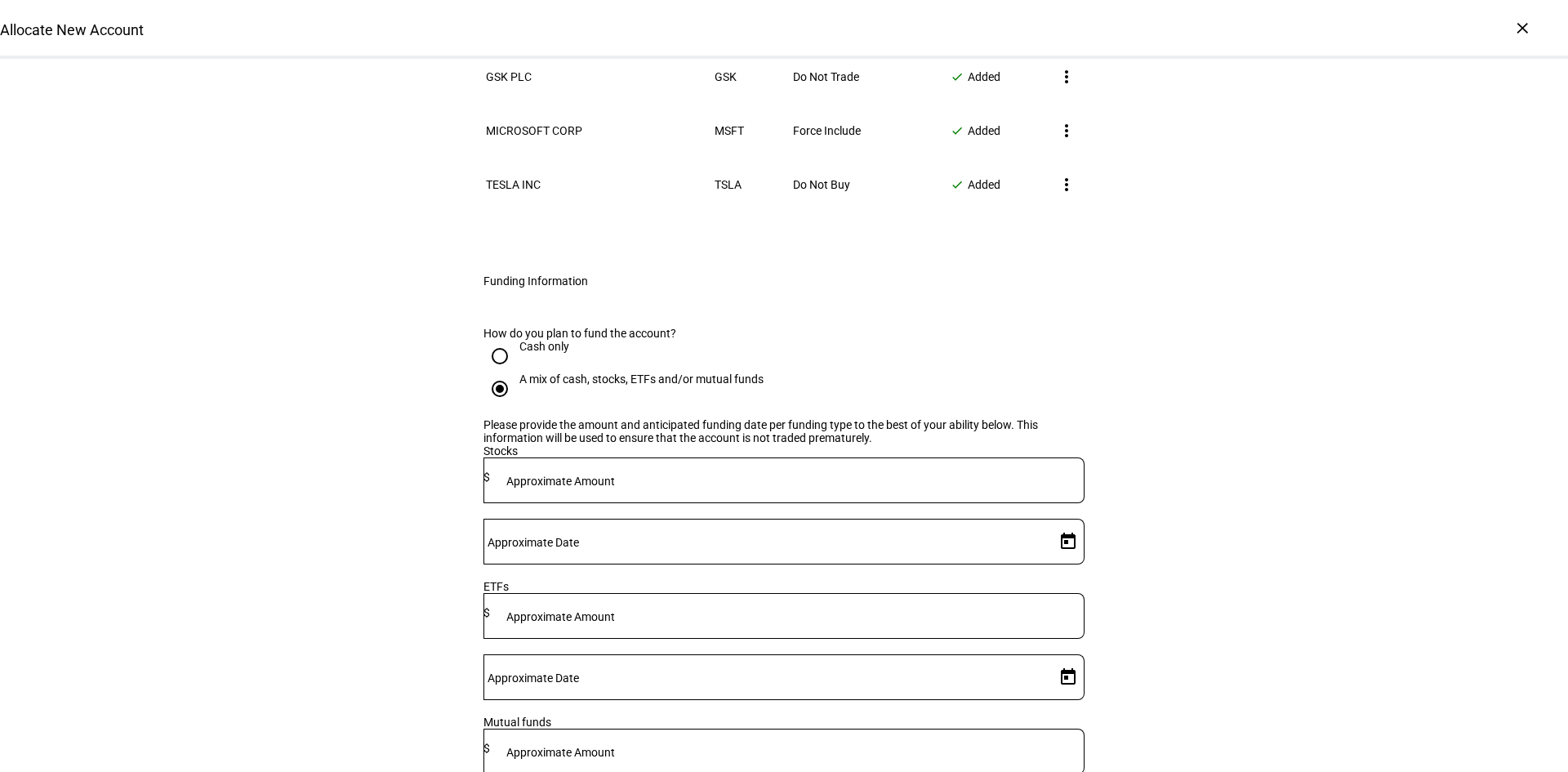
scroll to position [2206, 0]
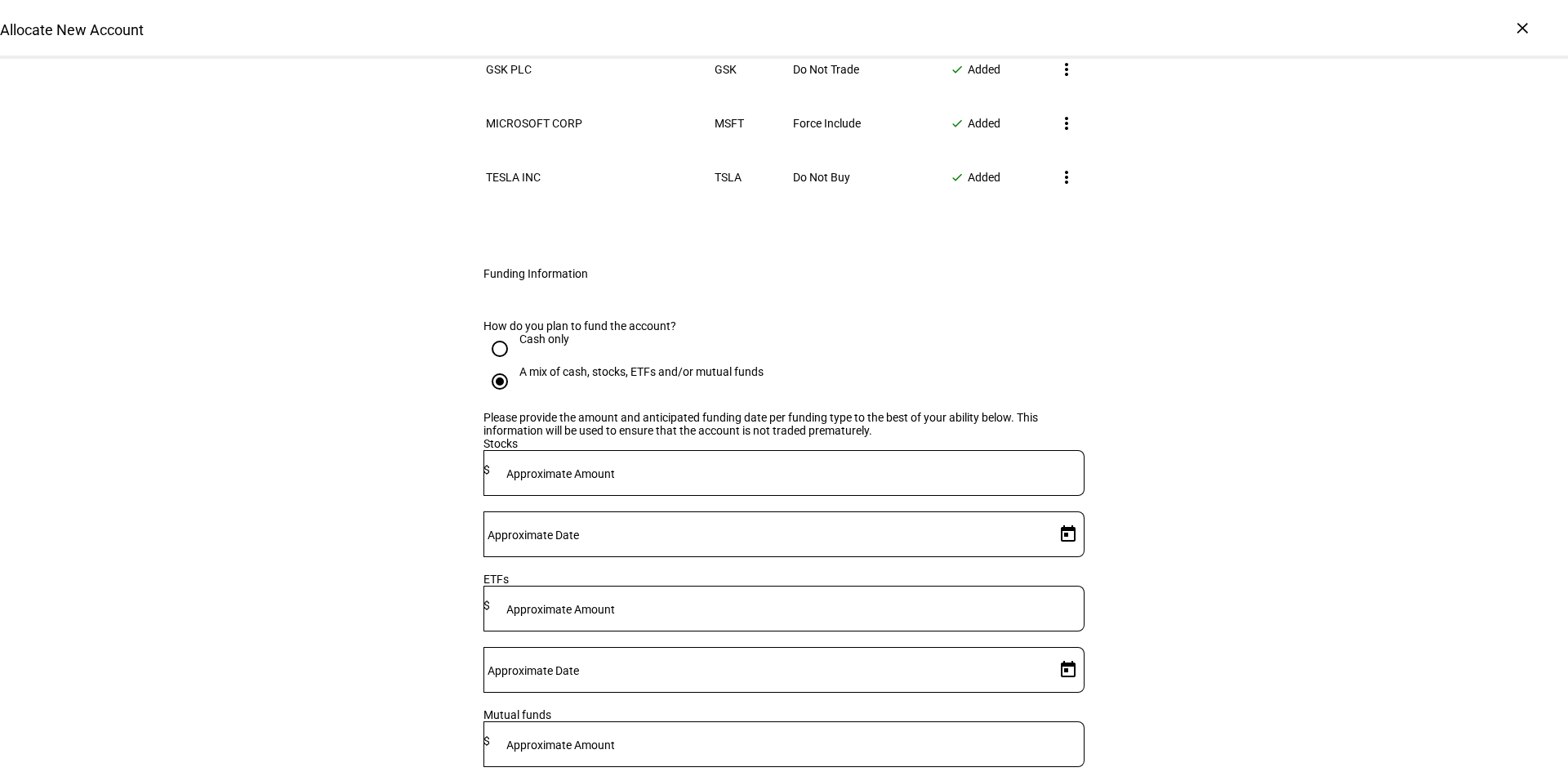
click at [740, 466] on input at bounding box center [787, 469] width 595 height 13
type input "312,000"
click at [914, 525] on input "Approximate Date" at bounding box center [766, 531] width 565 height 13
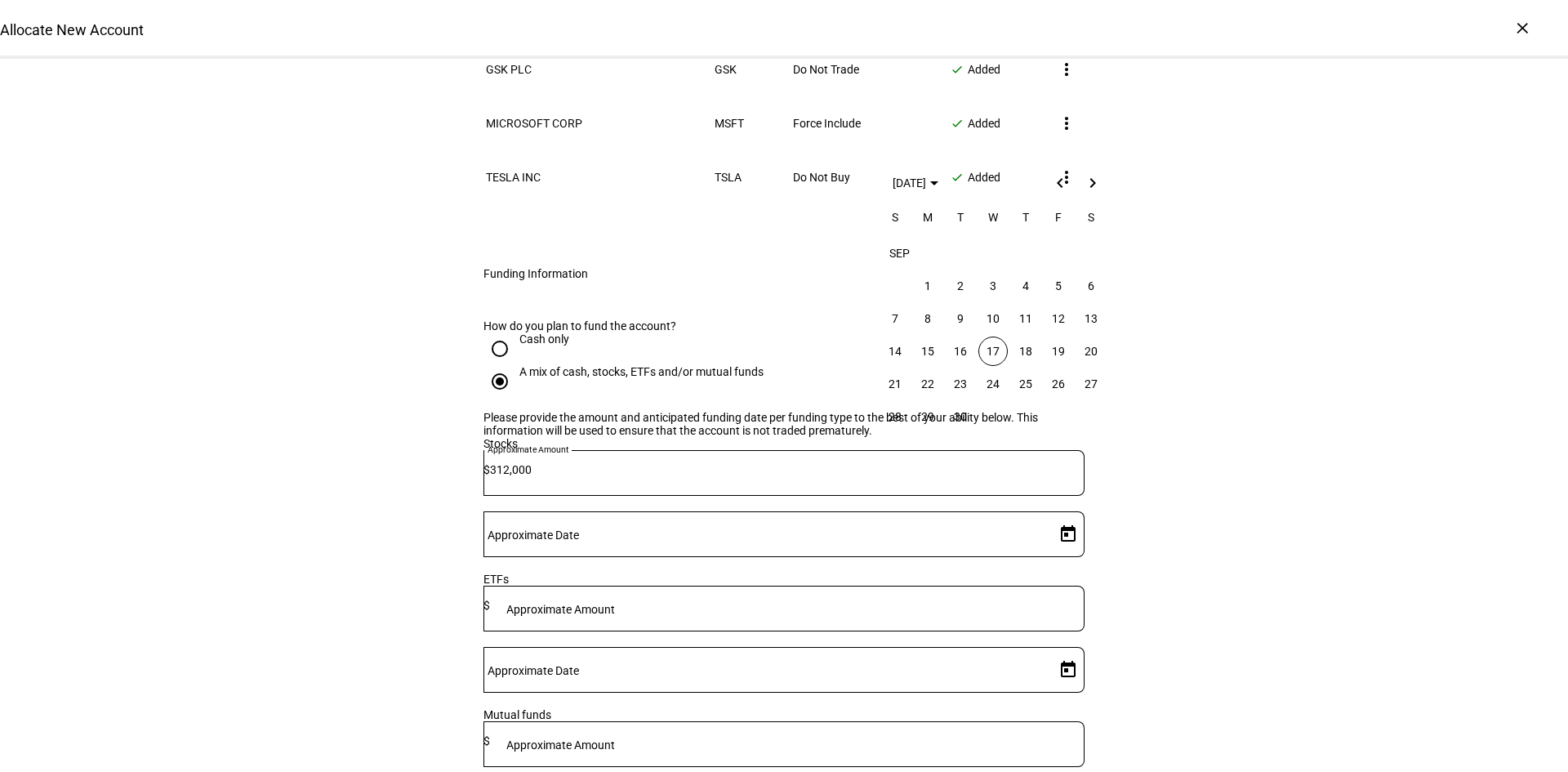
click at [1063, 350] on span "19" at bounding box center [1058, 351] width 30 height 30
type input "9/19/2025"
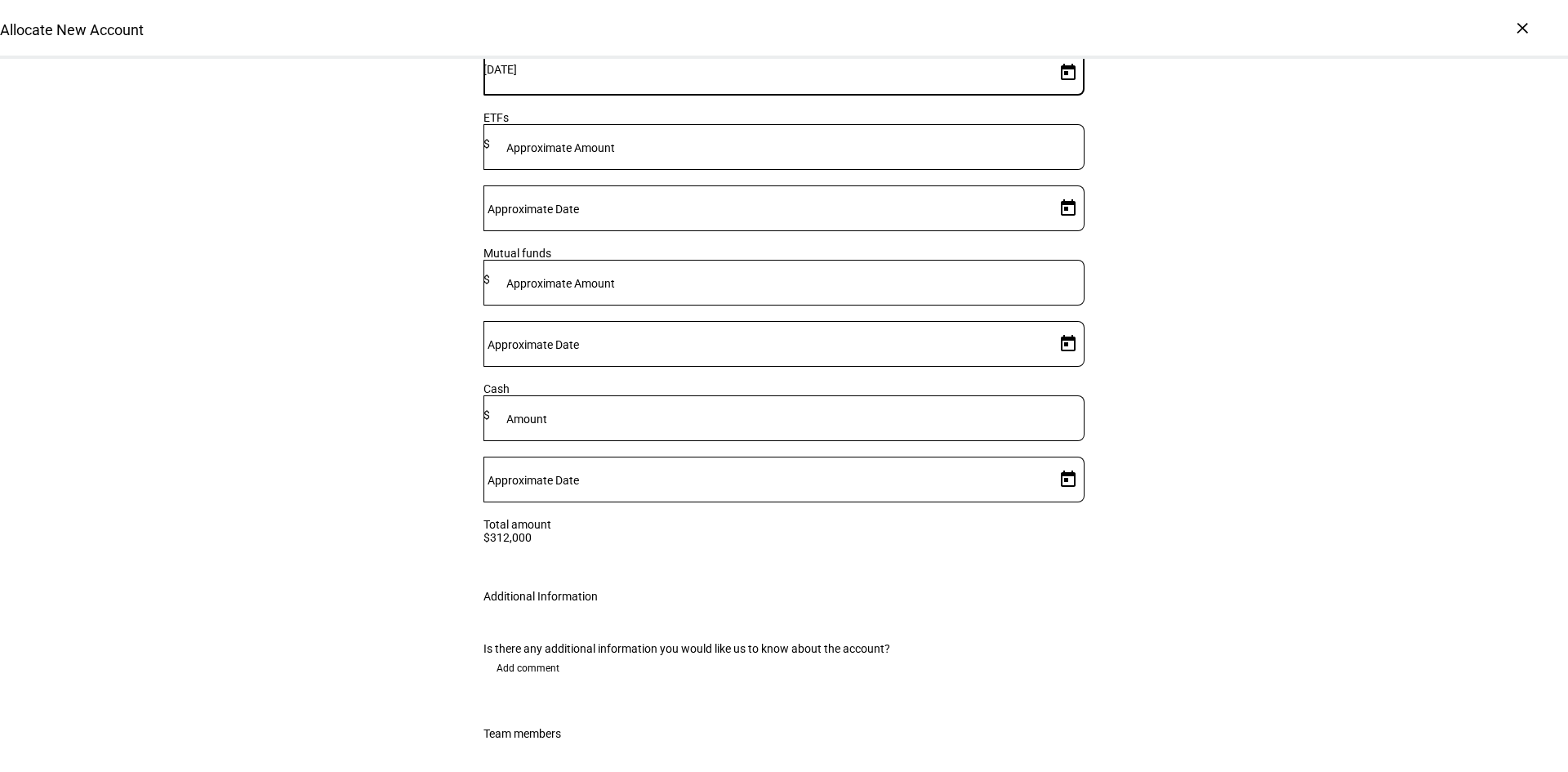
scroll to position [2696, 0]
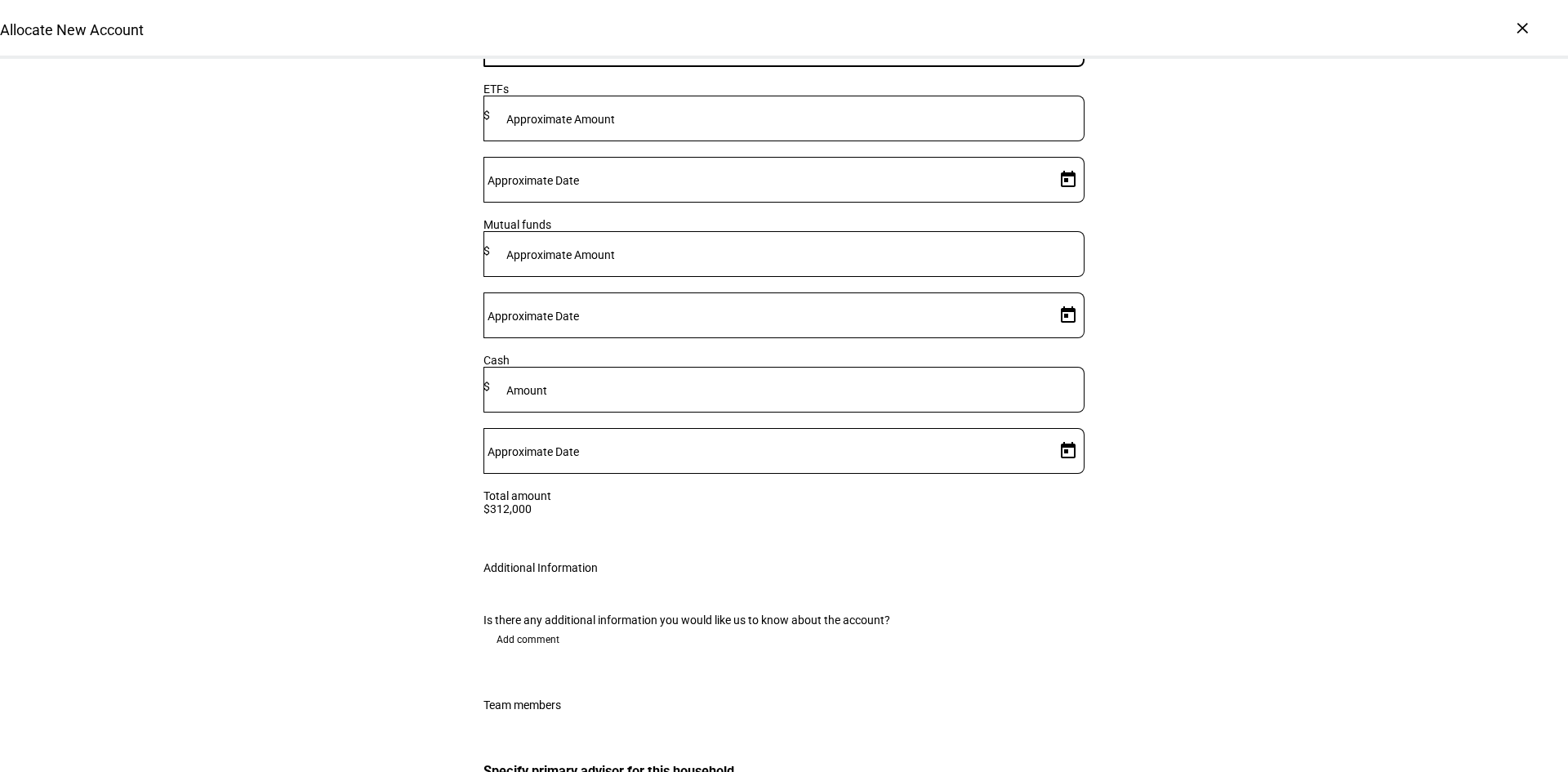
type input "Bud"
click at [651, 658] on div "[PERSON_NAME]" at bounding box center [628, 656] width 181 height 16
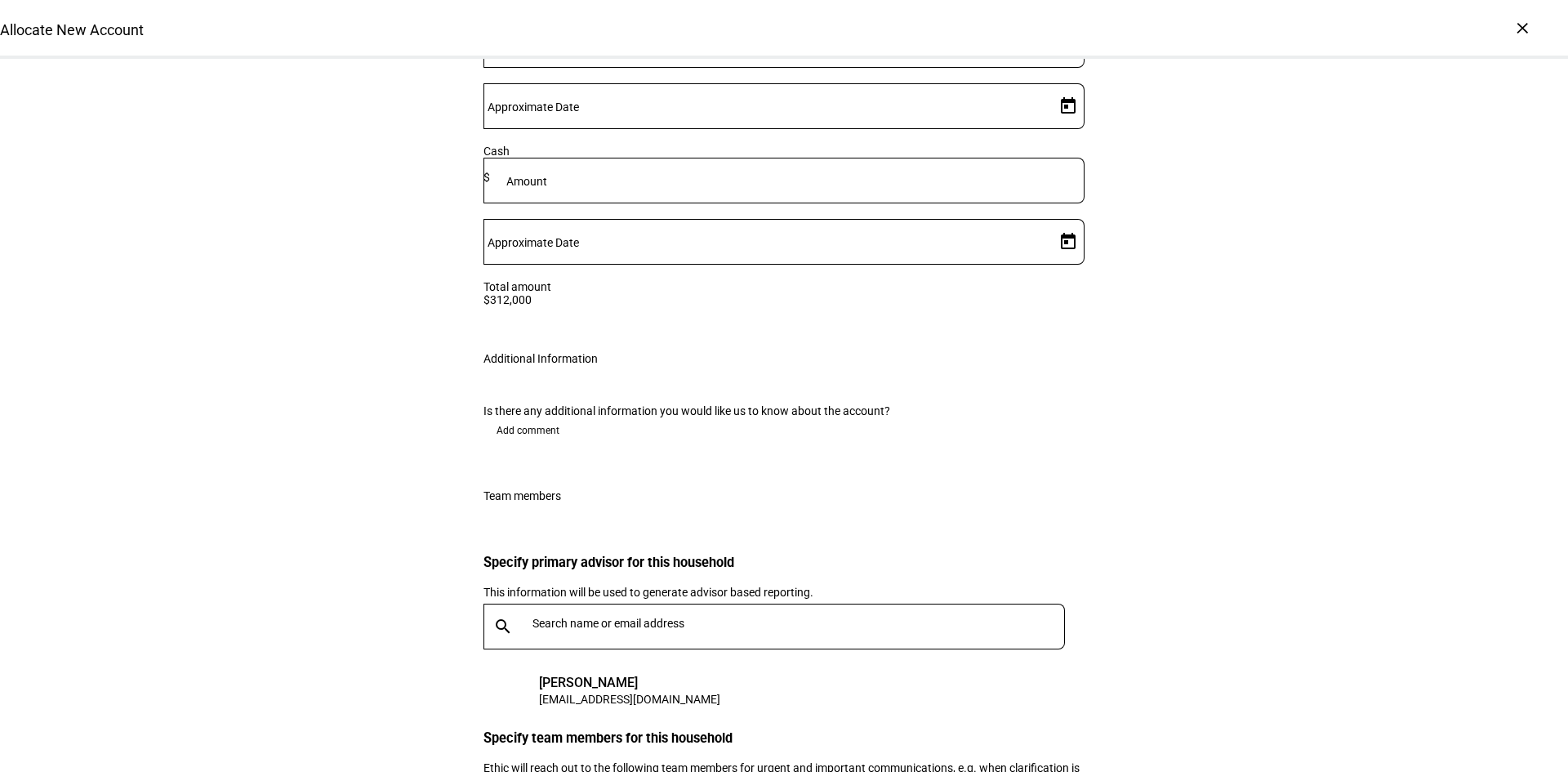
scroll to position [2930, 0]
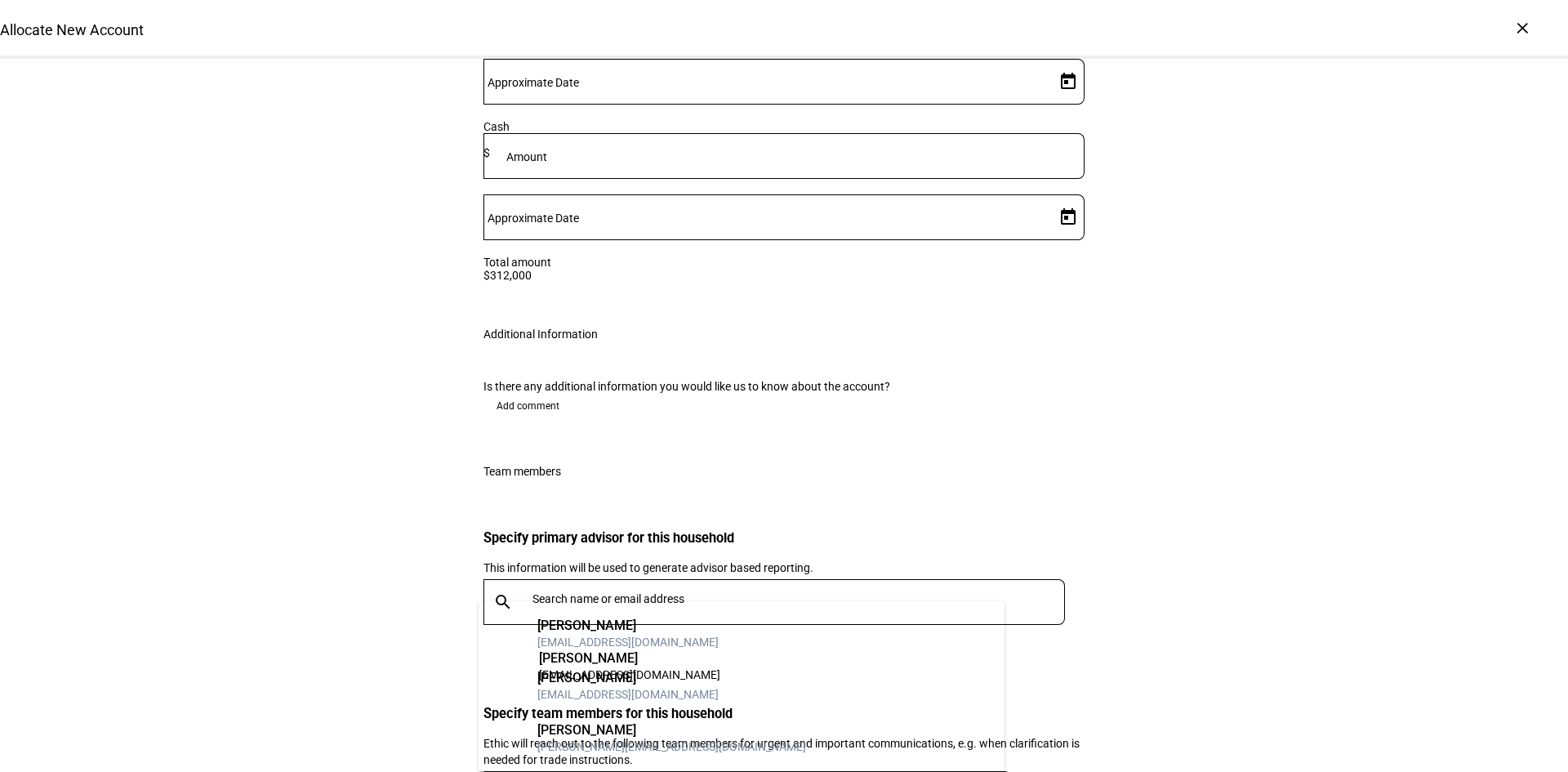
type input "Tina"
click at [572, 735] on div "Tina Rana" at bounding box center [671, 730] width 268 height 16
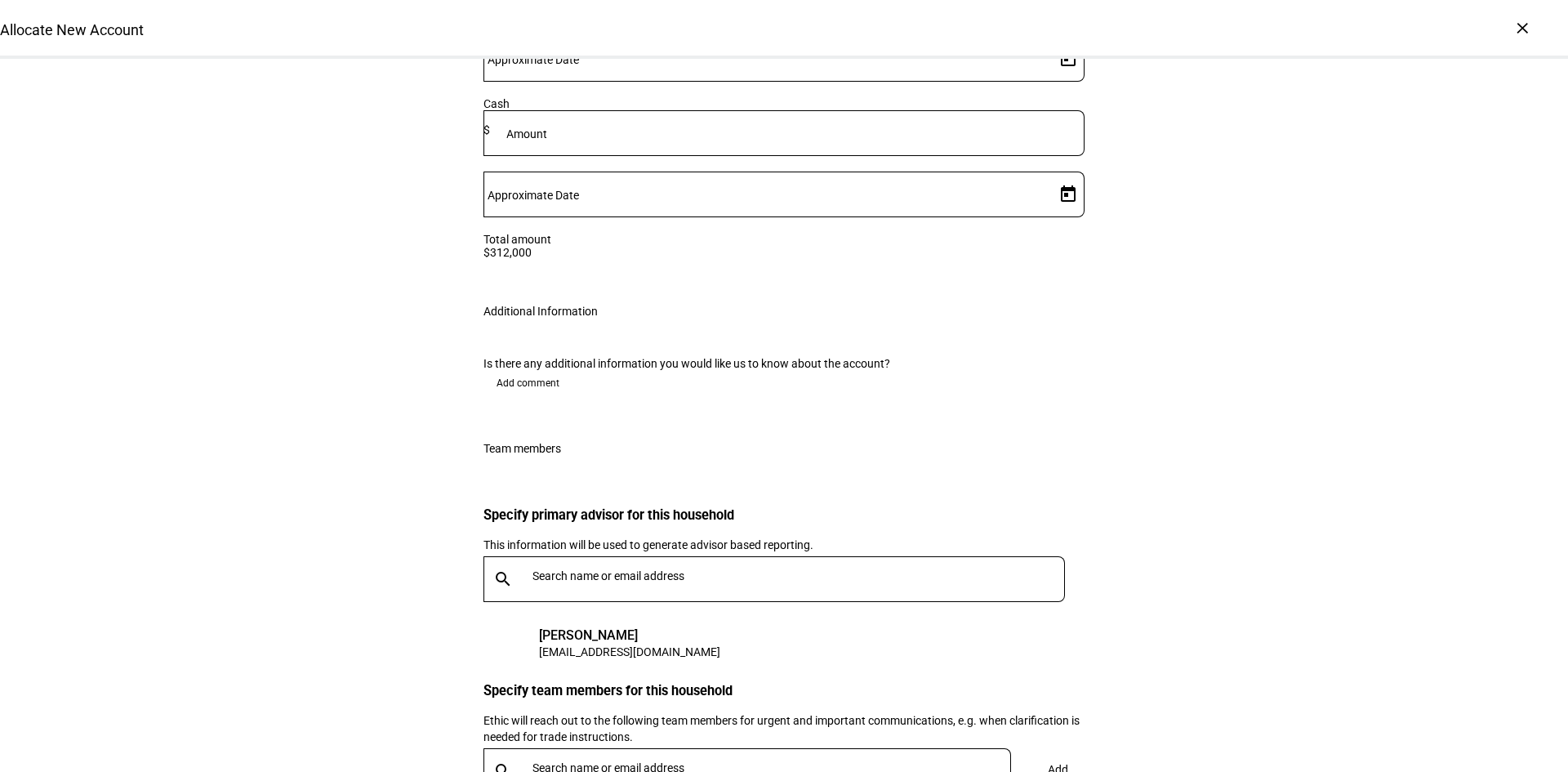
scroll to position [2981, 0]
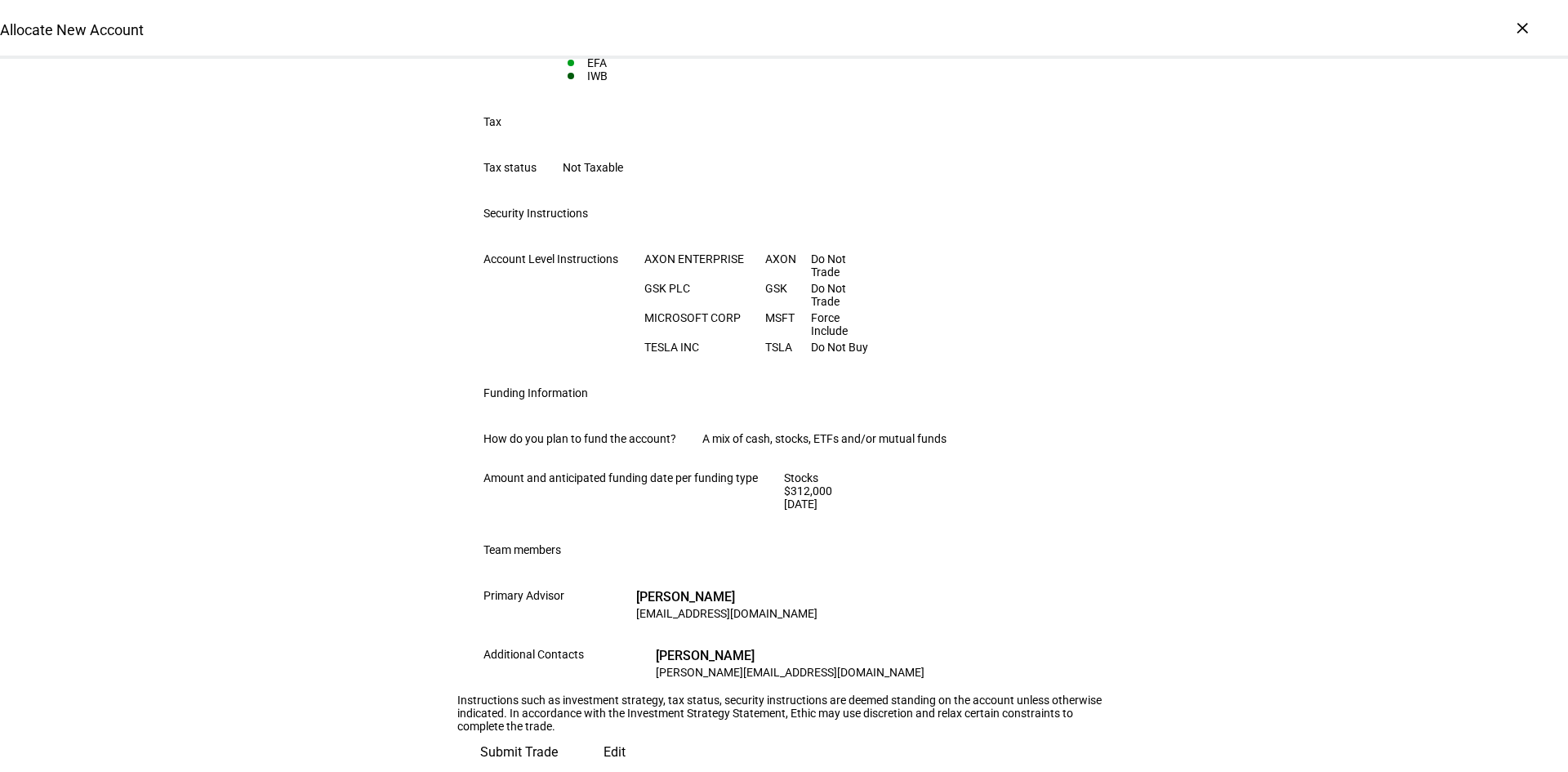
scroll to position [879, 0]
click at [558, 733] on span "Submit Trade" at bounding box center [519, 753] width 78 height 39
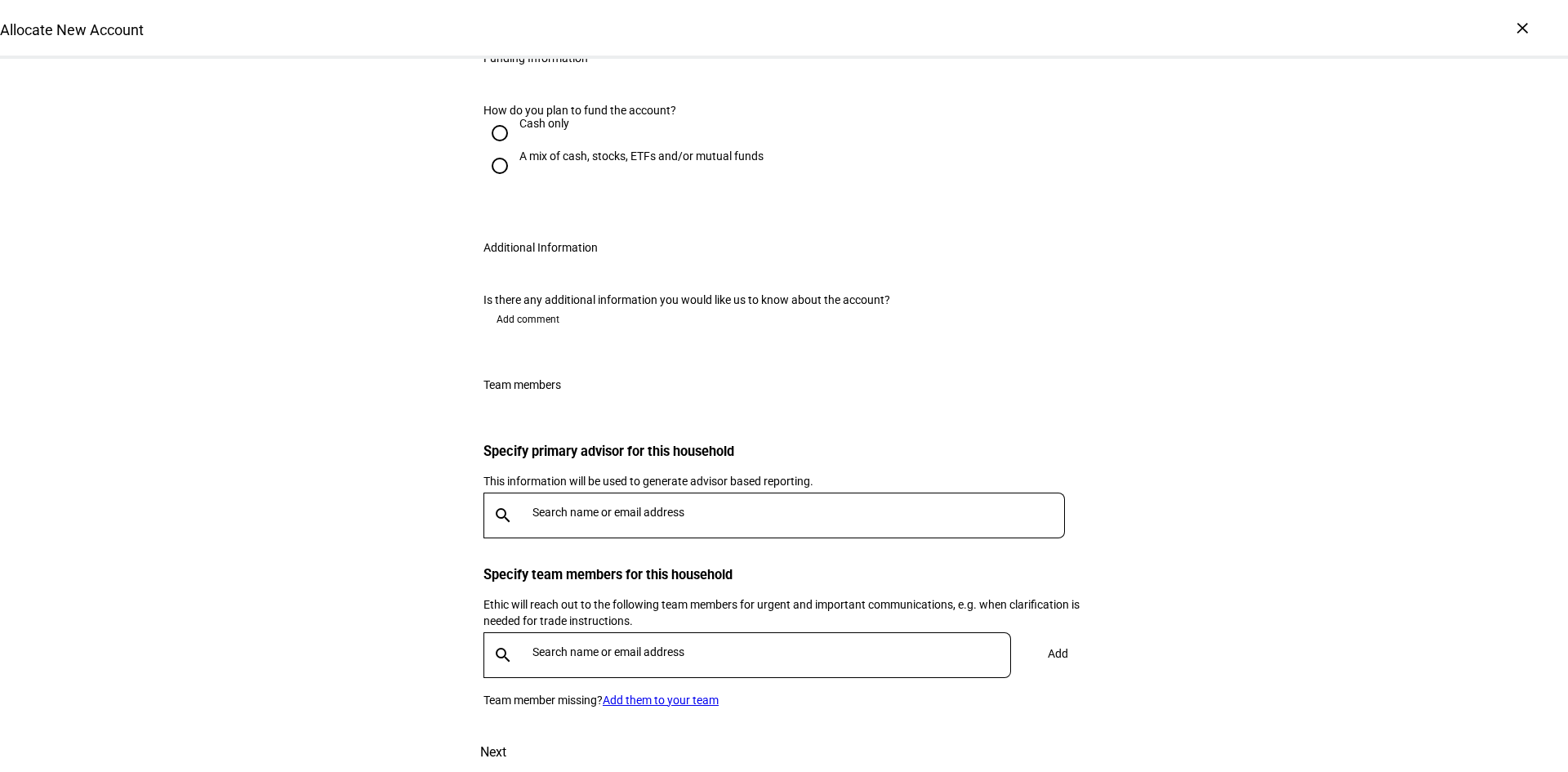
scroll to position [1577, 0]
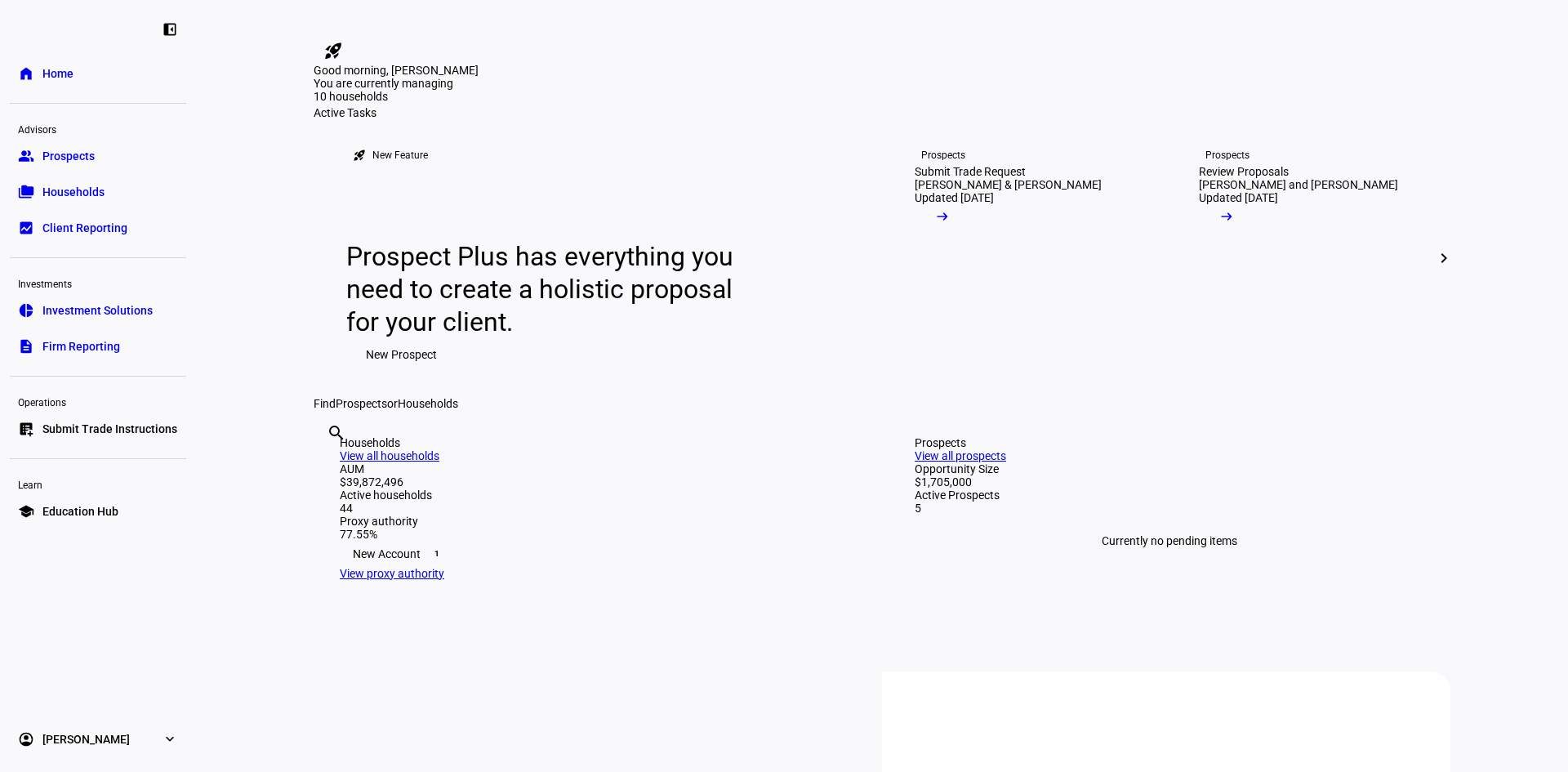
click at [51, 72] on span "Home" at bounding box center [58, 73] width 31 height 16
click at [1010, 389] on link "Prospects Submit Trade Request Ishita Mehta & Devin Toth Updated 5 days ago arr…" at bounding box center [1024, 258] width 271 height 278
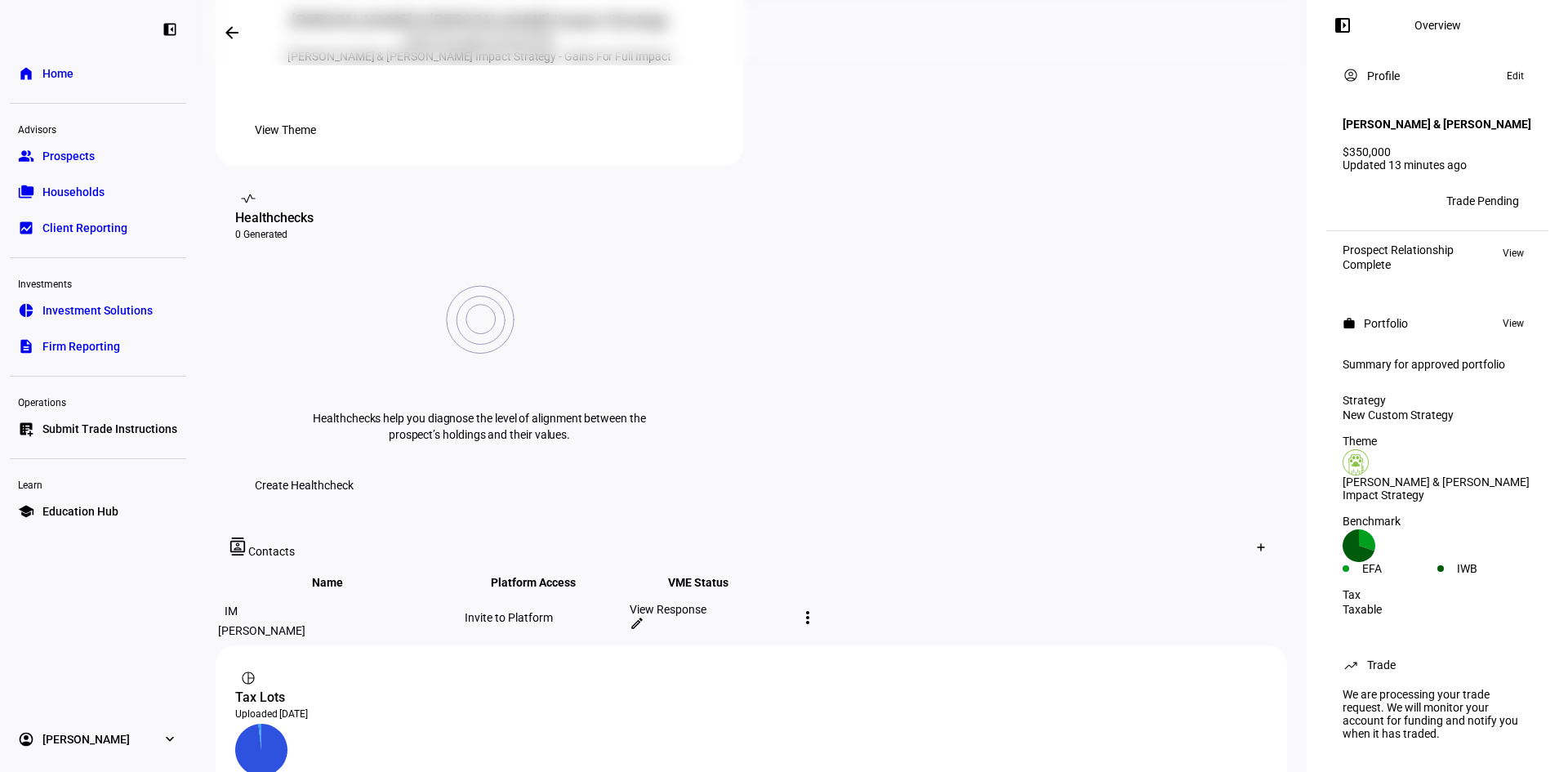
scroll to position [258, 0]
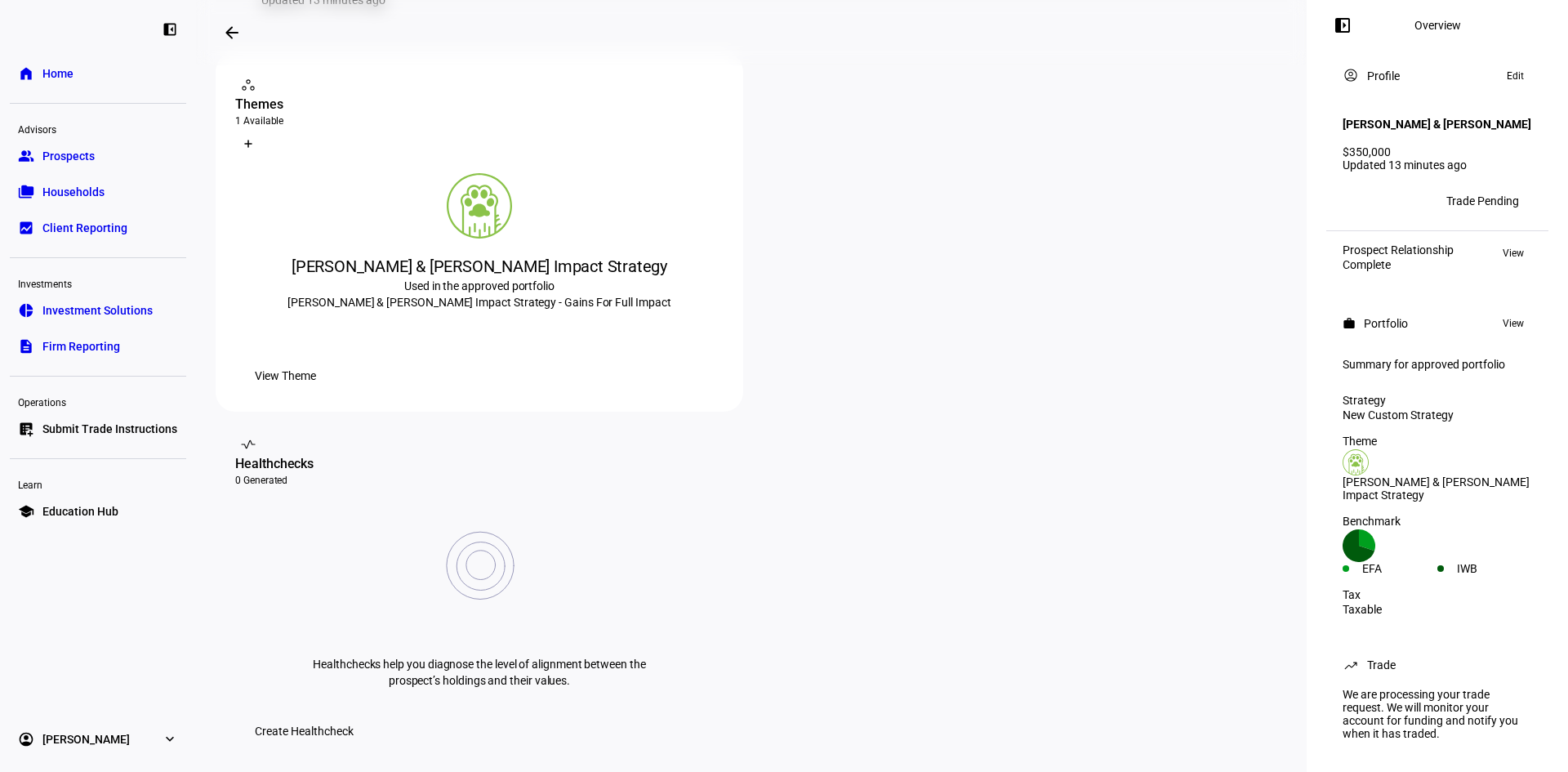
click at [222, 39] on span at bounding box center [232, 32] width 39 height 39
